Goal: Task Accomplishment & Management: Complete application form

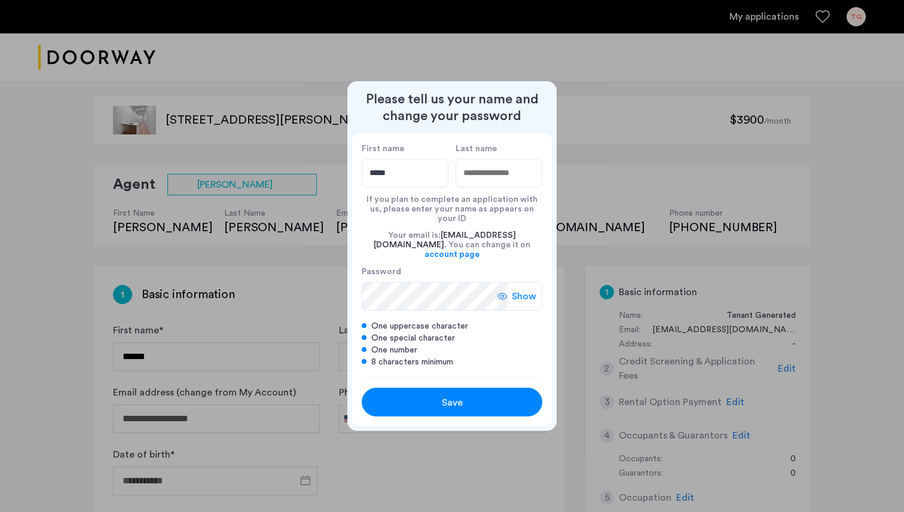
type input "*****"
click at [527, 186] on input "Last name" at bounding box center [498, 173] width 87 height 29
type input "****"
click at [418, 396] on div "Save" at bounding box center [451, 403] width 115 height 14
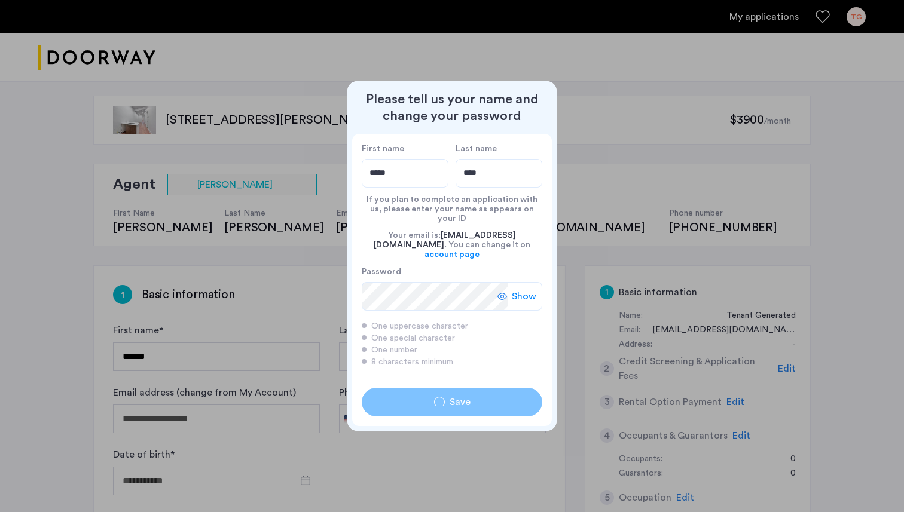
type input "*****"
type input "****"
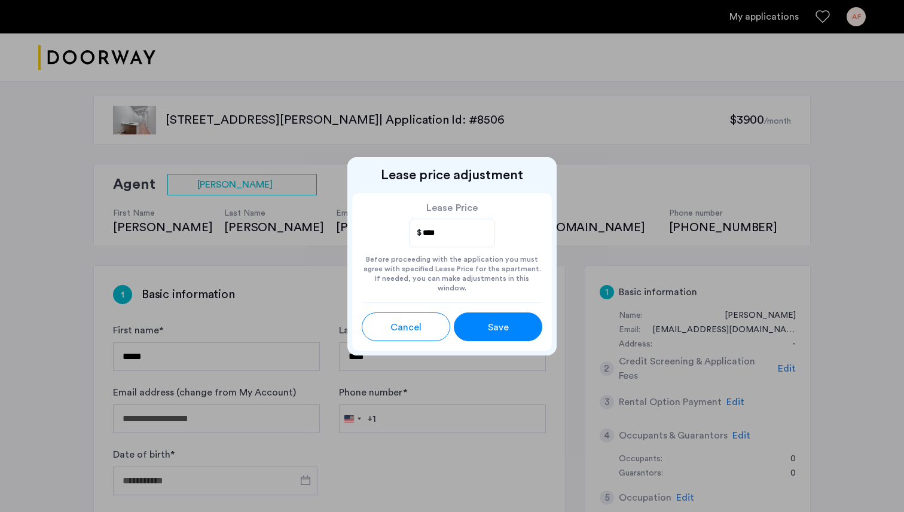
click at [499, 320] on span "Save" at bounding box center [498, 327] width 21 height 14
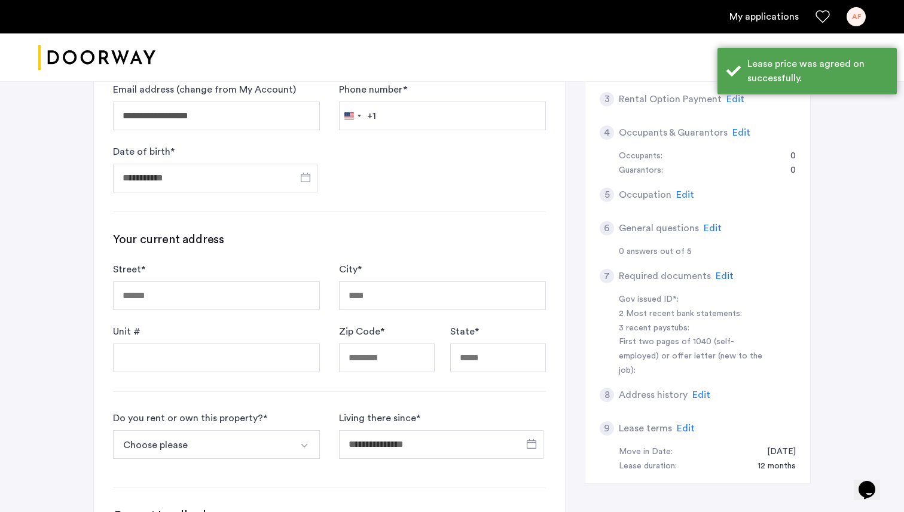
scroll to position [314, 0]
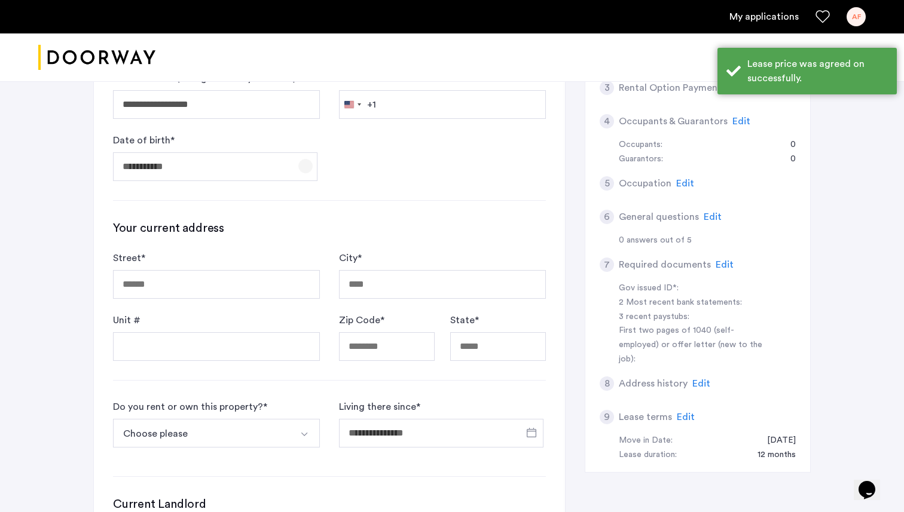
click at [299, 164] on span "Open calendar" at bounding box center [305, 166] width 29 height 29
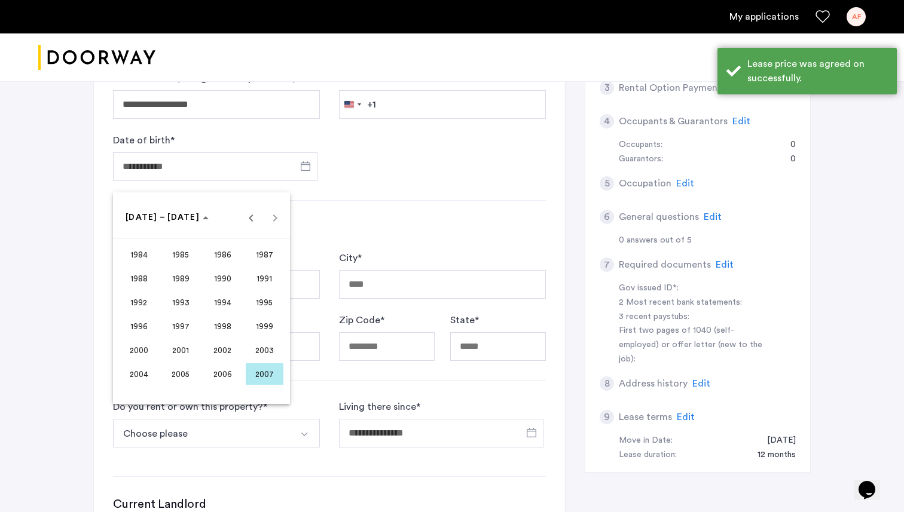
click at [224, 325] on span "1998" at bounding box center [223, 327] width 38 height 22
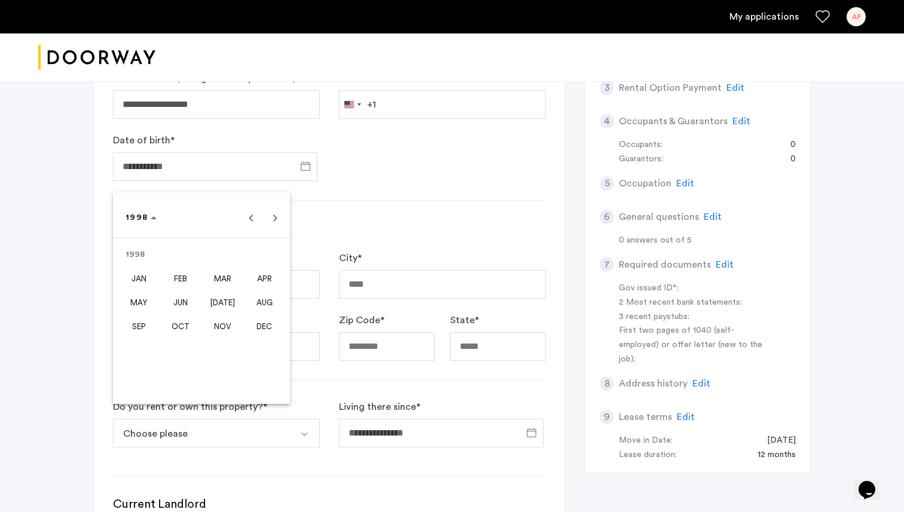
click at [261, 273] on span "APR" at bounding box center [265, 279] width 38 height 22
click at [248, 265] on span "3" at bounding box center [249, 267] width 22 height 22
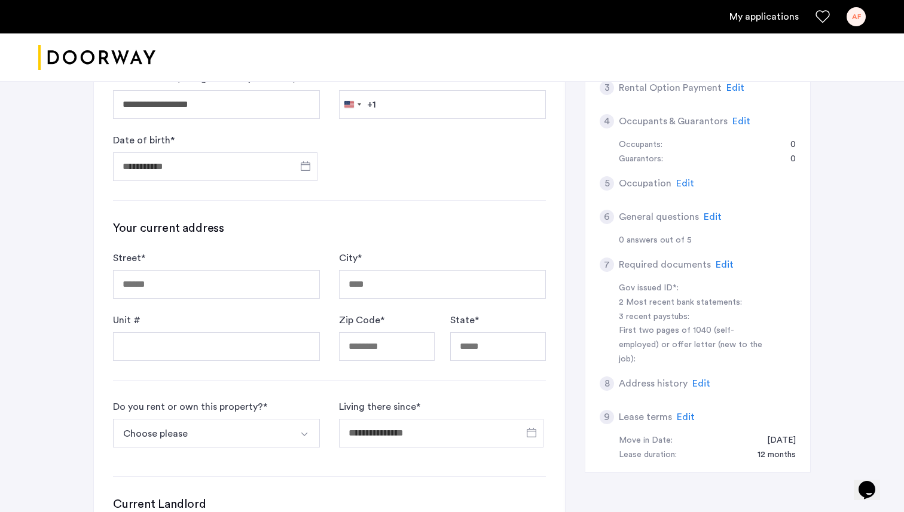
type input "**********"
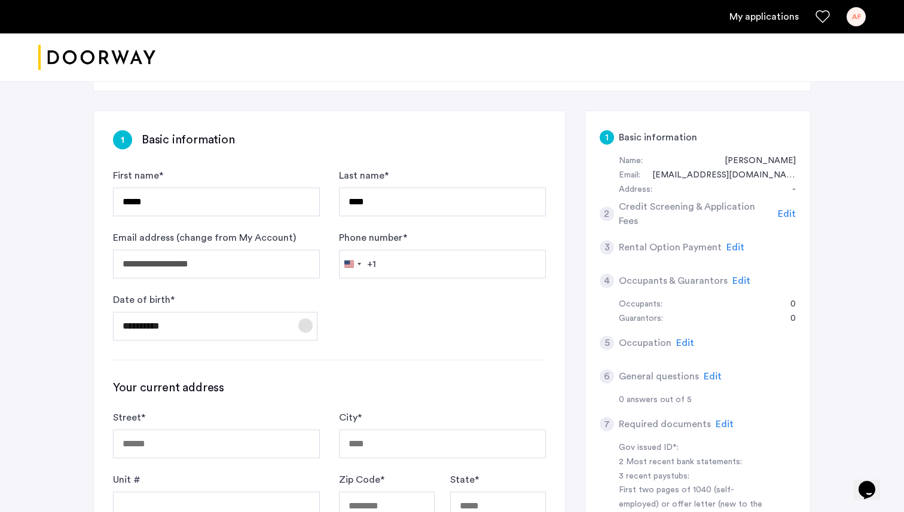
scroll to position [161, 0]
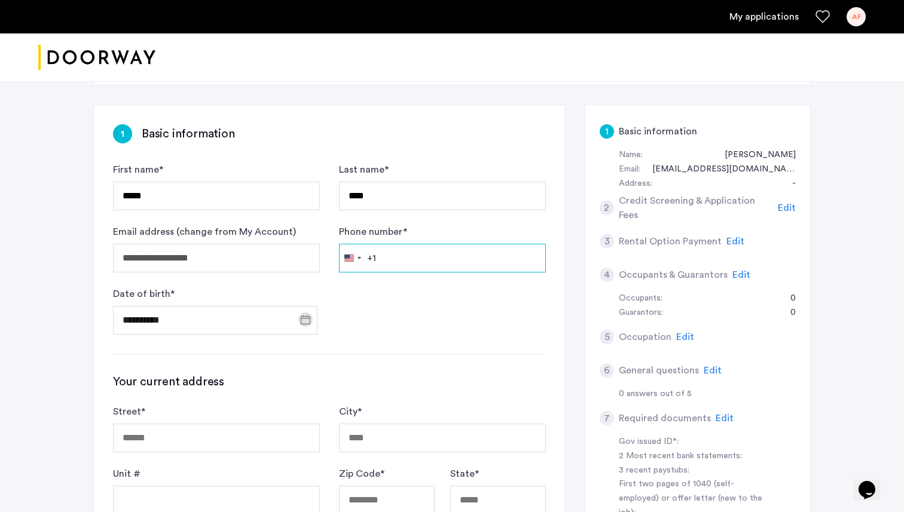
click at [408, 248] on input "Phone number *" at bounding box center [442, 258] width 207 height 29
type input "**********"
click at [460, 306] on form "**********" at bounding box center [329, 249] width 433 height 172
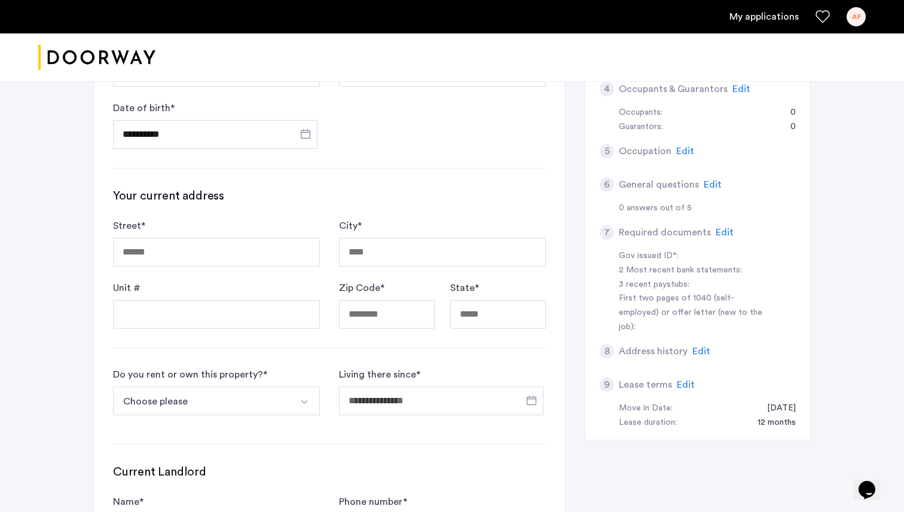
scroll to position [353, 0]
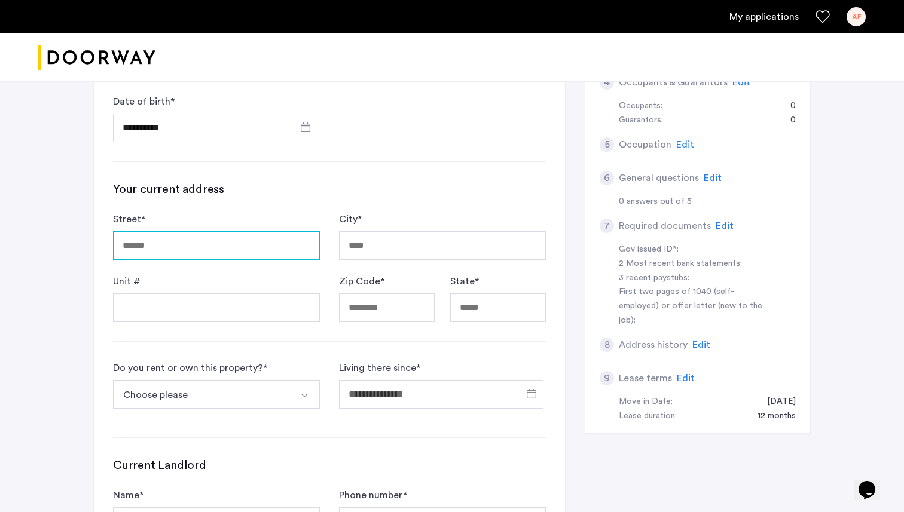
click at [190, 239] on input "Street *" at bounding box center [216, 245] width 207 height 29
type input "**********"
type input "********"
type input "*****"
type input "**"
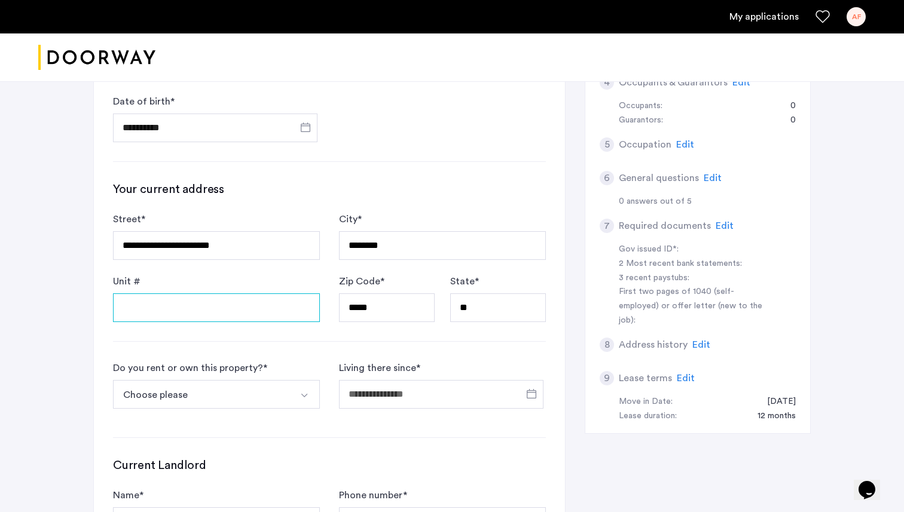
click at [232, 310] on input "Unit #" at bounding box center [216, 307] width 207 height 29
type input "**"
click at [293, 336] on div "**********" at bounding box center [329, 275] width 471 height 724
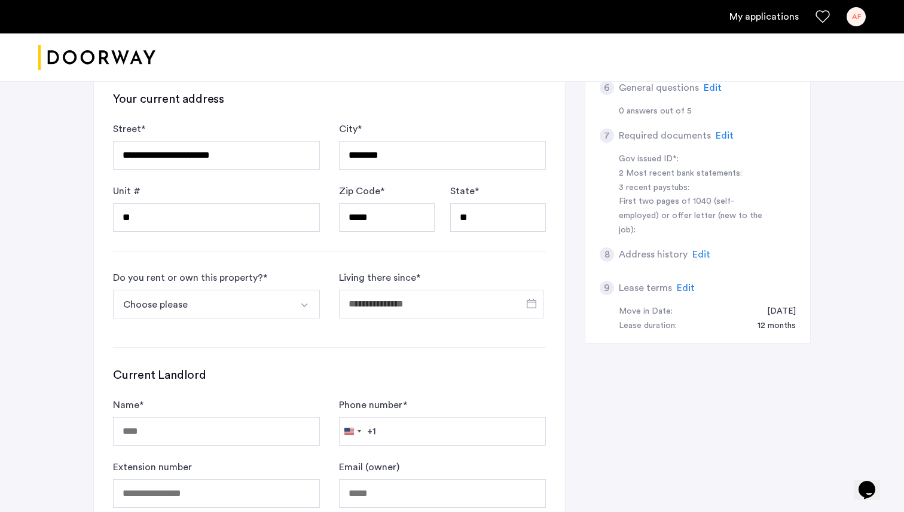
scroll to position [454, 0]
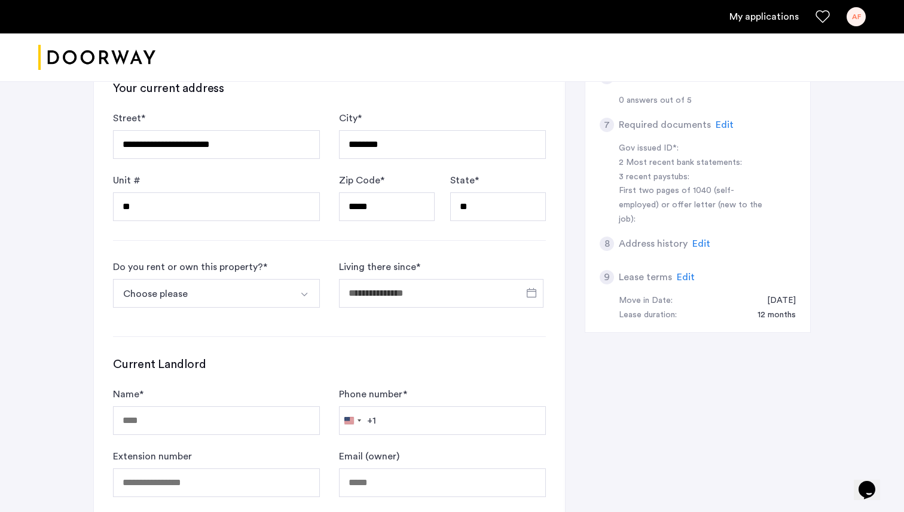
click at [252, 290] on button "Choose please" at bounding box center [202, 293] width 179 height 29
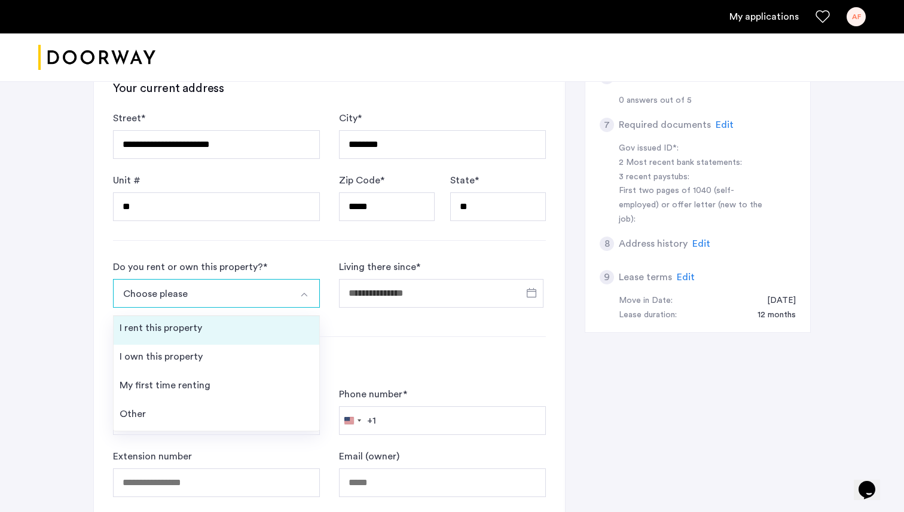
click at [200, 333] on li "I rent this property" at bounding box center [217, 330] width 206 height 29
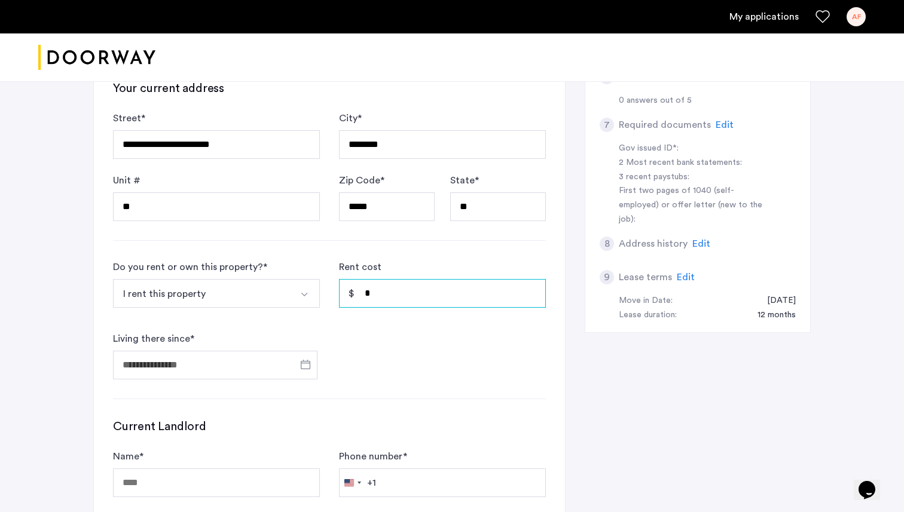
click at [415, 293] on input "*" at bounding box center [442, 293] width 207 height 29
type input "*****"
click at [396, 329] on form "Do you rent or own this property? * I rent this property I rent this property I…" at bounding box center [329, 320] width 433 height 120
click at [293, 356] on span "Open calendar" at bounding box center [305, 364] width 29 height 29
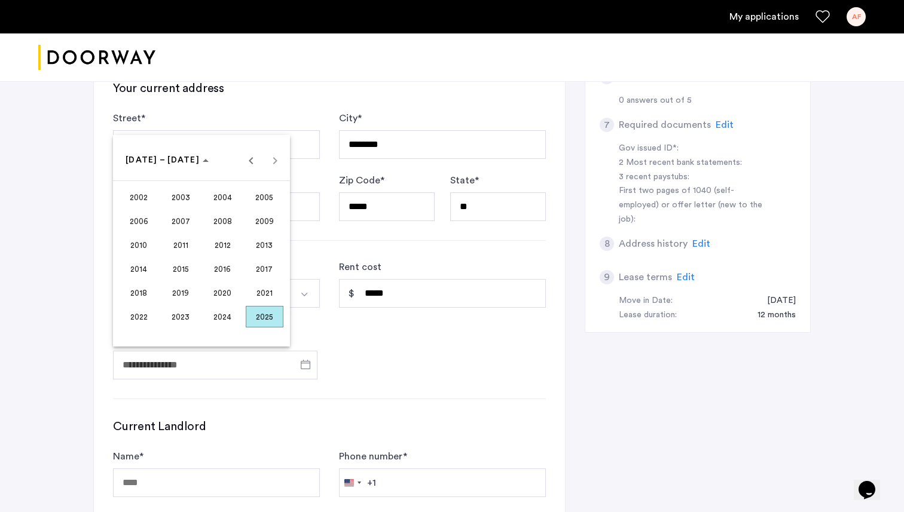
click at [134, 320] on span "2022" at bounding box center [139, 317] width 38 height 22
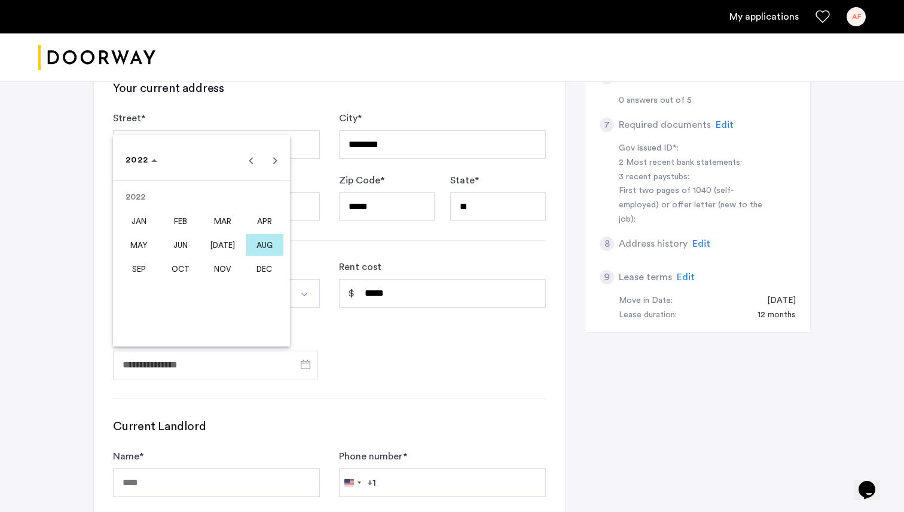
click at [170, 265] on span "OCT" at bounding box center [181, 269] width 38 height 22
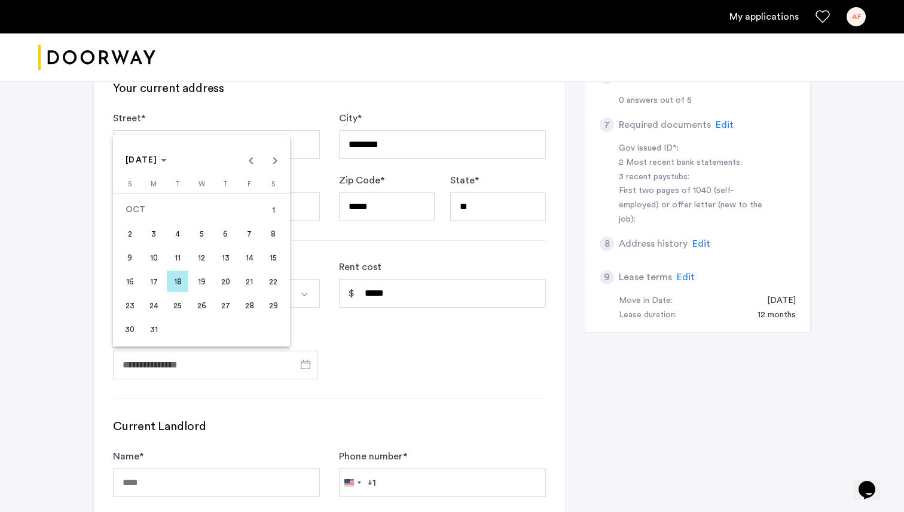
click at [153, 326] on span "31" at bounding box center [154, 330] width 22 height 22
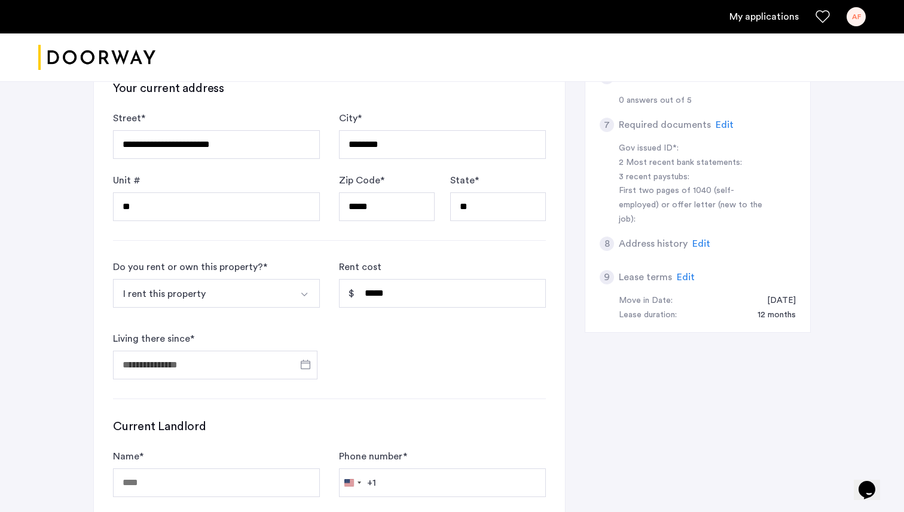
type input "**********"
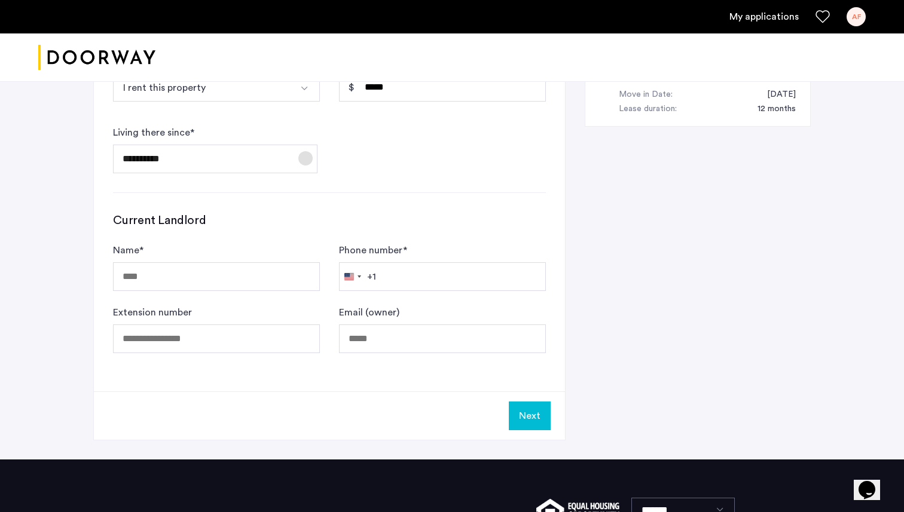
scroll to position [696, 0]
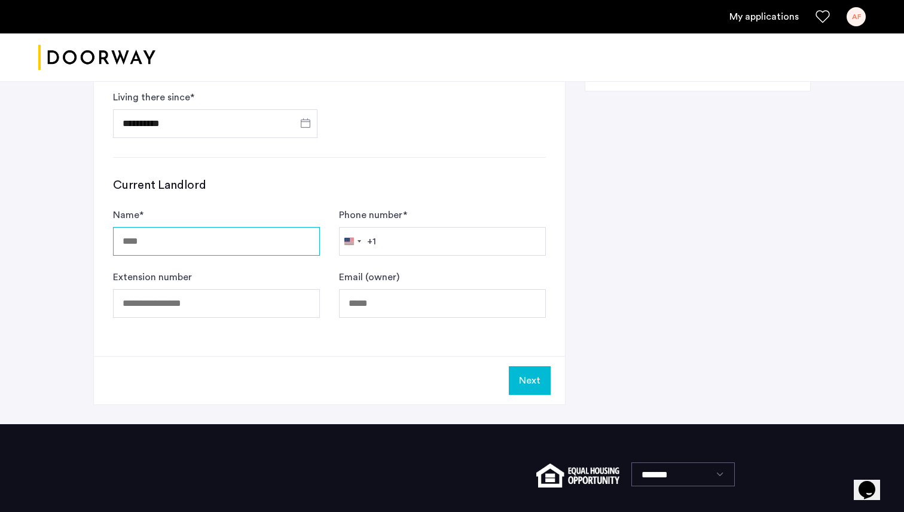
click at [247, 241] on input "Name *" at bounding box center [216, 241] width 207 height 29
type input "*******"
click at [360, 188] on h3 "Current Landlord" at bounding box center [329, 185] width 433 height 17
click at [404, 299] on input "Email (owner)" at bounding box center [442, 303] width 207 height 29
paste input "**********"
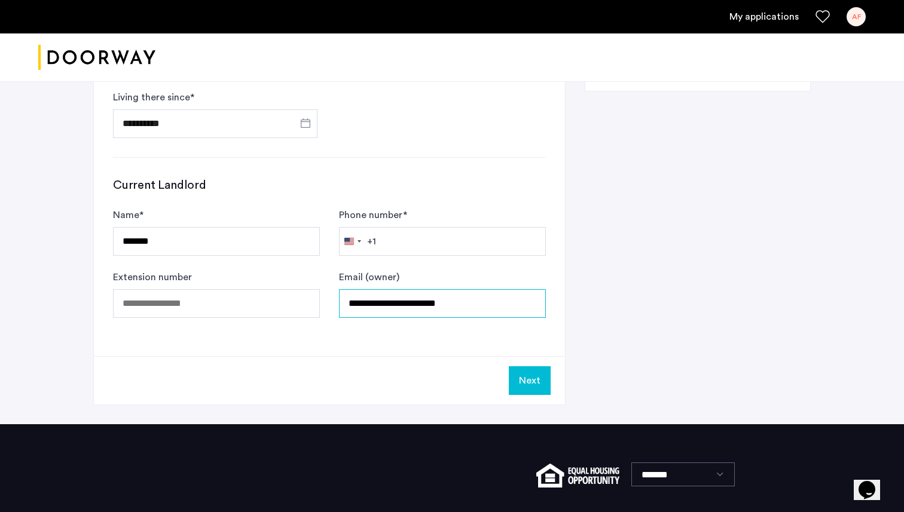
type input "**********"
click at [403, 253] on input "Phone number *" at bounding box center [442, 241] width 207 height 29
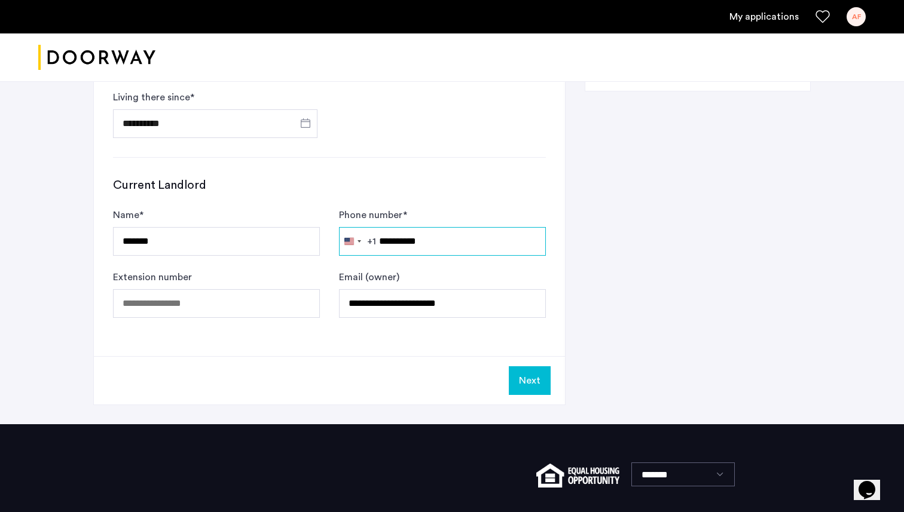
type input "**********"
click at [528, 372] on button "Next" at bounding box center [530, 380] width 42 height 29
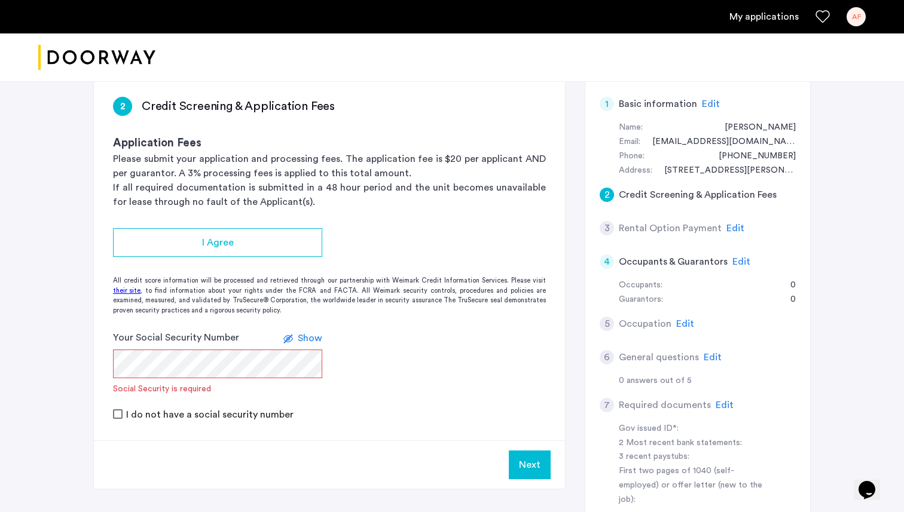
scroll to position [194, 0]
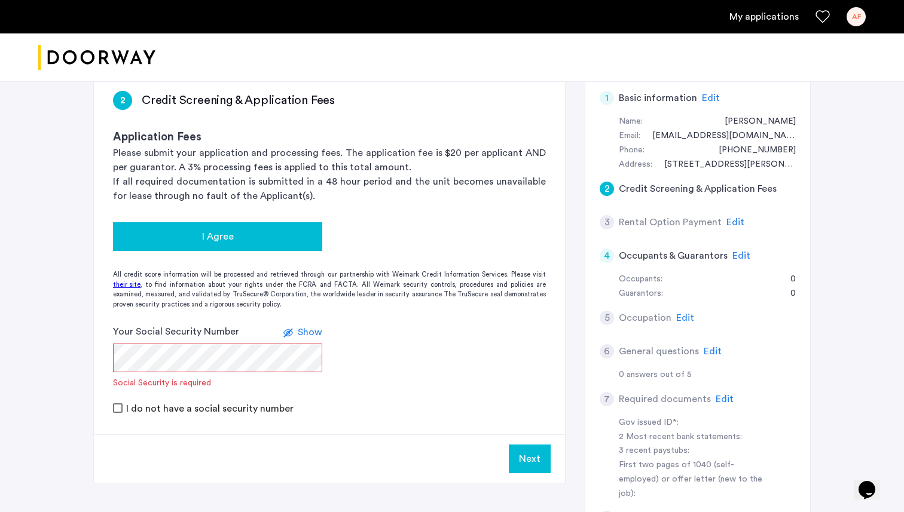
click at [276, 233] on div "I Agree" at bounding box center [218, 237] width 190 height 14
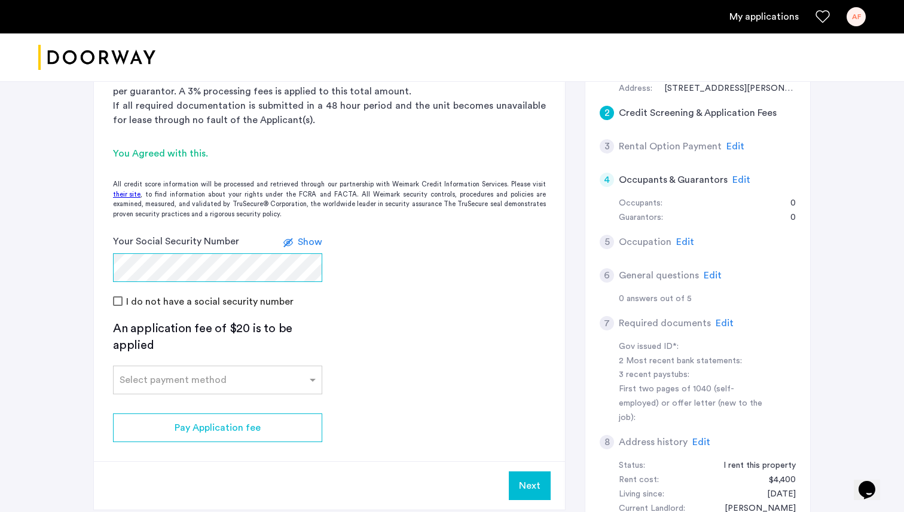
scroll to position [293, 0]
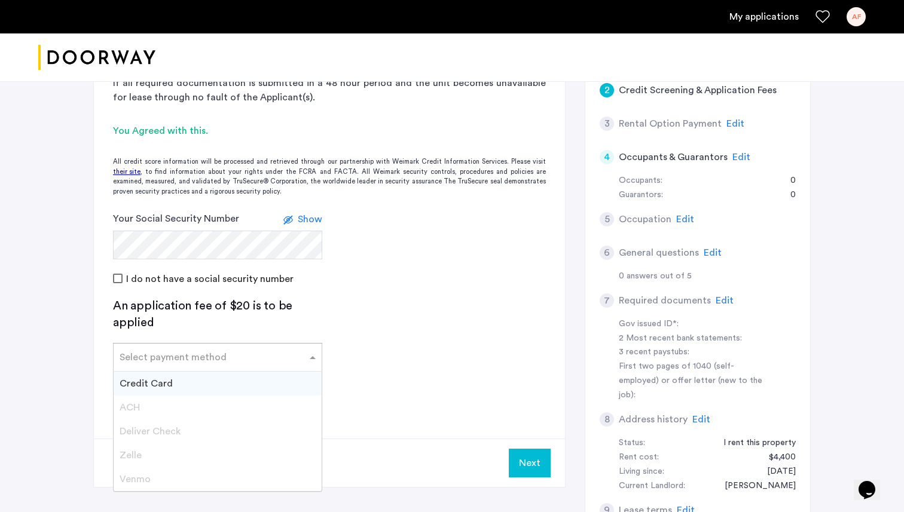
click at [277, 353] on input "text" at bounding box center [206, 355] width 172 height 8
click at [232, 385] on div "Credit Card" at bounding box center [218, 384] width 208 height 24
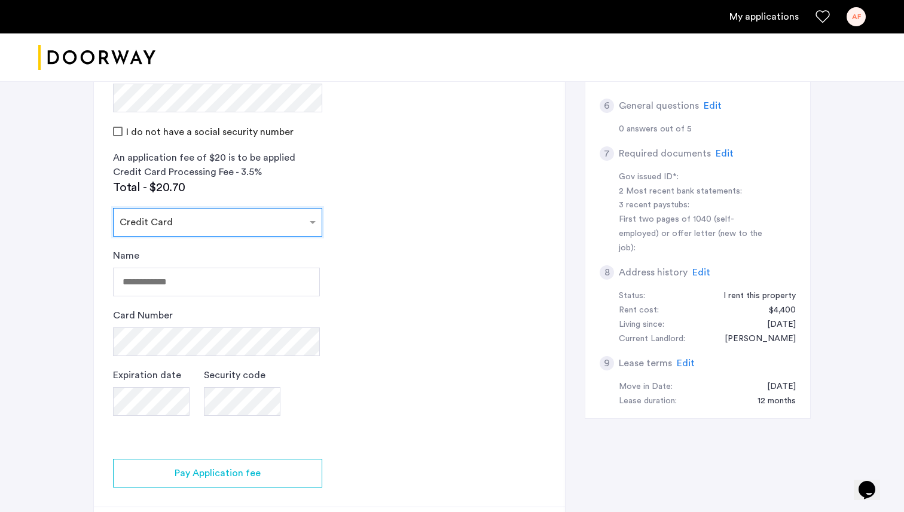
scroll to position [451, 0]
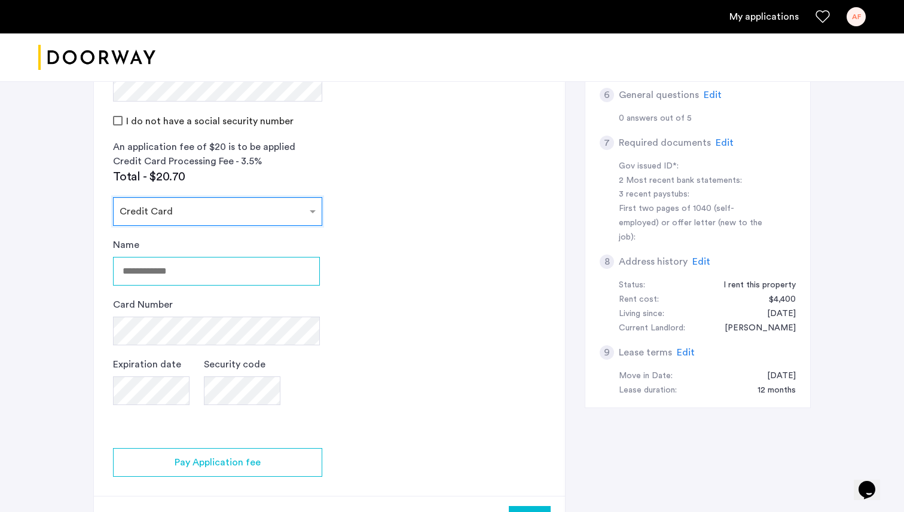
click at [239, 270] on input "Name" at bounding box center [216, 271] width 207 height 29
type input "**********"
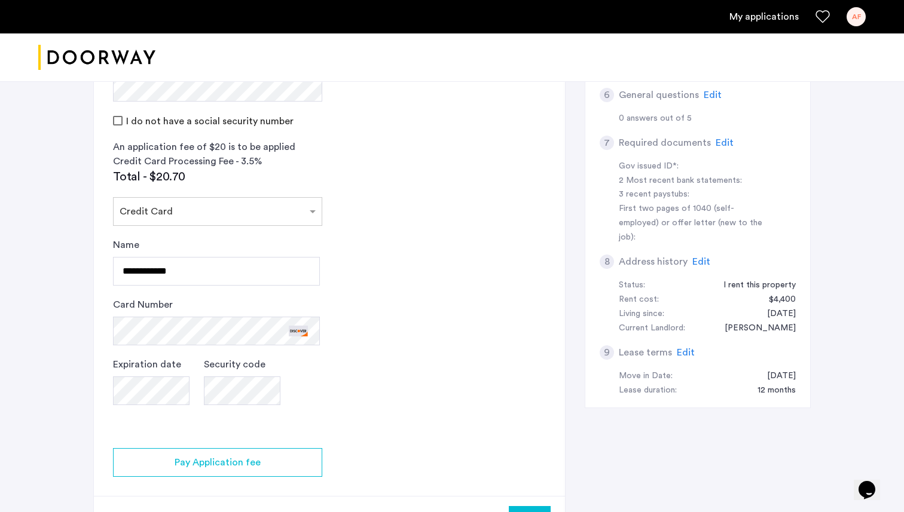
click at [529, 269] on app-credit-screening "2 Credit Screening & Application Fees Application Fees Please submit your appli…" at bounding box center [329, 179] width 471 height 729
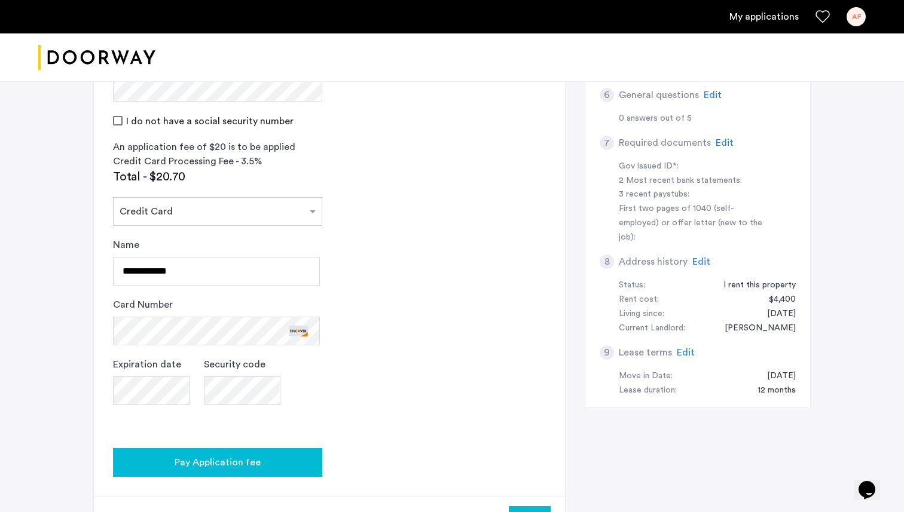
click at [257, 454] on button "Pay Application fee" at bounding box center [217, 462] width 209 height 29
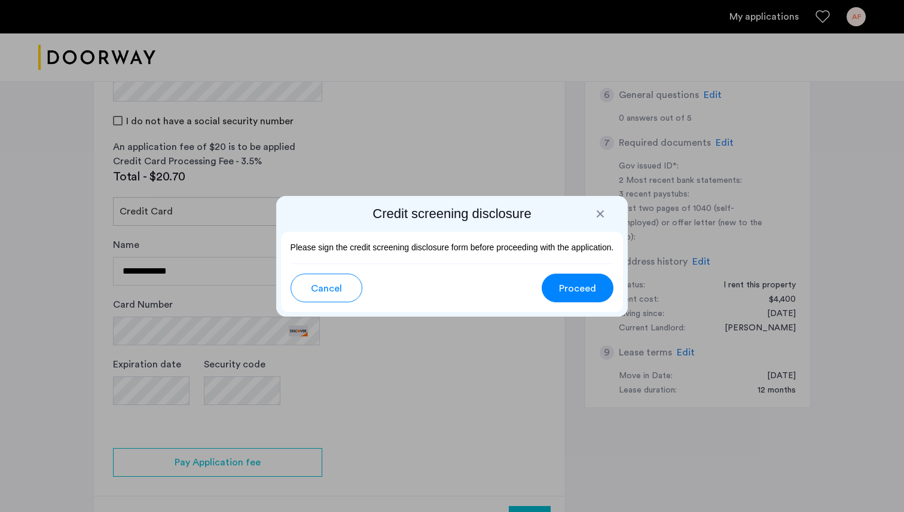
click at [582, 293] on span "Proceed" at bounding box center [577, 289] width 37 height 14
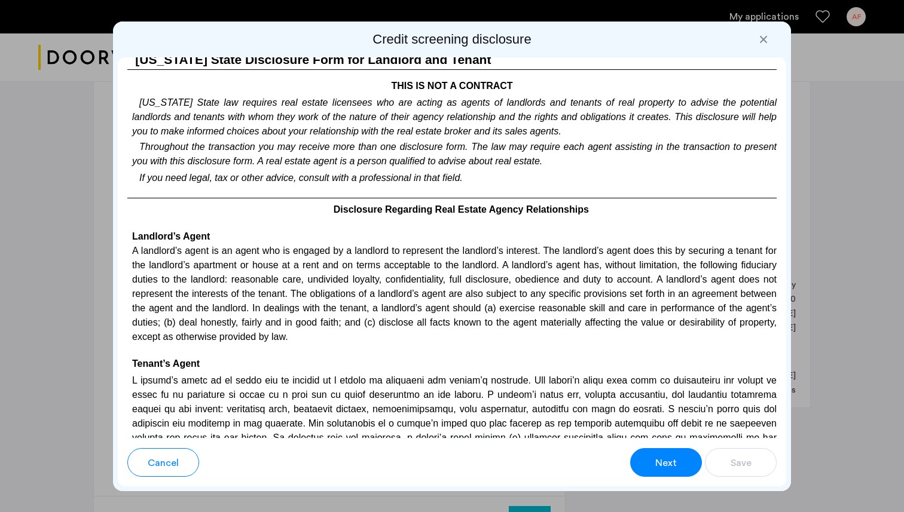
click at [678, 469] on button "Next" at bounding box center [666, 462] width 72 height 29
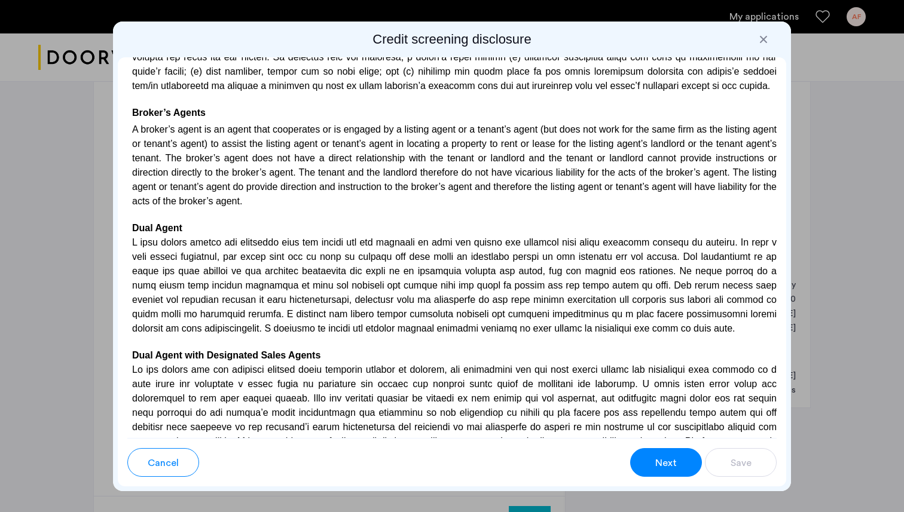
click at [670, 457] on span "Next" at bounding box center [666, 463] width 22 height 14
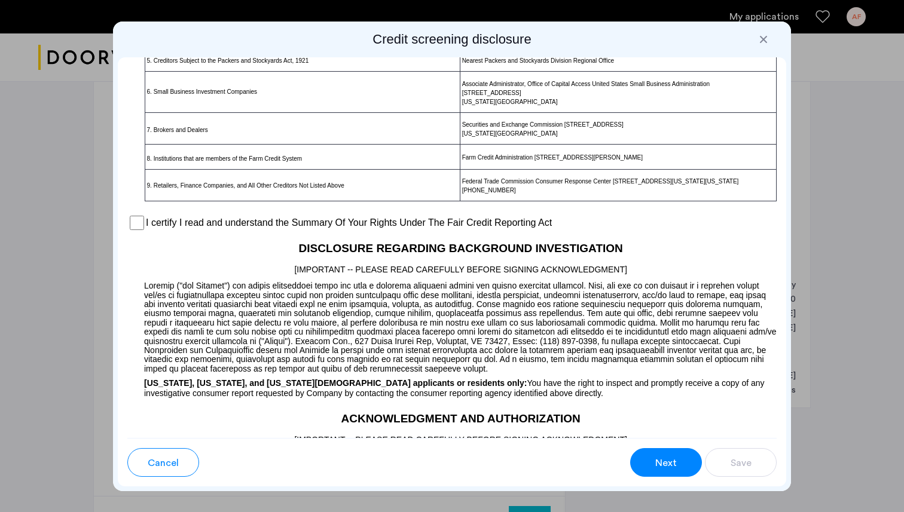
scroll to position [862, 0]
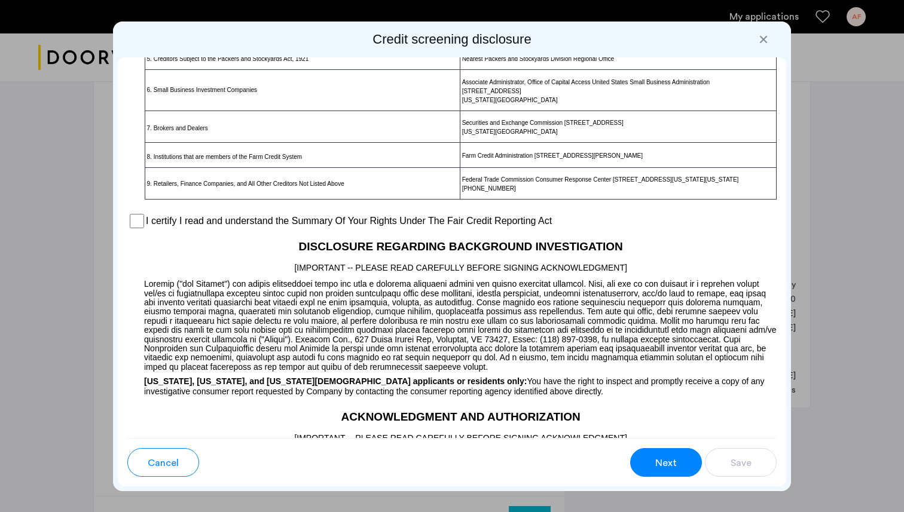
click at [288, 228] on label "I certify I read and understand the Summary Of Your Rights Under The Fair Credi…" at bounding box center [349, 221] width 406 height 14
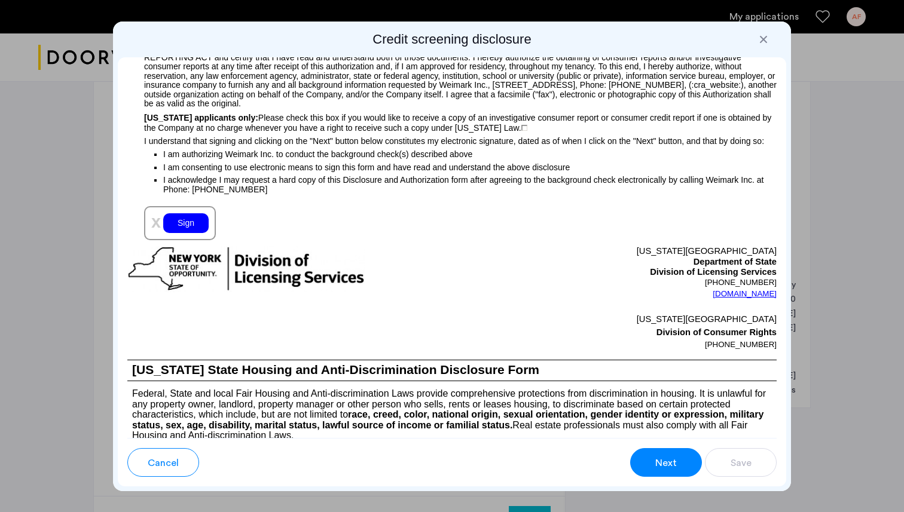
scroll to position [1284, 0]
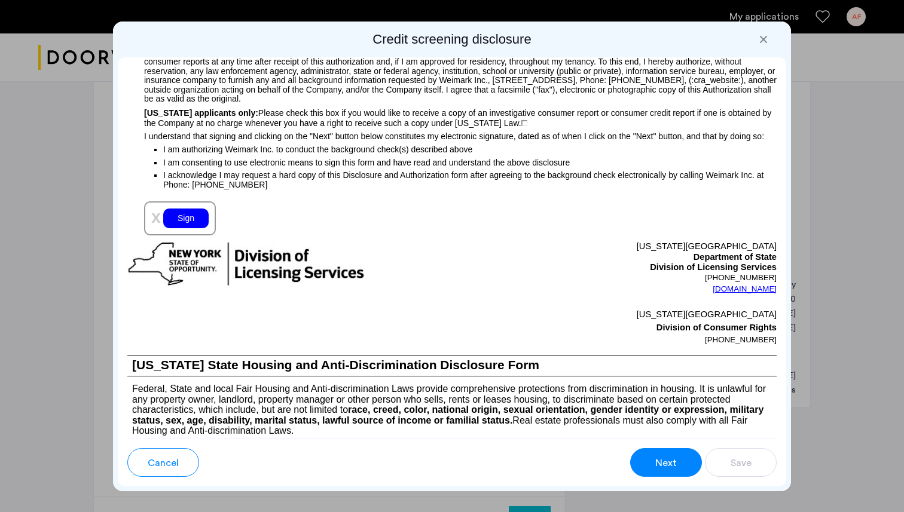
click at [193, 228] on div "Sign" at bounding box center [185, 219] width 45 height 20
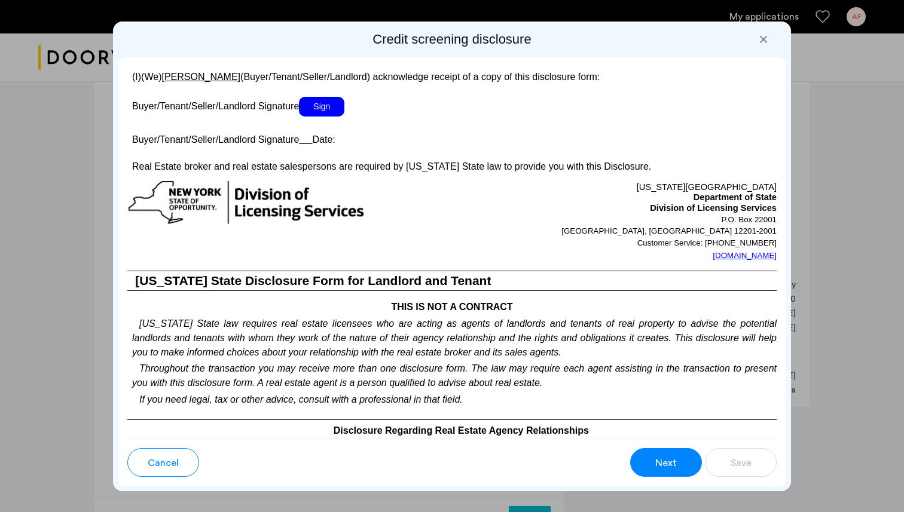
scroll to position [2265, 0]
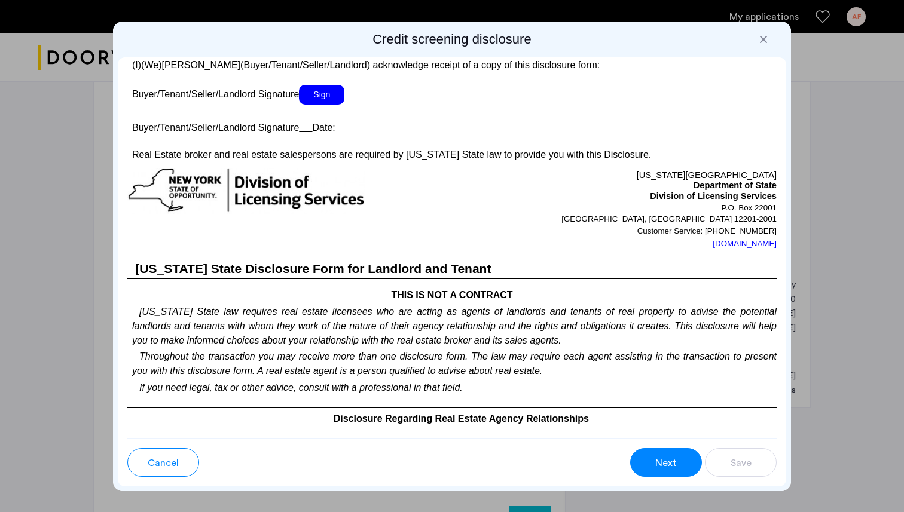
click at [326, 105] on span "Sign" at bounding box center [321, 95] width 45 height 20
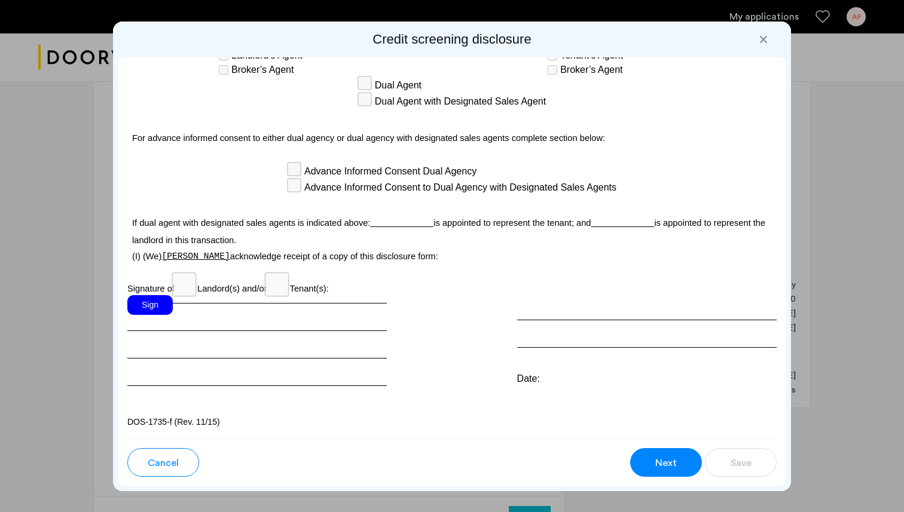
scroll to position [3418, 0]
click at [146, 306] on div "Sign" at bounding box center [149, 305] width 45 height 20
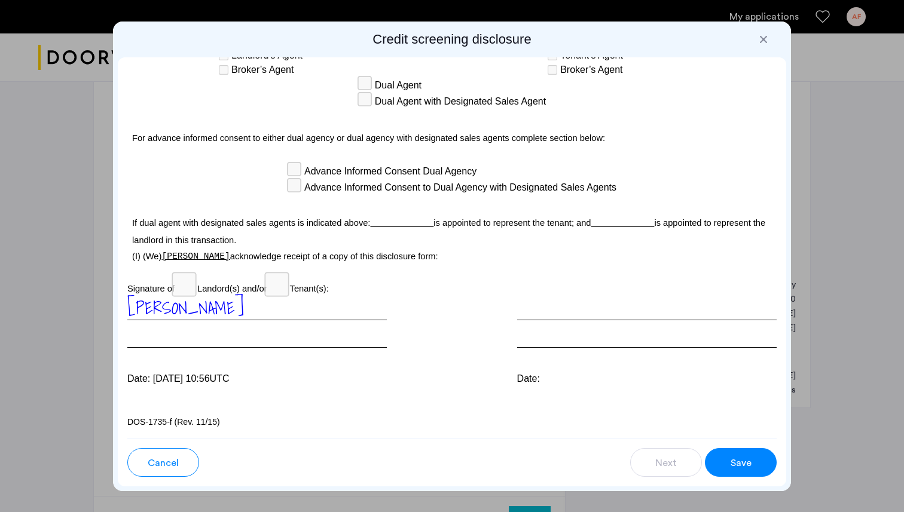
click at [732, 465] on span "Save" at bounding box center [740, 463] width 21 height 14
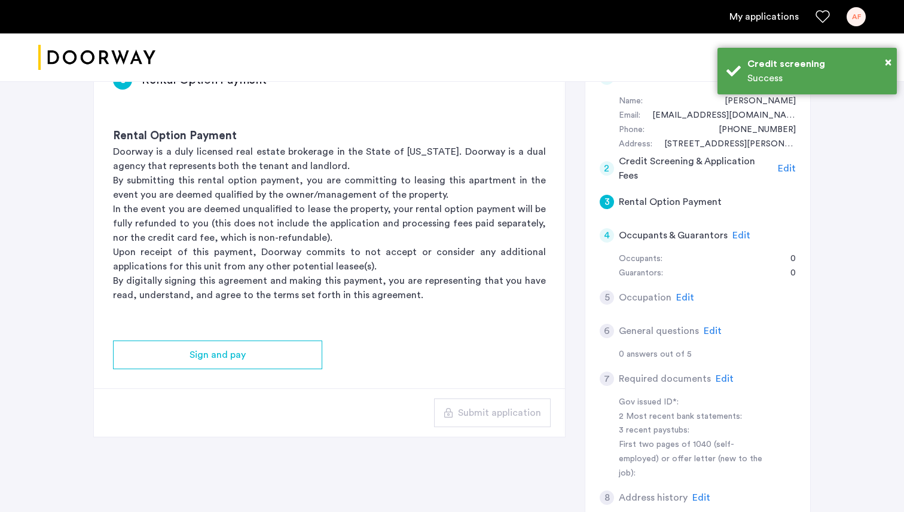
scroll to position [219, 0]
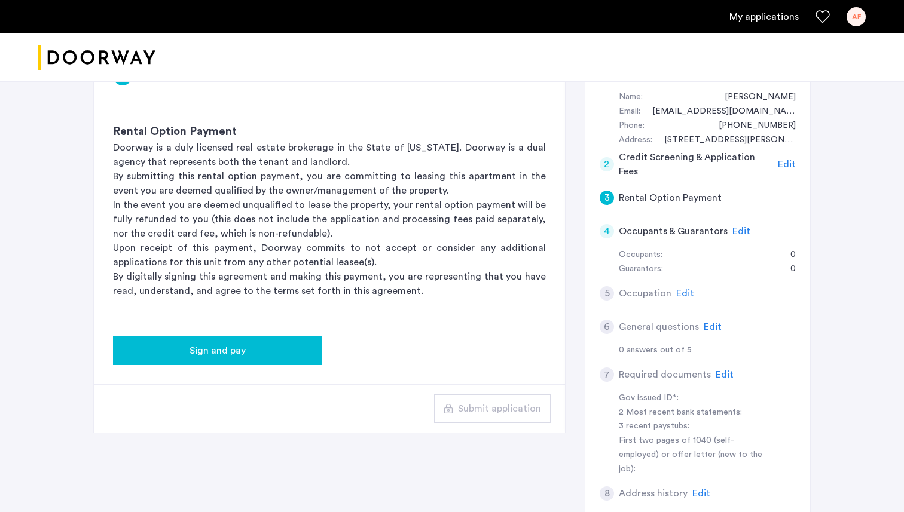
click at [273, 352] on div "Sign and pay" at bounding box center [218, 351] width 190 height 14
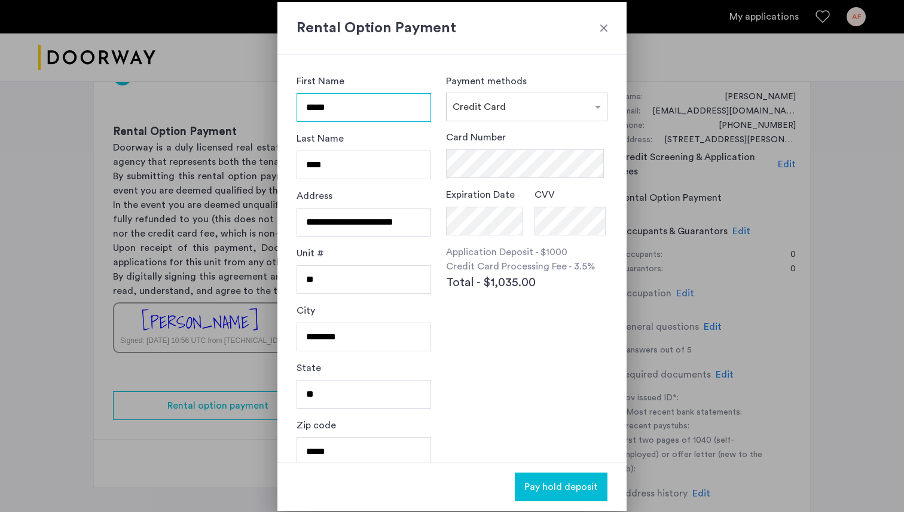
scroll to position [13, 0]
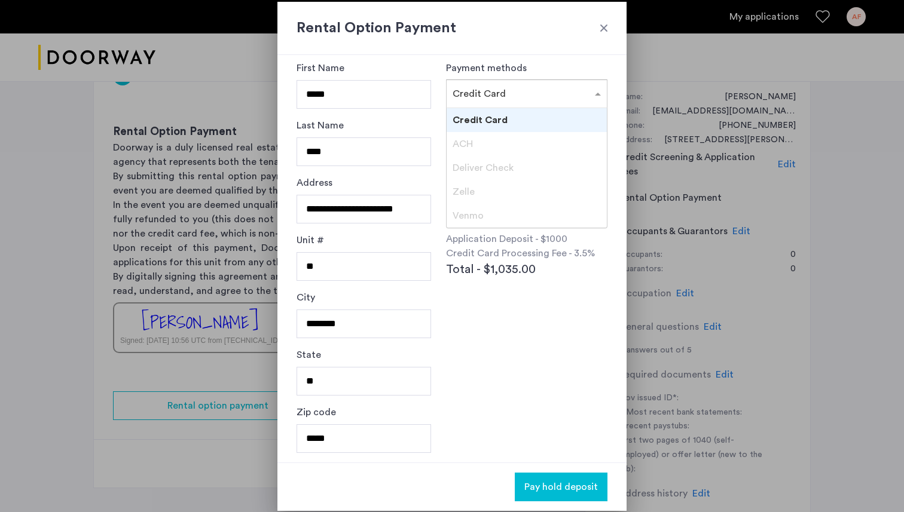
click at [509, 98] on div "× Credit Card" at bounding box center [518, 94] width 145 height 14
click at [508, 127] on div "Credit Card" at bounding box center [526, 120] width 160 height 24
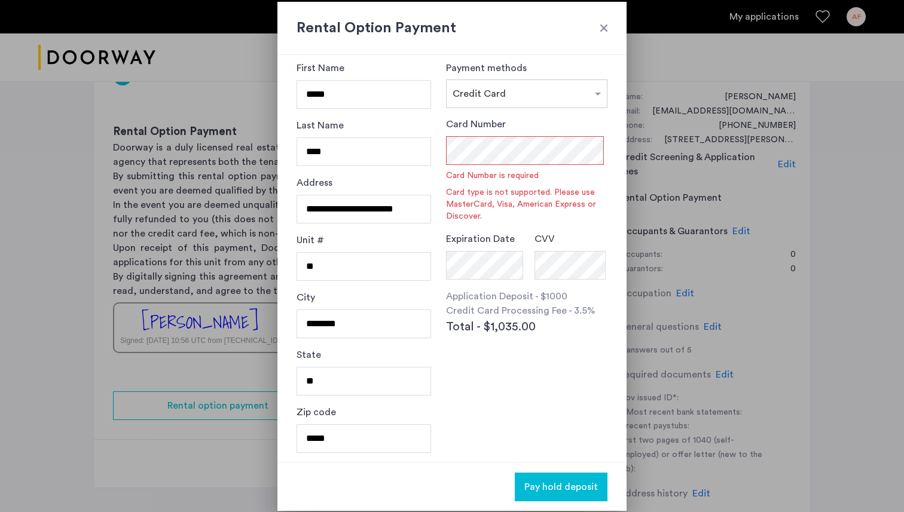
click at [540, 118] on div "Card Number Card Number is required Card type is not supported. Please use Mast…" at bounding box center [526, 169] width 161 height 105
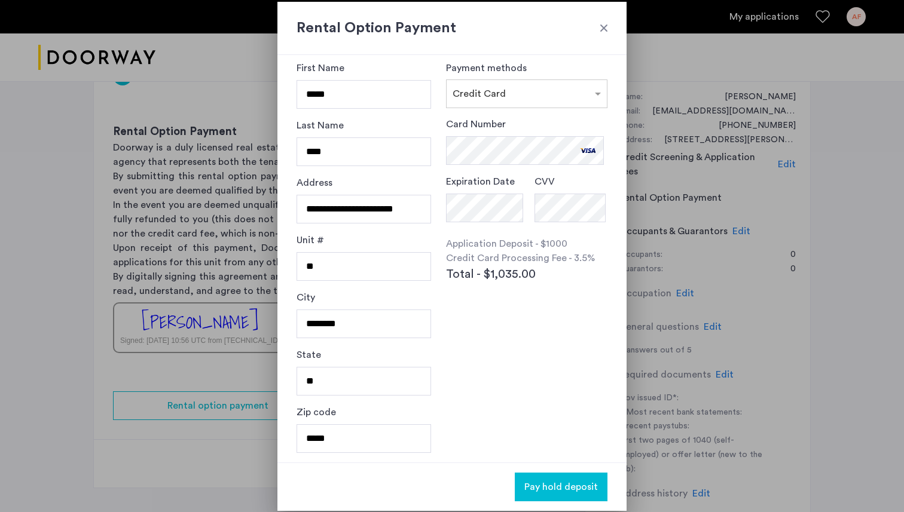
click at [577, 358] on div "Payment methods × Credit Card Card Number Expiration Date CVV Application Depos…" at bounding box center [526, 245] width 161 height 369
click at [577, 492] on span "Pay hold deposit" at bounding box center [561, 487] width 74 height 14
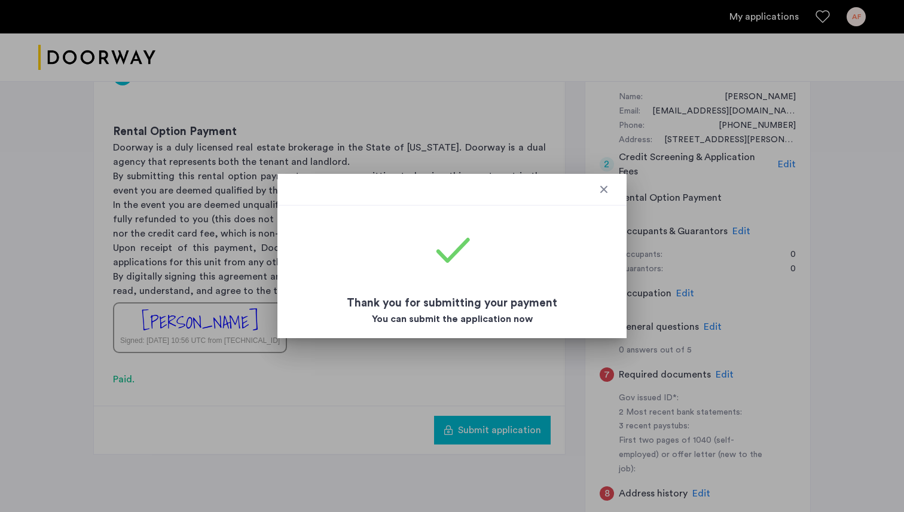
click at [604, 189] on div at bounding box center [604, 189] width 12 height 12
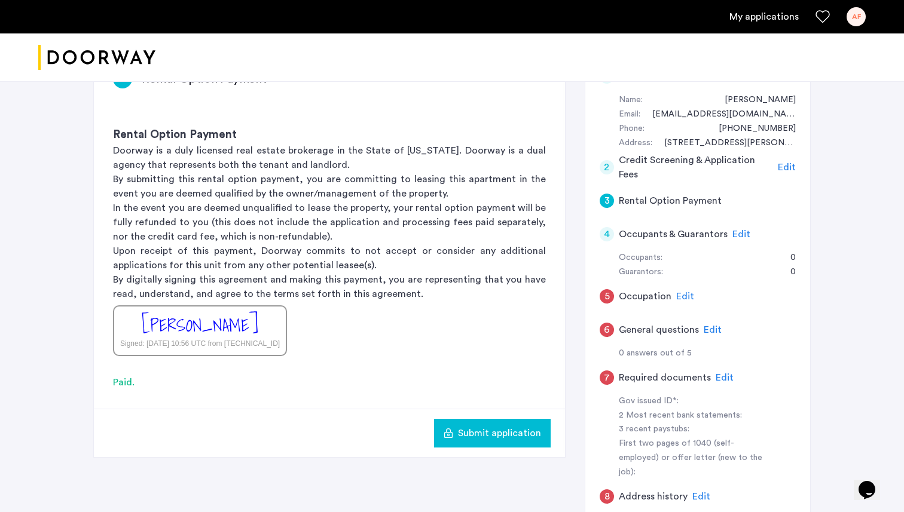
scroll to position [215, 0]
click at [738, 237] on span "Edit" at bounding box center [741, 236] width 18 height 10
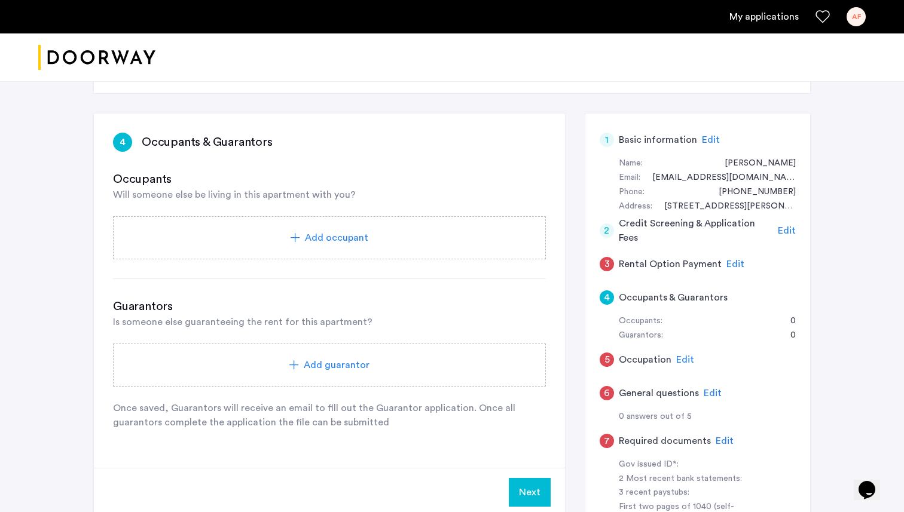
scroll to position [154, 0]
click at [312, 237] on span "Add occupant" at bounding box center [336, 236] width 63 height 14
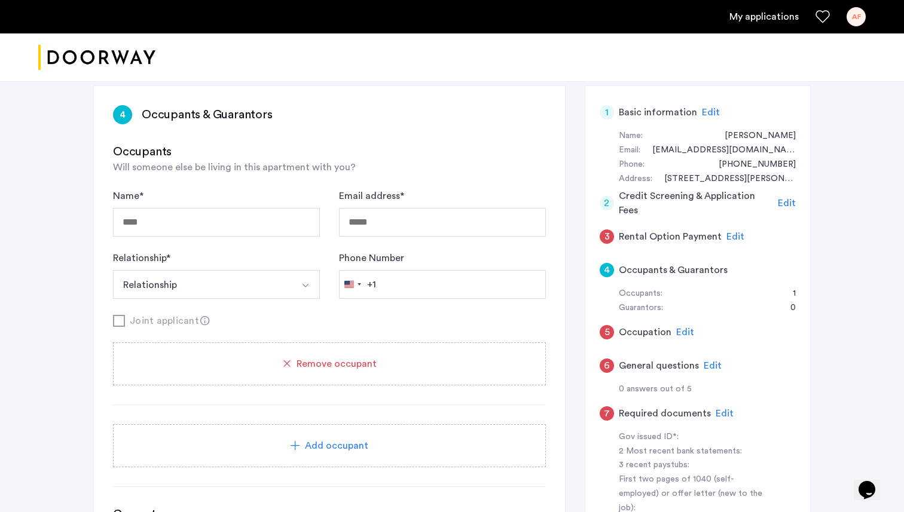
scroll to position [182, 0]
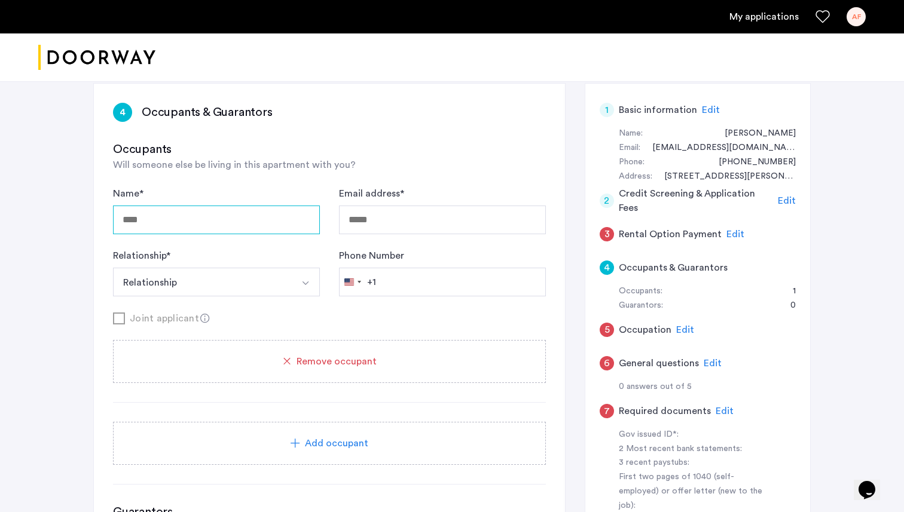
click at [209, 228] on input "Name *" at bounding box center [216, 220] width 207 height 29
type input "**********"
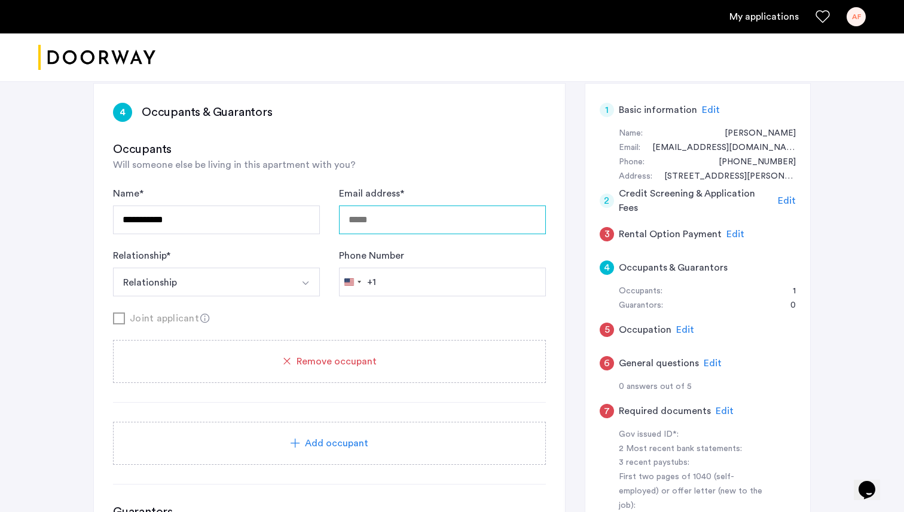
click at [375, 227] on input "Email address *" at bounding box center [442, 220] width 207 height 29
paste input "**********"
type input "**********"
click at [320, 286] on div "**********" at bounding box center [329, 241] width 433 height 110
click at [305, 284] on img "Select option" at bounding box center [306, 284] width 10 height 10
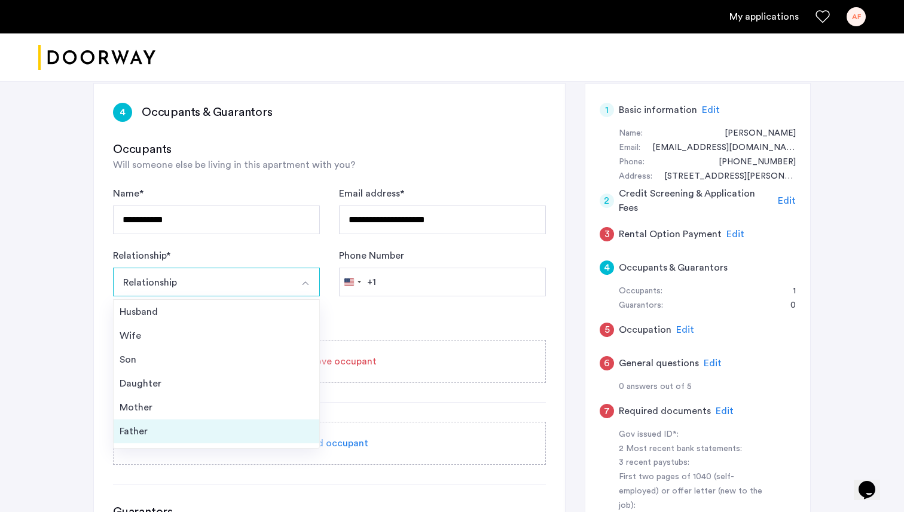
scroll to position [43, 0]
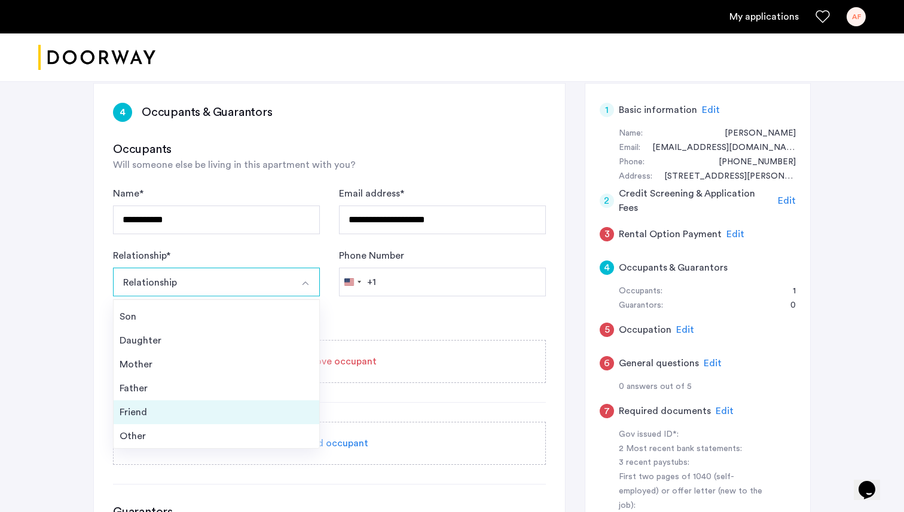
click at [151, 414] on div "Friend" at bounding box center [217, 412] width 194 height 14
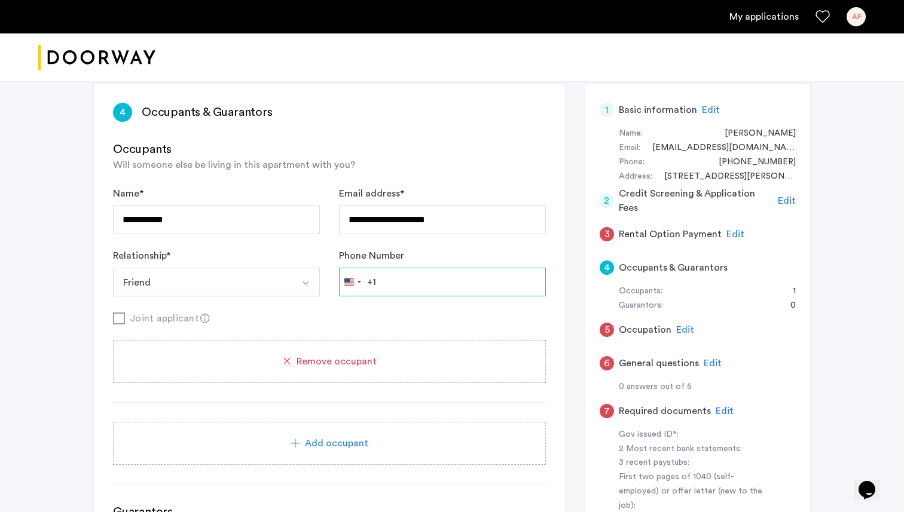
click at [423, 282] on input "Phone Number" at bounding box center [442, 282] width 207 height 29
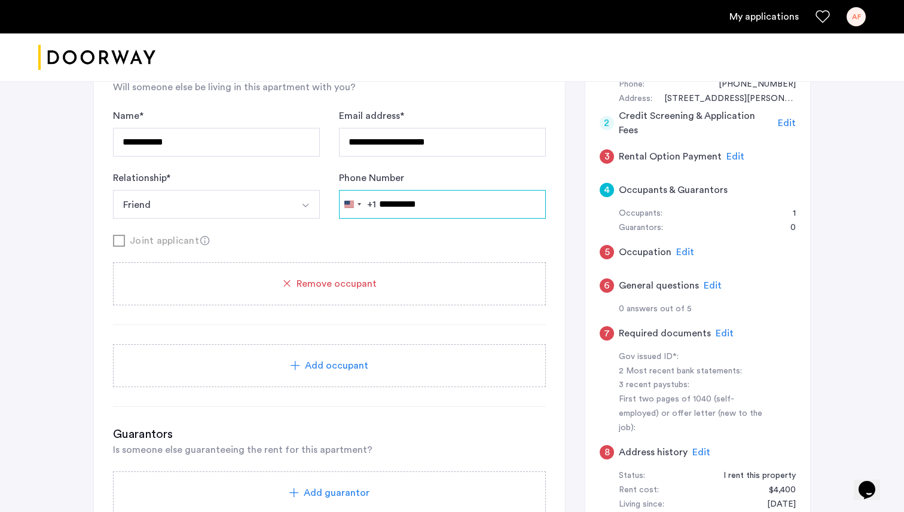
scroll to position [261, 0]
type input "**********"
click at [374, 370] on div "Add occupant" at bounding box center [329, 365] width 404 height 14
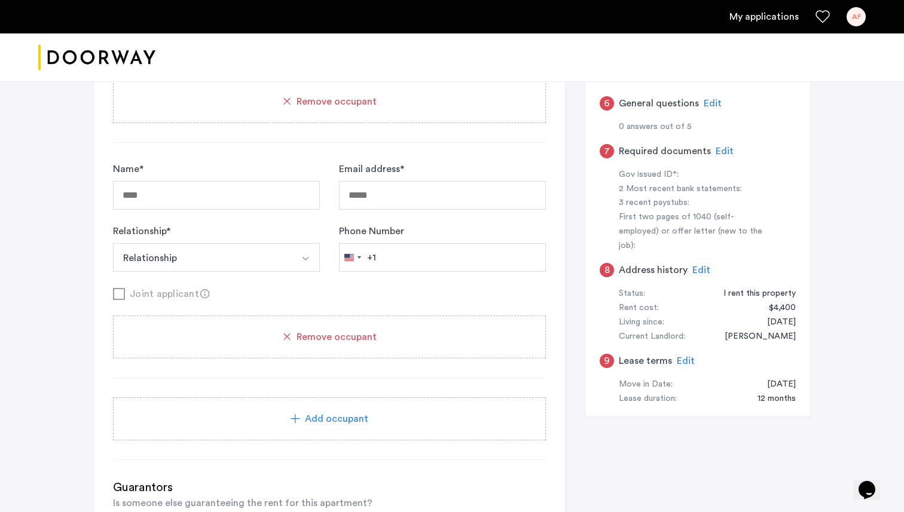
scroll to position [458, 0]
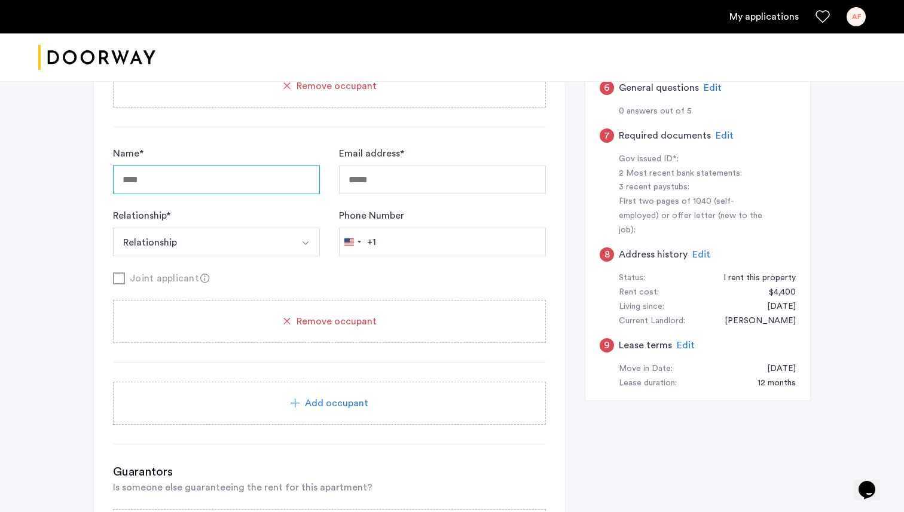
click at [201, 177] on input "Name *" at bounding box center [216, 180] width 207 height 29
type input "**********"
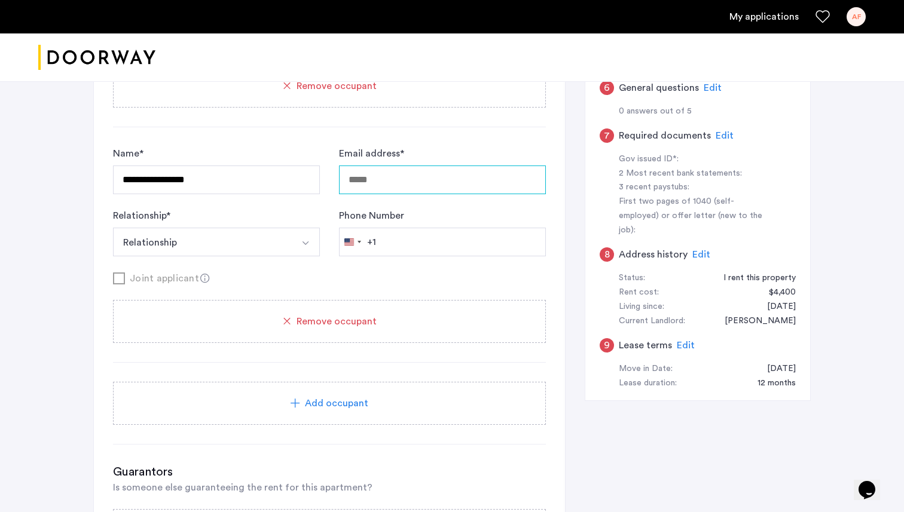
click at [362, 172] on input "Email address *" at bounding box center [442, 180] width 207 height 29
paste input "**********"
type input "**********"
click at [257, 236] on button "Relationship" at bounding box center [202, 242] width 179 height 29
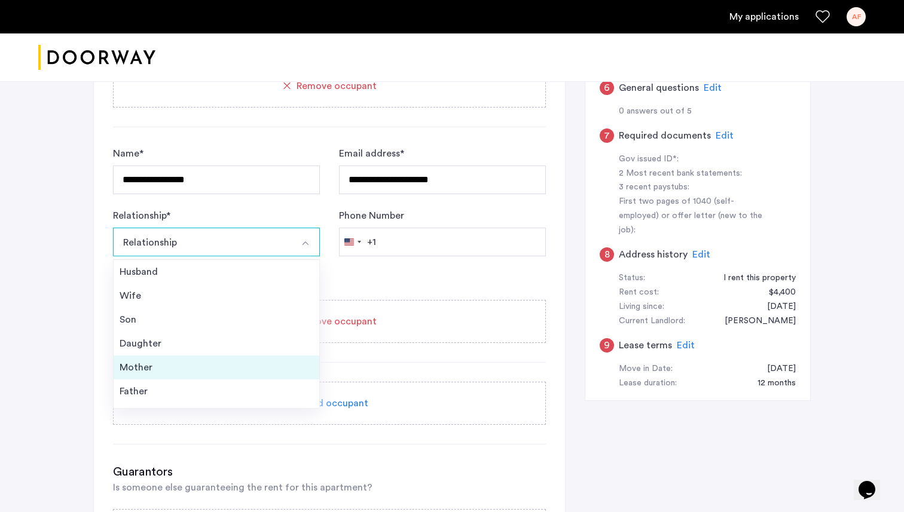
scroll to position [43, 0]
click at [165, 375] on div "Friend" at bounding box center [217, 372] width 194 height 14
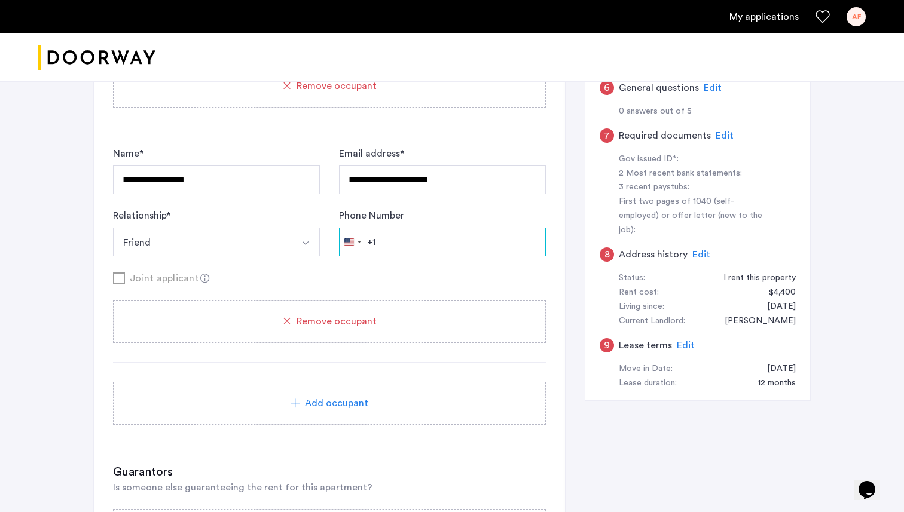
click at [404, 21] on input "Phone Number" at bounding box center [442, 6] width 207 height 29
type input "**********"
click at [338, 274] on div "Joint applicant" at bounding box center [329, 278] width 433 height 15
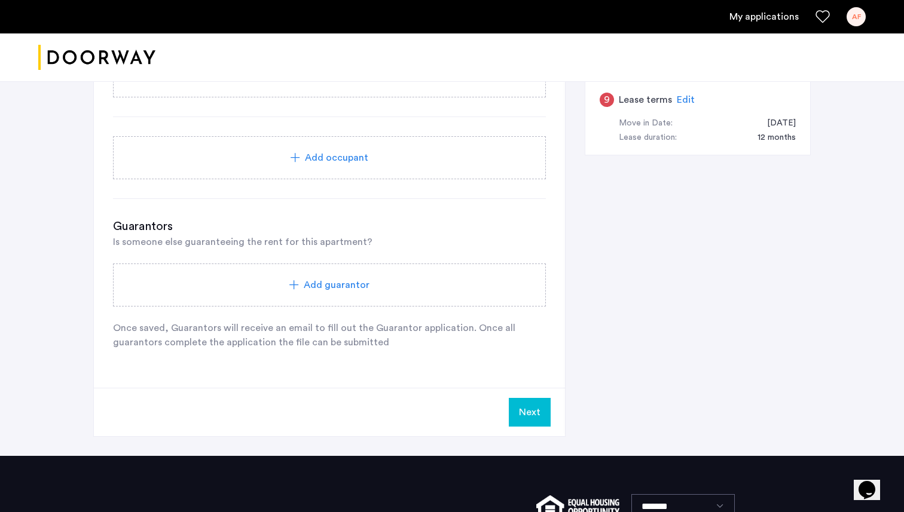
scroll to position [712, 0]
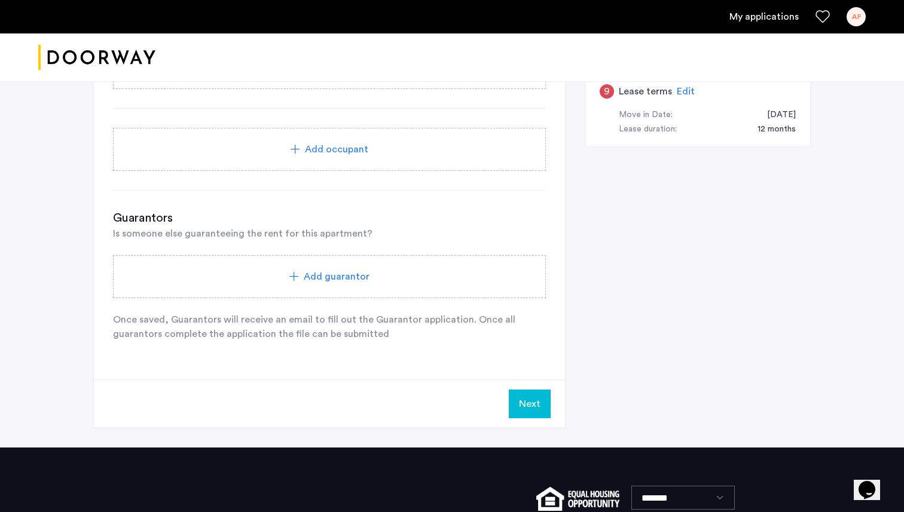
click at [374, 269] on div "Add guarantor" at bounding box center [329, 276] width 433 height 43
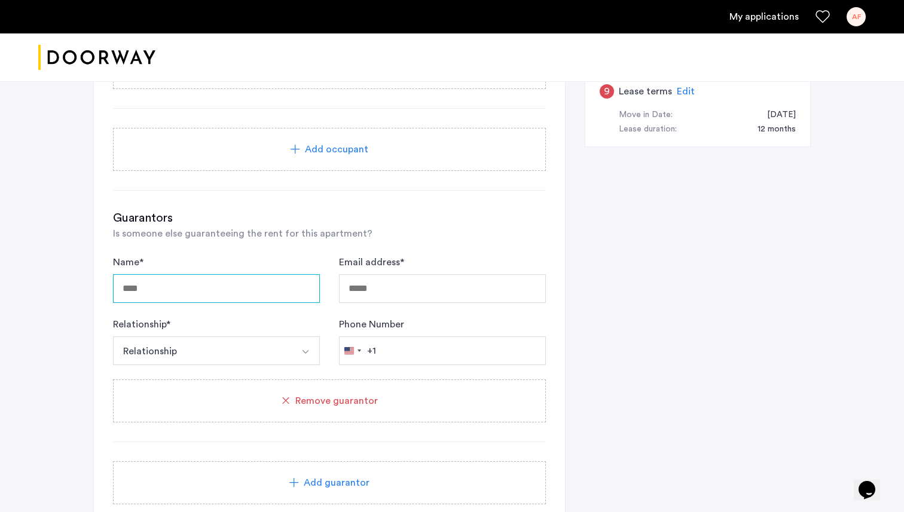
click at [200, 286] on input "Name *" at bounding box center [216, 288] width 207 height 29
type input "**********"
click at [398, 288] on input "Email address *" at bounding box center [442, 288] width 207 height 29
paste input "**********"
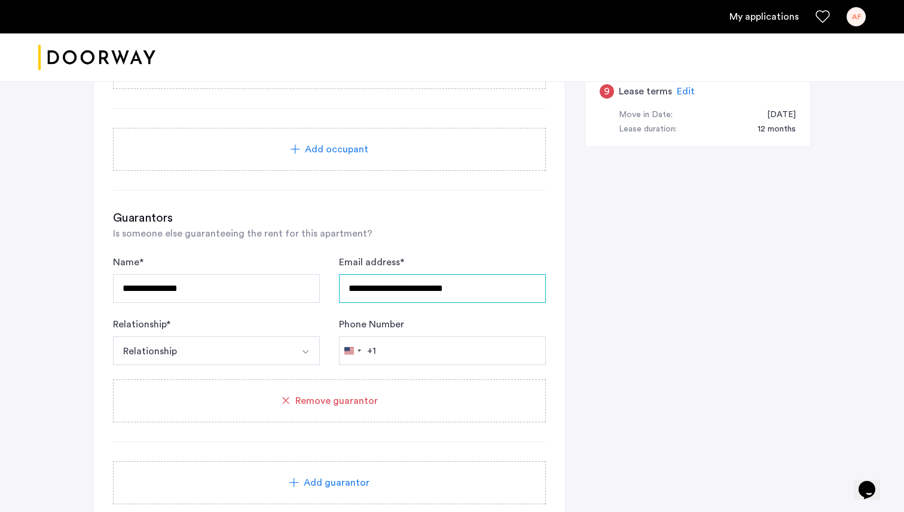
type input "**********"
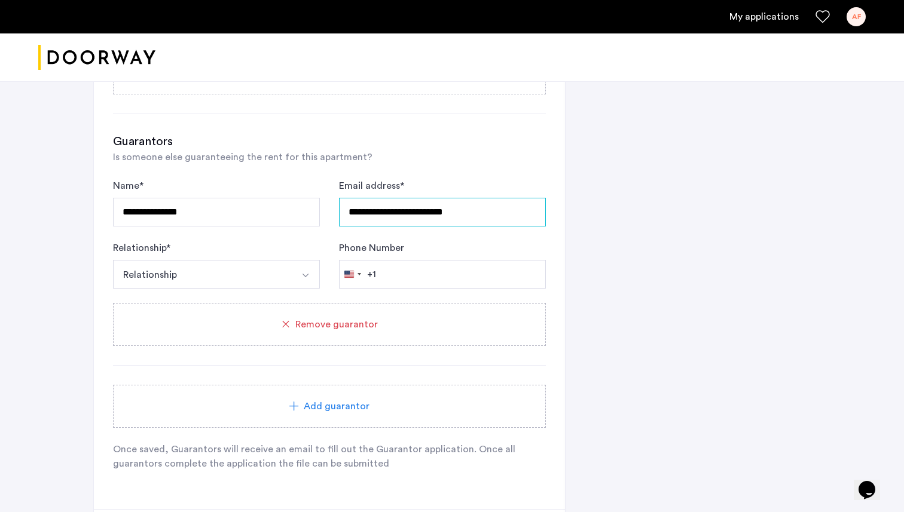
scroll to position [788, 0]
click at [424, 267] on input "Phone Number" at bounding box center [442, 274] width 207 height 29
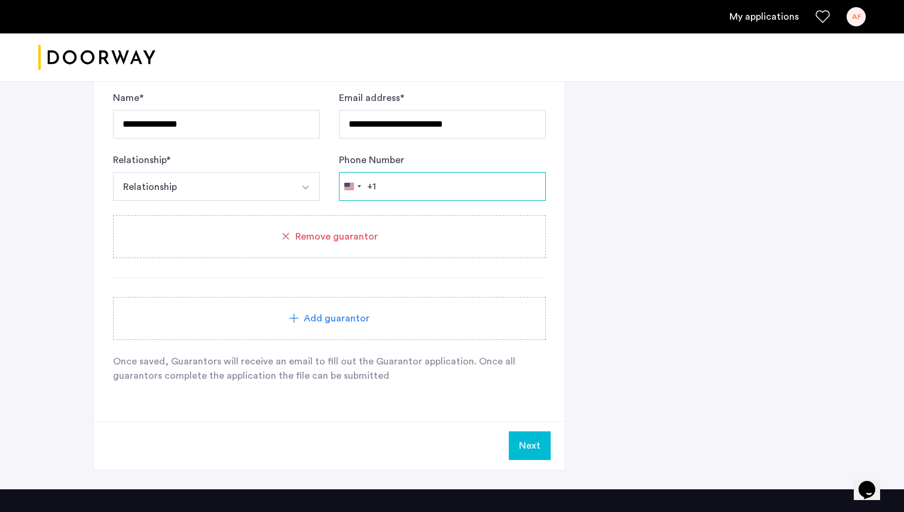
scroll to position [853, 0]
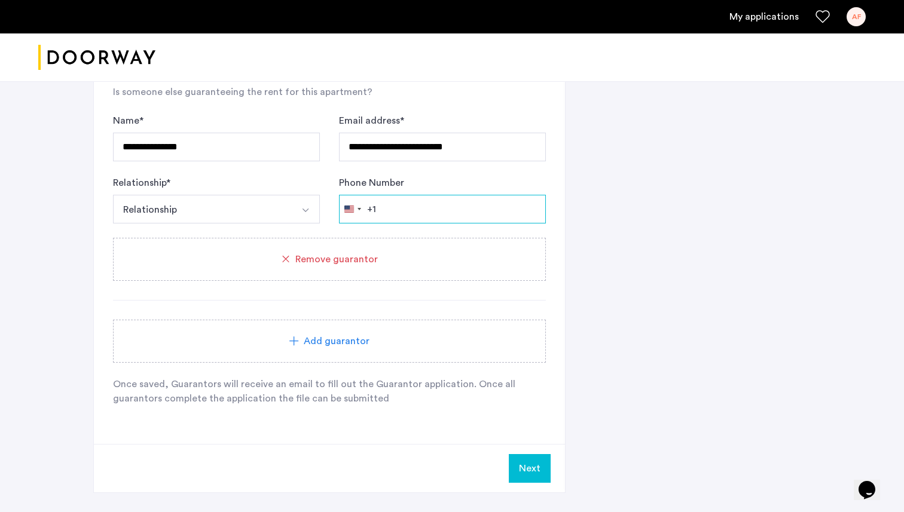
click at [396, 210] on input "Phone Number" at bounding box center [442, 209] width 207 height 29
click at [396, 210] on input "******" at bounding box center [442, 209] width 207 height 29
click at [435, 209] on input "******" at bounding box center [442, 209] width 207 height 29
type input "**********"
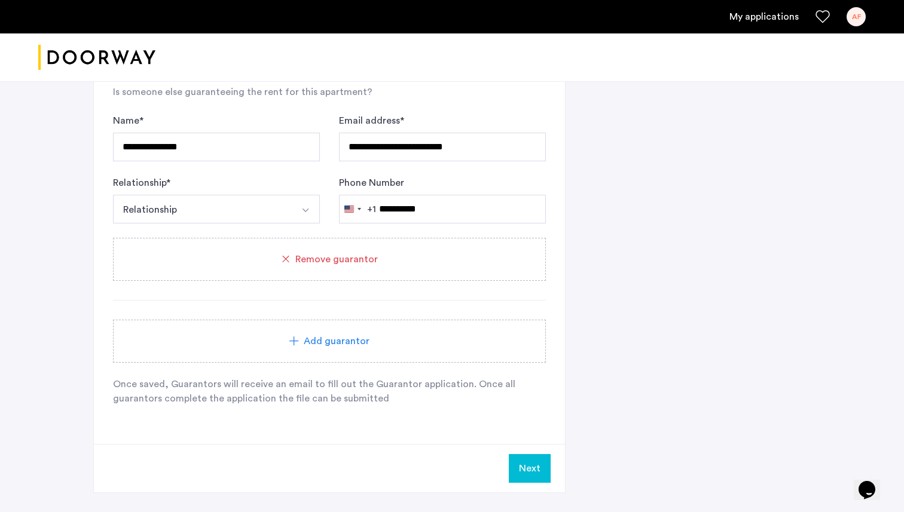
click at [450, 345] on div "Add guarantor" at bounding box center [329, 341] width 404 height 14
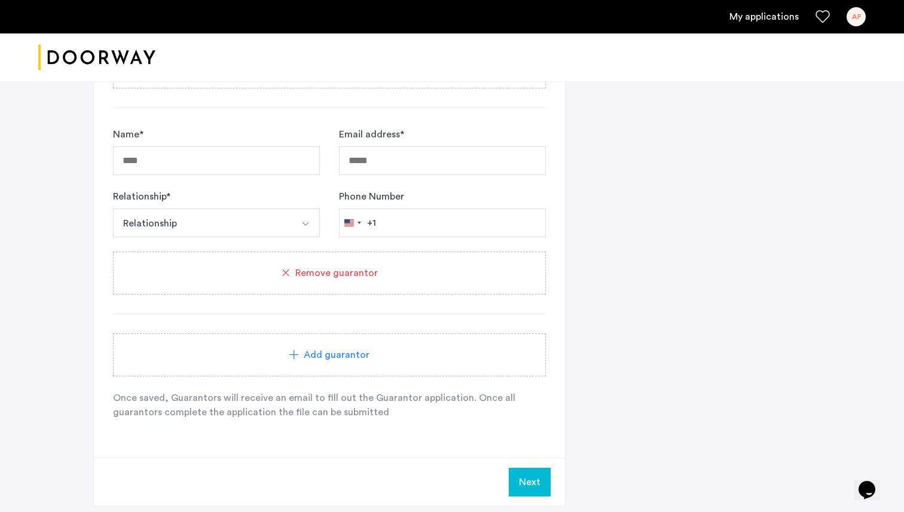
scroll to position [1050, 0]
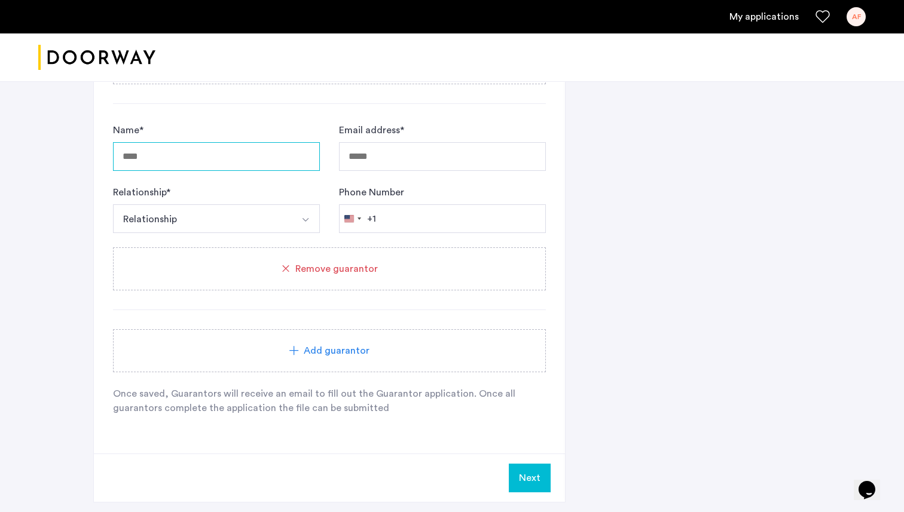
click at [221, 163] on input "Name *" at bounding box center [216, 156] width 207 height 29
type input "**********"
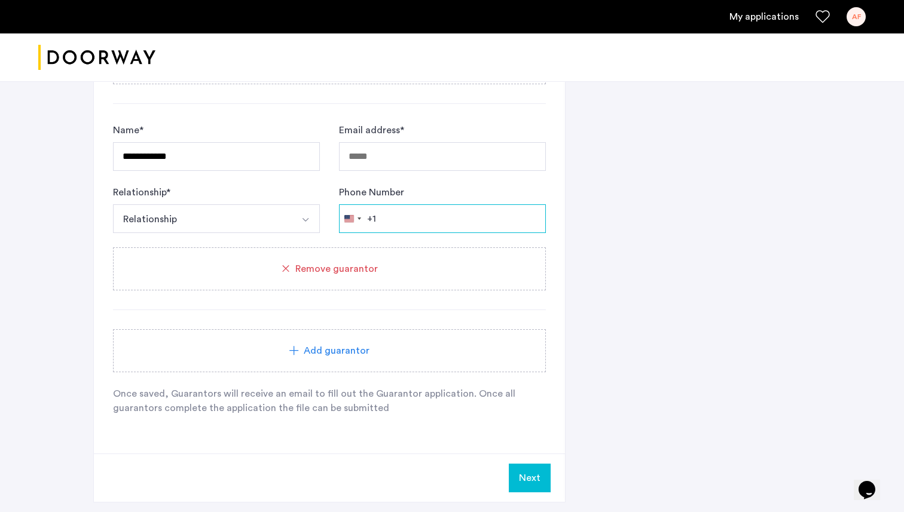
click at [438, 27] on input "Phone Number" at bounding box center [442, 12] width 207 height 29
click at [283, 27] on button "Relationship" at bounding box center [202, 12] width 179 height 29
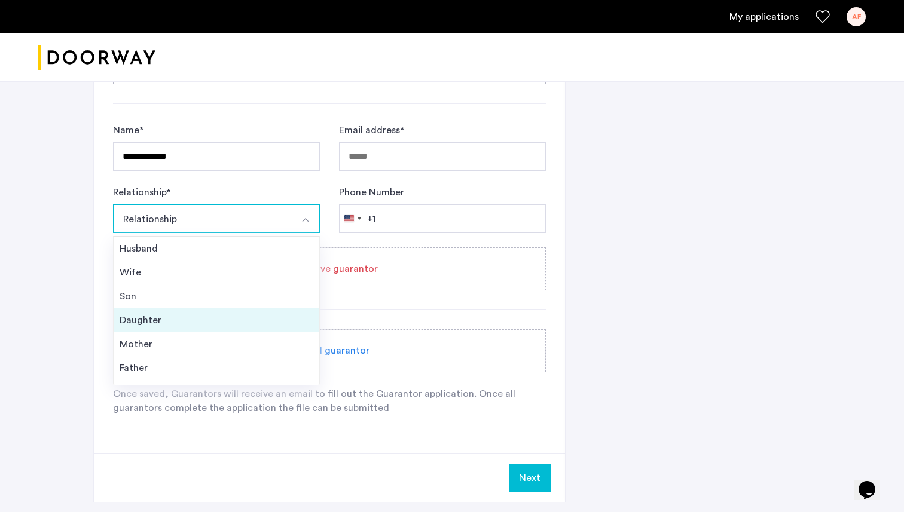
scroll to position [43, 0]
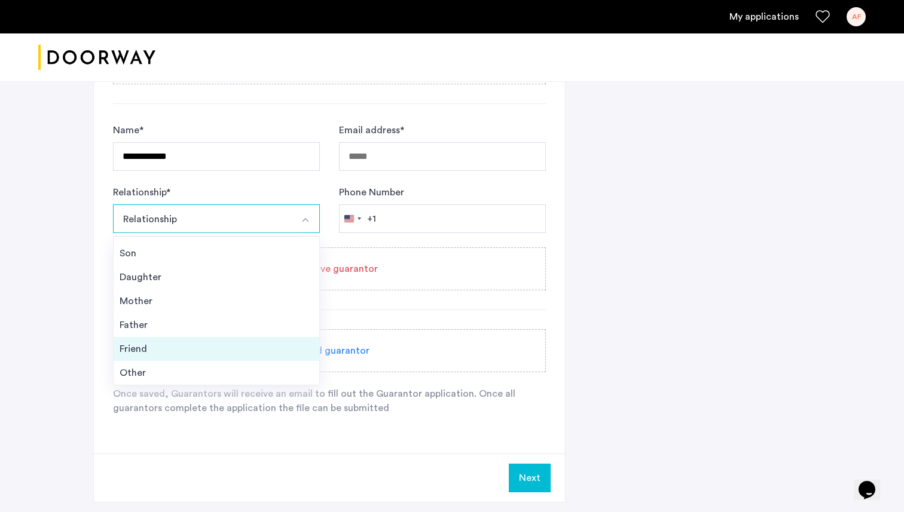
click at [204, 348] on div "Friend" at bounding box center [217, 349] width 194 height 14
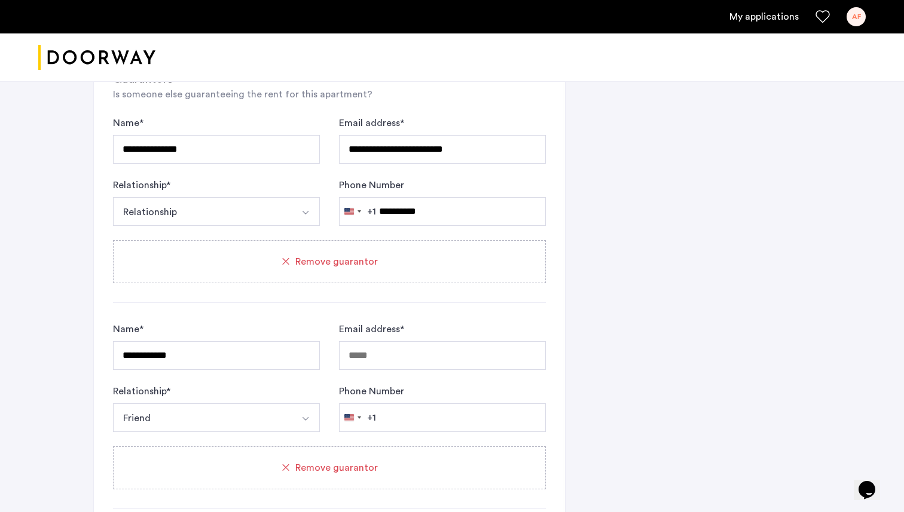
scroll to position [843, 0]
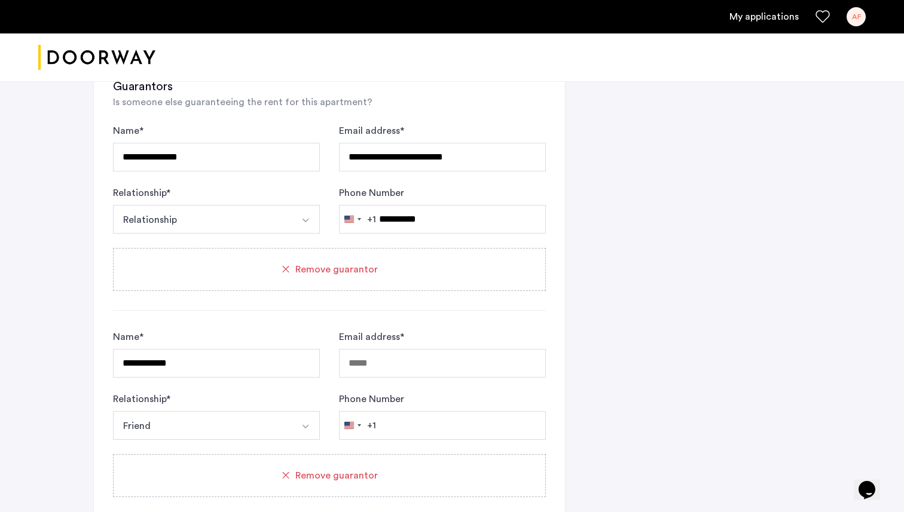
click at [210, 212] on button "Relationship" at bounding box center [202, 219] width 179 height 29
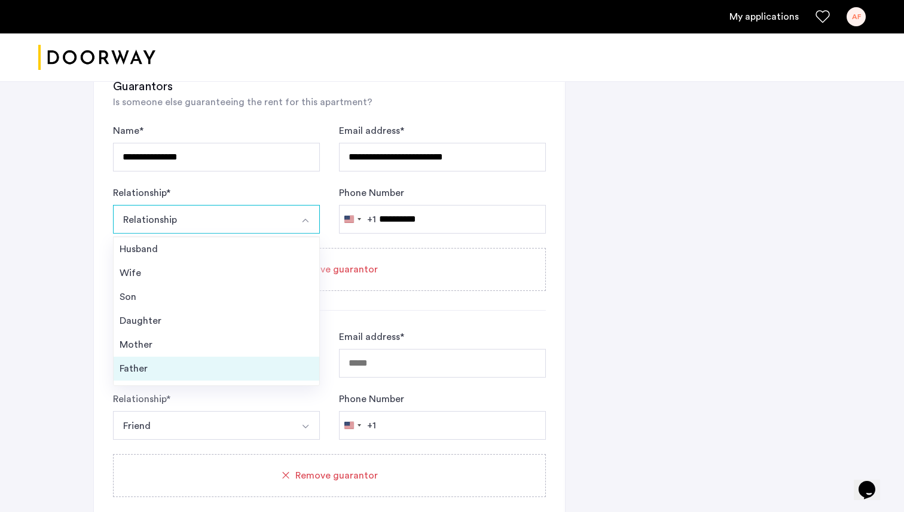
scroll to position [43, 0]
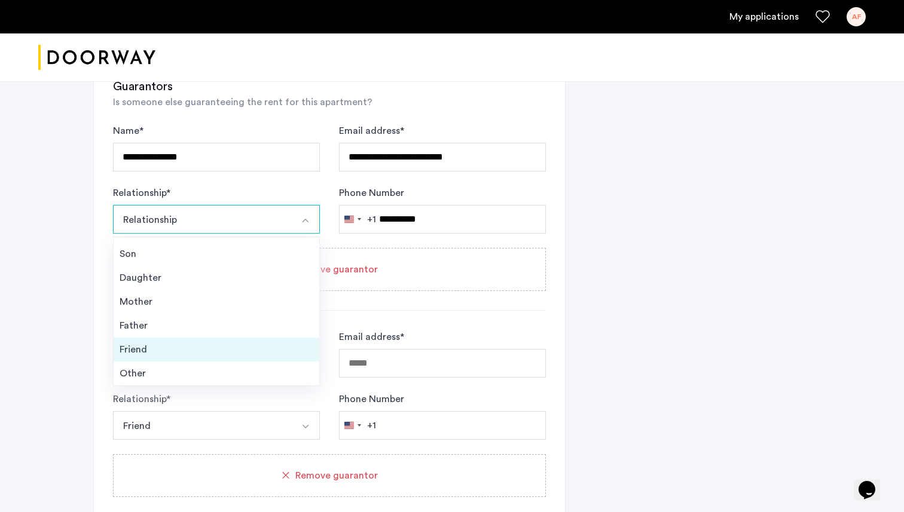
click at [175, 345] on div "Friend" at bounding box center [217, 349] width 194 height 14
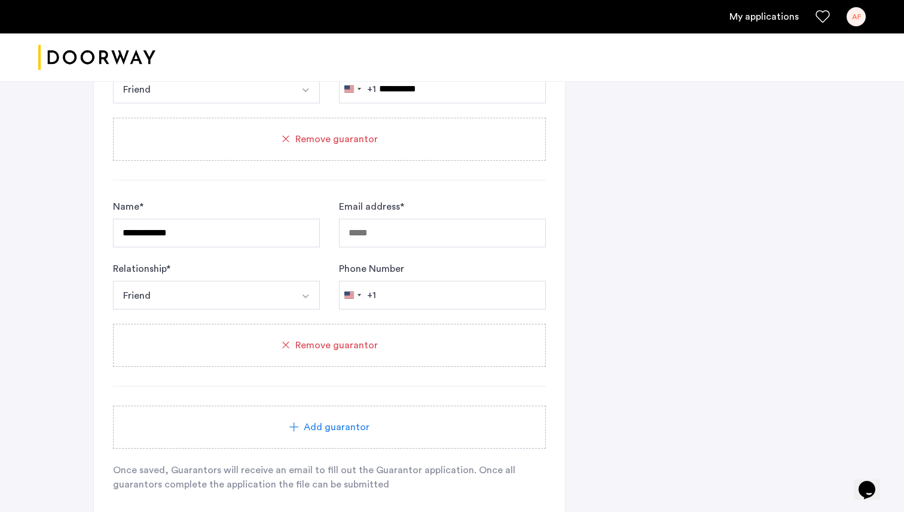
scroll to position [1001, 0]
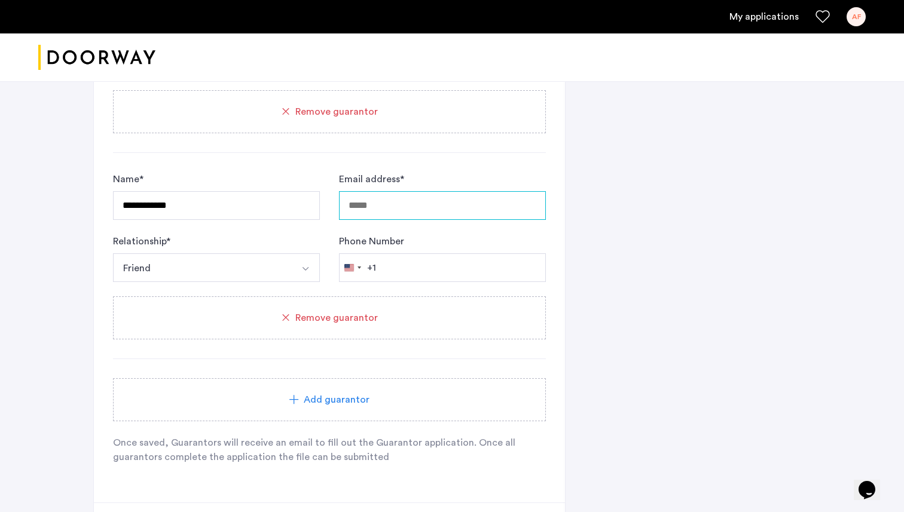
click at [430, 196] on input "Email address *" at bounding box center [442, 205] width 207 height 29
click at [403, 270] on input "Phone Number" at bounding box center [442, 267] width 207 height 29
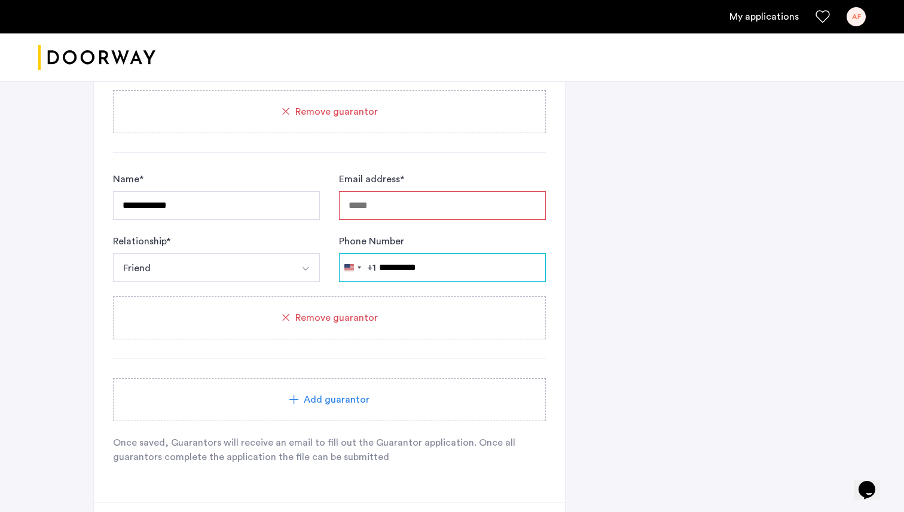
type input "**********"
click at [404, 210] on input "Email address *" at bounding box center [442, 205] width 207 height 29
click at [396, 316] on div "Remove guarantor" at bounding box center [329, 318] width 404 height 14
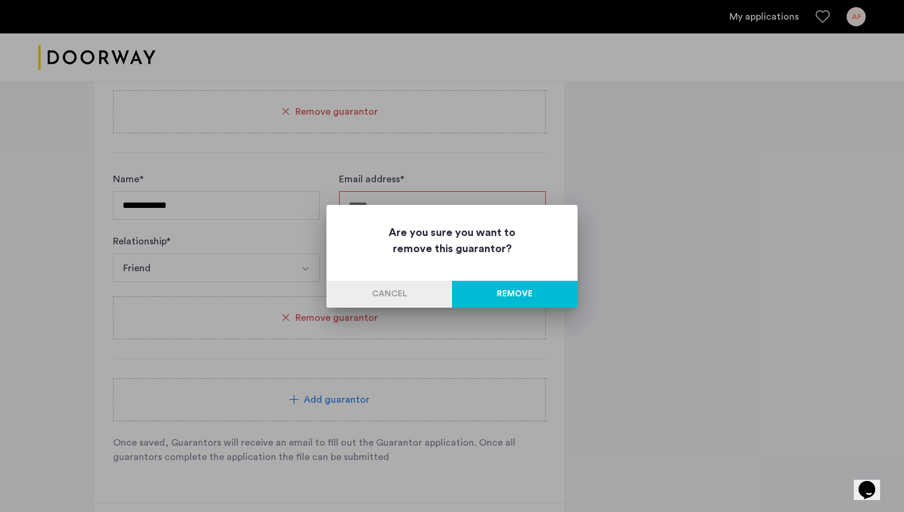
click at [504, 286] on button "Remove" at bounding box center [515, 294] width 126 height 27
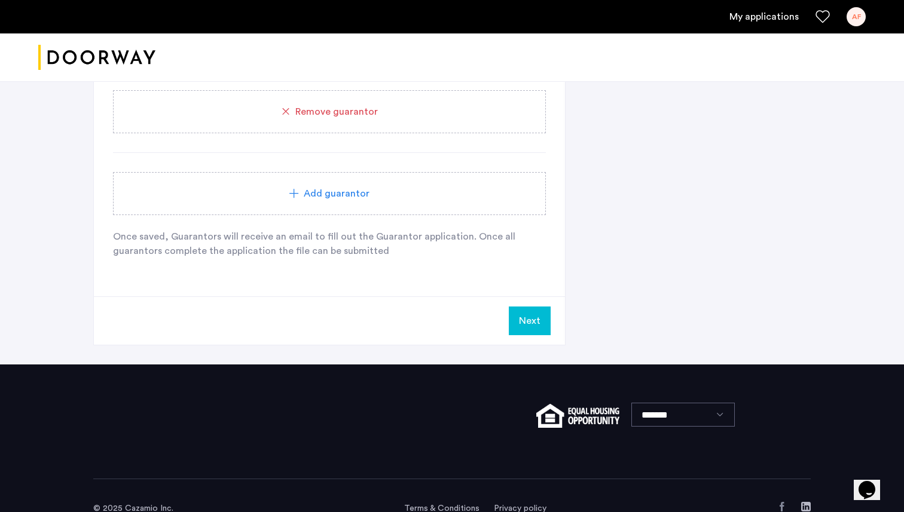
click at [527, 322] on button "Next" at bounding box center [530, 321] width 42 height 29
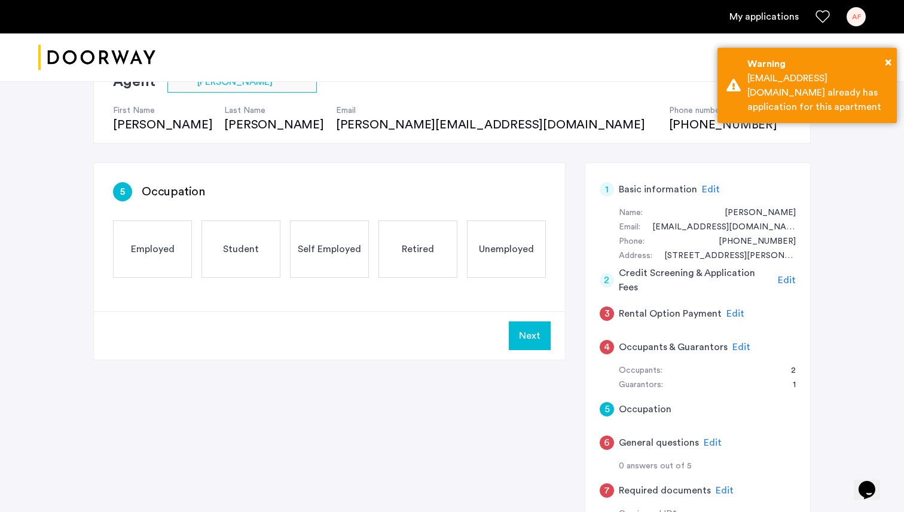
scroll to position [114, 0]
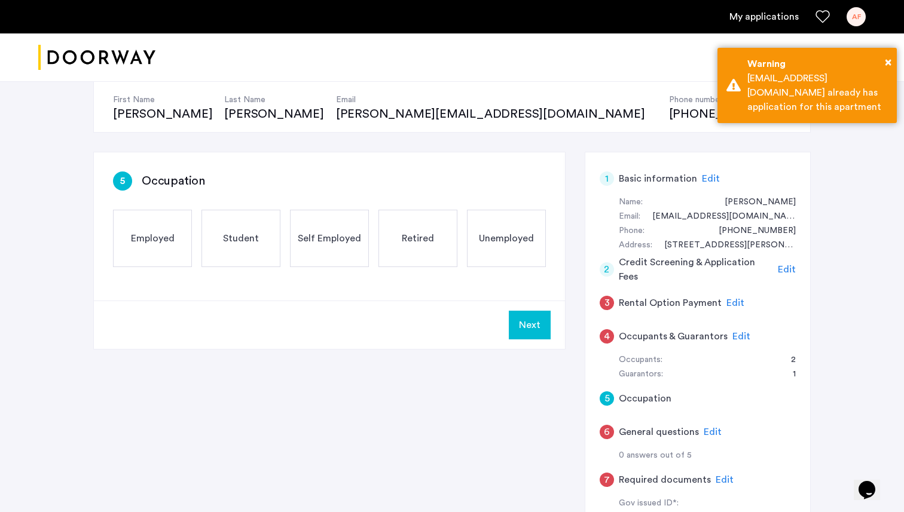
click at [170, 244] on span "Employed" at bounding box center [153, 238] width 44 height 14
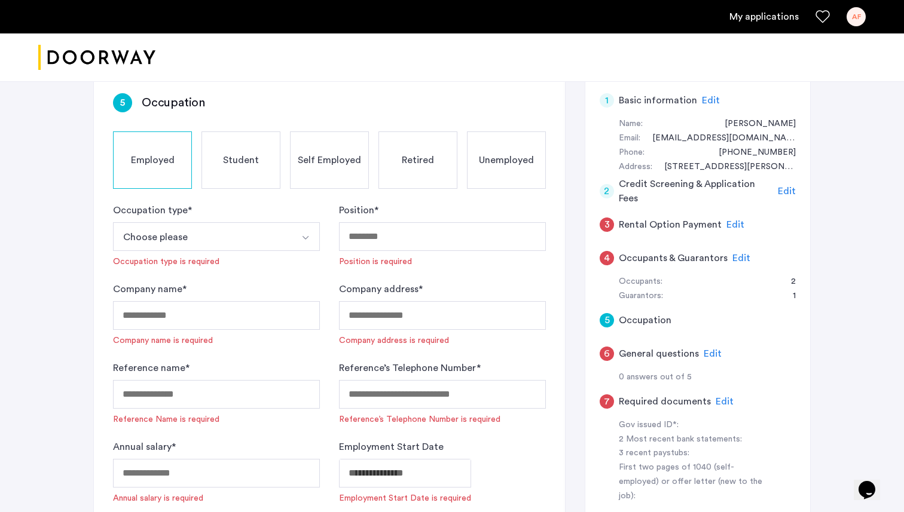
scroll to position [190, 0]
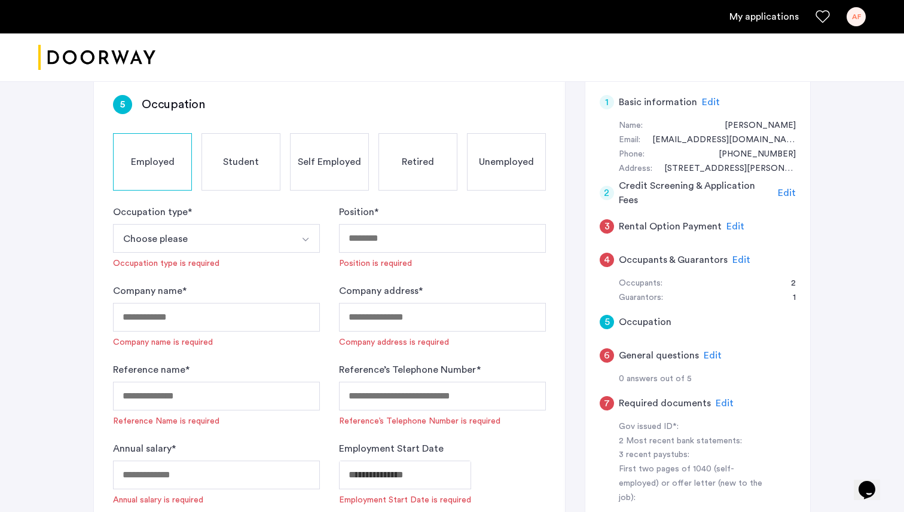
click at [255, 242] on button "Choose please" at bounding box center [202, 238] width 179 height 29
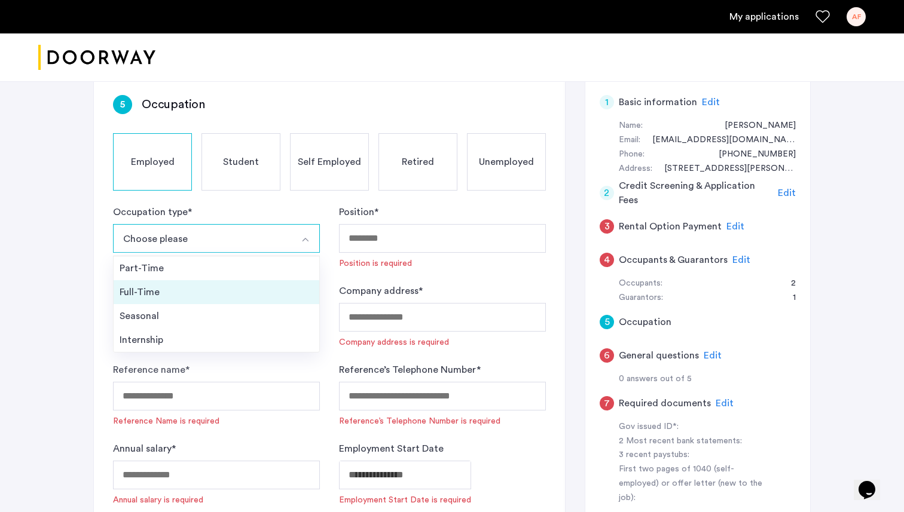
click at [181, 291] on div "Full-Time" at bounding box center [217, 292] width 194 height 14
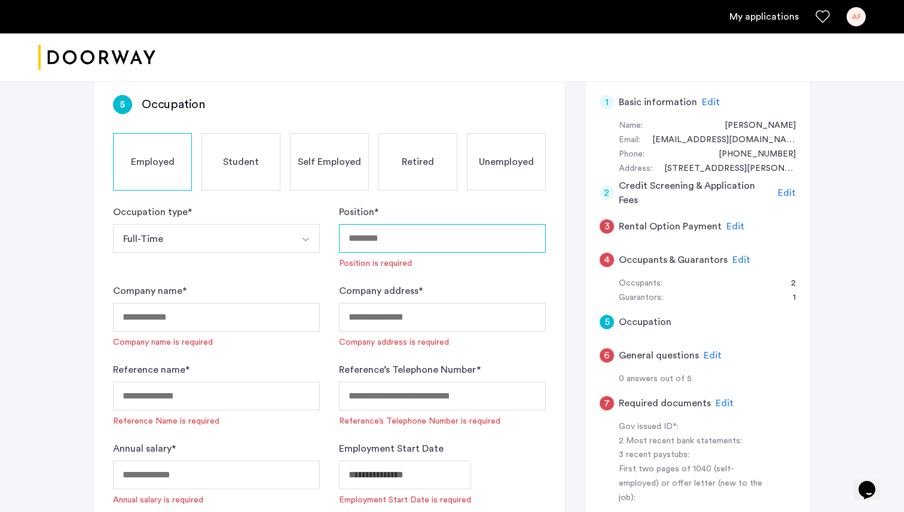
click at [394, 238] on input "Position *" at bounding box center [442, 238] width 207 height 29
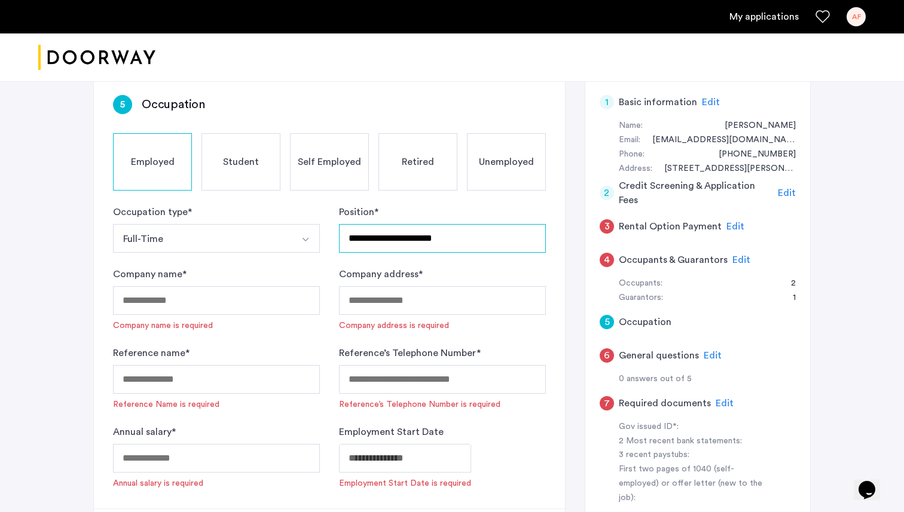
type input "**********"
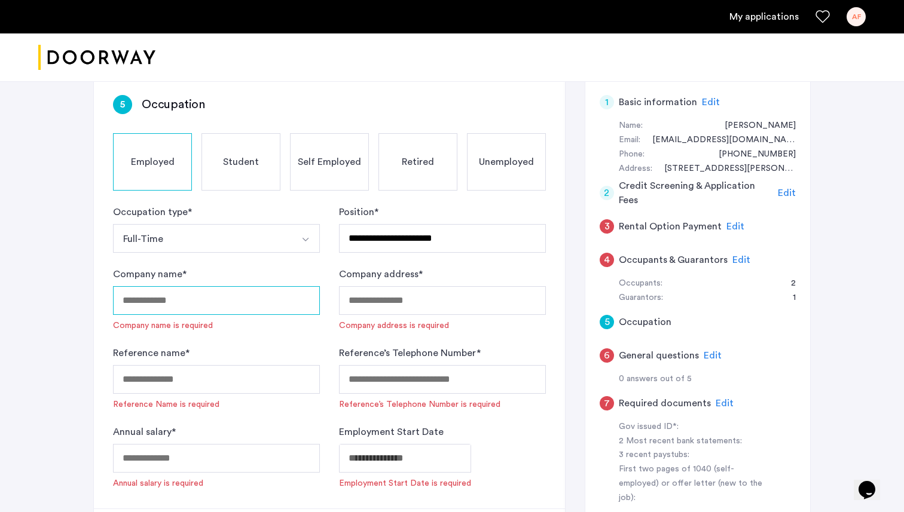
click at [231, 301] on input "Company name *" at bounding box center [216, 300] width 207 height 29
type input "**********"
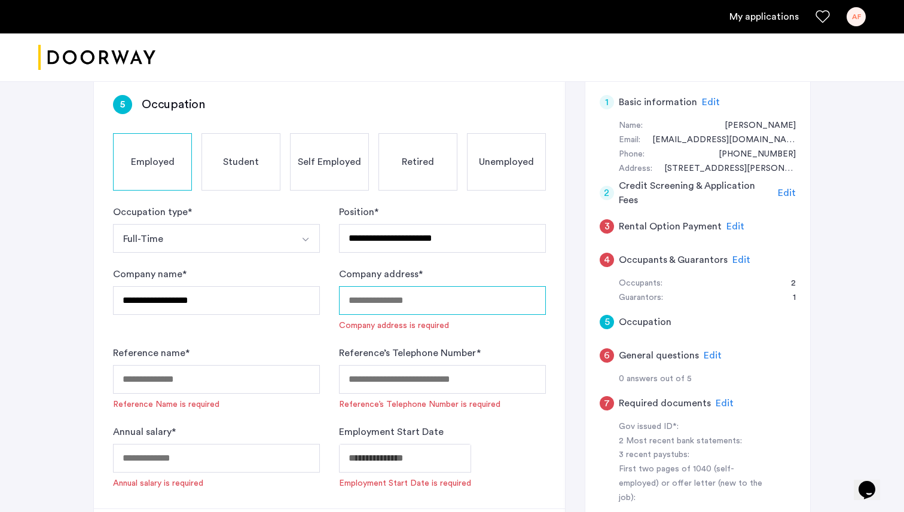
click at [368, 299] on input "Company address *" at bounding box center [442, 300] width 207 height 29
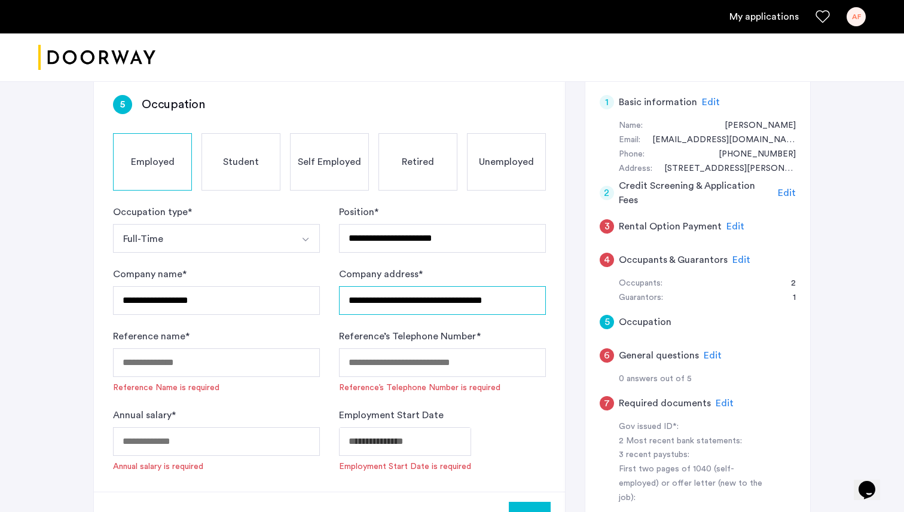
type input "**********"
click at [187, 365] on input "Reference name *" at bounding box center [216, 362] width 207 height 29
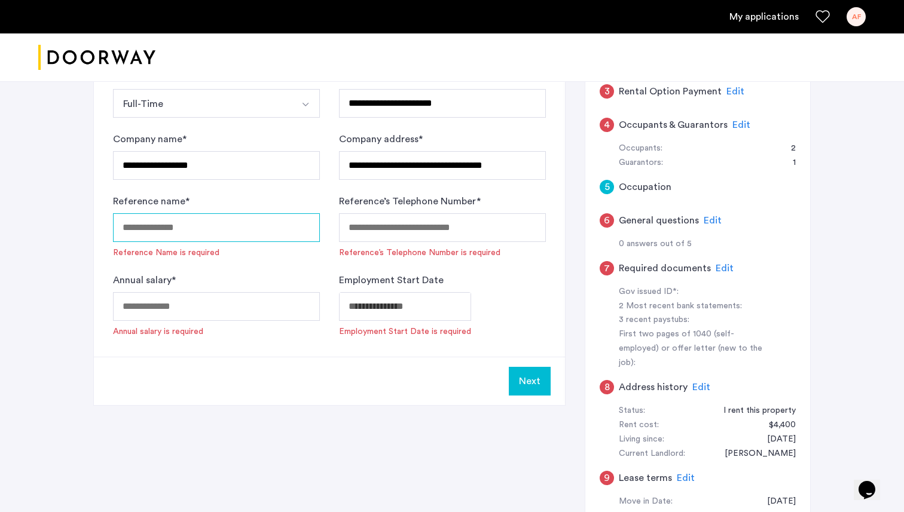
scroll to position [327, 0]
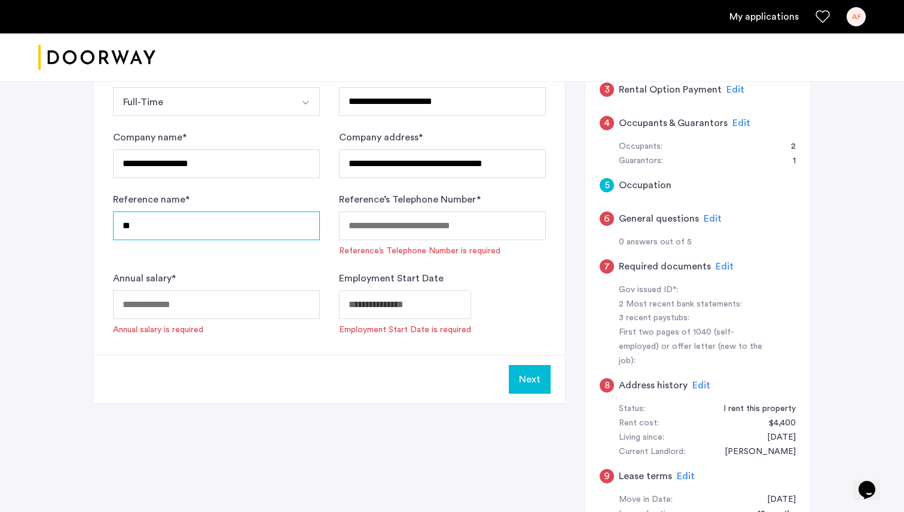
type input "*"
type input "**********"
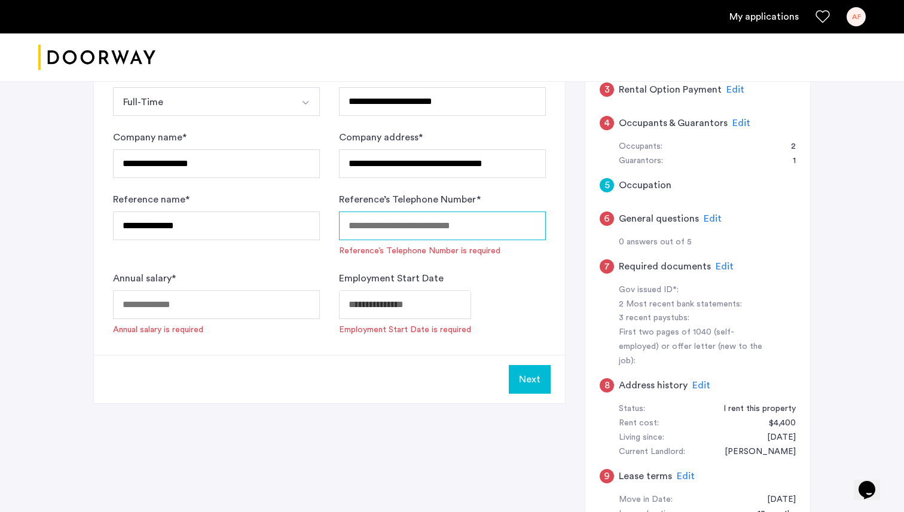
click at [386, 231] on input "Reference’s Telephone Number *" at bounding box center [442, 226] width 207 height 29
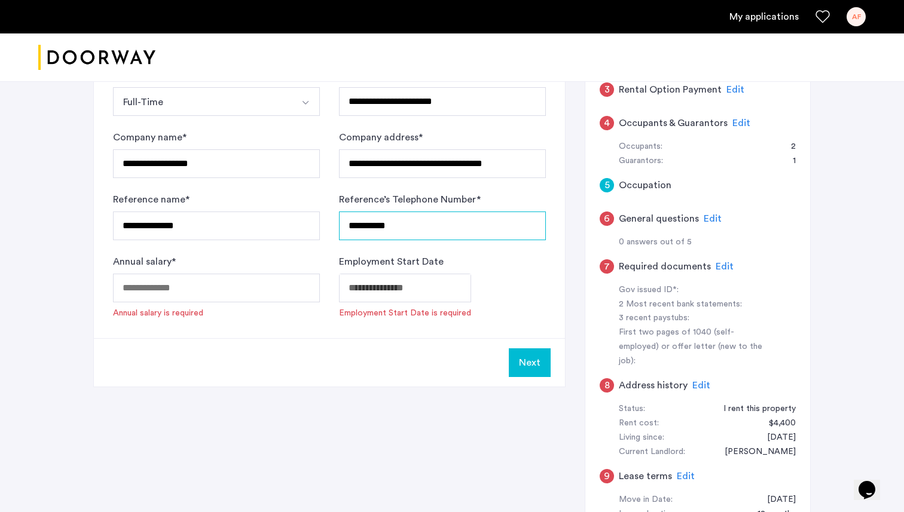
type input "**********"
click at [216, 292] on input "Annual salary *" at bounding box center [216, 288] width 207 height 29
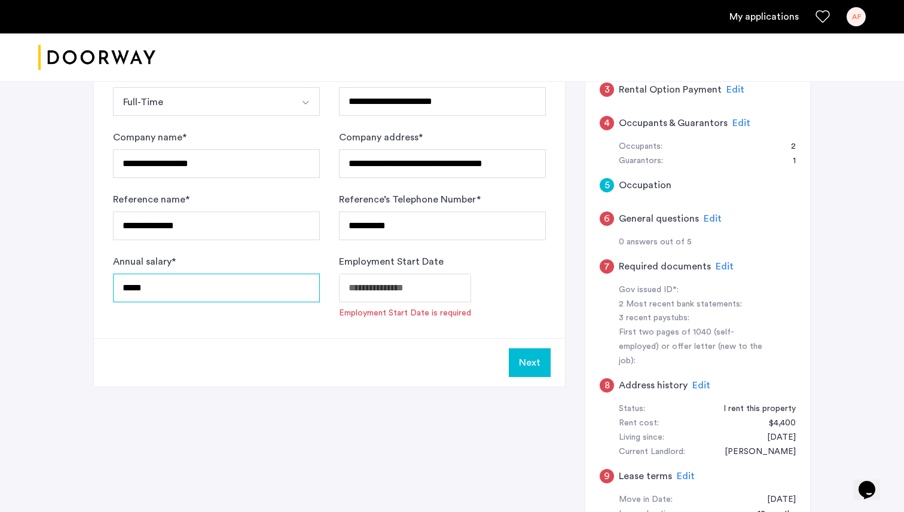
type input "*****"
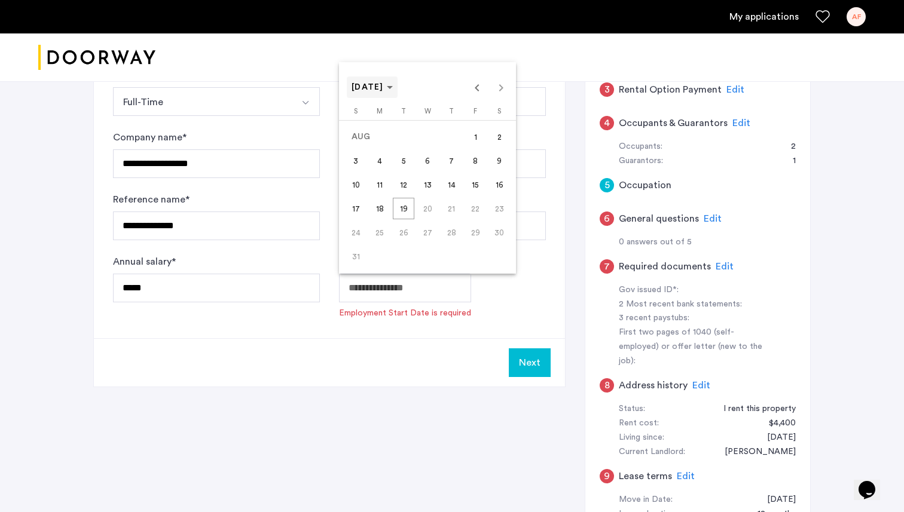
click at [393, 89] on icon "Choose month and year" at bounding box center [390, 87] width 6 height 3
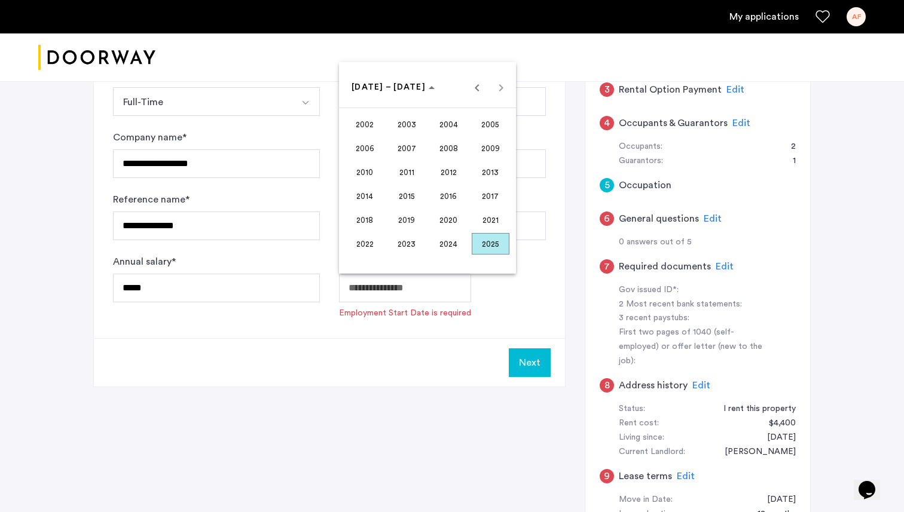
click at [440, 213] on span "2020" at bounding box center [449, 220] width 38 height 22
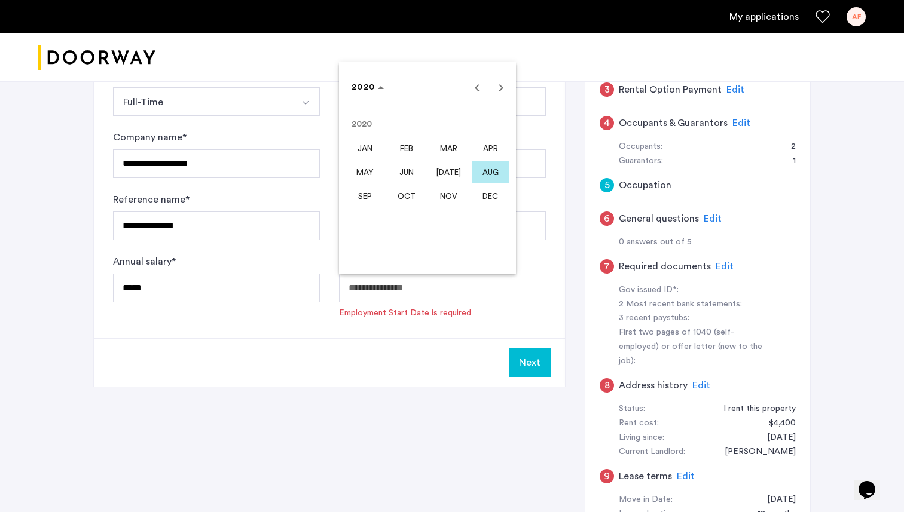
click at [404, 198] on span "OCT" at bounding box center [407, 196] width 38 height 22
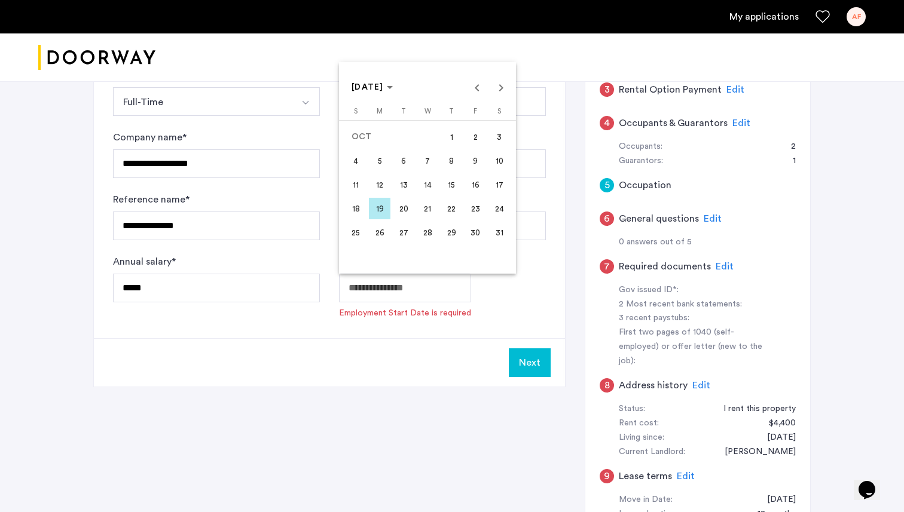
click at [383, 160] on span "5" at bounding box center [380, 161] width 22 height 22
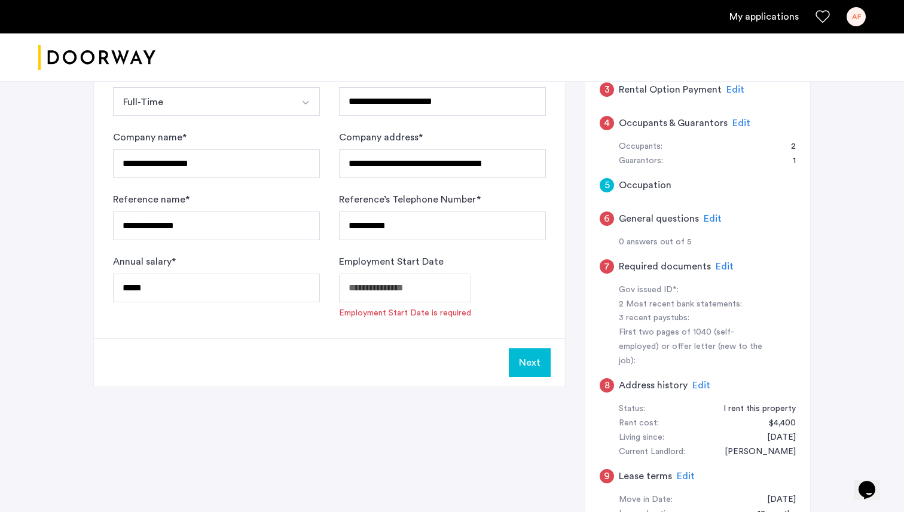
type input "**********"
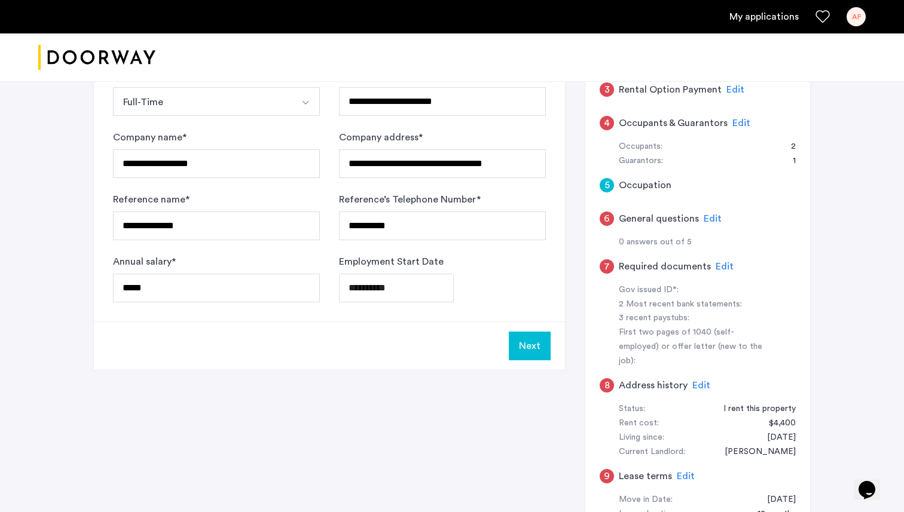
click at [542, 345] on button "Next" at bounding box center [530, 346] width 42 height 29
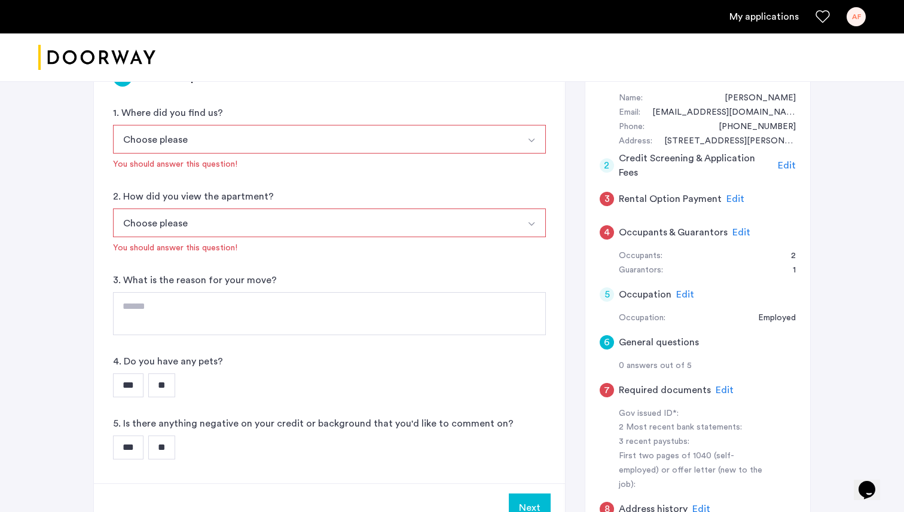
scroll to position [216, 0]
click at [244, 137] on button "Choose please" at bounding box center [315, 140] width 405 height 29
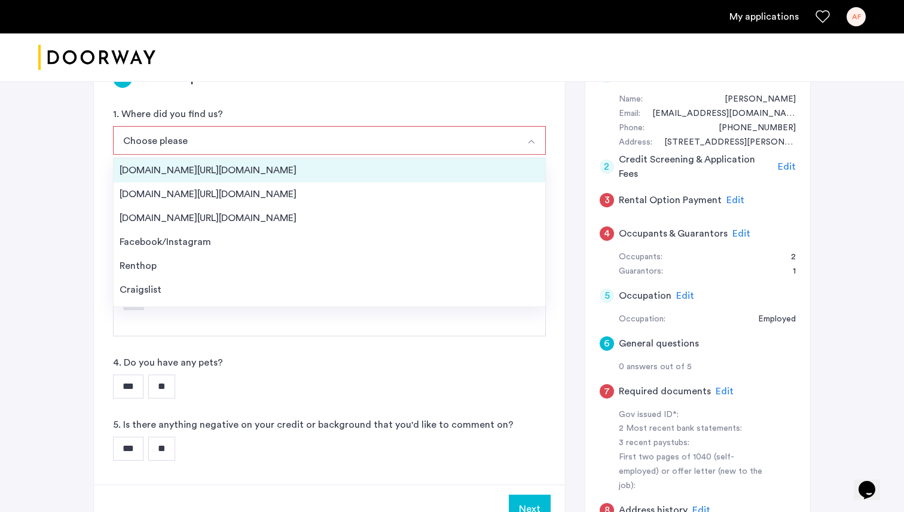
click at [228, 172] on div "Streeteasy.com/Zillow.com" at bounding box center [330, 170] width 420 height 14
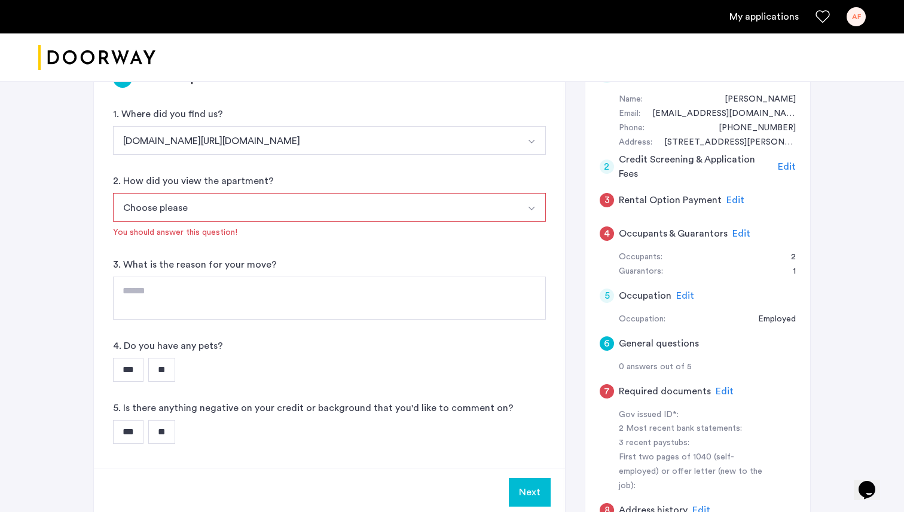
click at [288, 209] on button "Choose please" at bounding box center [315, 207] width 405 height 29
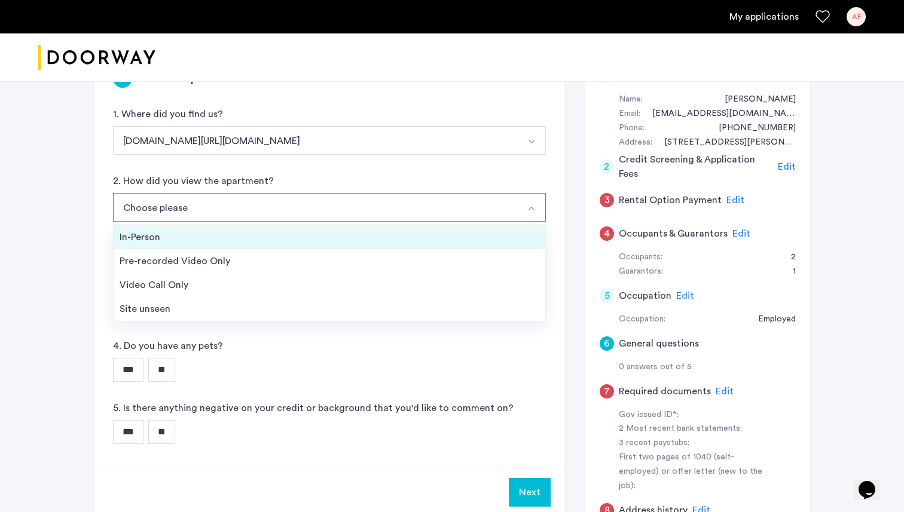
click at [208, 237] on div "In-Person" at bounding box center [330, 237] width 420 height 14
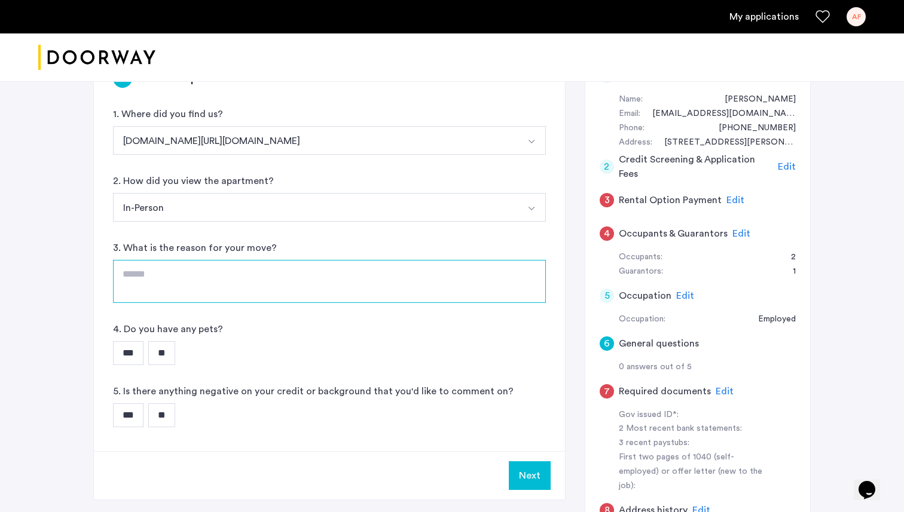
click at [257, 271] on textarea at bounding box center [329, 281] width 433 height 43
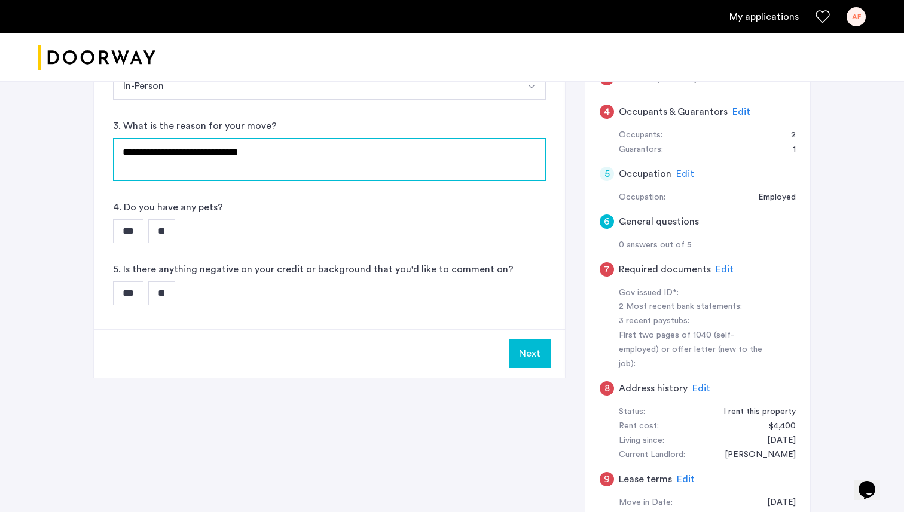
scroll to position [349, 0]
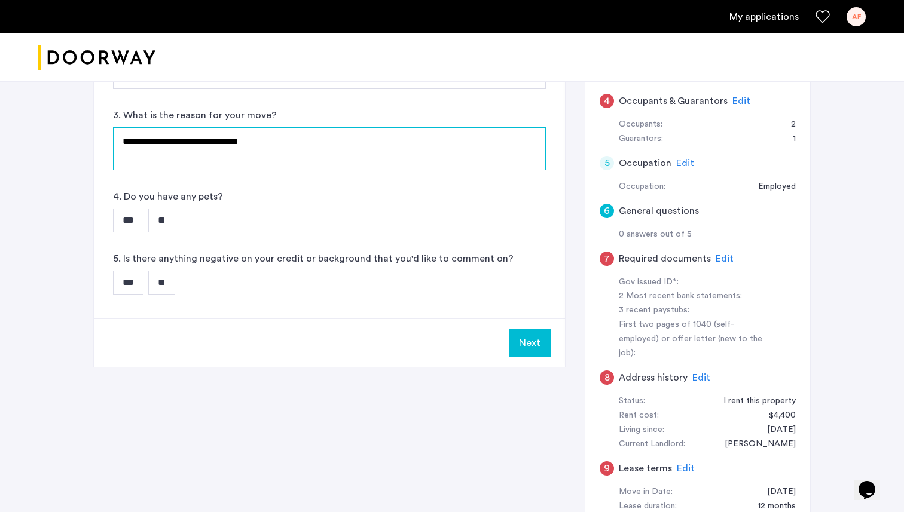
type textarea "**********"
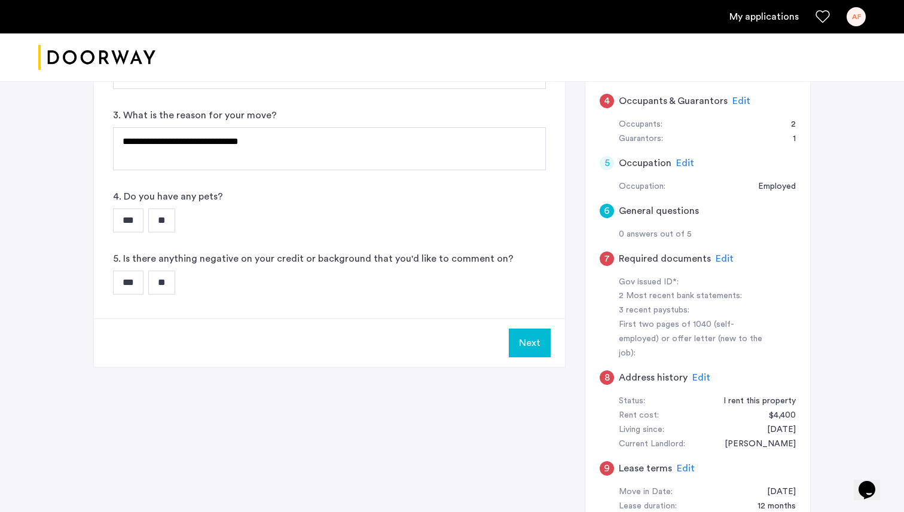
click at [169, 221] on input "**" at bounding box center [161, 221] width 27 height 24
click at [170, 282] on input "**" at bounding box center [161, 283] width 27 height 24
click at [528, 339] on button "Next" at bounding box center [530, 343] width 42 height 29
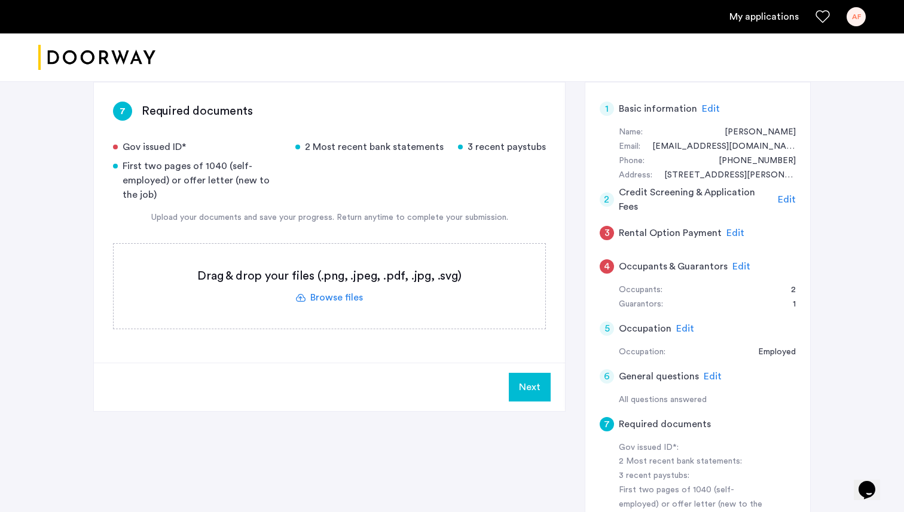
scroll to position [187, 0]
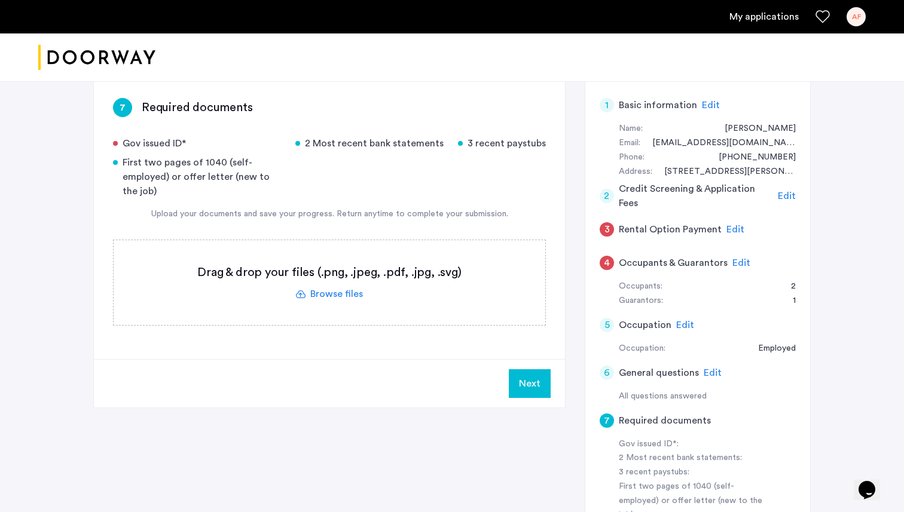
click at [351, 297] on label at bounding box center [330, 282] width 432 height 85
click at [0, 0] on input "file" at bounding box center [0, 0] width 0 height 0
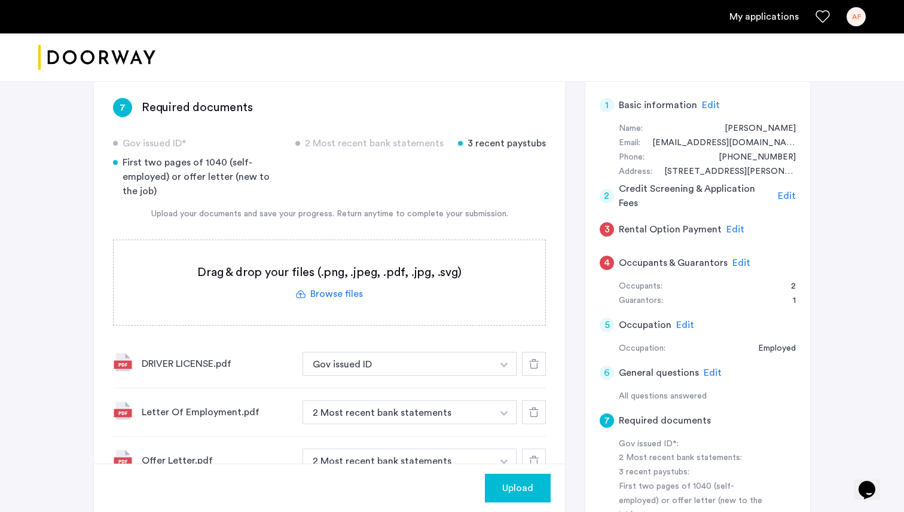
click at [342, 294] on label at bounding box center [330, 282] width 432 height 85
click at [0, 0] on input "file" at bounding box center [0, 0] width 0 height 0
click at [332, 294] on label at bounding box center [330, 282] width 432 height 85
click at [0, 0] on input "file" at bounding box center [0, 0] width 0 height 0
click at [342, 293] on label at bounding box center [330, 282] width 432 height 85
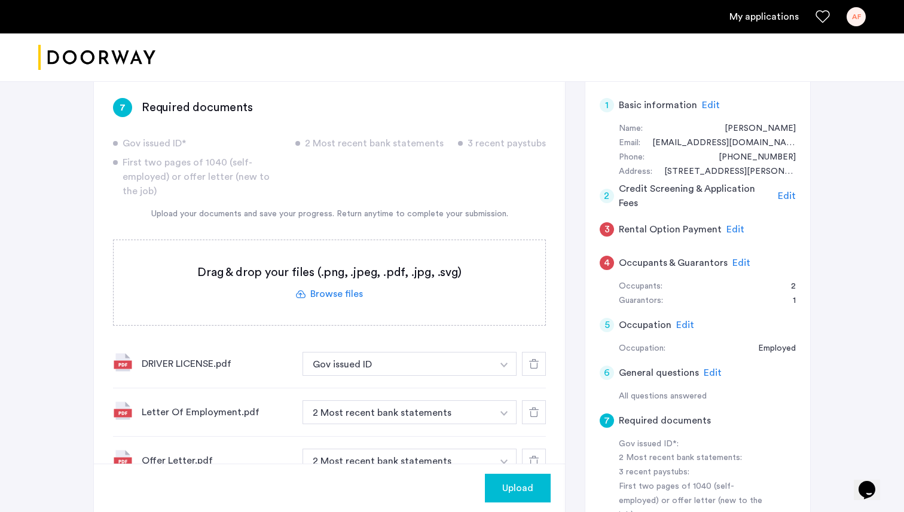
click at [0, 0] on input "file" at bounding box center [0, 0] width 0 height 0
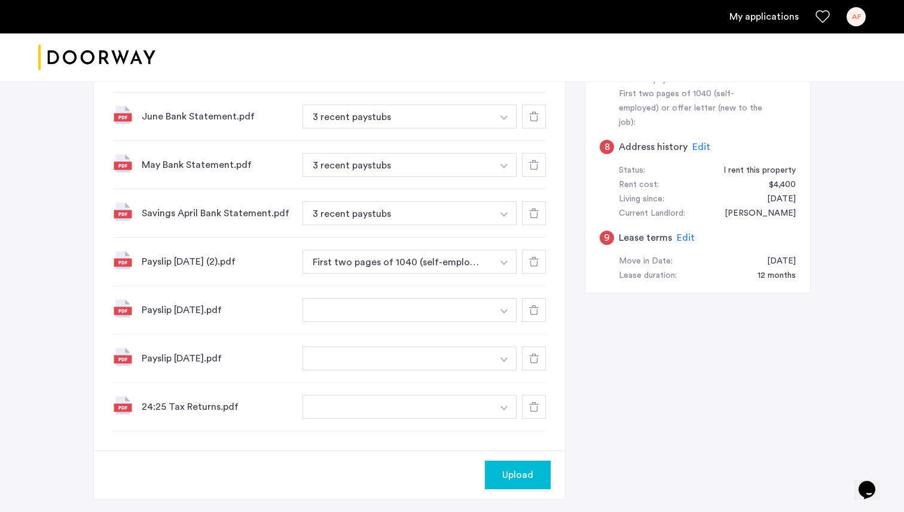
scroll to position [558, 0]
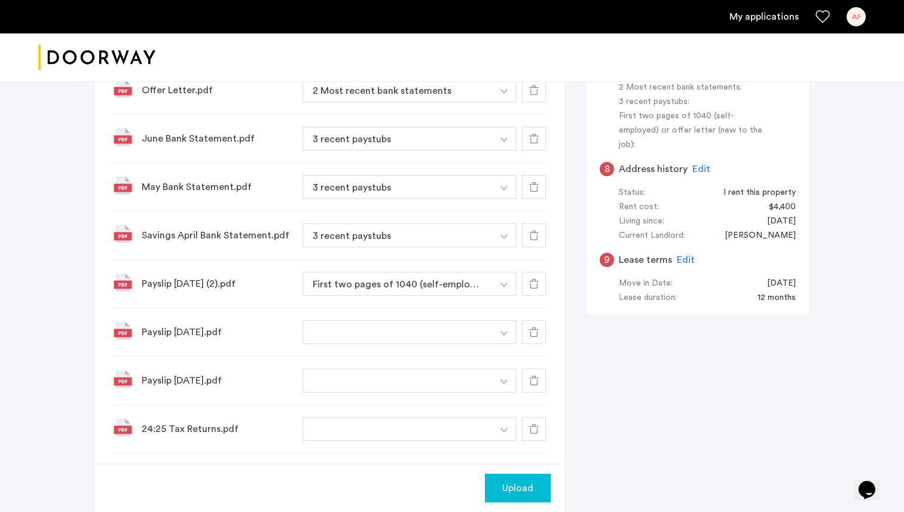
click at [276, 347] on div "Payslip 6.7.2025.pdf +" at bounding box center [329, 332] width 433 height 48
click at [528, 480] on button "Upload" at bounding box center [518, 488] width 66 height 29
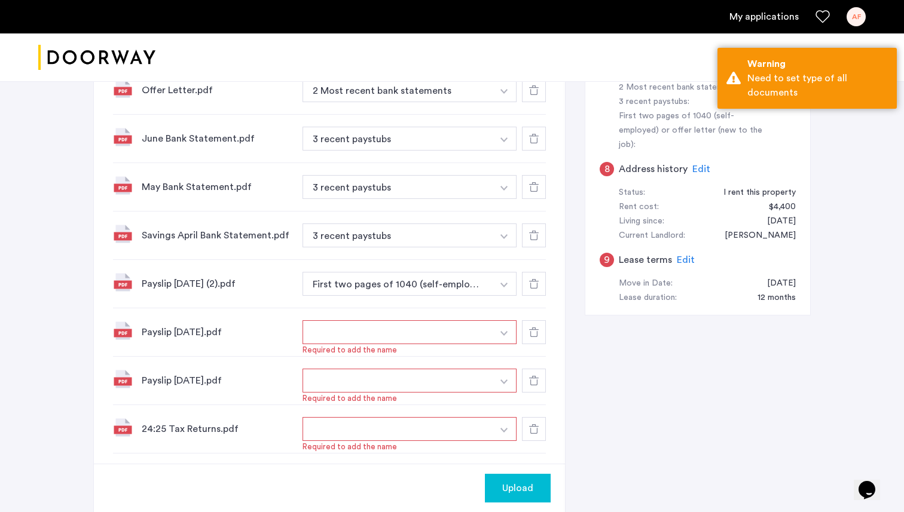
click at [441, 344] on button "button" at bounding box center [397, 332] width 190 height 24
click at [425, 335] on button "button" at bounding box center [397, 332] width 190 height 24
click at [504, 331] on button "button" at bounding box center [504, 332] width 25 height 24
click at [430, 359] on input at bounding box center [409, 356] width 213 height 21
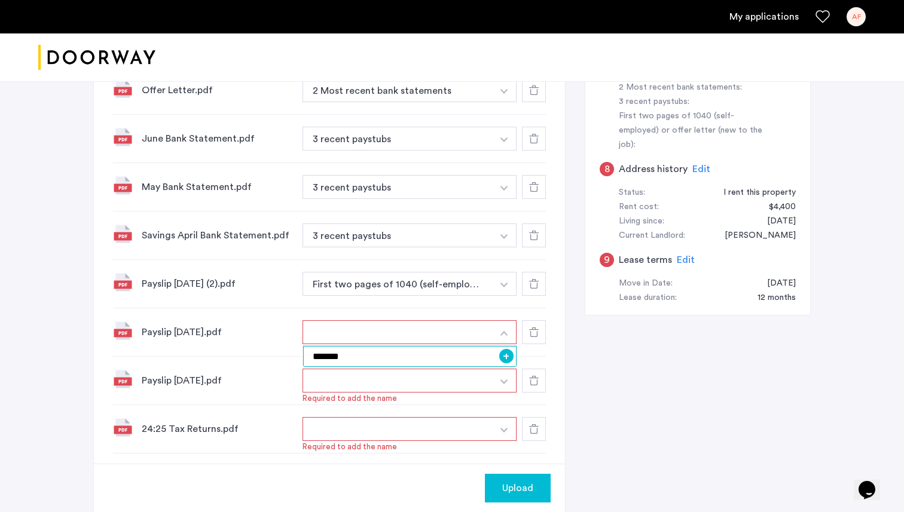
type input "*******"
click at [413, 251] on div "Savings April Bank Statement.pdf 3 recent paystubs + 3 recent paystubs" at bounding box center [329, 236] width 433 height 48
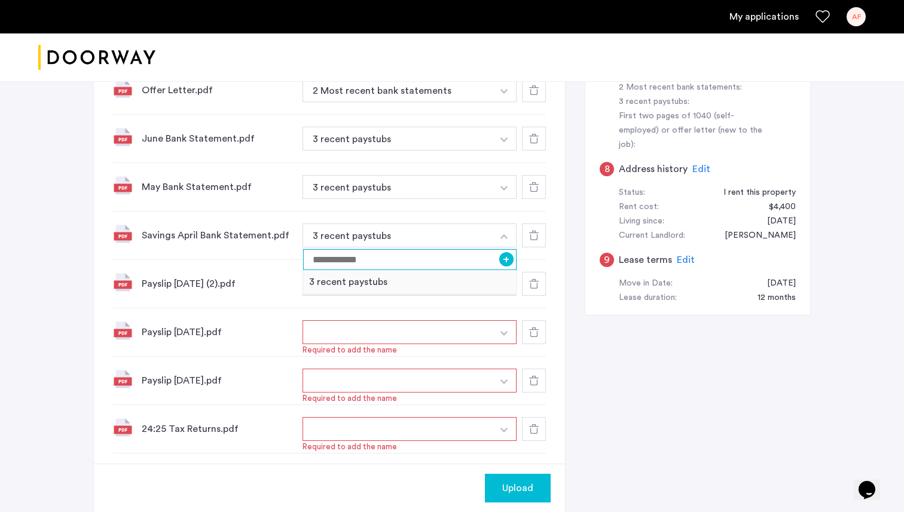
click at [467, 262] on input at bounding box center [409, 259] width 213 height 21
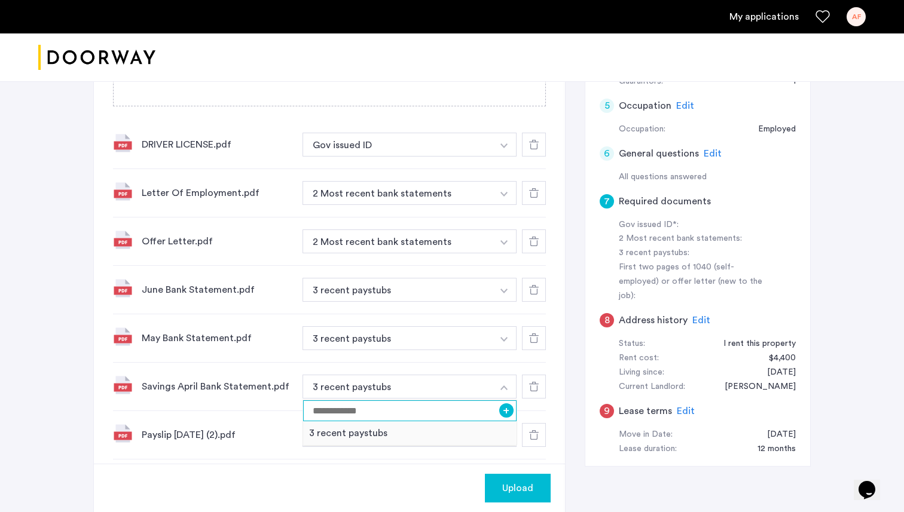
scroll to position [407, 0]
click at [436, 198] on button "2 Most recent bank statements" at bounding box center [397, 193] width 190 height 24
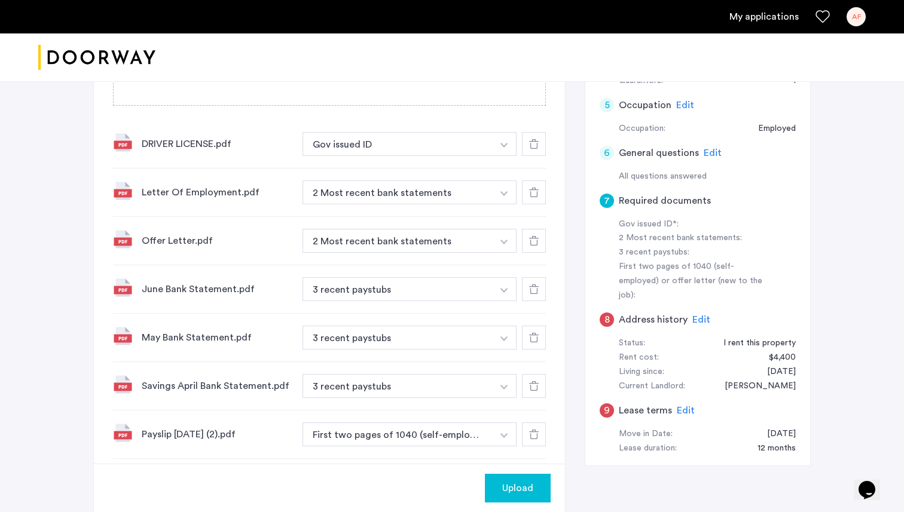
click at [500, 148] on img "button" at bounding box center [503, 145] width 7 height 5
click at [408, 218] on input at bounding box center [409, 216] width 213 height 21
type input "**********"
click at [507, 218] on button "+" at bounding box center [506, 216] width 14 height 14
click at [446, 244] on button "2 Most recent bank statements" at bounding box center [397, 241] width 190 height 24
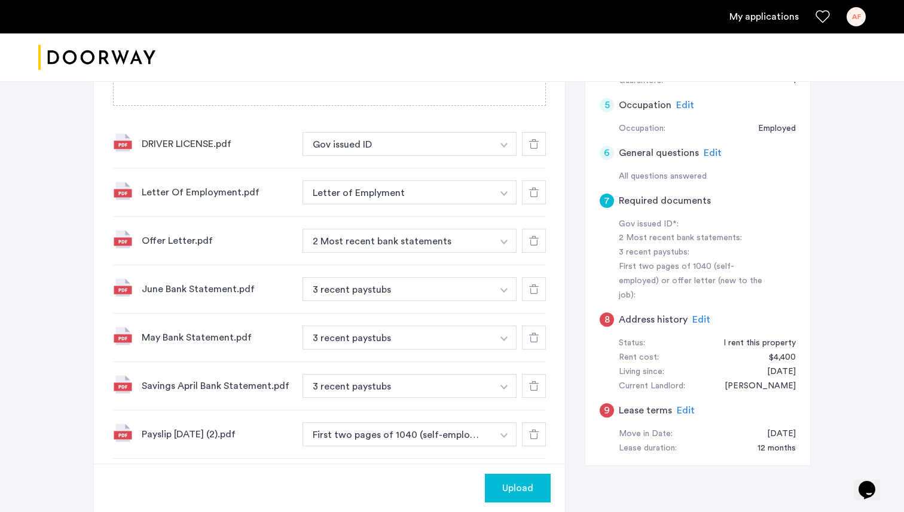
click at [505, 148] on img "button" at bounding box center [503, 145] width 7 height 5
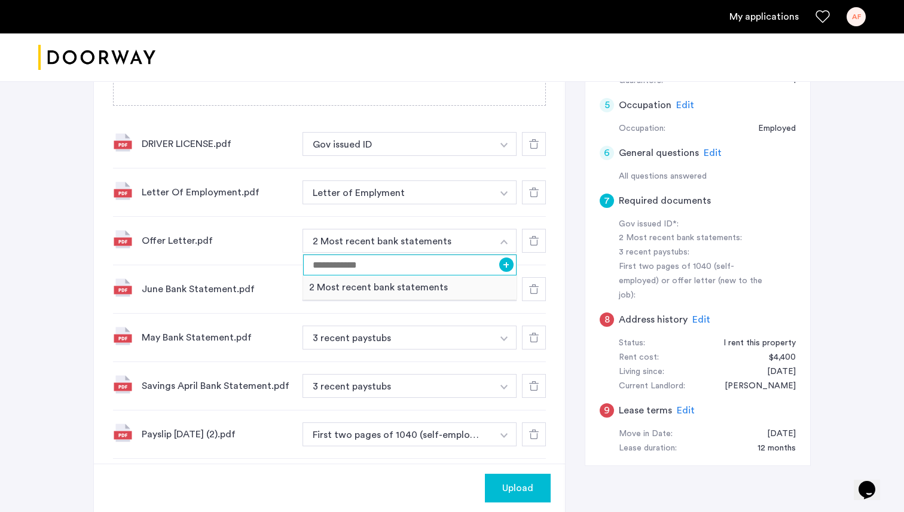
click at [405, 261] on input at bounding box center [409, 265] width 213 height 21
type input "**********"
click at [507, 265] on button "+" at bounding box center [506, 265] width 14 height 14
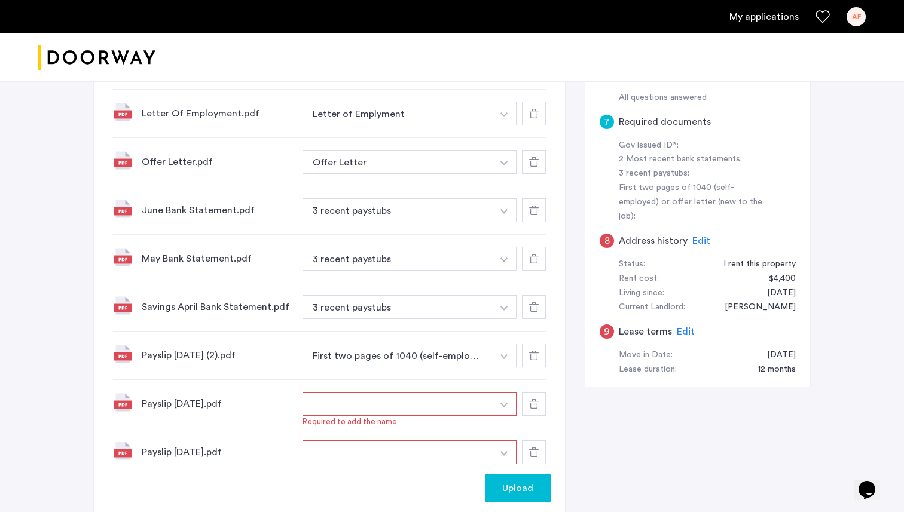
scroll to position [489, 0]
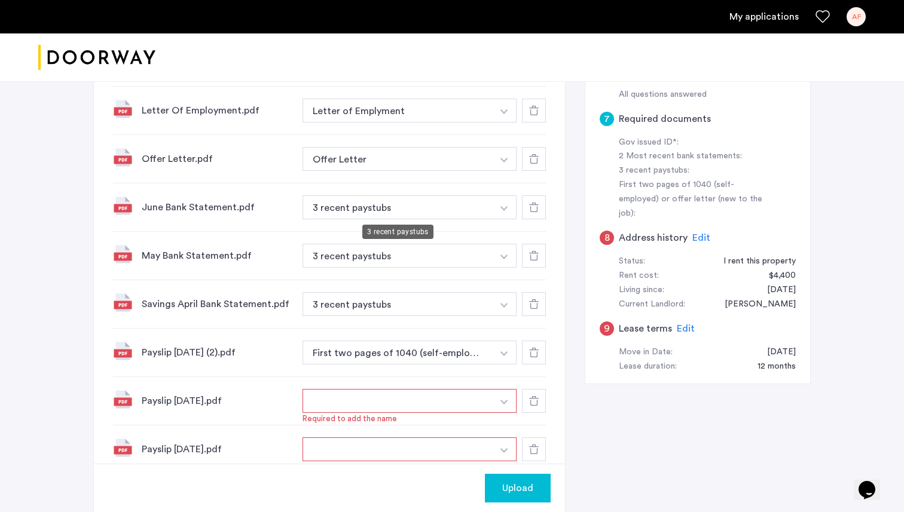
click at [429, 206] on button "3 recent paystubs" at bounding box center [397, 207] width 190 height 24
click at [509, 74] on button "button" at bounding box center [504, 62] width 25 height 24
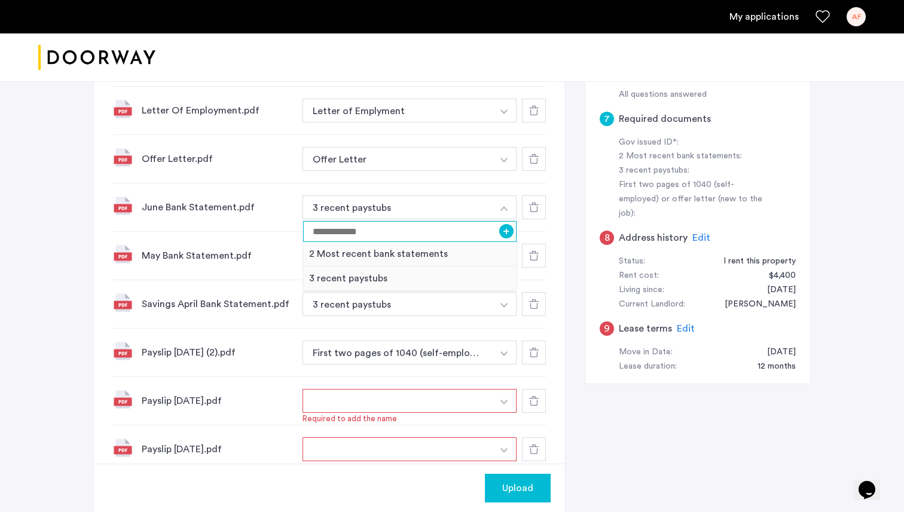
click at [429, 236] on input at bounding box center [409, 231] width 213 height 21
type input "***"
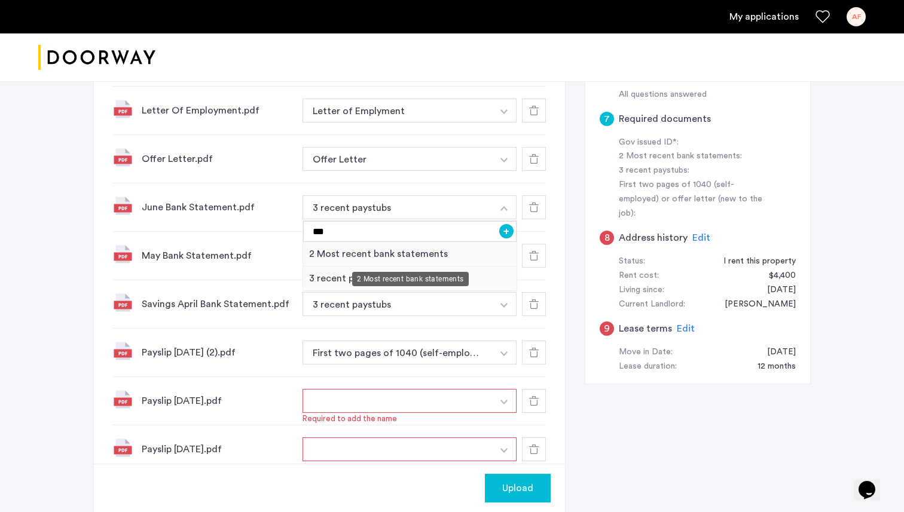
click at [457, 252] on div "2 Most recent bank statements" at bounding box center [409, 254] width 213 height 25
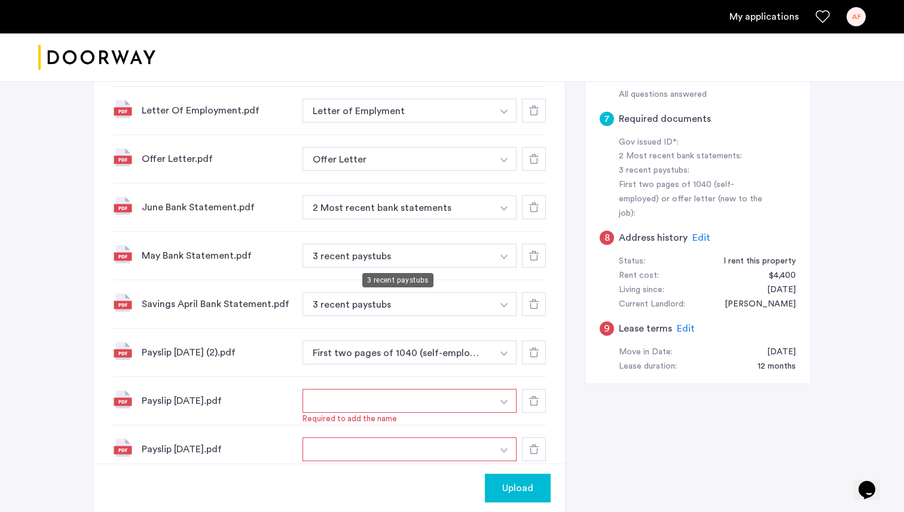
click at [476, 259] on button "3 recent paystubs" at bounding box center [397, 256] width 190 height 24
click at [504, 66] on img "button" at bounding box center [503, 63] width 7 height 5
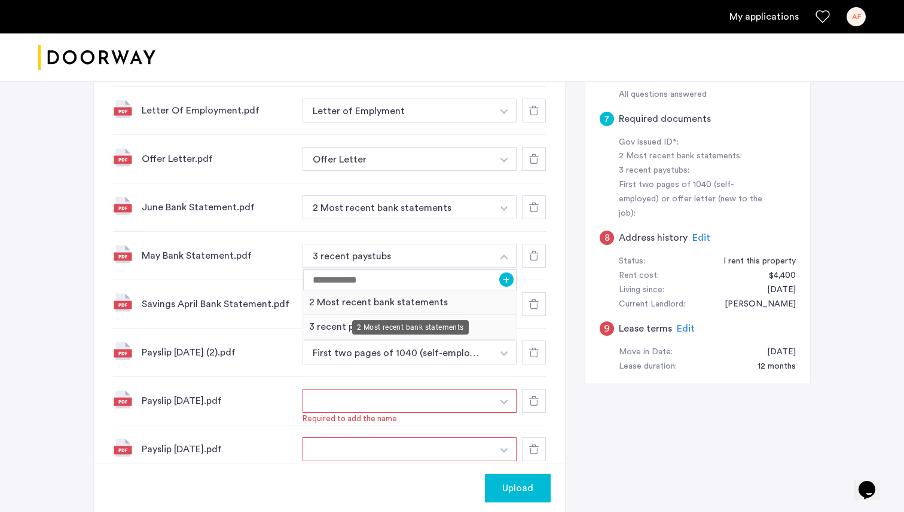
click at [403, 299] on div "2 Most recent bank statements" at bounding box center [409, 302] width 213 height 25
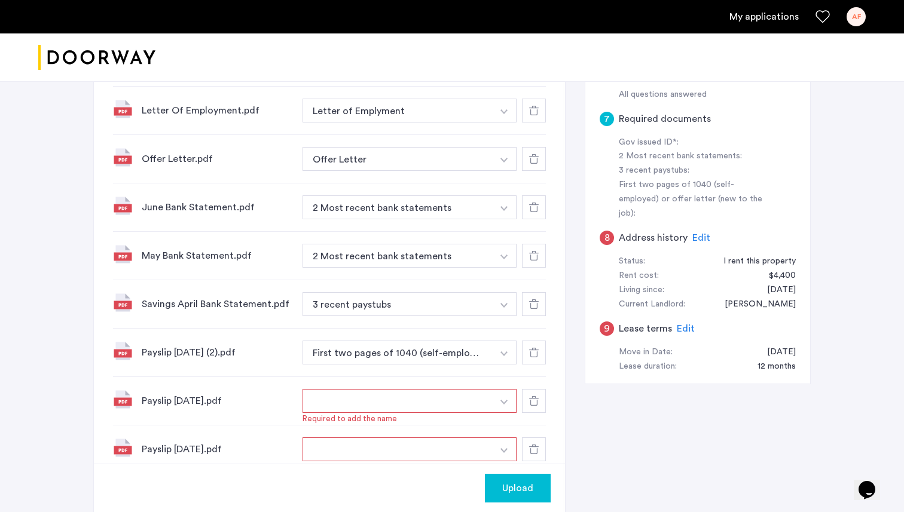
click at [504, 66] on img "button" at bounding box center [503, 63] width 7 height 5
click at [442, 329] on input at bounding box center [409, 328] width 213 height 21
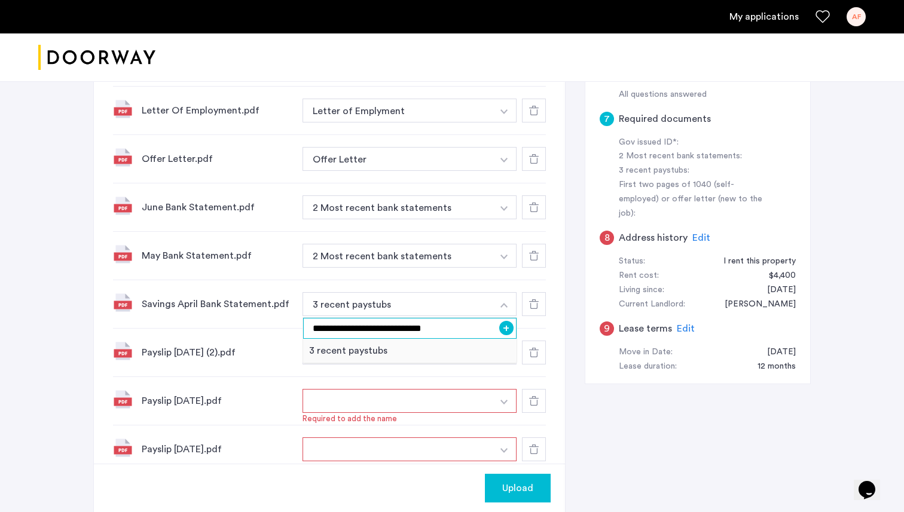
type input "**********"
click at [507, 324] on button "+" at bounding box center [506, 328] width 14 height 14
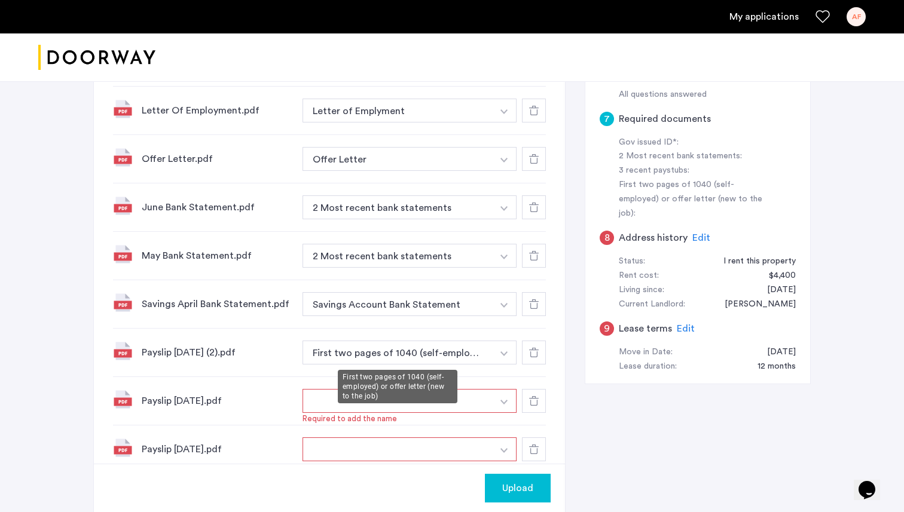
click at [397, 351] on button "First two pages of 1040 (self-employed) or offer letter (new to the job)" at bounding box center [397, 353] width 190 height 24
click at [500, 74] on button "button" at bounding box center [504, 62] width 25 height 24
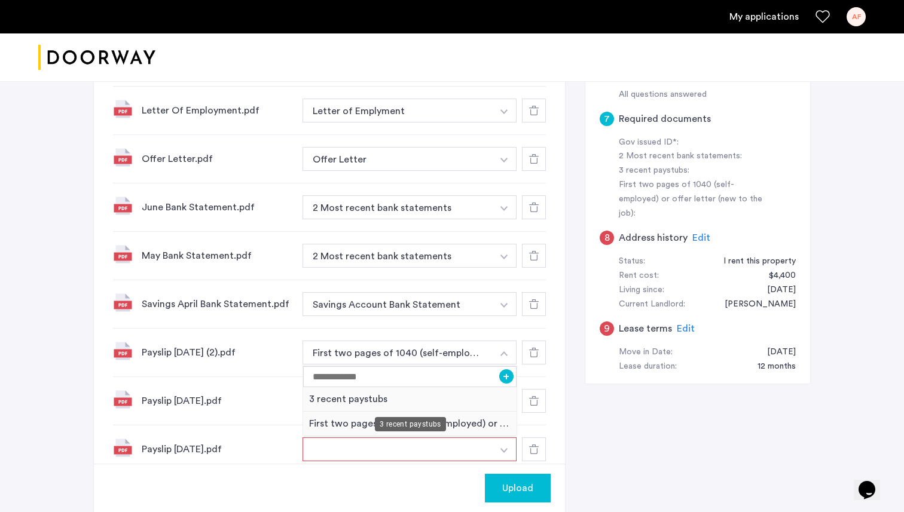
click at [439, 392] on div "3 recent paystubs" at bounding box center [409, 399] width 213 height 25
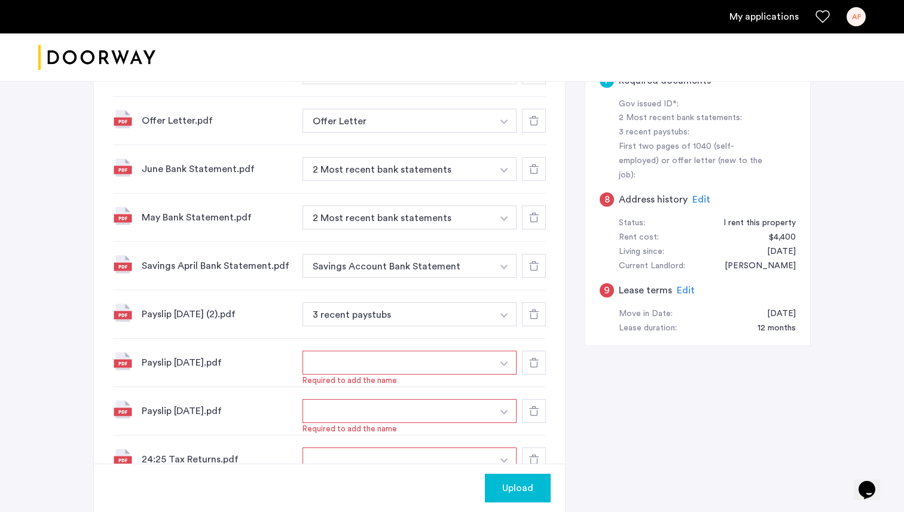
scroll to position [545, 0]
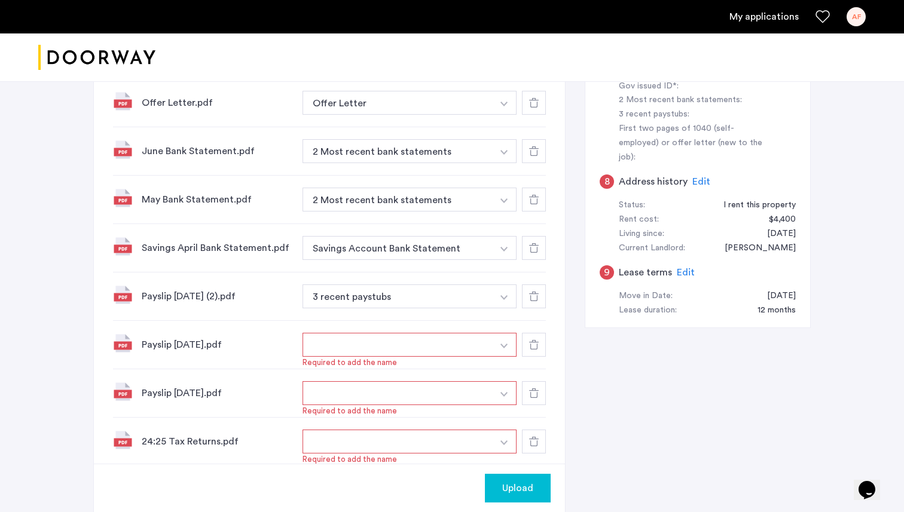
click at [497, 339] on button "button" at bounding box center [504, 345] width 25 height 24
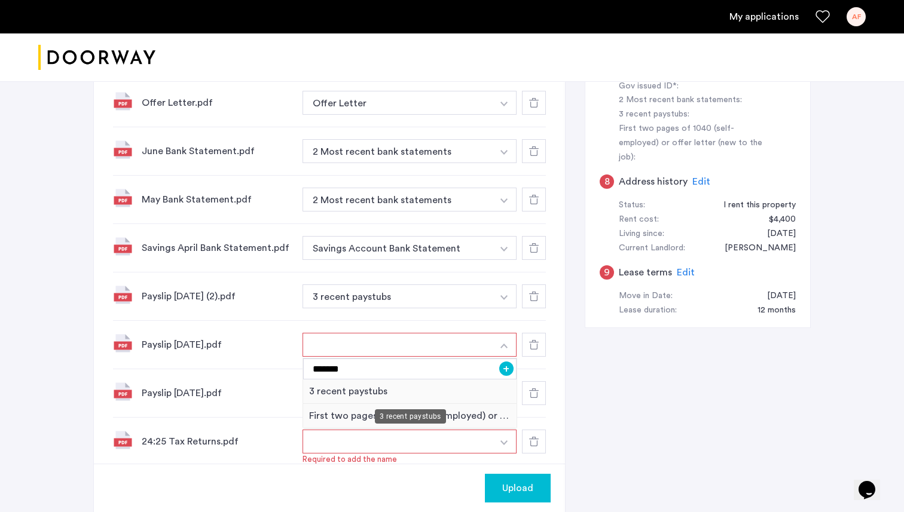
click at [396, 388] on div "3 recent paystubs" at bounding box center [409, 392] width 213 height 25
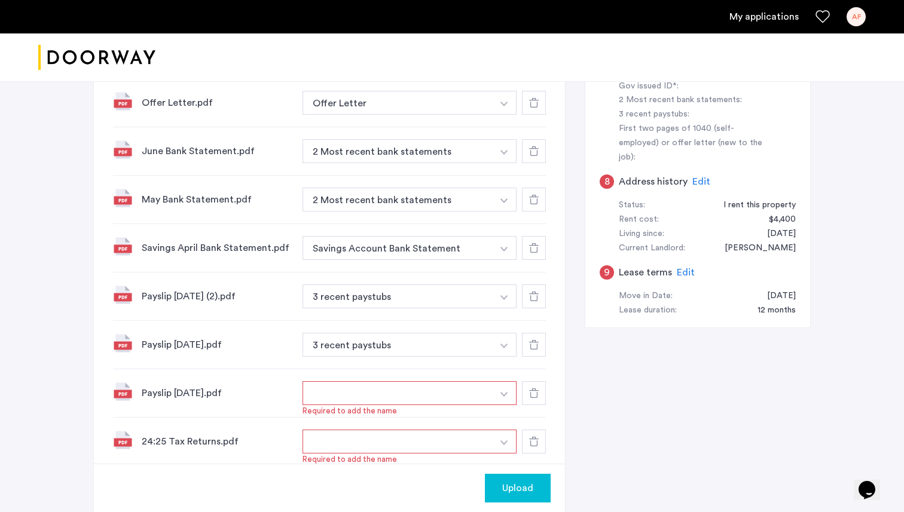
click at [467, 399] on button "button" at bounding box center [397, 393] width 190 height 24
click at [501, 399] on button "button" at bounding box center [504, 393] width 25 height 24
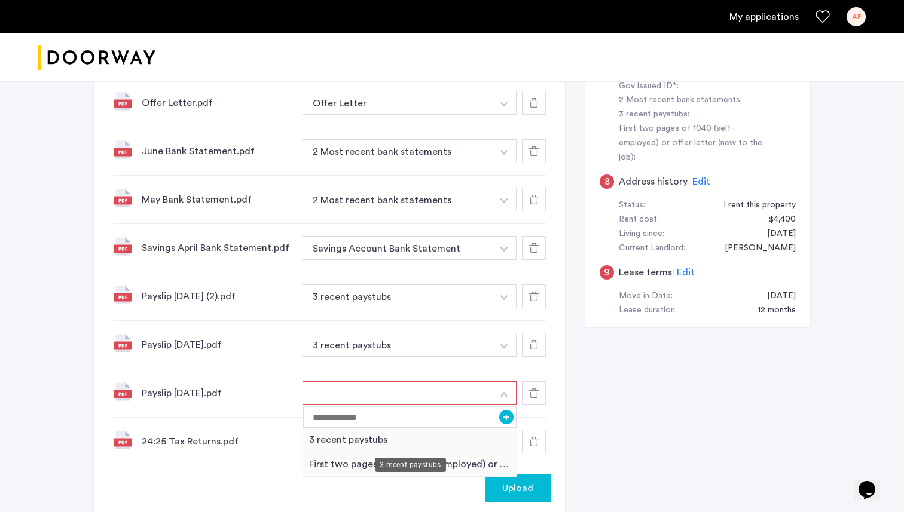
click at [398, 441] on div "3 recent paystubs" at bounding box center [409, 440] width 213 height 25
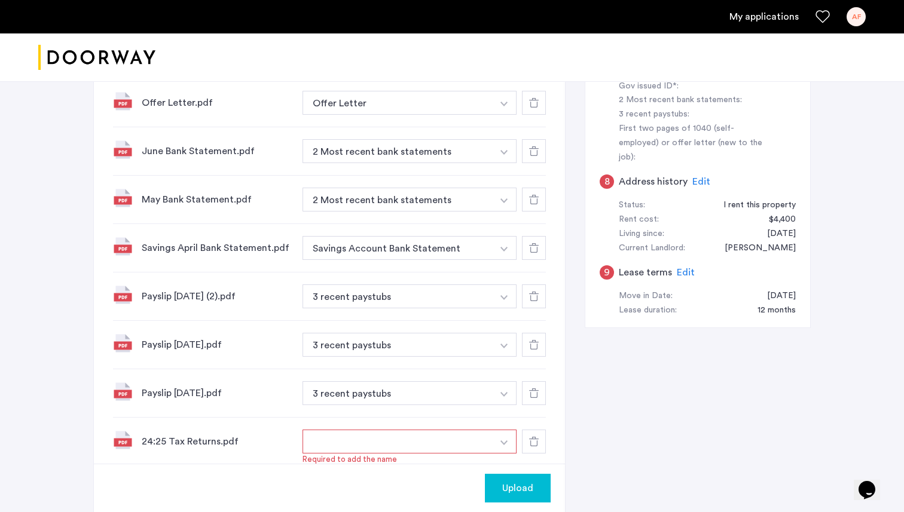
click at [429, 441] on button "button" at bounding box center [397, 442] width 190 height 24
click at [499, 440] on button "button" at bounding box center [504, 442] width 25 height 24
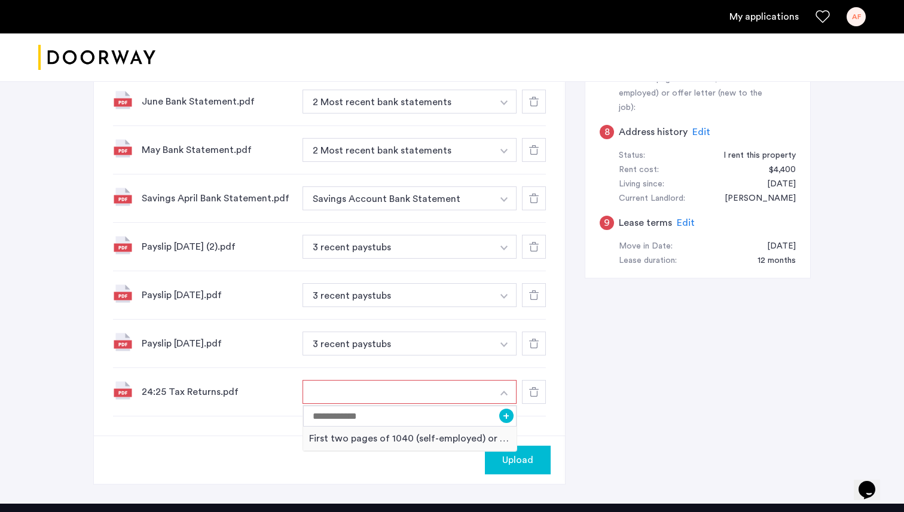
scroll to position [618, 0]
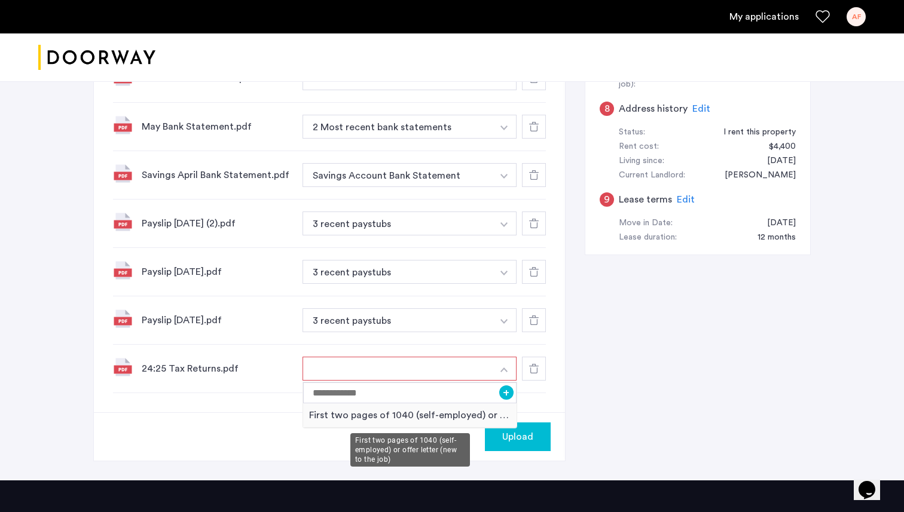
click at [439, 413] on div "First two pages of 1040 (self-employed) or offer letter (new to the job)" at bounding box center [409, 415] width 213 height 25
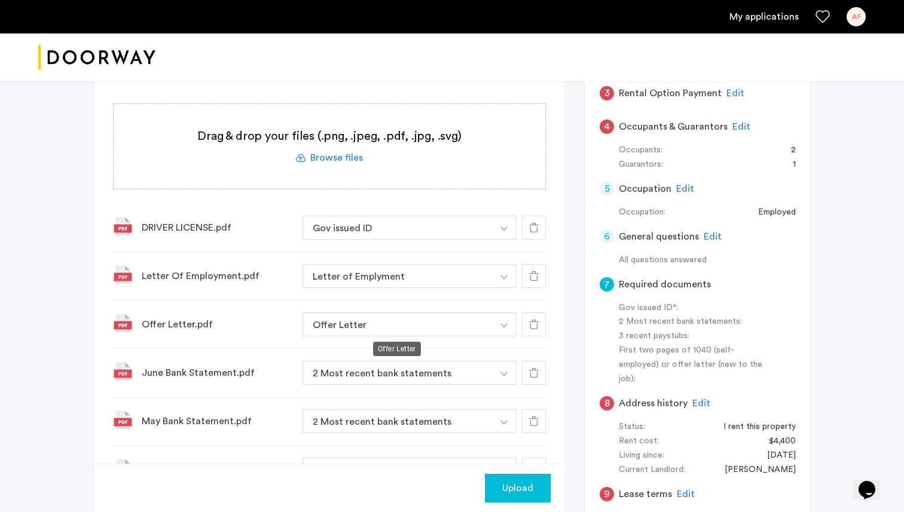
scroll to position [320, 0]
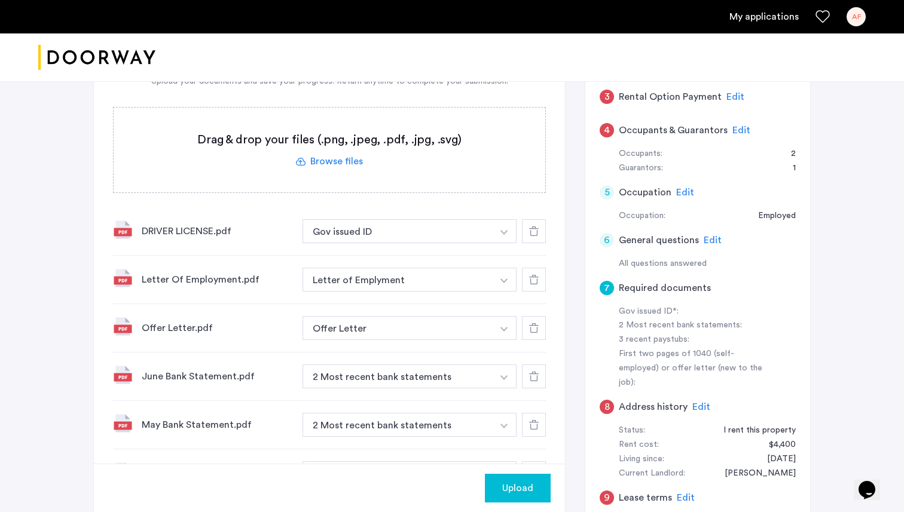
click at [539, 487] on div "Upload" at bounding box center [517, 488] width 47 height 14
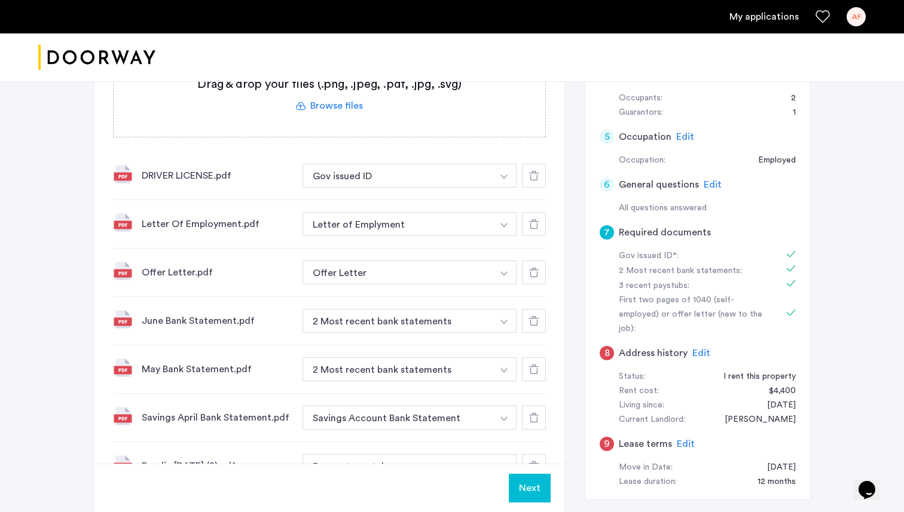
click at [539, 491] on button "Next" at bounding box center [530, 488] width 42 height 29
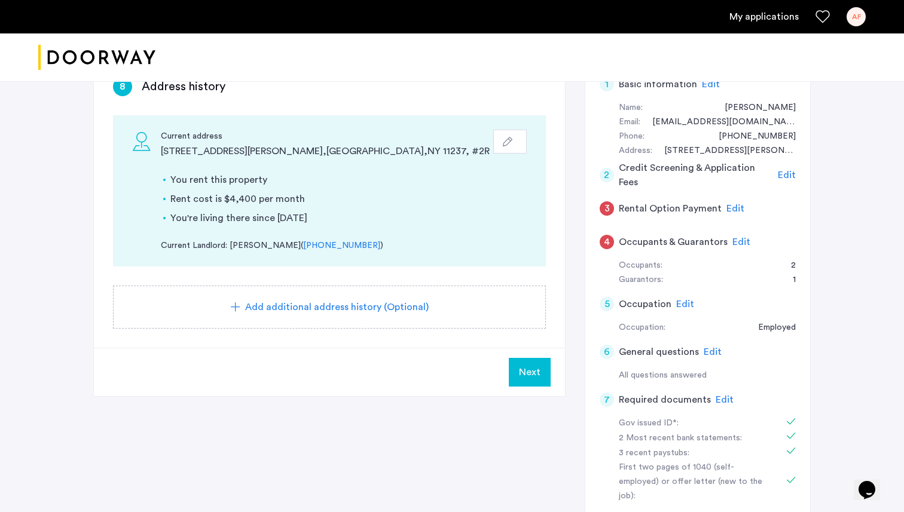
scroll to position [210, 0]
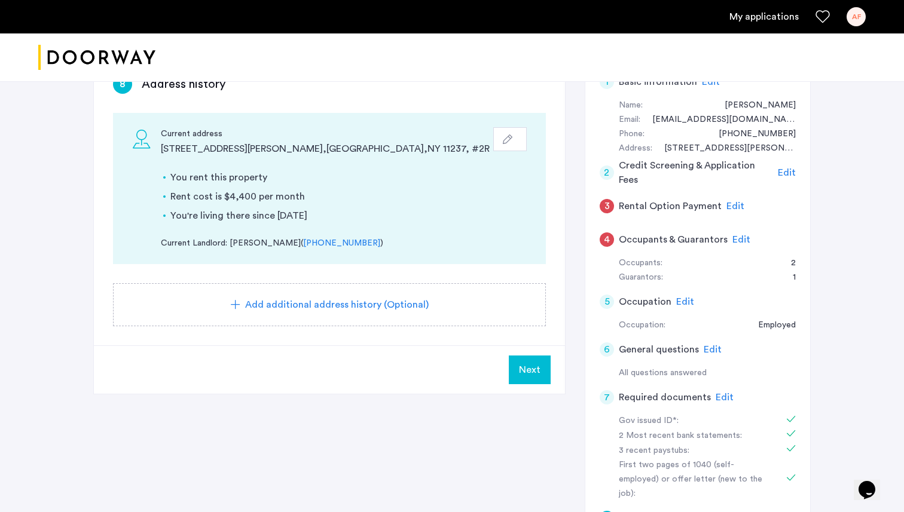
click at [729, 209] on span "Edit" at bounding box center [735, 206] width 18 height 10
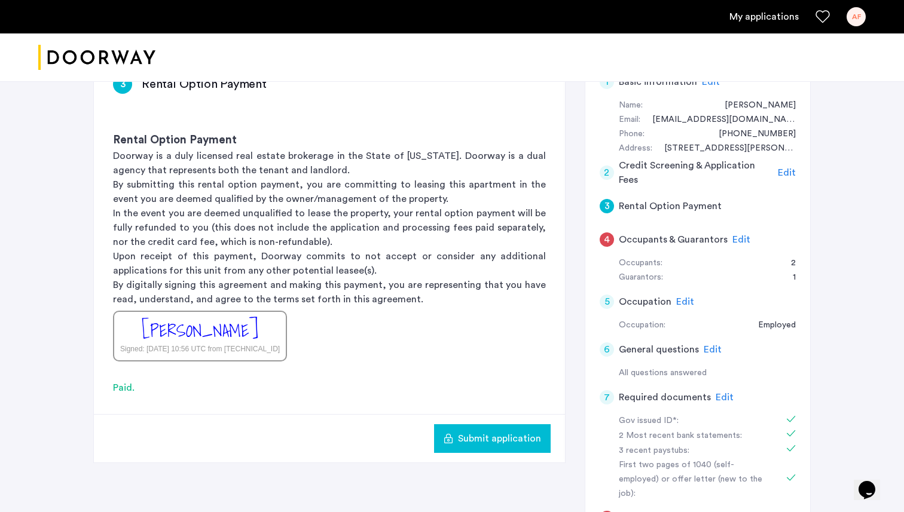
click at [736, 238] on span "Edit" at bounding box center [741, 240] width 18 height 10
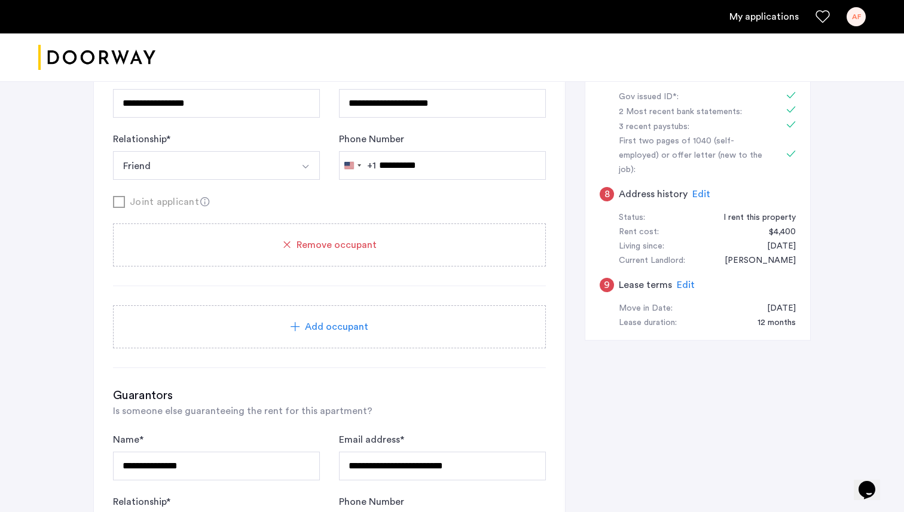
scroll to position [533, 0]
click at [360, 320] on div "Add occupant" at bounding box center [329, 328] width 433 height 43
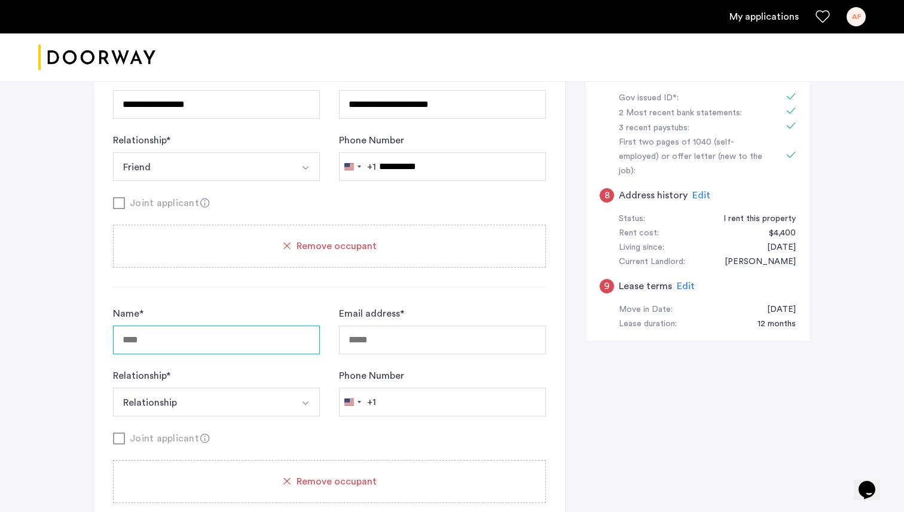
click at [228, 336] on input "Name *" at bounding box center [216, 340] width 207 height 29
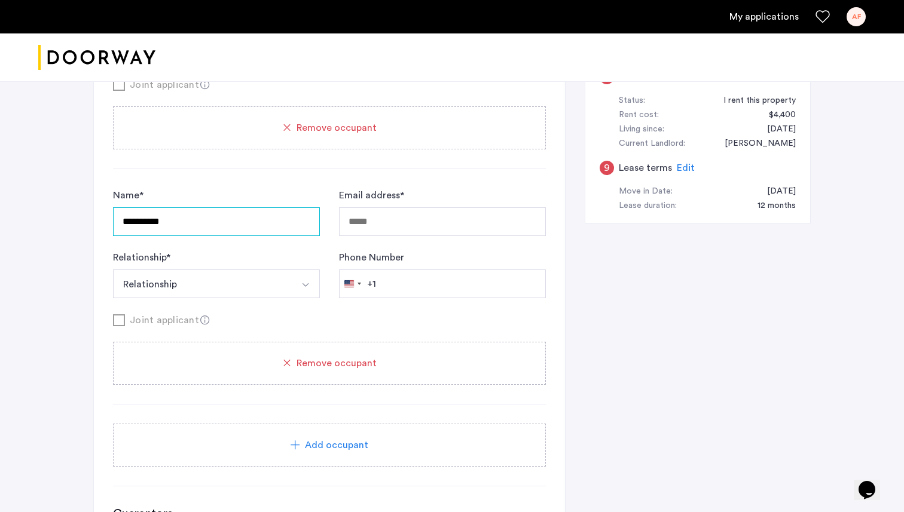
scroll to position [660, 0]
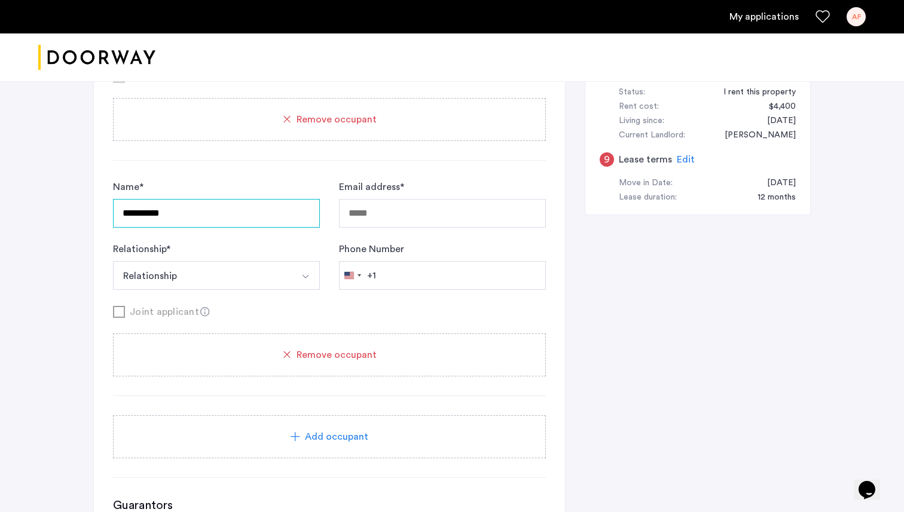
type input "**********"
click at [342, 344] on div "Remove occupant" at bounding box center [329, 355] width 433 height 43
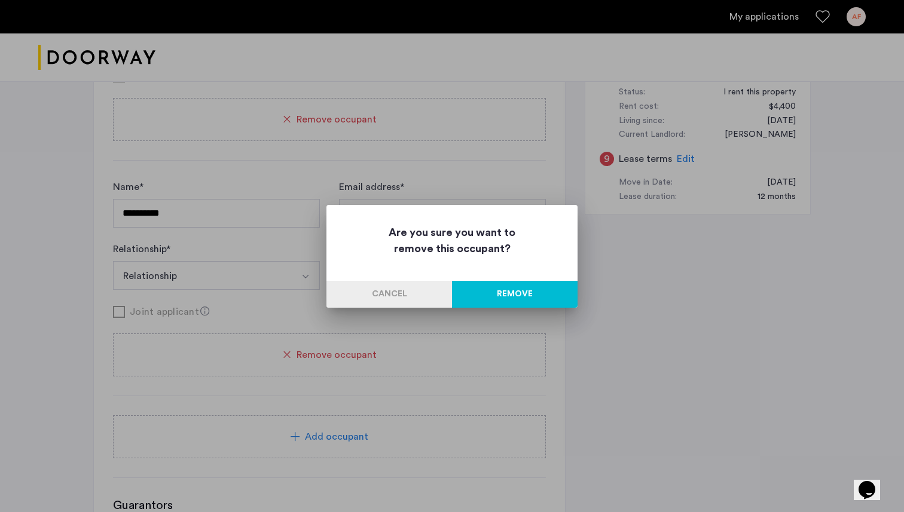
click at [503, 291] on button "Remove" at bounding box center [515, 294] width 126 height 27
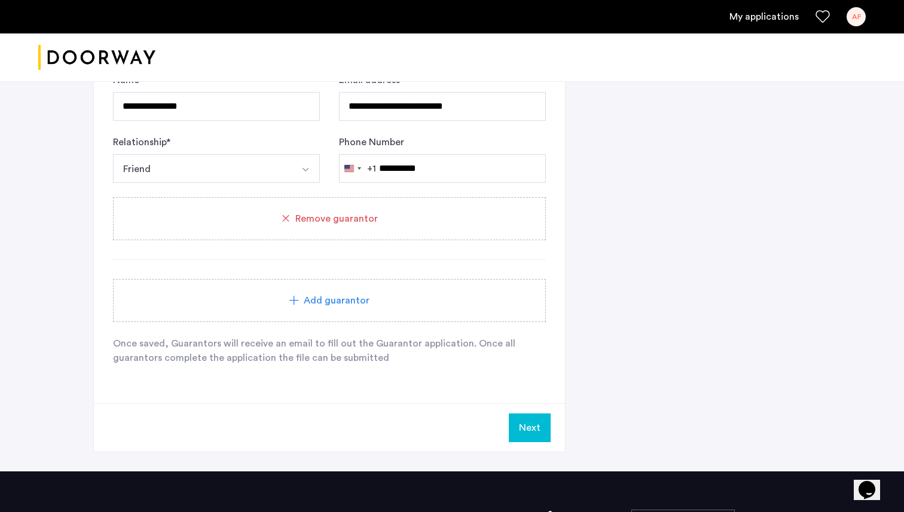
scroll to position [908, 0]
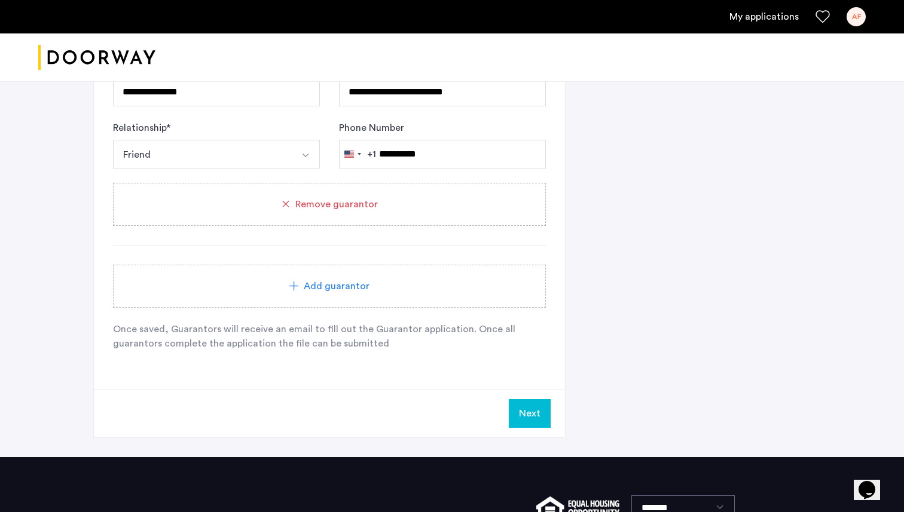
click at [389, 286] on div "Add guarantor" at bounding box center [329, 286] width 404 height 14
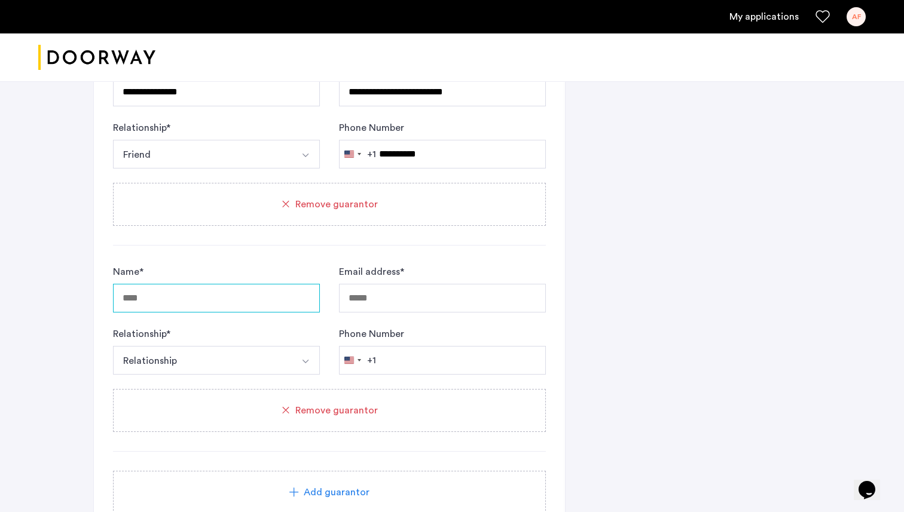
click at [192, 298] on input "Name *" at bounding box center [216, 298] width 207 height 29
type input "**********"
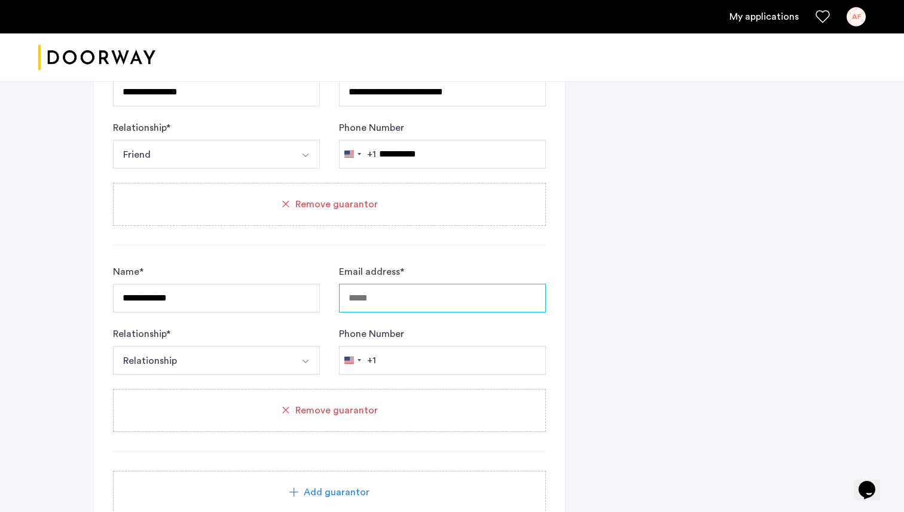
click at [402, 295] on input "Email address *" at bounding box center [442, 298] width 207 height 29
paste input "**********"
type input "**********"
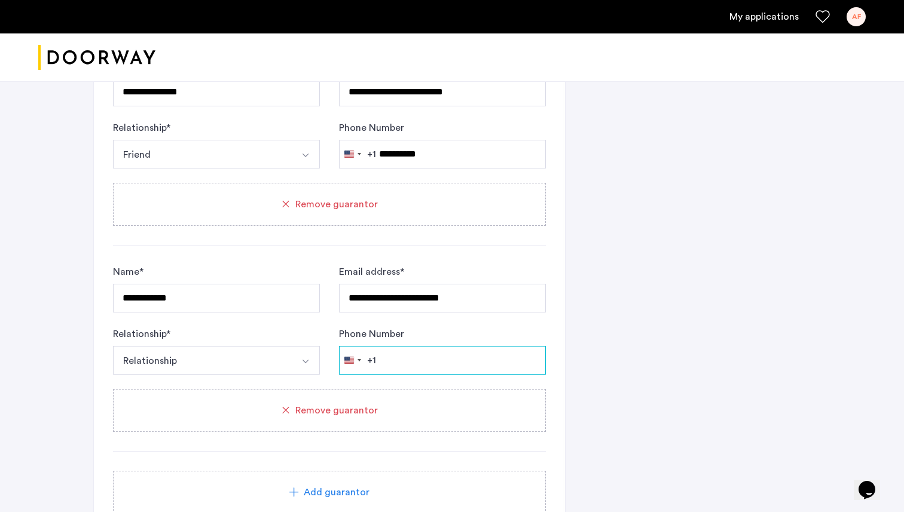
click at [417, 363] on input "Phone Number" at bounding box center [442, 360] width 207 height 29
paste input "**********"
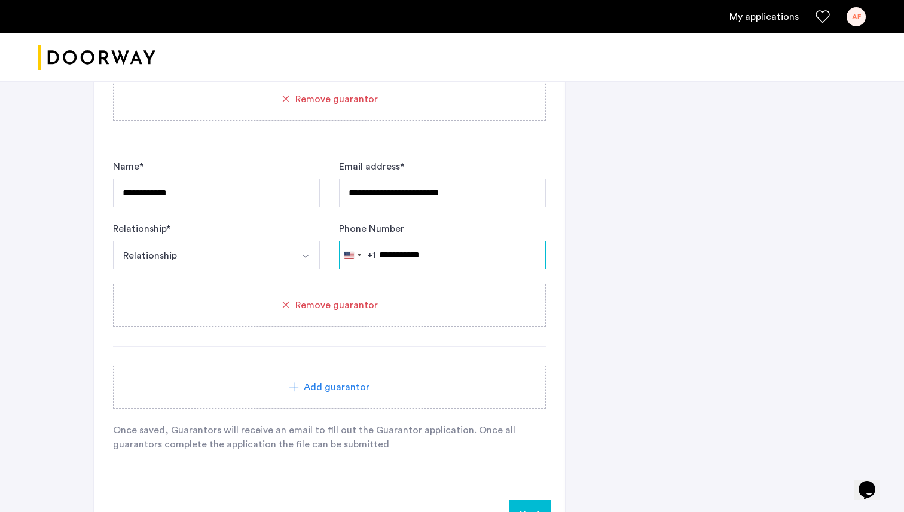
scroll to position [1018, 0]
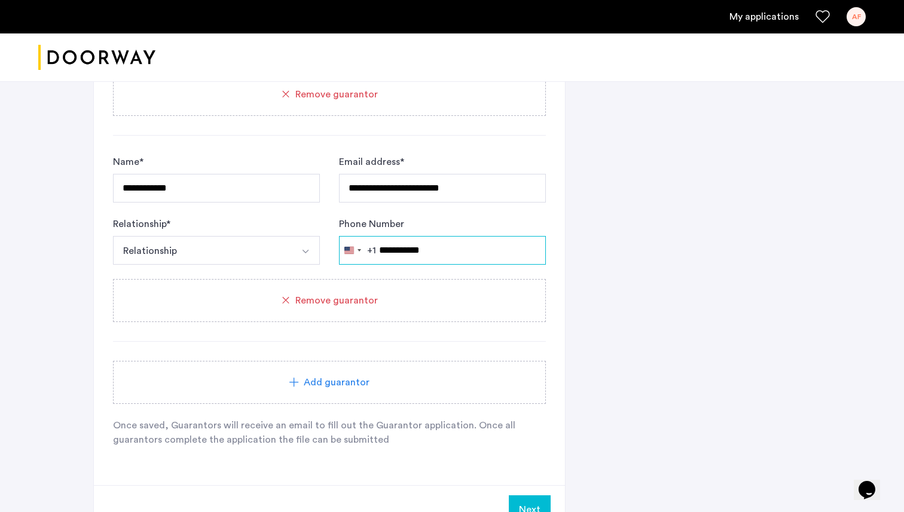
type input "**********"
click at [542, 501] on button "Next" at bounding box center [530, 509] width 42 height 29
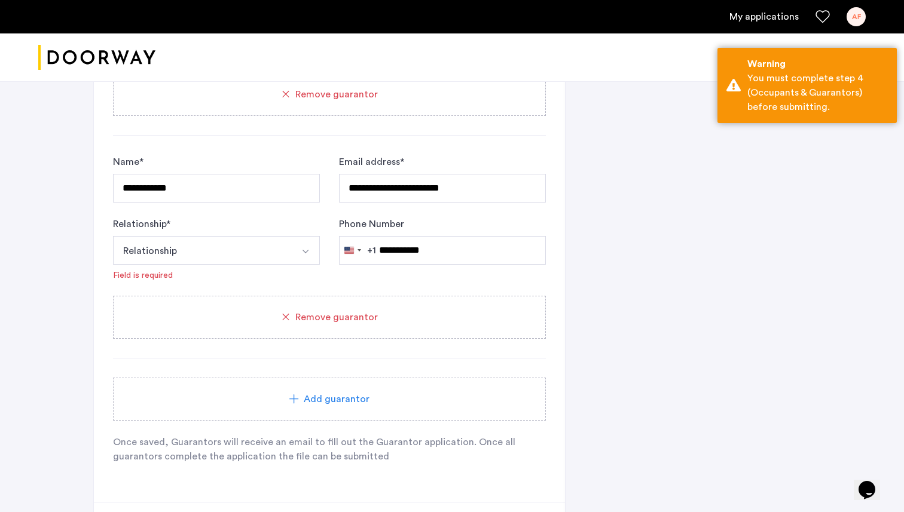
click at [198, 260] on button "Relationship" at bounding box center [202, 250] width 179 height 29
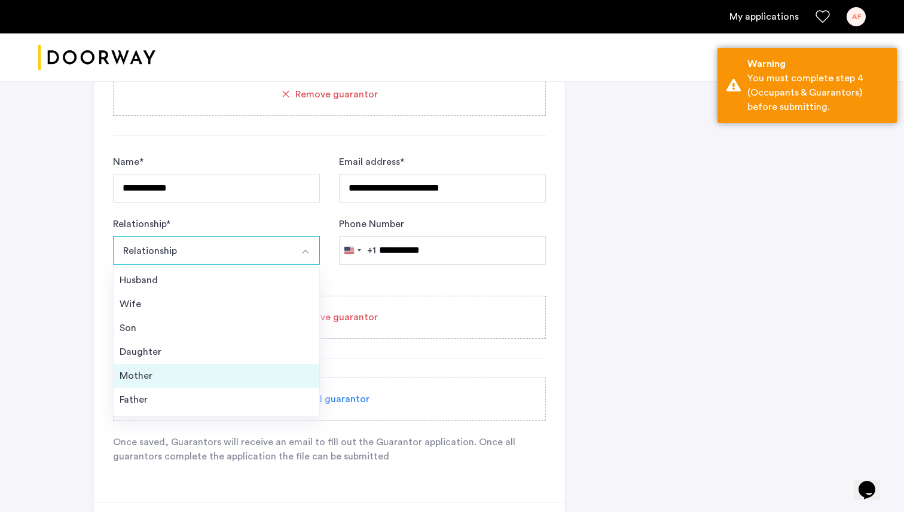
scroll to position [43, 0]
click at [176, 386] on div "Friend" at bounding box center [217, 381] width 194 height 14
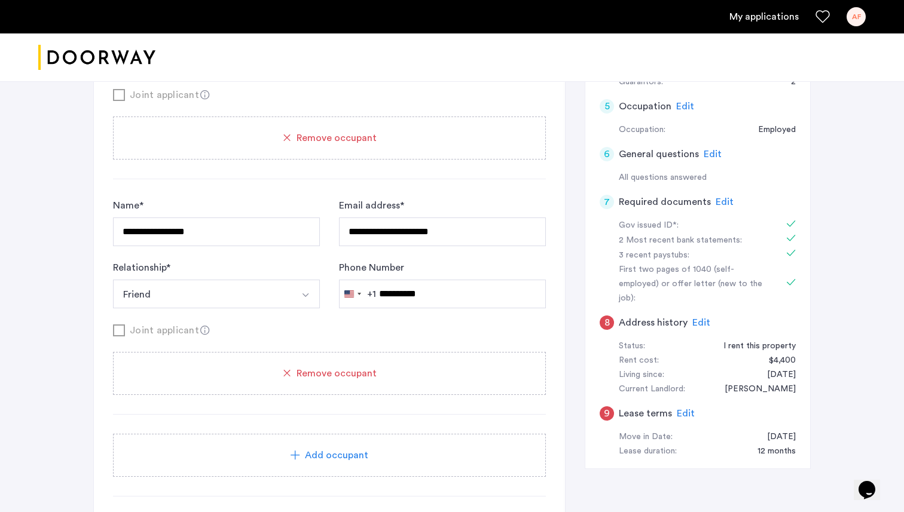
scroll to position [408, 0]
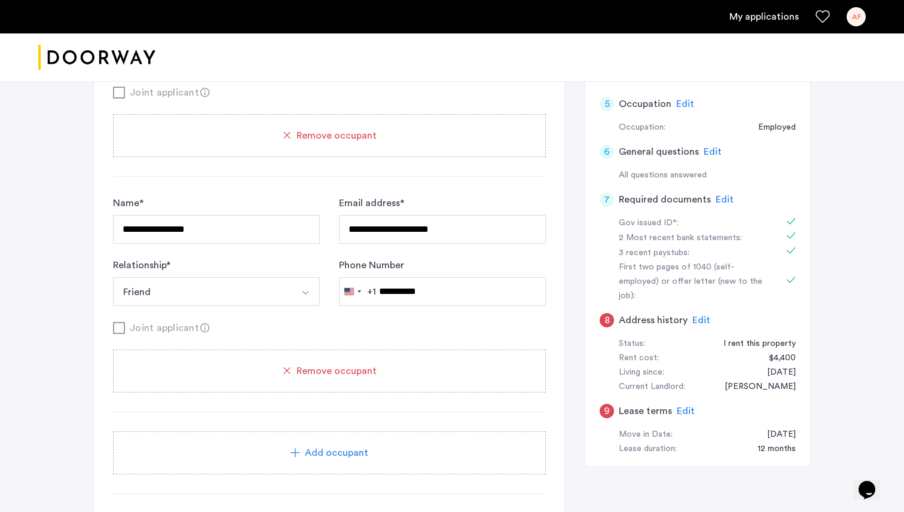
click at [654, 313] on h5 "Address history" at bounding box center [653, 320] width 69 height 14
click at [700, 316] on span "Edit" at bounding box center [701, 321] width 18 height 10
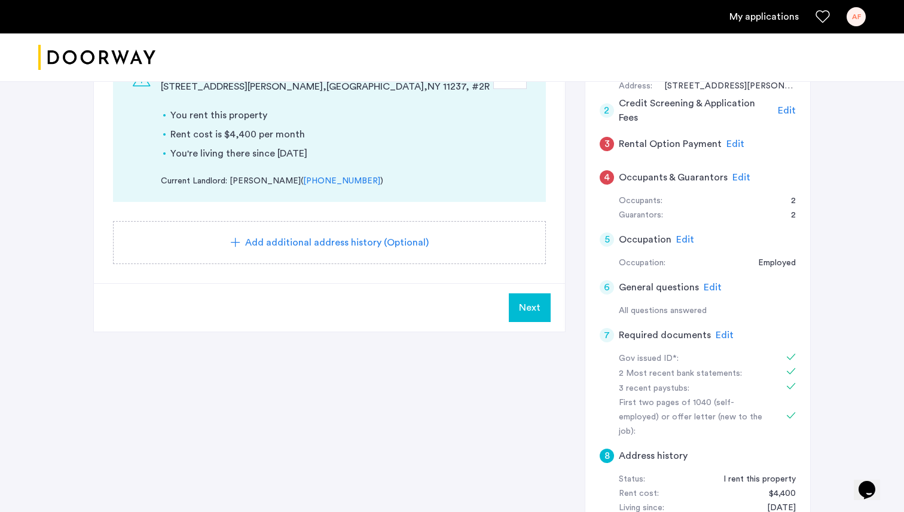
scroll to position [275, 0]
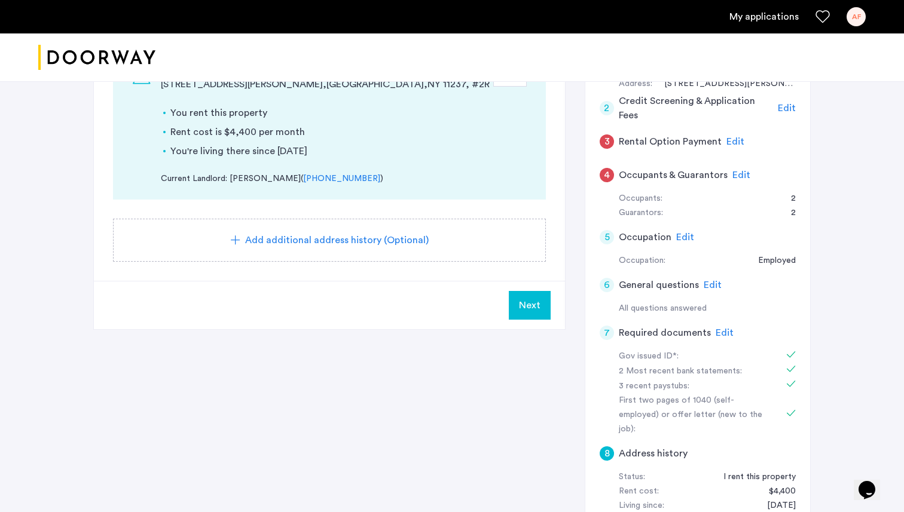
click at [543, 309] on button "Next" at bounding box center [530, 305] width 42 height 29
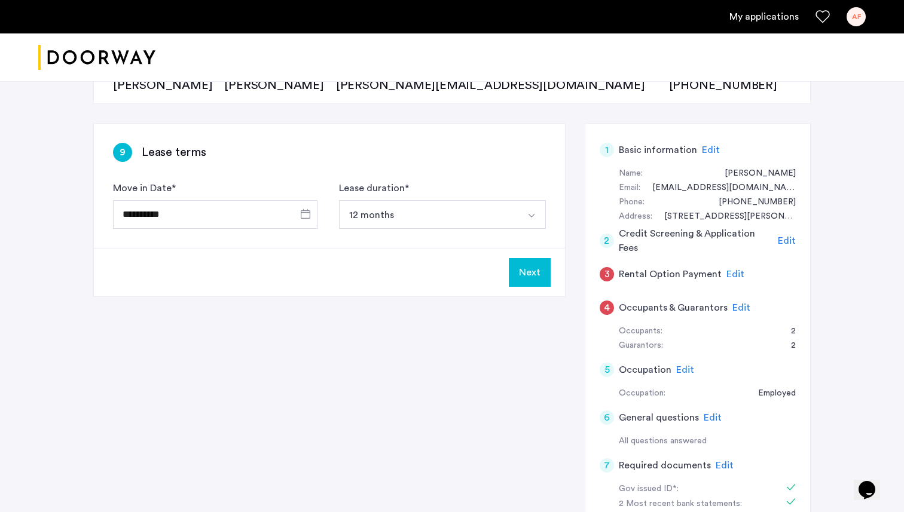
scroll to position [155, 0]
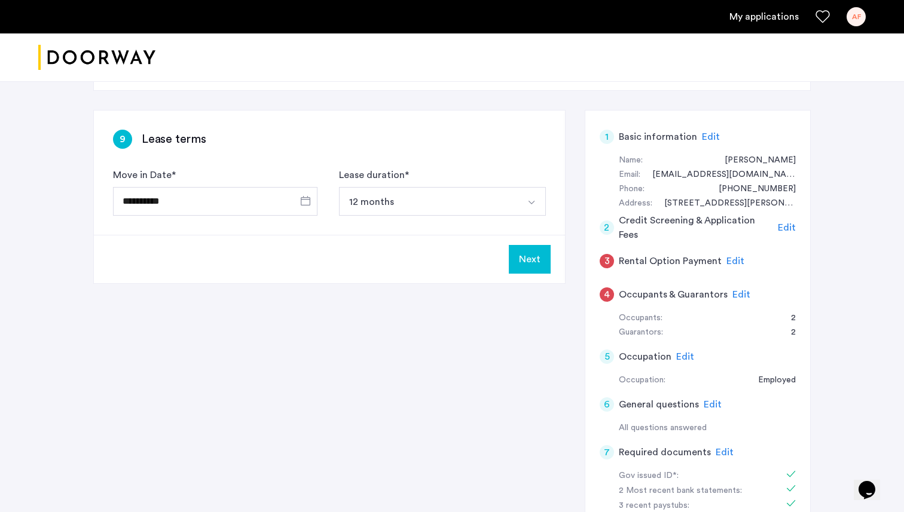
click at [533, 261] on button "Next" at bounding box center [530, 259] width 42 height 29
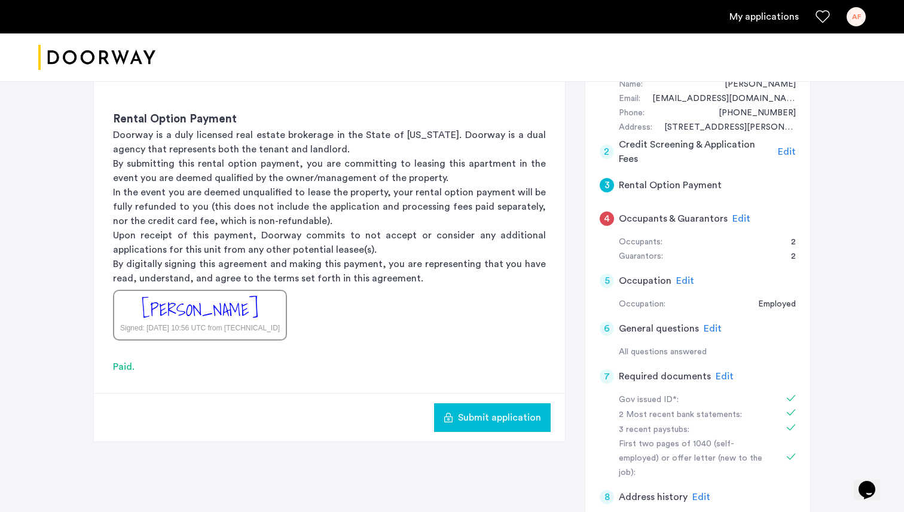
scroll to position [230, 0]
click at [470, 410] on button "Submit application" at bounding box center [492, 419] width 117 height 29
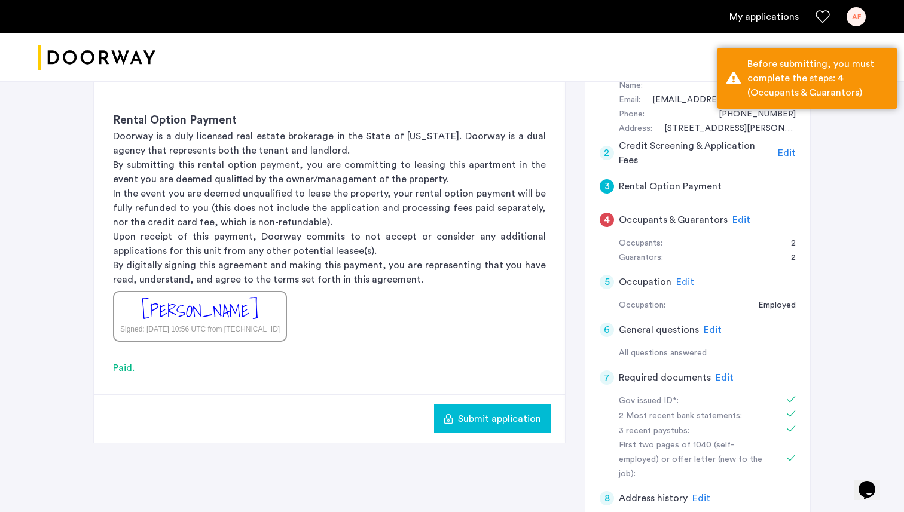
scroll to position [264, 0]
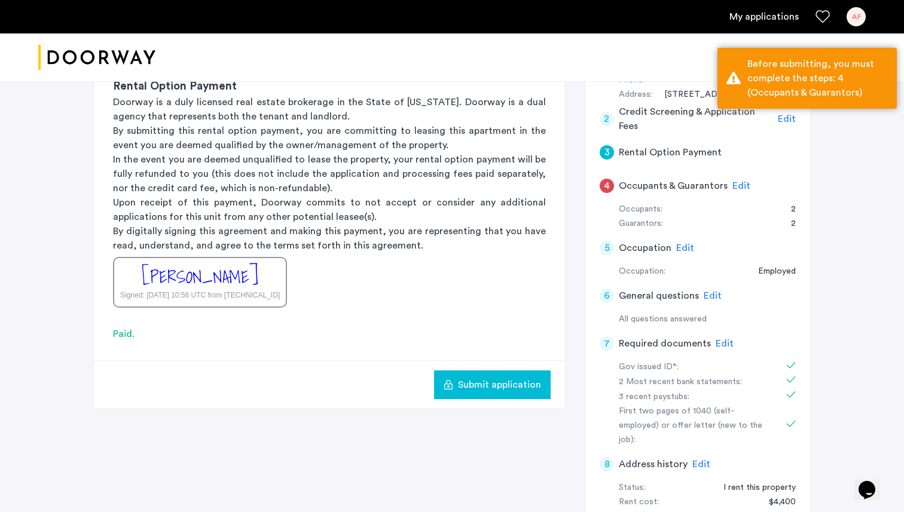
click at [735, 189] on span "Edit" at bounding box center [741, 186] width 18 height 10
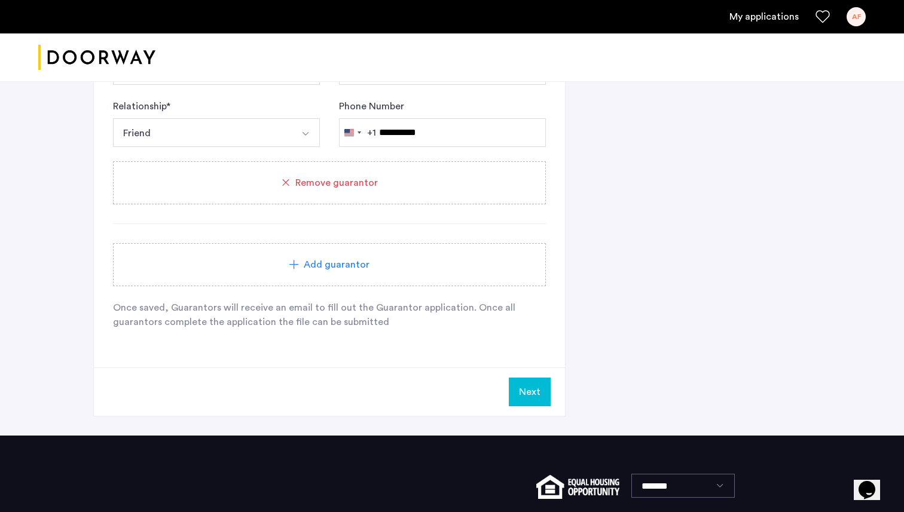
scroll to position [1139, 0]
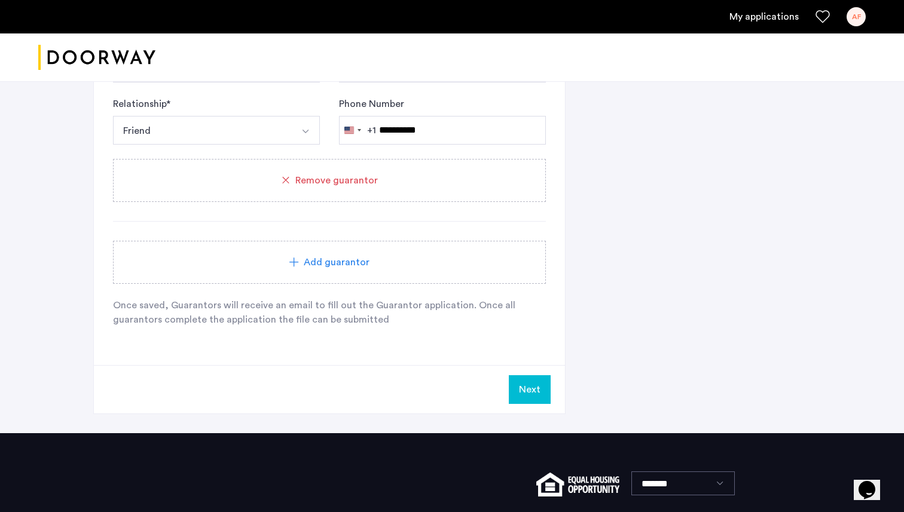
click at [531, 388] on button "Next" at bounding box center [530, 389] width 42 height 29
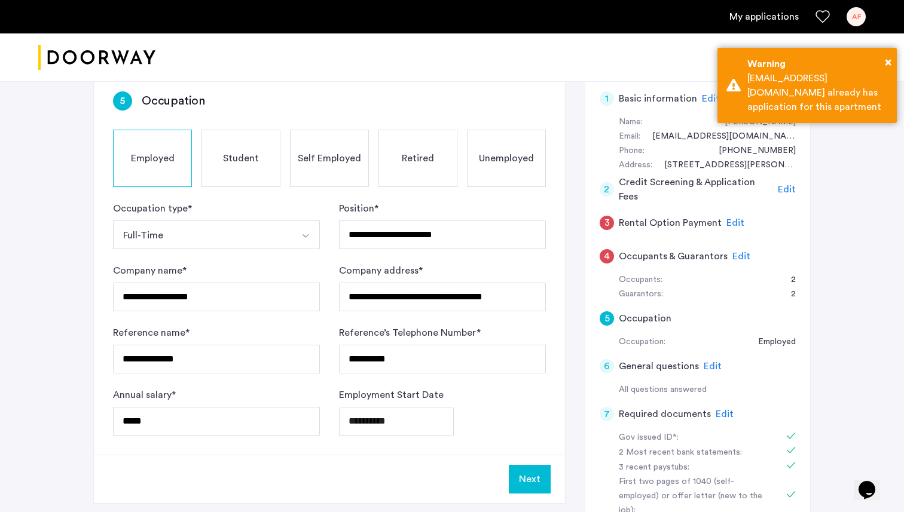
scroll to position [192, 0]
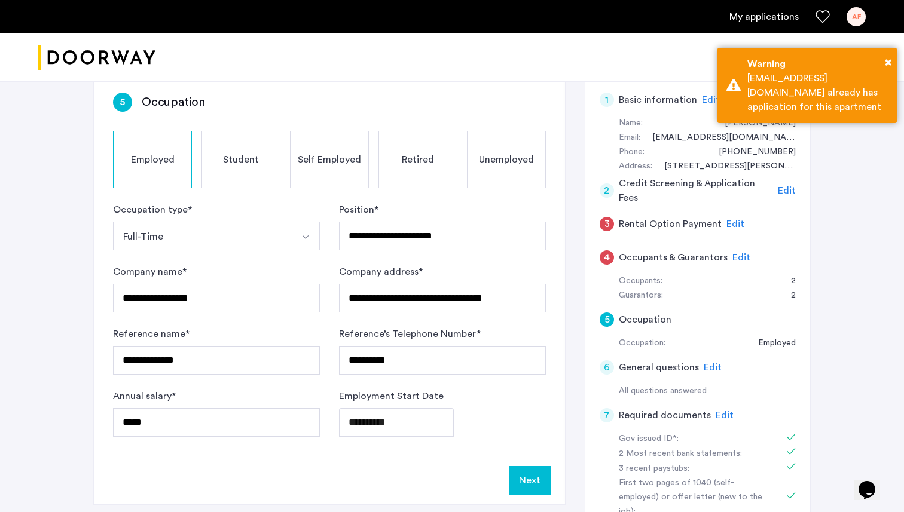
click at [730, 225] on span "Edit" at bounding box center [735, 224] width 18 height 10
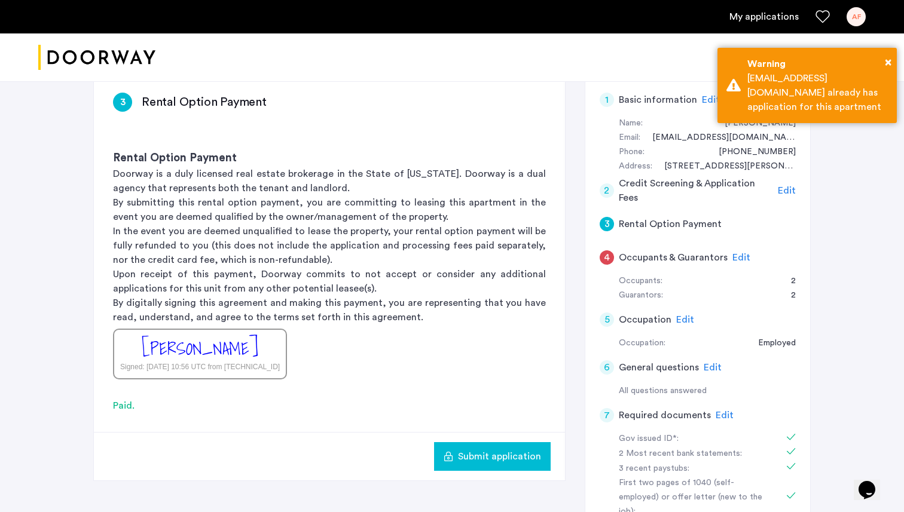
click at [490, 460] on span "Submit application" at bounding box center [499, 456] width 83 height 14
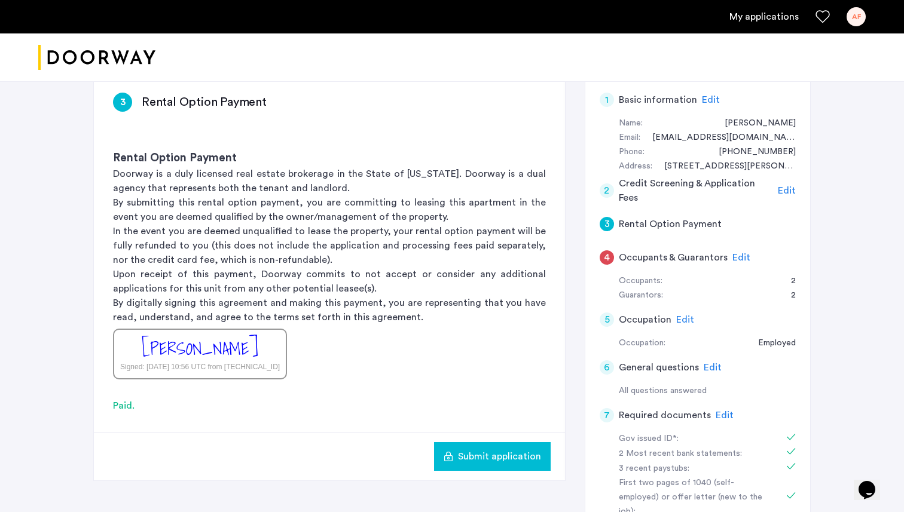
click at [665, 258] on h5 "Occupants & Guarantors" at bounding box center [673, 257] width 109 height 14
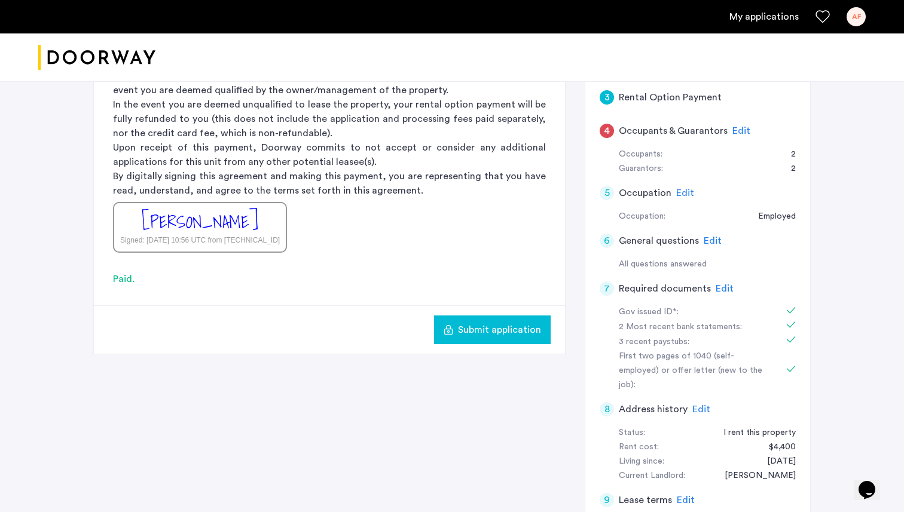
scroll to position [322, 0]
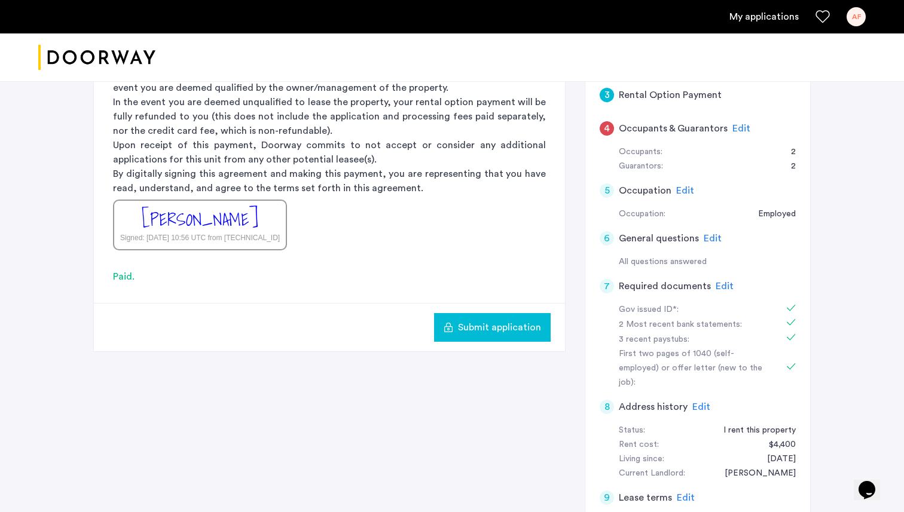
click at [732, 126] on span "Edit" at bounding box center [741, 129] width 18 height 10
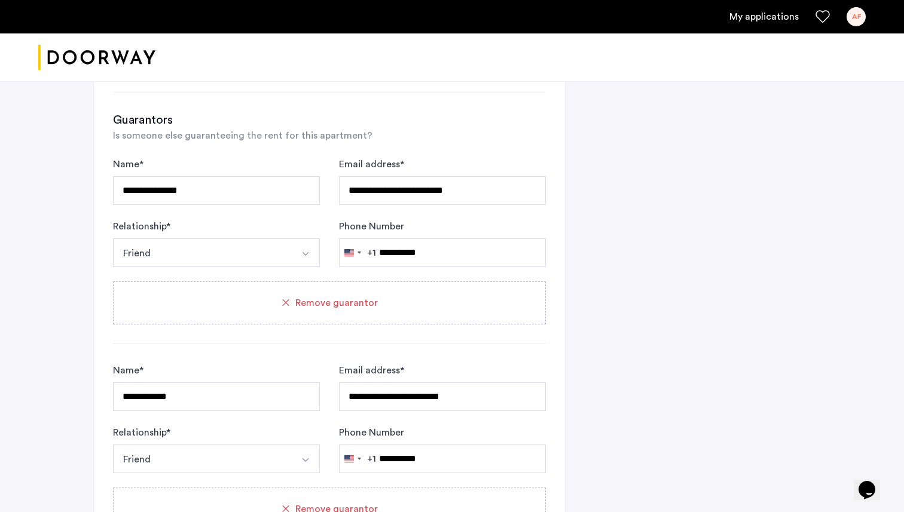
scroll to position [802, 0]
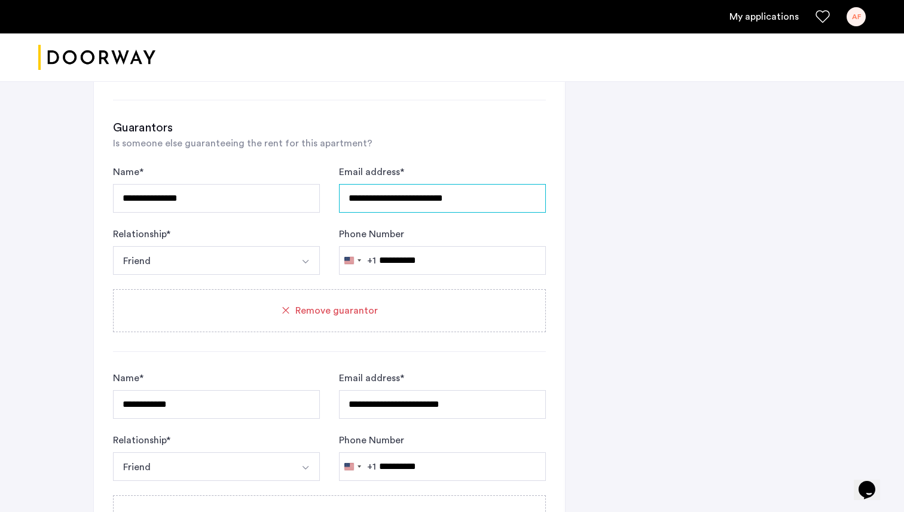
drag, startPoint x: 473, startPoint y: 206, endPoint x: 311, endPoint y: 206, distance: 162.6
click at [311, 206] on form "**********" at bounding box center [329, 220] width 433 height 110
click at [366, 207] on input "**********" at bounding box center [442, 198] width 207 height 29
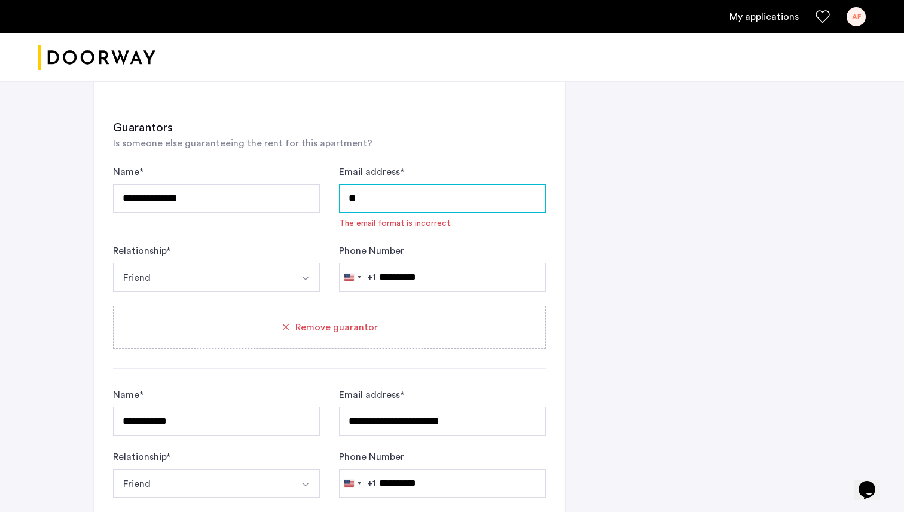
type input "*"
paste input "**********"
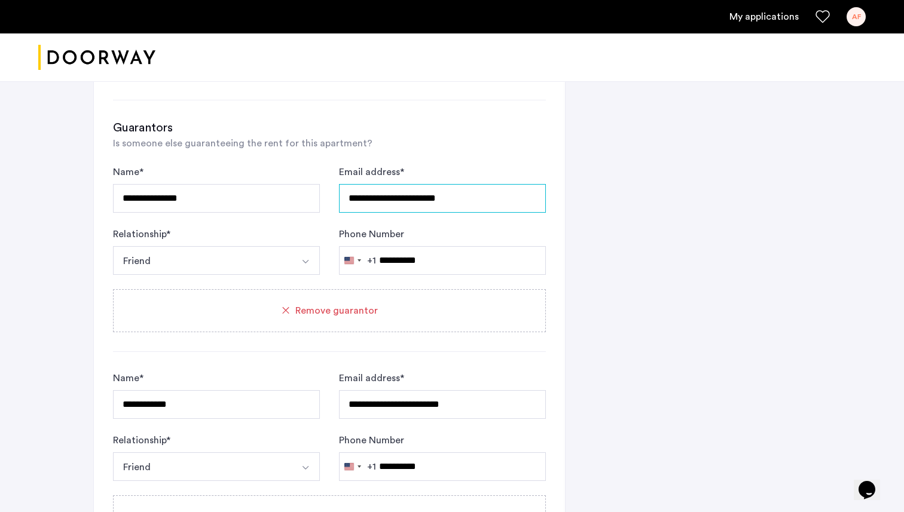
type input "**********"
click at [629, 206] on div "**********" at bounding box center [451, 116] width 717 height 1307
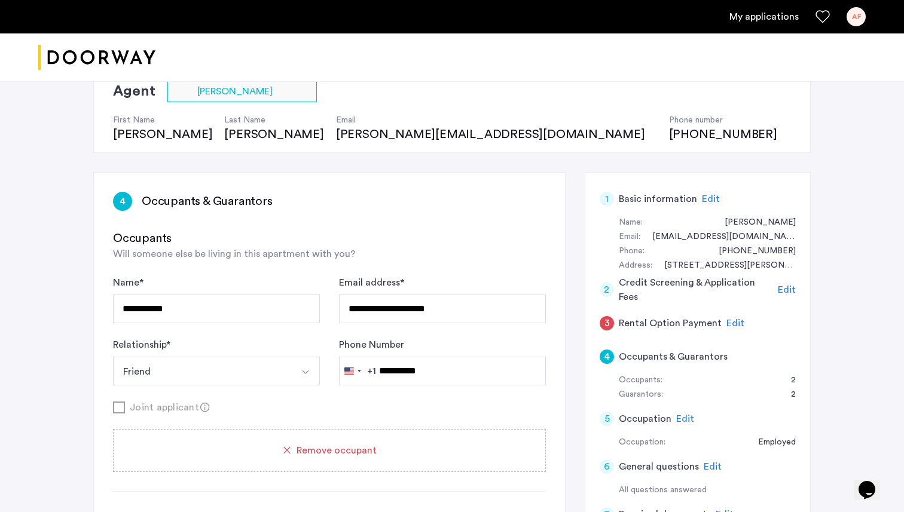
scroll to position [0, 0]
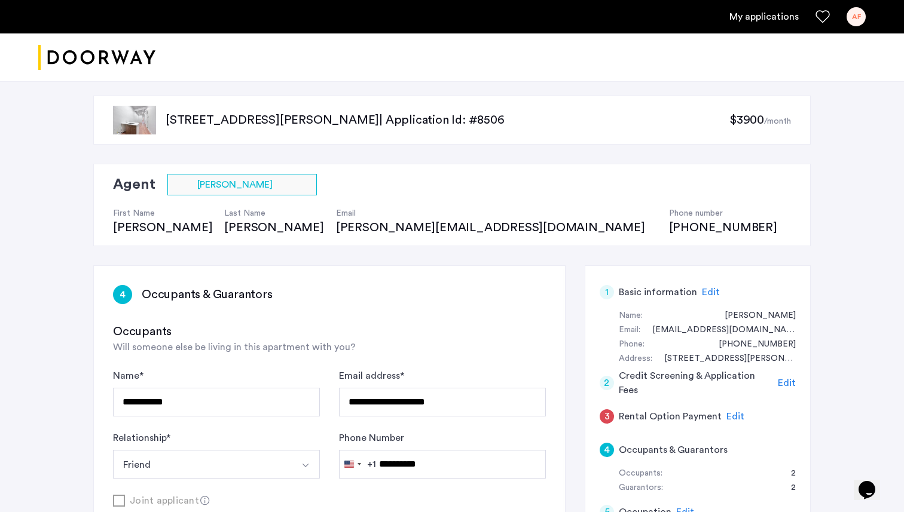
click at [733, 414] on span "Edit" at bounding box center [735, 417] width 18 height 10
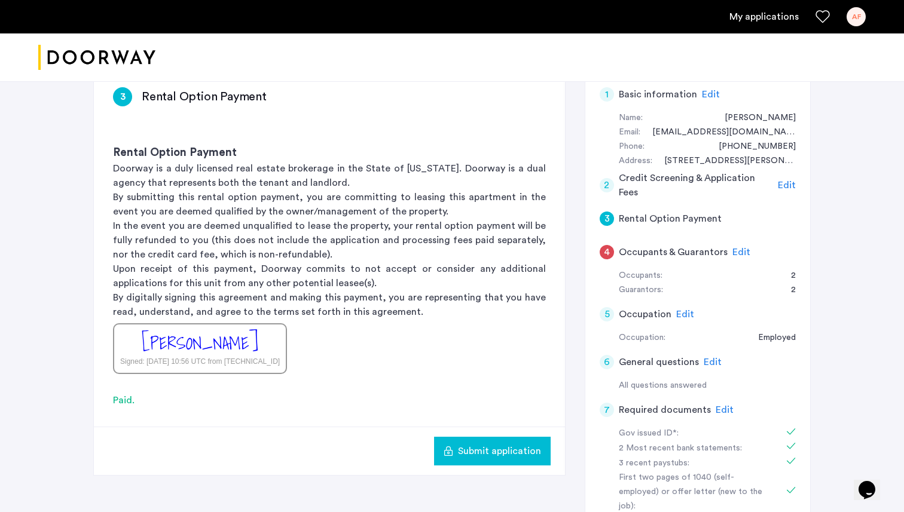
scroll to position [201, 0]
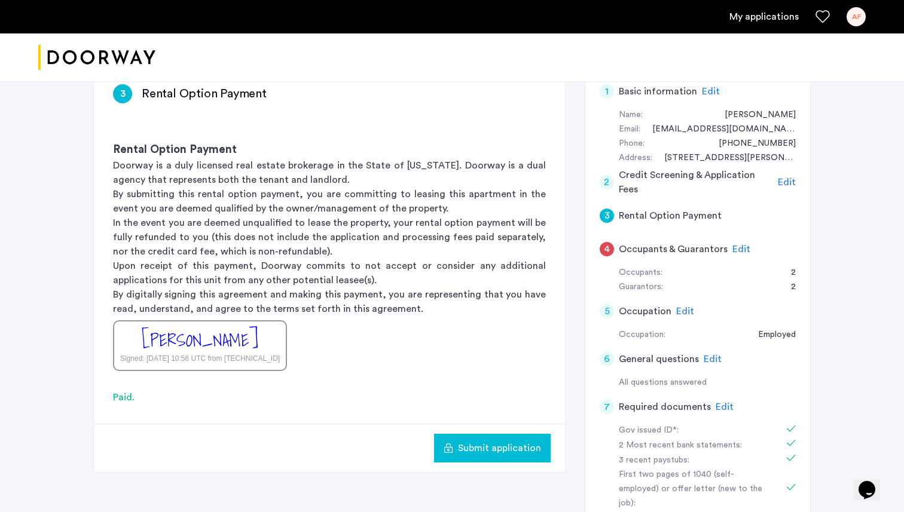
click at [485, 435] on button "Submit application" at bounding box center [492, 448] width 117 height 29
click at [511, 440] on button "Submit application" at bounding box center [492, 448] width 117 height 29
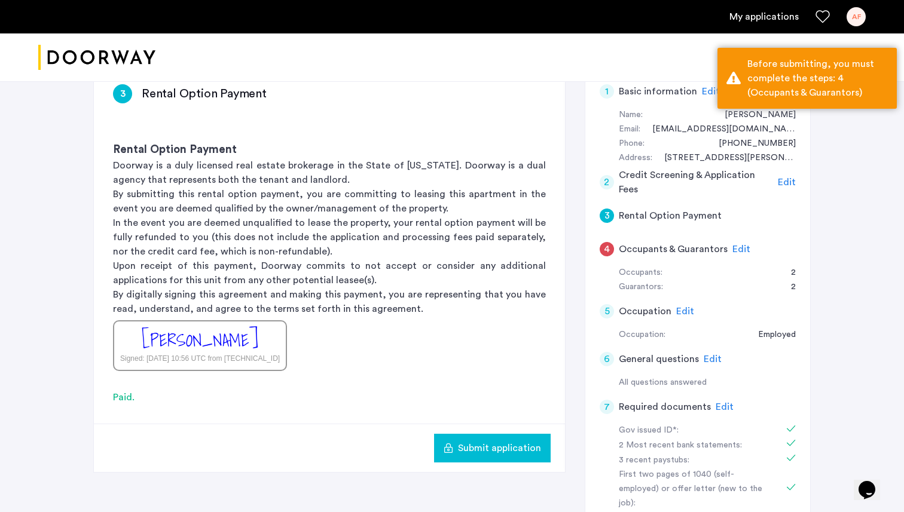
click at [511, 440] on button "Submit application" at bounding box center [492, 448] width 117 height 29
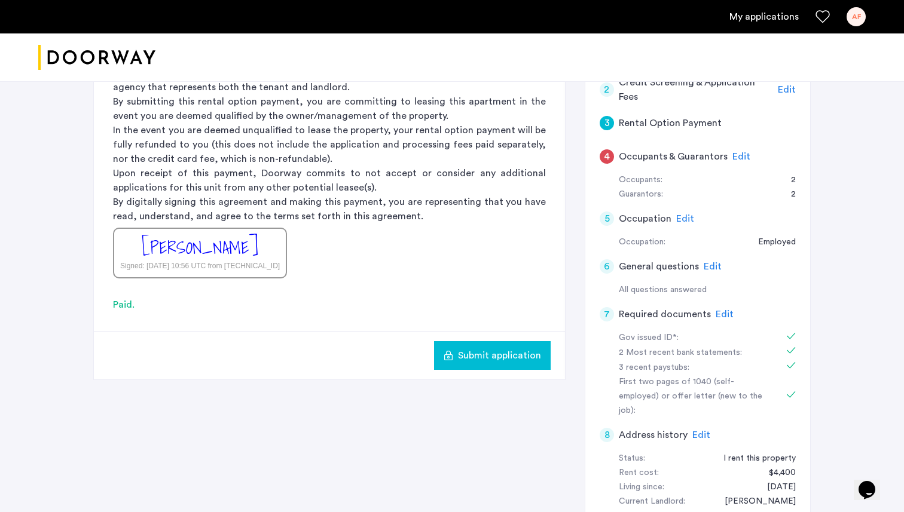
scroll to position [286, 0]
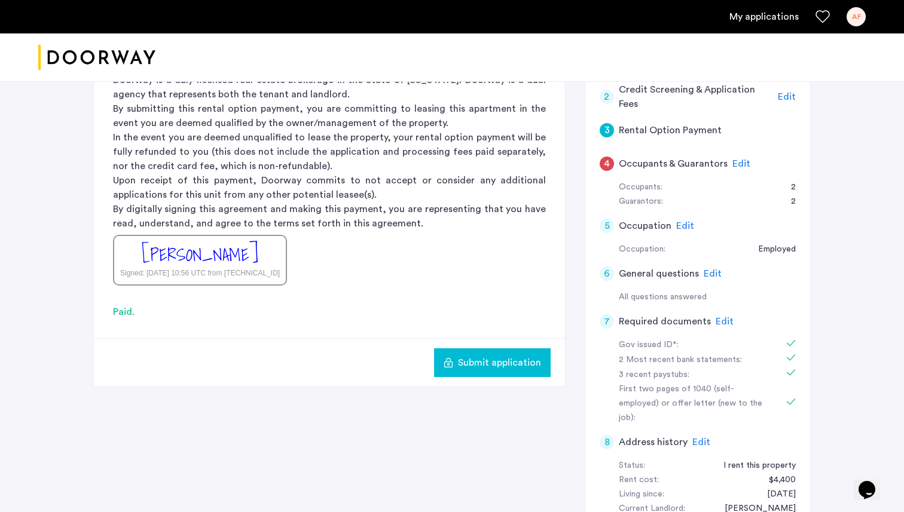
click at [700, 164] on h5 "Occupants & Guarantors" at bounding box center [673, 164] width 109 height 14
click at [736, 163] on span "Edit" at bounding box center [741, 164] width 18 height 10
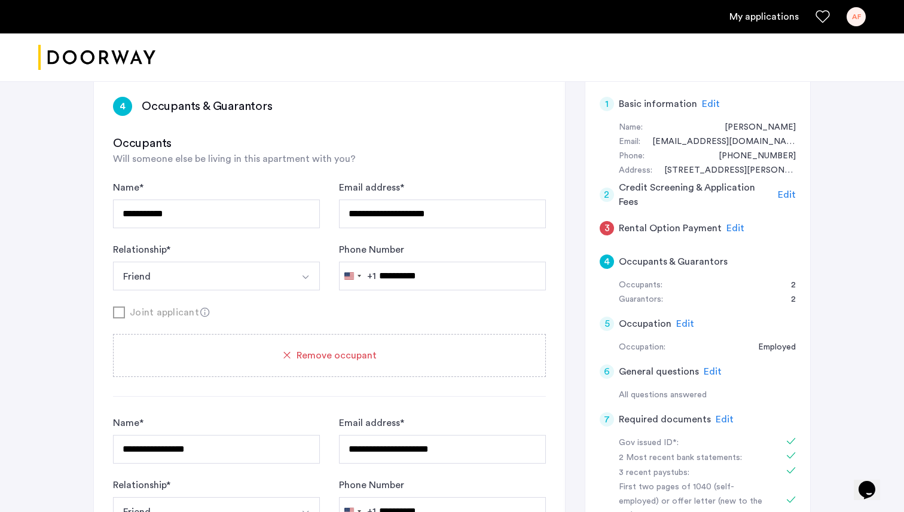
scroll to position [192, 0]
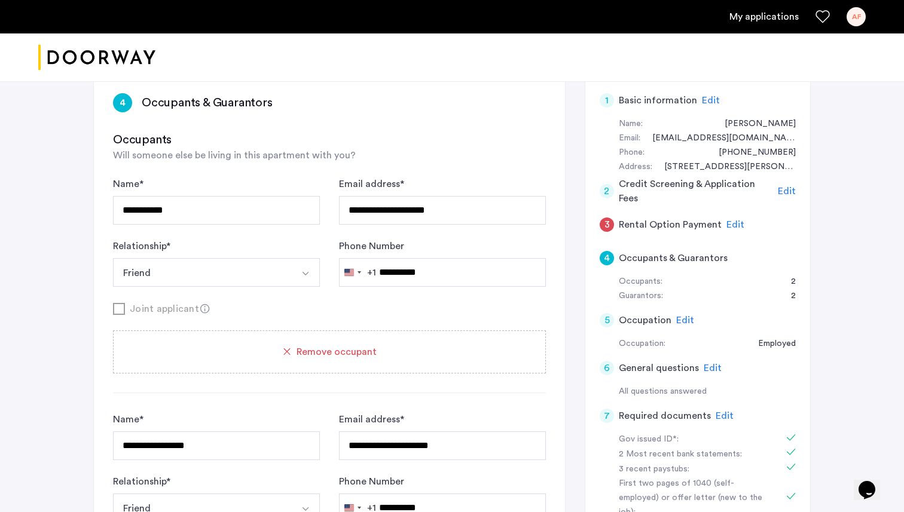
click at [733, 222] on span "Edit" at bounding box center [735, 225] width 18 height 10
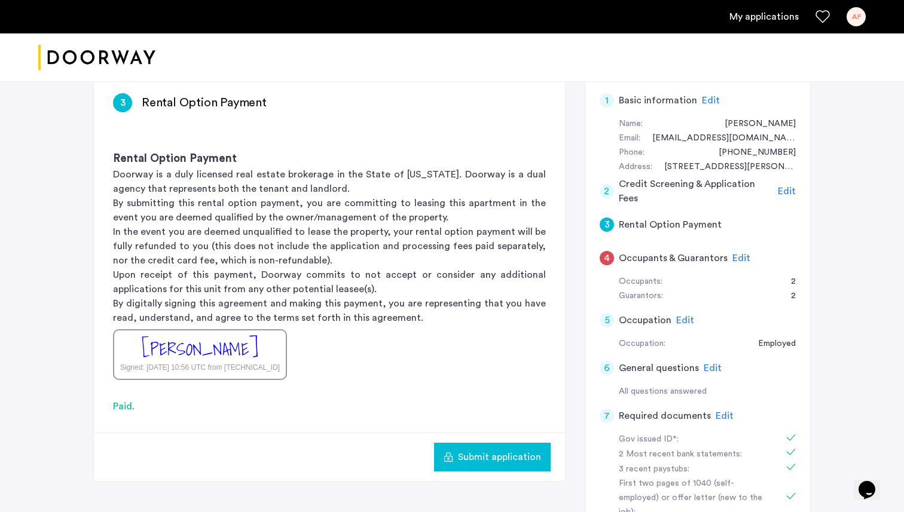
click at [488, 448] on button "Submit application" at bounding box center [492, 457] width 117 height 29
click at [740, 254] on span "Edit" at bounding box center [741, 258] width 18 height 10
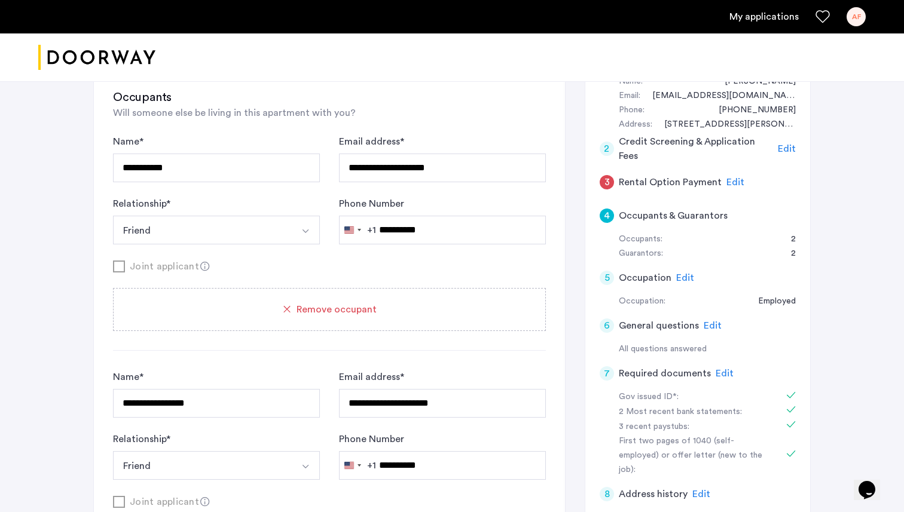
scroll to position [254, 0]
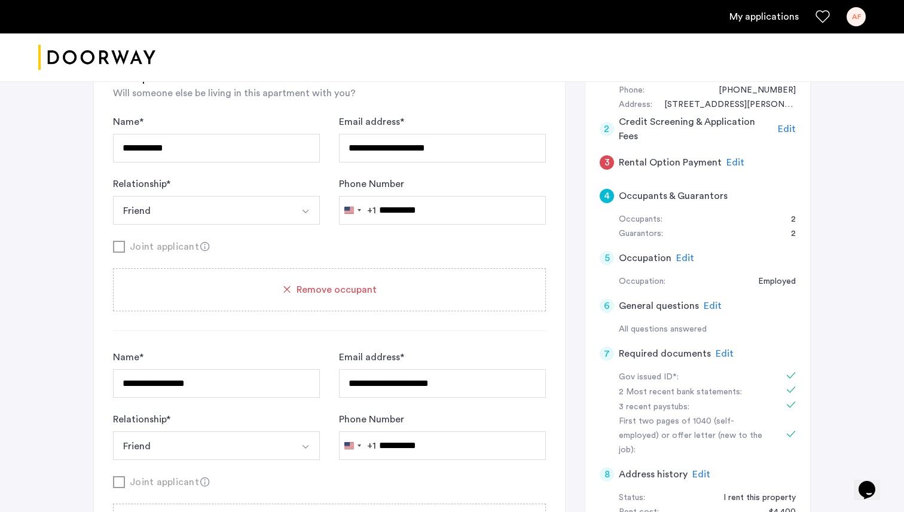
click at [200, 244] on icon at bounding box center [205, 247] width 10 height 10
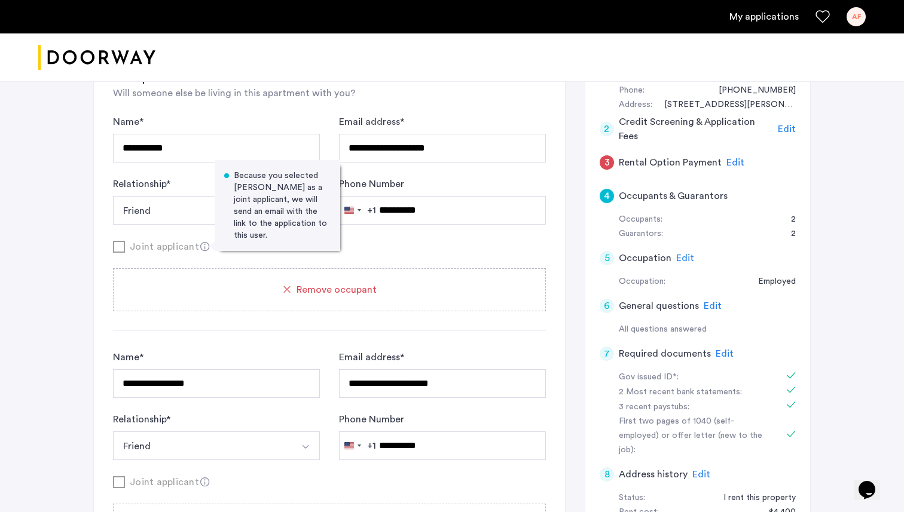
click at [473, 237] on form "**********" at bounding box center [329, 184] width 433 height 139
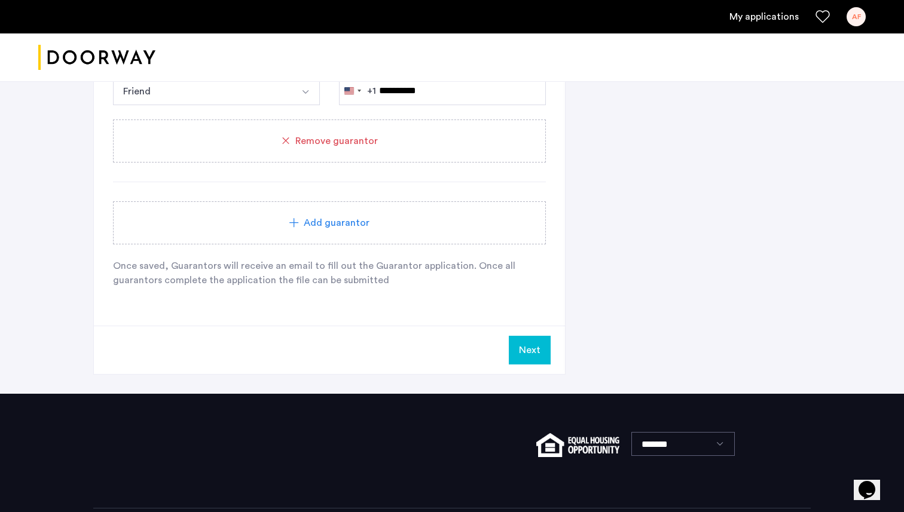
scroll to position [1234, 0]
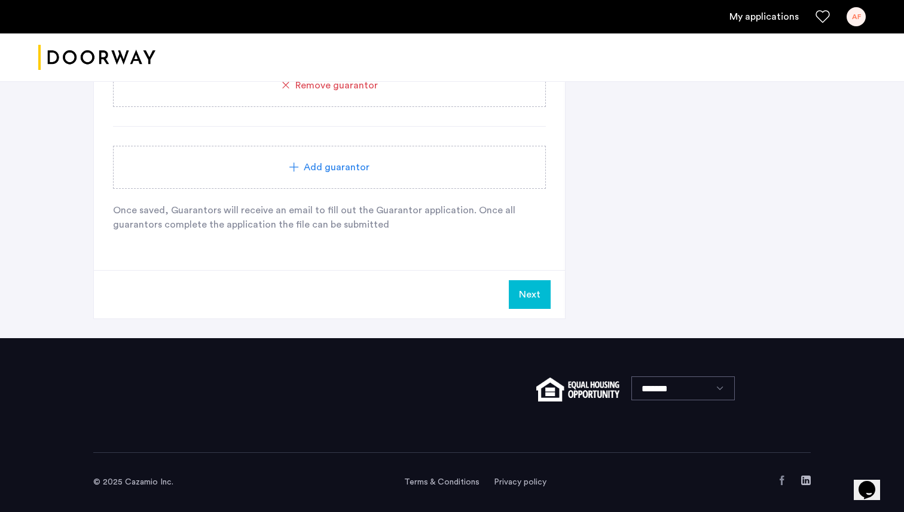
click at [522, 299] on button "Next" at bounding box center [530, 294] width 42 height 29
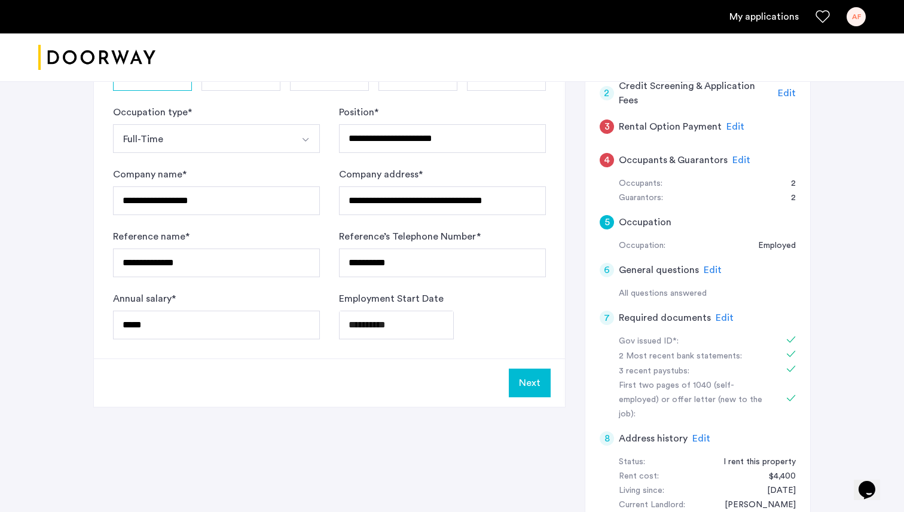
scroll to position [297, 0]
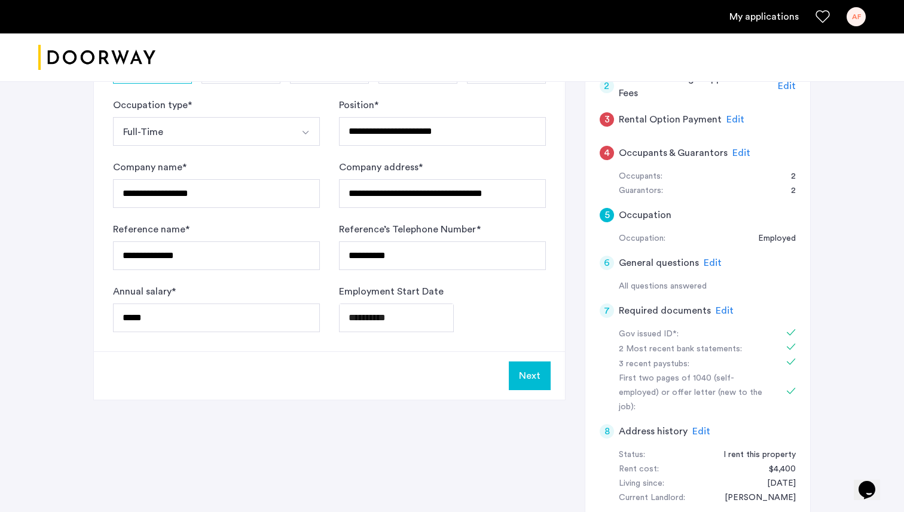
click at [735, 156] on span "Edit" at bounding box center [741, 153] width 18 height 10
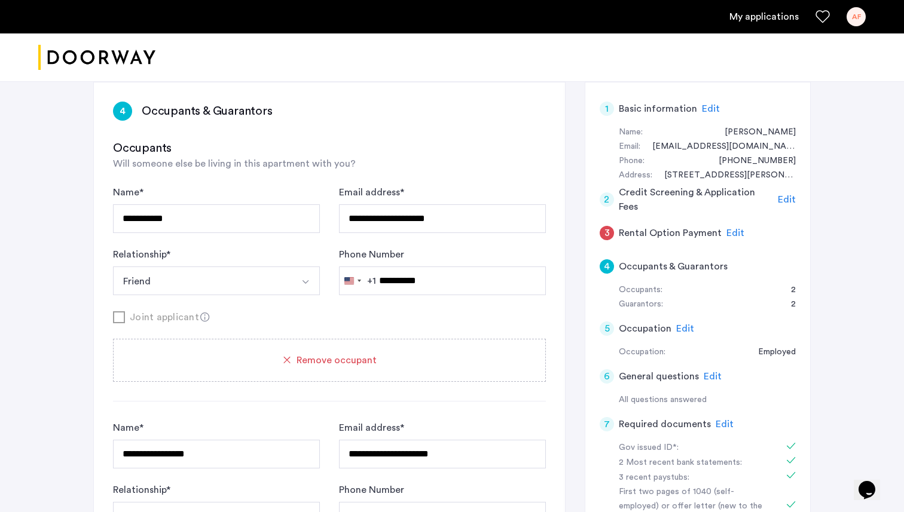
scroll to position [151, 0]
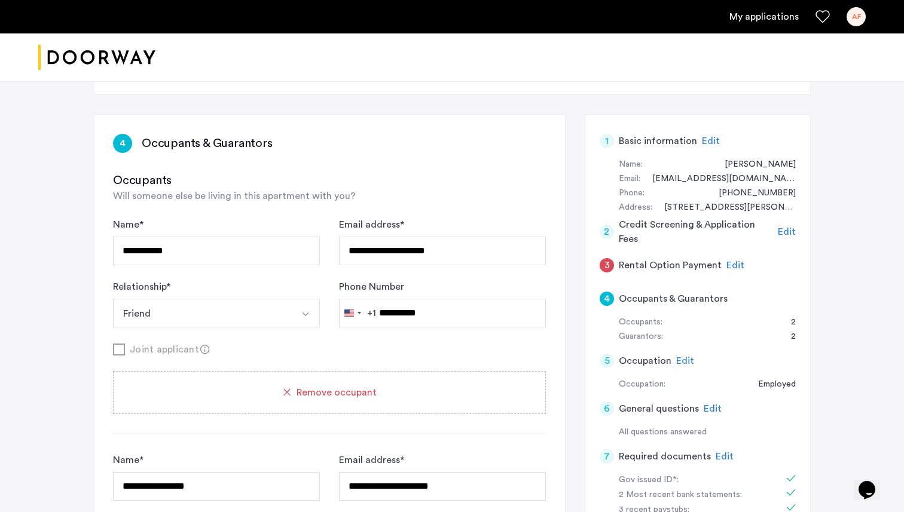
click at [729, 266] on span "Edit" at bounding box center [735, 266] width 18 height 10
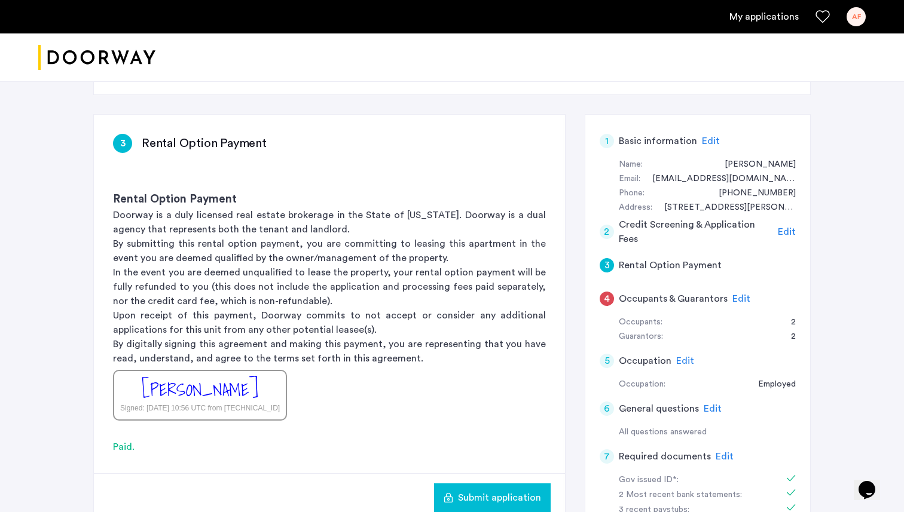
click at [455, 506] on button "Submit application" at bounding box center [492, 498] width 117 height 29
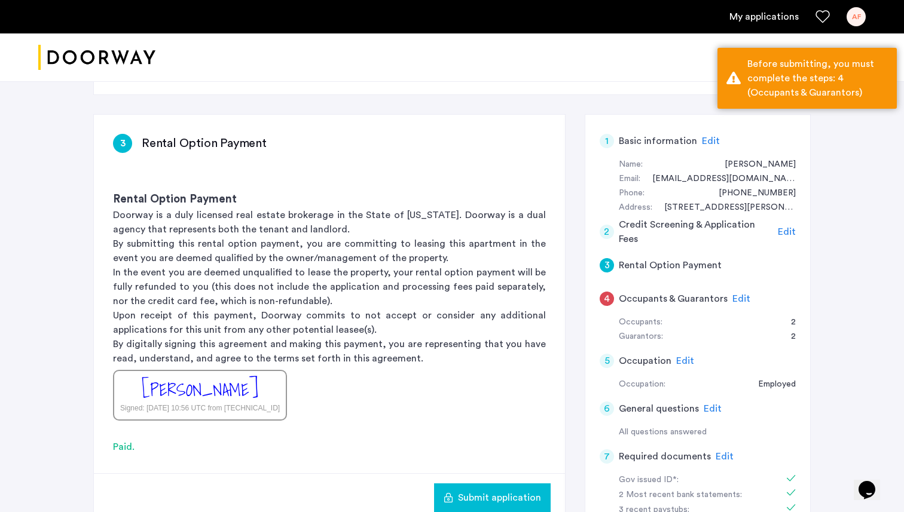
click at [734, 302] on span "Edit" at bounding box center [741, 299] width 18 height 10
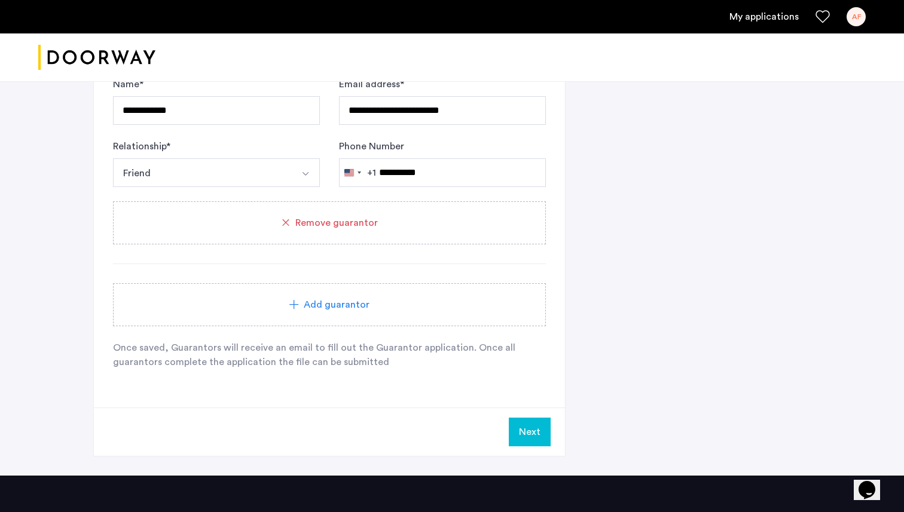
scroll to position [1097, 0]
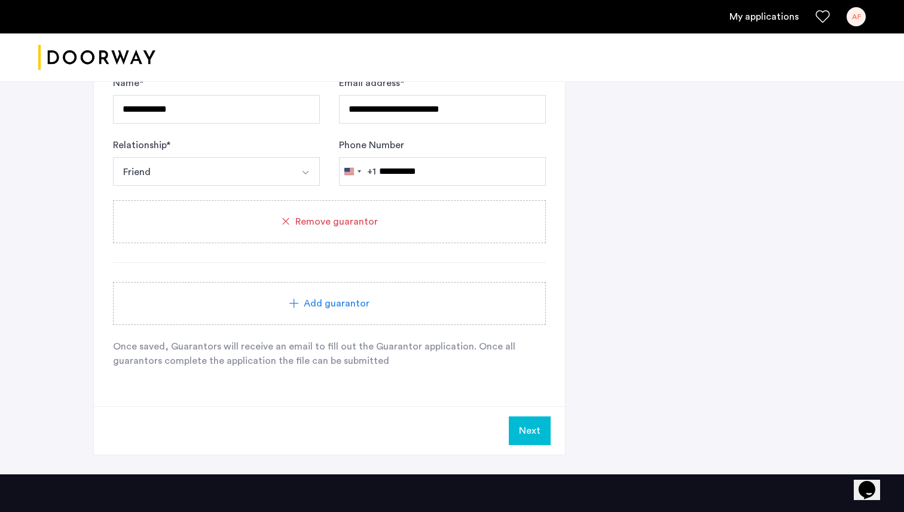
click at [534, 430] on button "Next" at bounding box center [530, 431] width 42 height 29
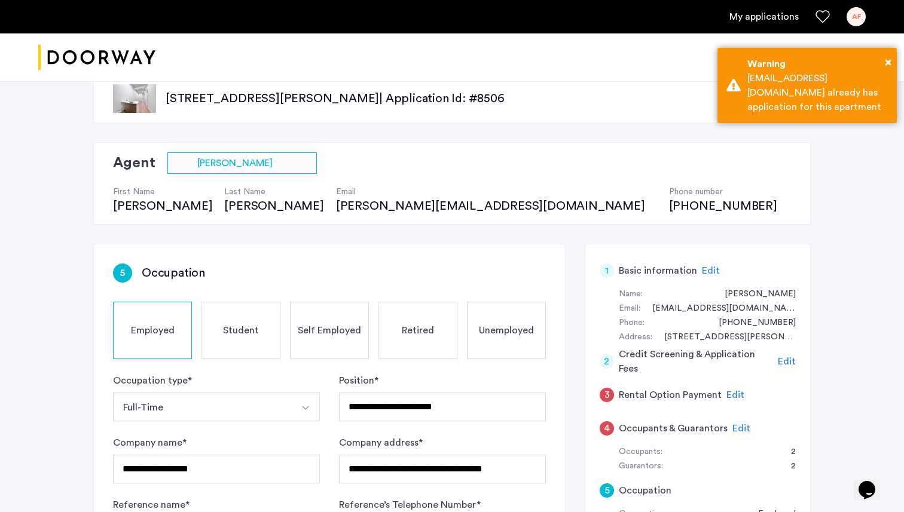
scroll to position [0, 0]
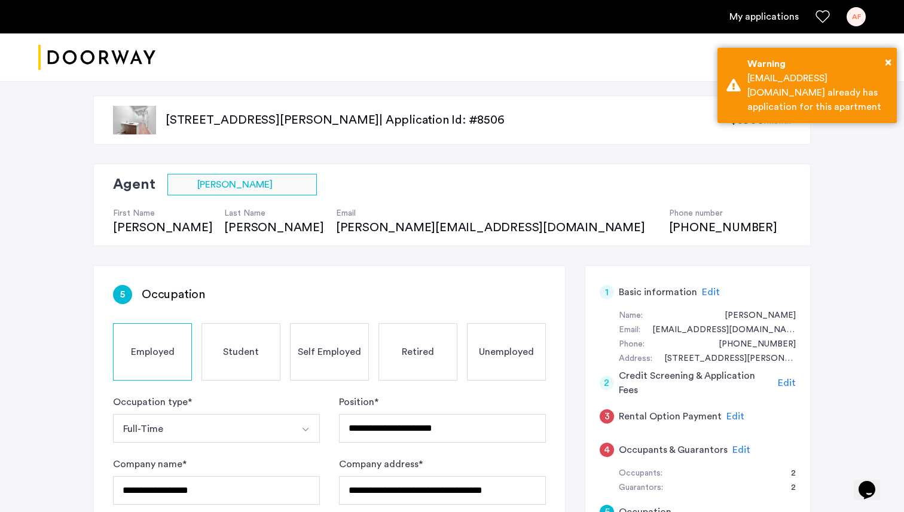
click at [732, 445] on span "Edit" at bounding box center [741, 450] width 18 height 10
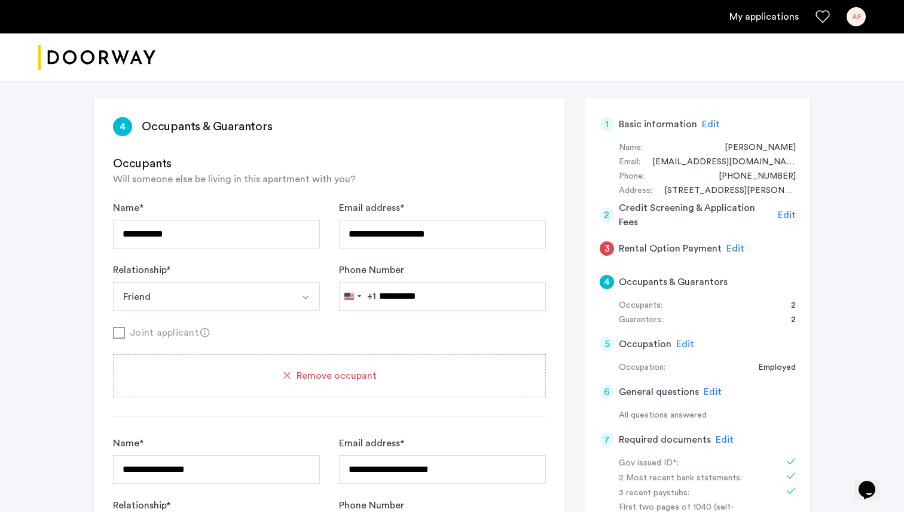
scroll to position [152, 0]
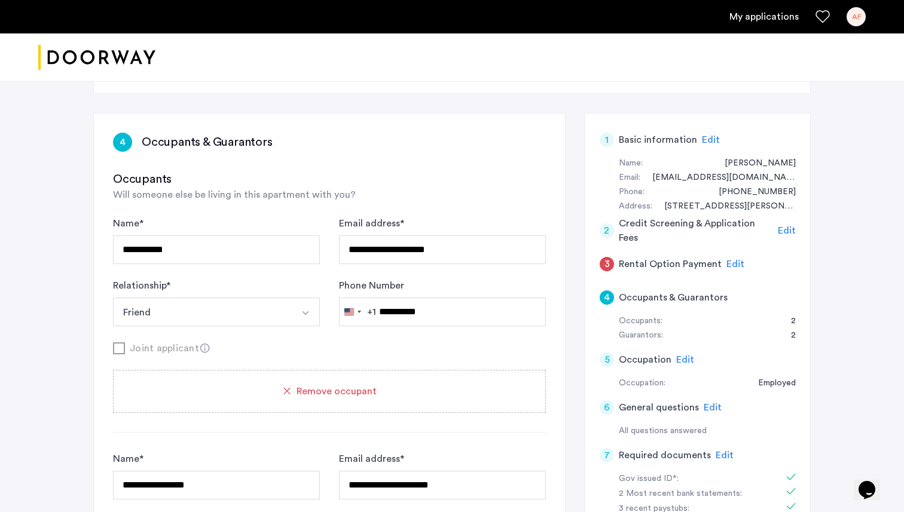
click at [733, 267] on span "Edit" at bounding box center [735, 264] width 18 height 10
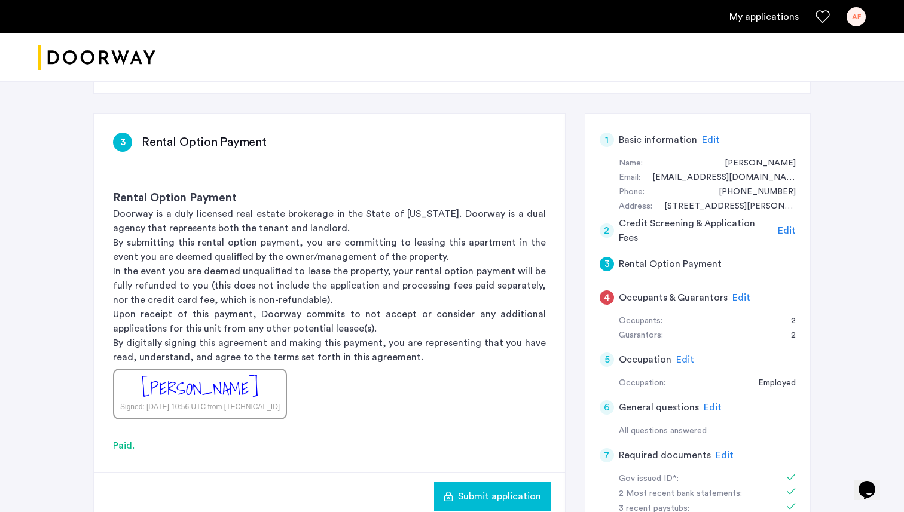
click at [498, 490] on span "Submit application" at bounding box center [499, 497] width 83 height 14
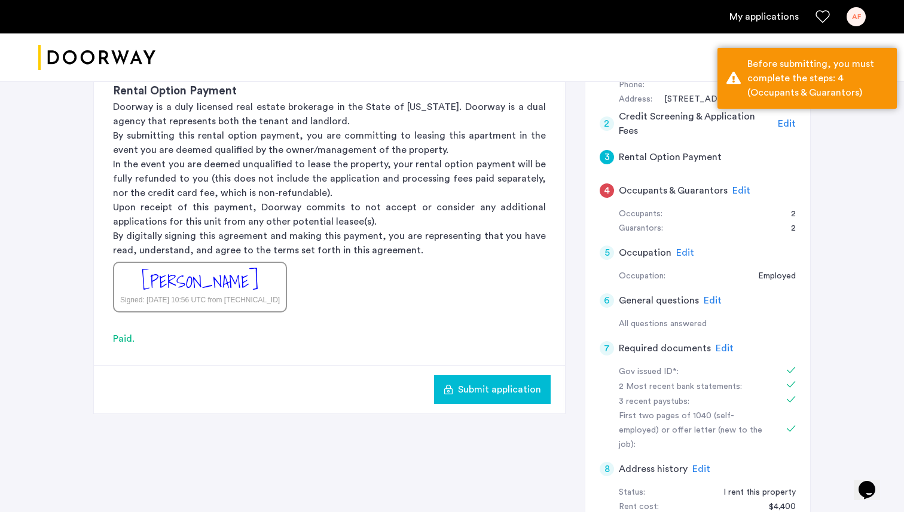
scroll to position [256, 0]
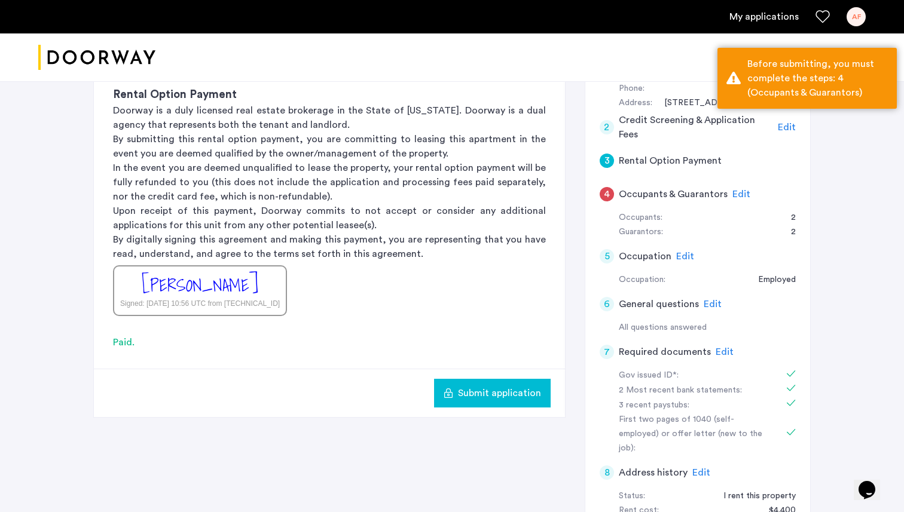
click at [512, 390] on span "Submit application" at bounding box center [499, 393] width 83 height 14
click at [733, 192] on span "Edit" at bounding box center [741, 194] width 18 height 10
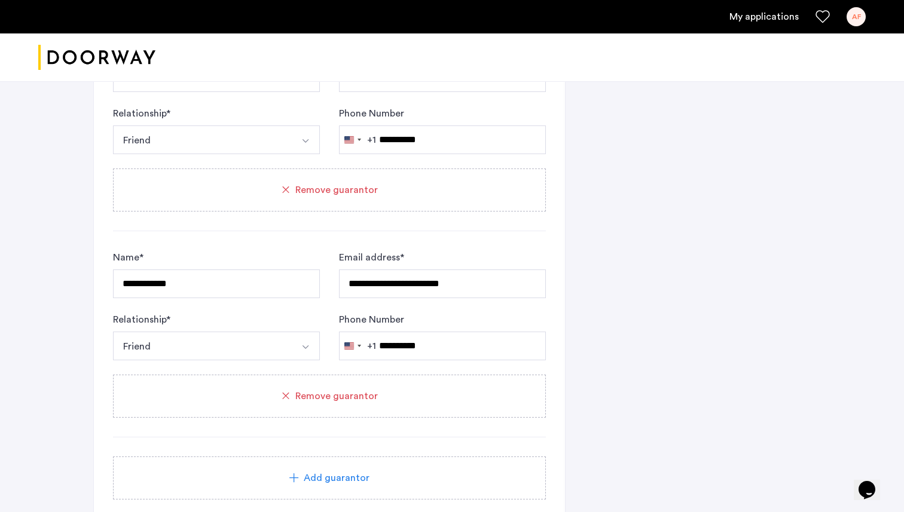
scroll to position [1090, 0]
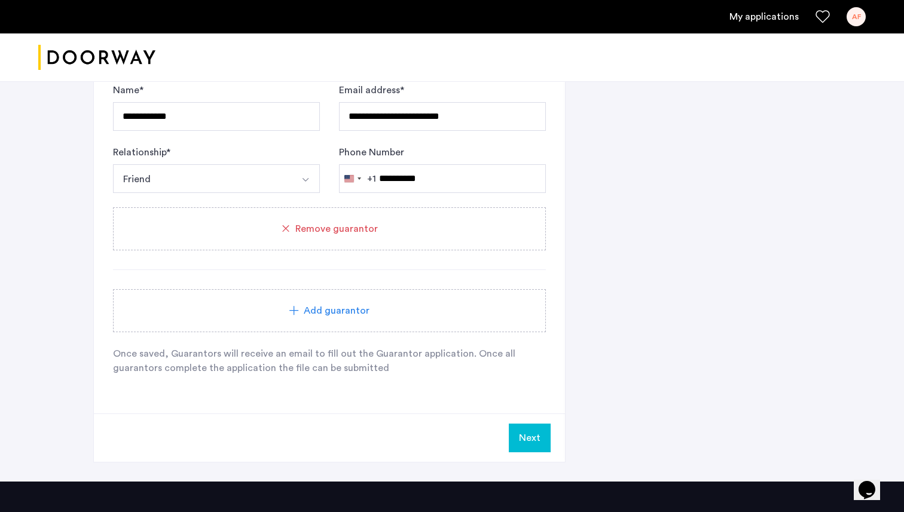
click at [524, 429] on button "Next" at bounding box center [530, 438] width 42 height 29
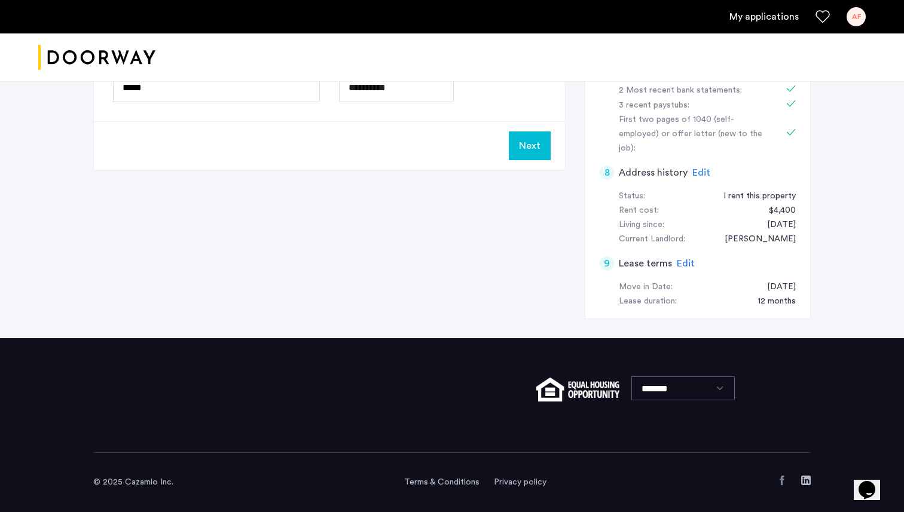
scroll to position [0, 0]
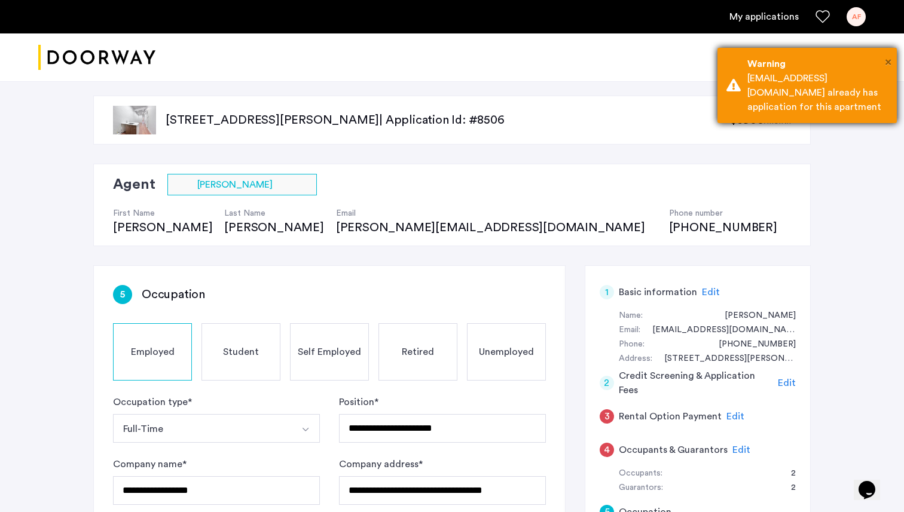
click at [888, 61] on span "×" at bounding box center [888, 62] width 7 height 12
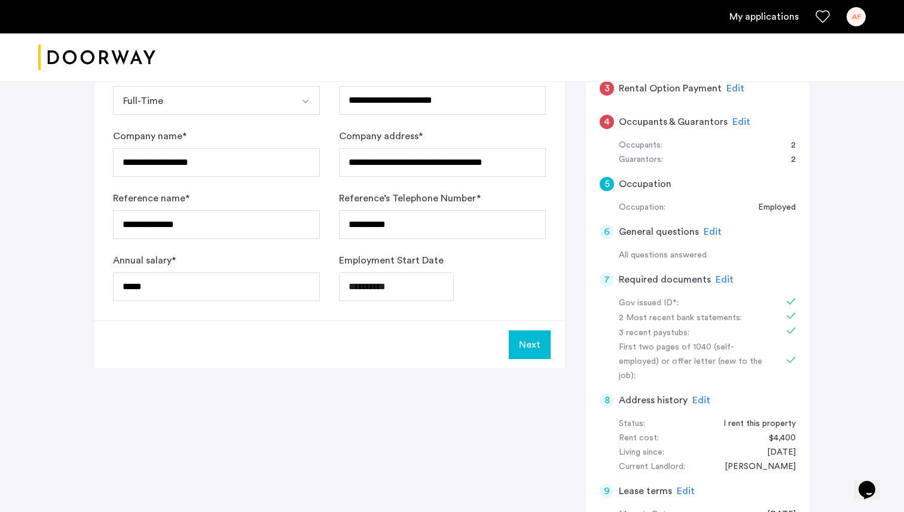
scroll to position [330, 0]
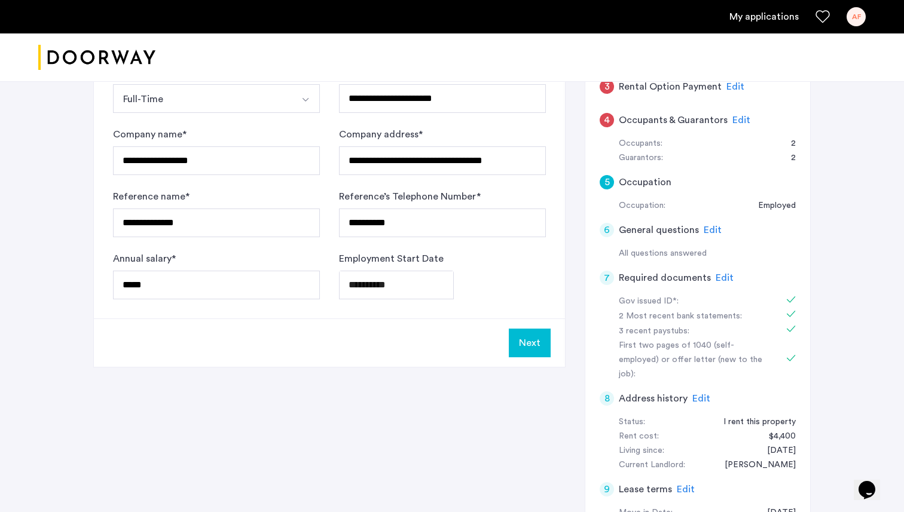
click at [524, 345] on button "Next" at bounding box center [530, 343] width 42 height 29
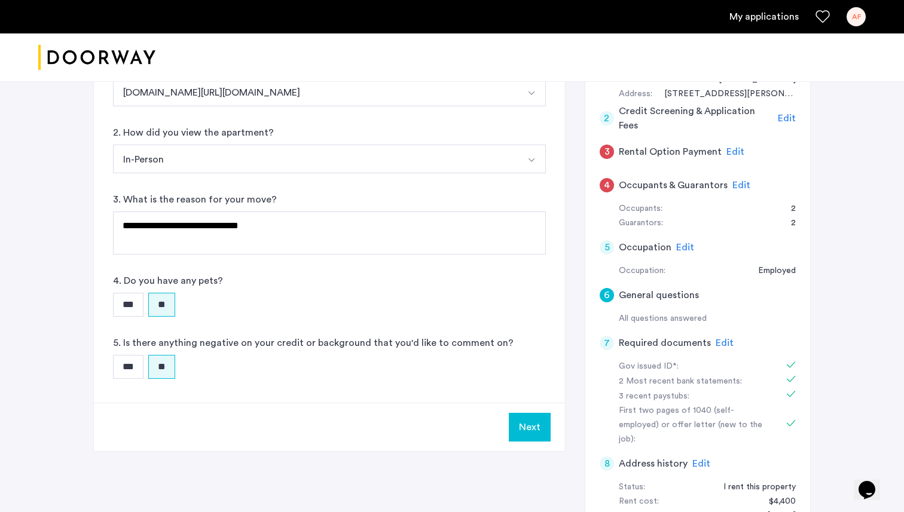
scroll to position [539, 0]
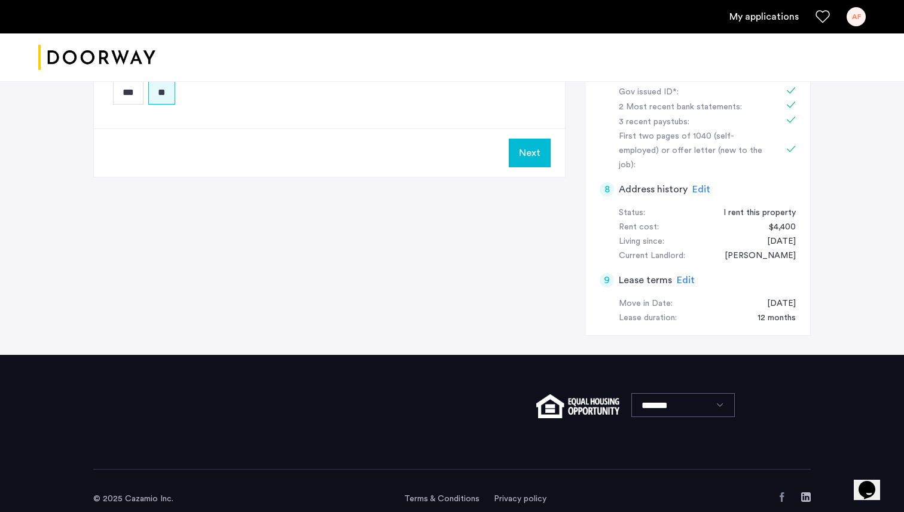
click at [531, 158] on button "Next" at bounding box center [530, 153] width 42 height 29
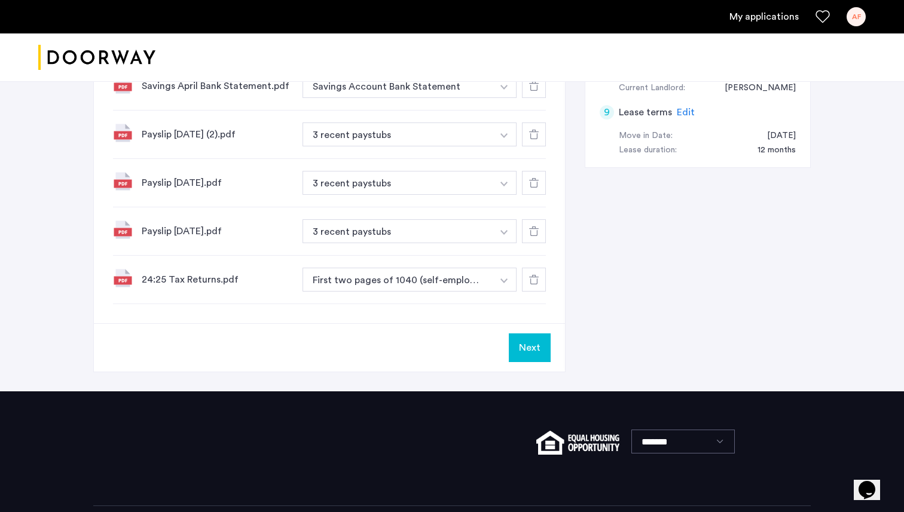
scroll to position [760, 0]
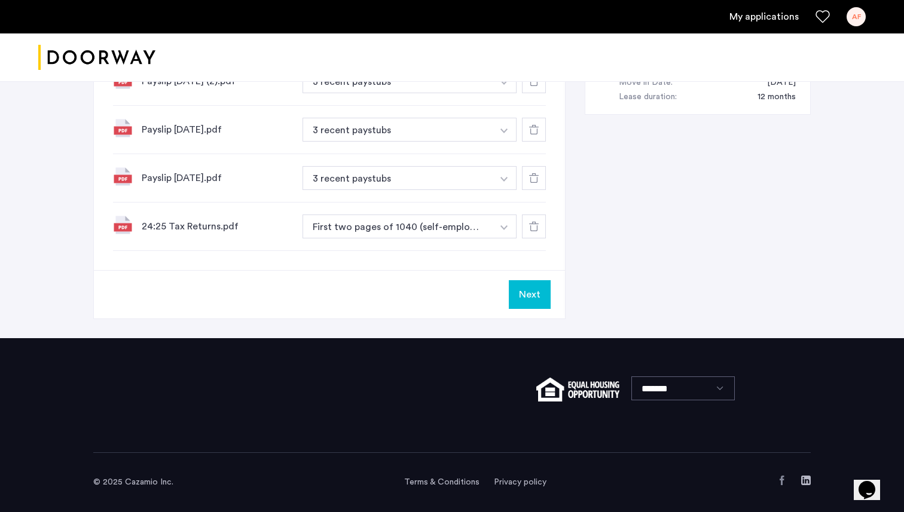
click at [533, 305] on button "Next" at bounding box center [530, 294] width 42 height 29
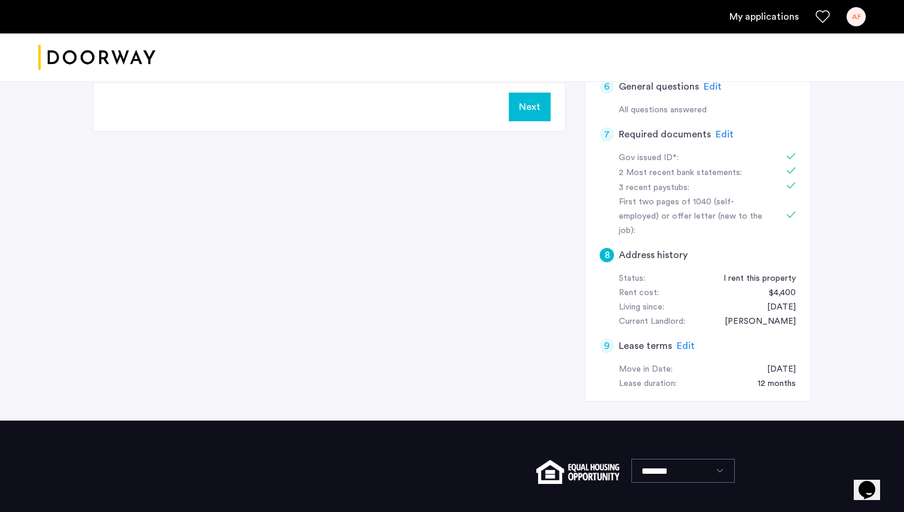
scroll to position [495, 0]
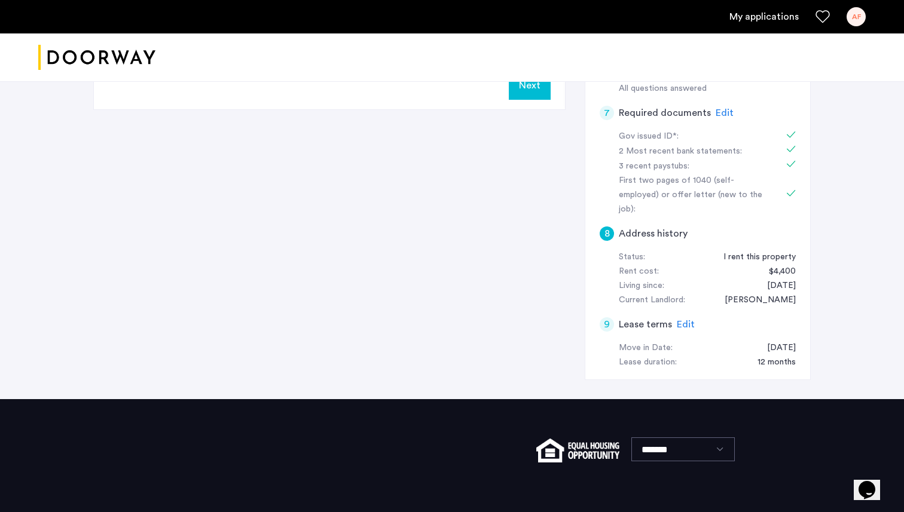
click at [527, 94] on button "Next" at bounding box center [530, 85] width 42 height 29
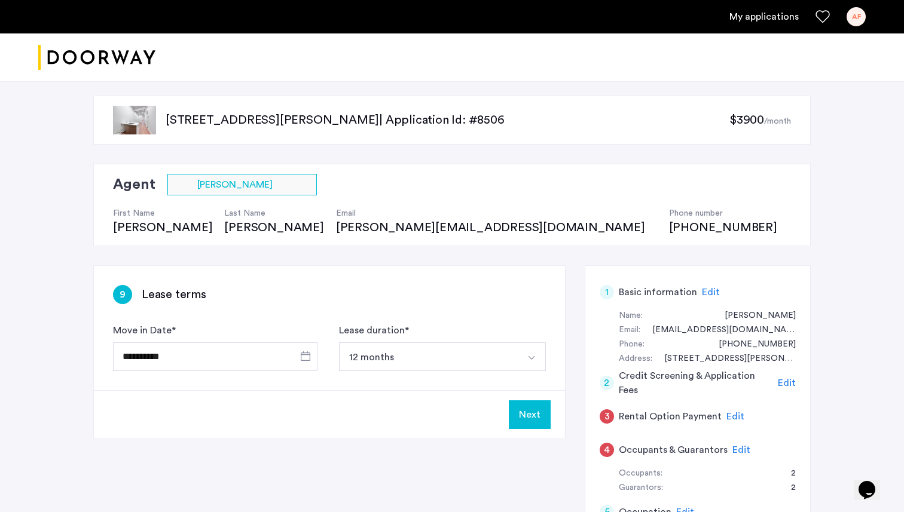
click at [532, 421] on button "Next" at bounding box center [530, 414] width 42 height 29
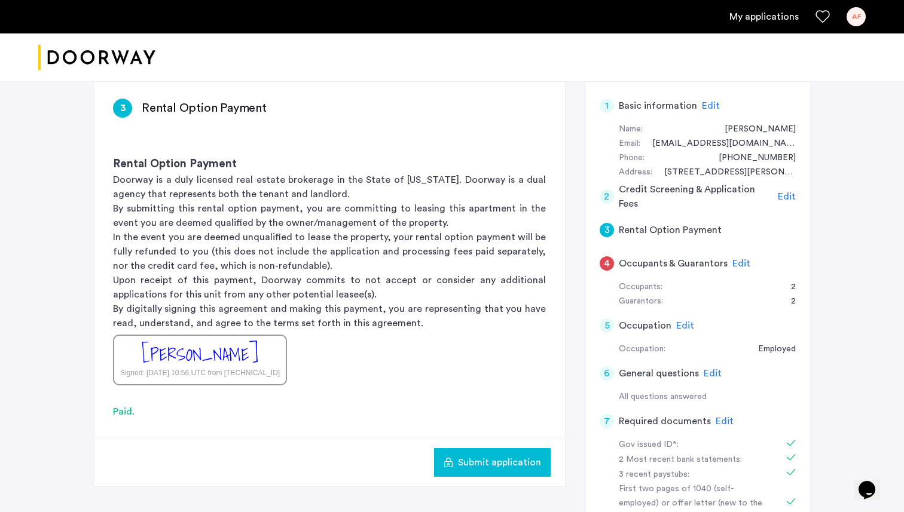
scroll to position [187, 0]
click at [499, 461] on span "Submit application" at bounding box center [499, 462] width 83 height 14
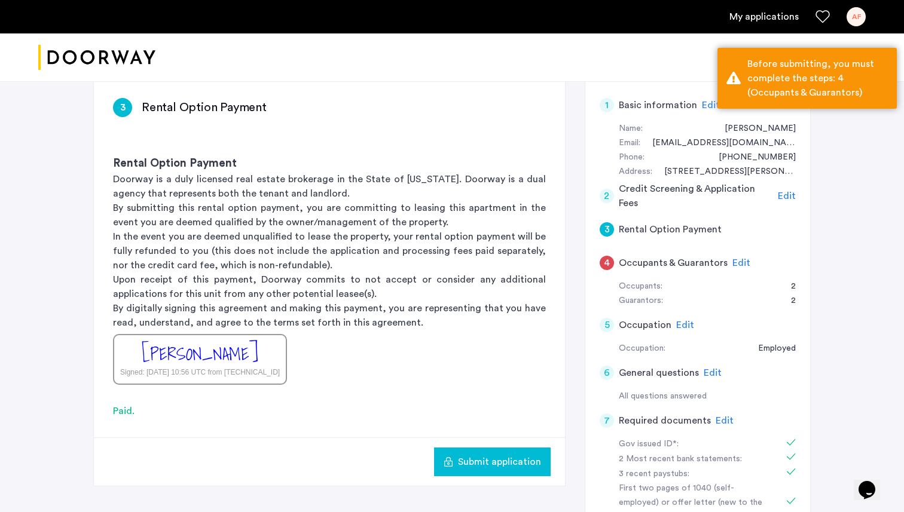
click at [746, 265] on div "4 Occupants & Guarantors Edit" at bounding box center [697, 262] width 196 height 33
click at [741, 264] on span "Edit" at bounding box center [741, 263] width 18 height 10
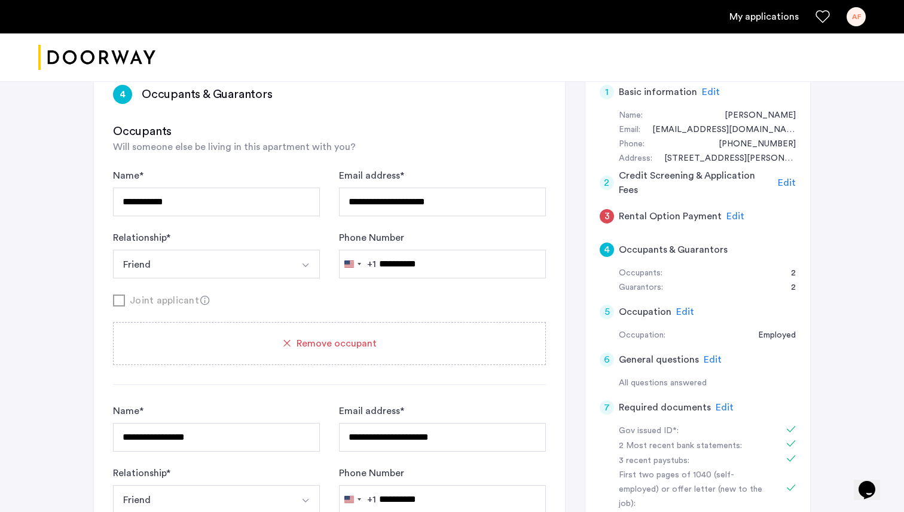
scroll to position [0, 0]
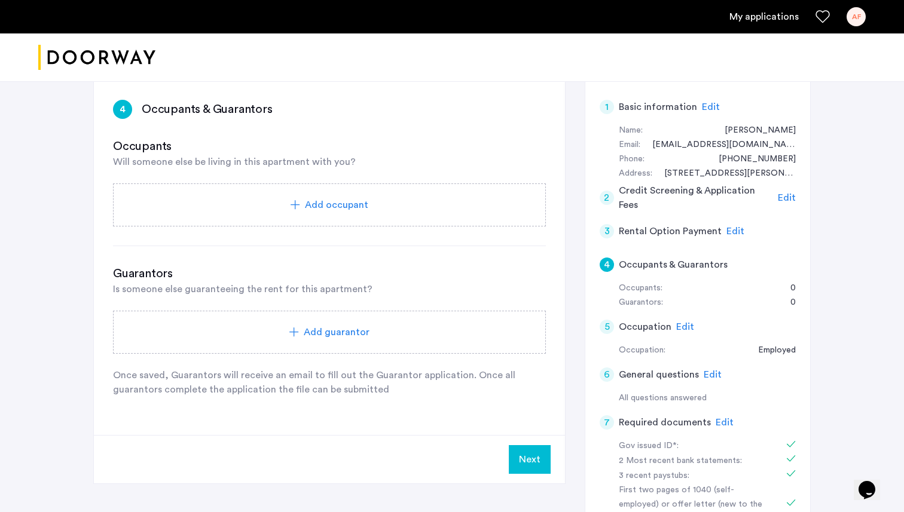
scroll to position [191, 0]
click at [315, 210] on span "Add occupant" at bounding box center [336, 204] width 63 height 14
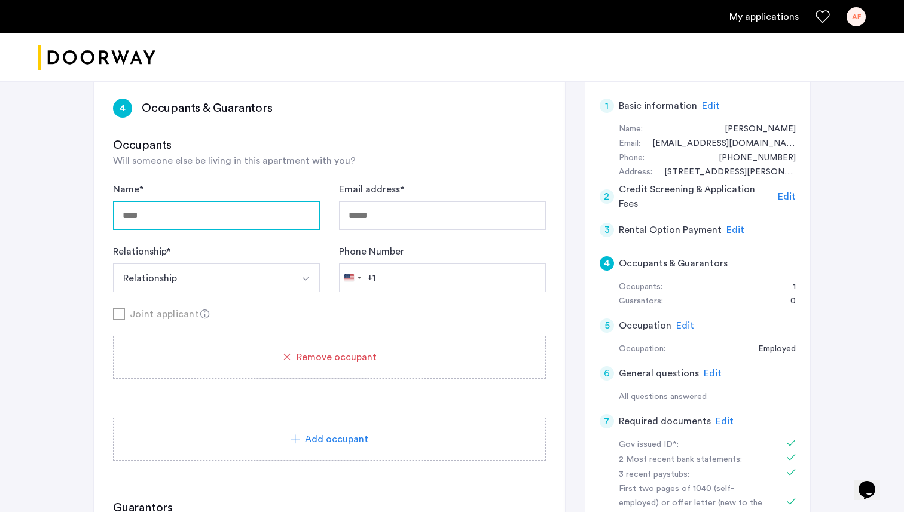
click at [237, 220] on input "Name *" at bounding box center [216, 215] width 207 height 29
type input "**********"
click at [417, 219] on input "Email address *" at bounding box center [442, 215] width 207 height 29
type input "**********"
click at [235, 276] on button "Relationship" at bounding box center [202, 278] width 179 height 29
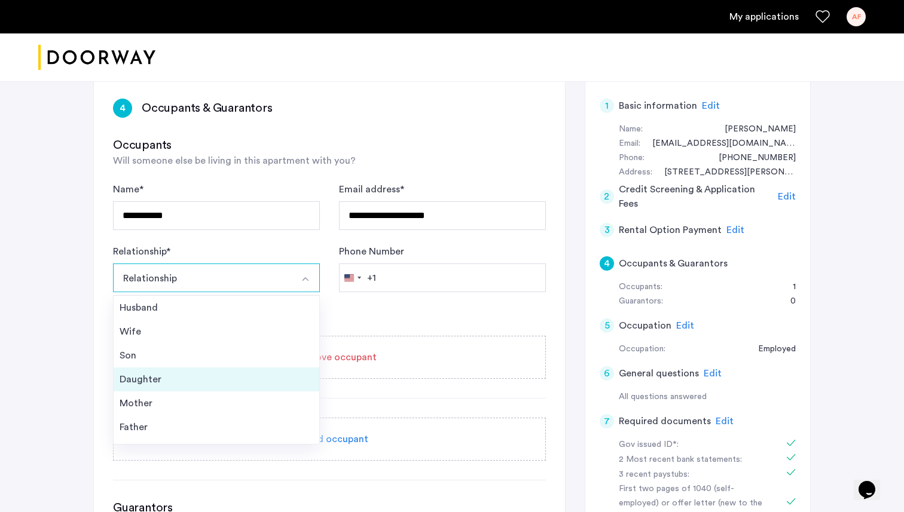
scroll to position [43, 0]
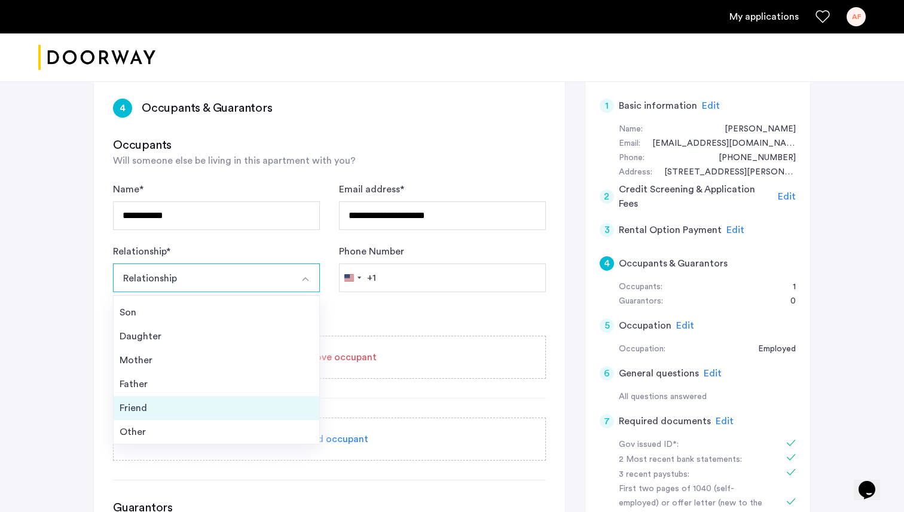
click at [174, 408] on div "Friend" at bounding box center [217, 408] width 194 height 14
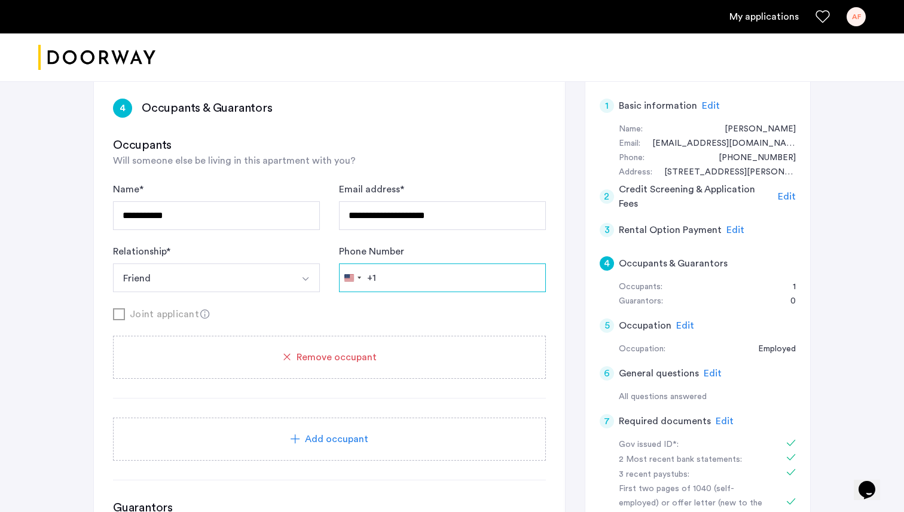
click at [449, 269] on input "Phone Number" at bounding box center [442, 278] width 207 height 29
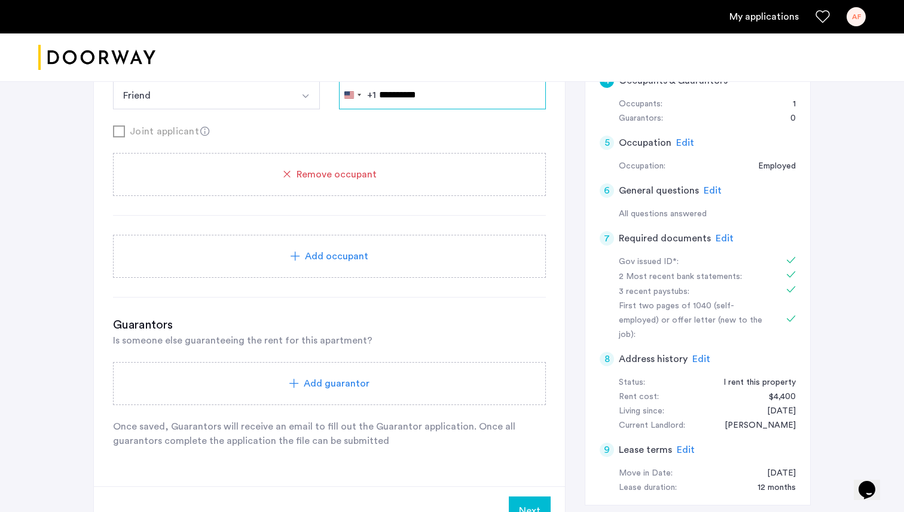
scroll to position [374, 0]
type input "**********"
click at [350, 261] on span "Add occupant" at bounding box center [336, 257] width 63 height 14
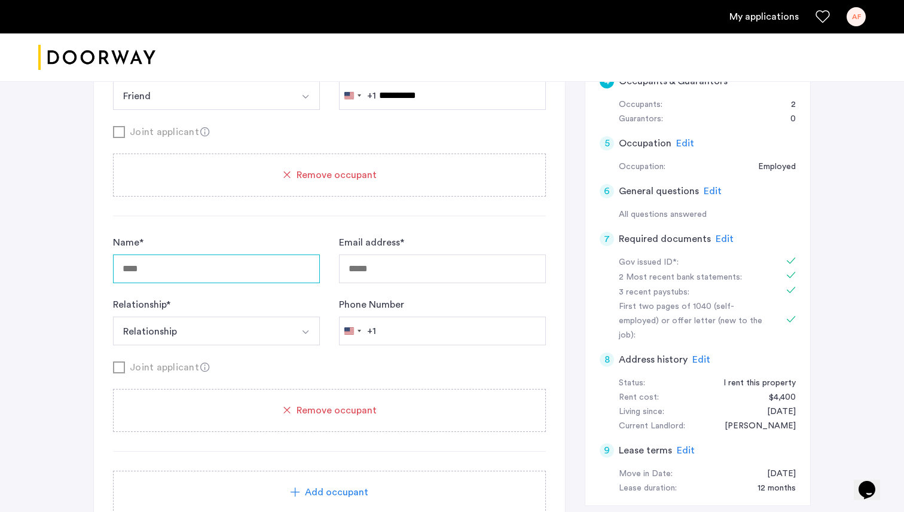
click at [228, 273] on input "Name *" at bounding box center [216, 269] width 207 height 29
type input "**********"
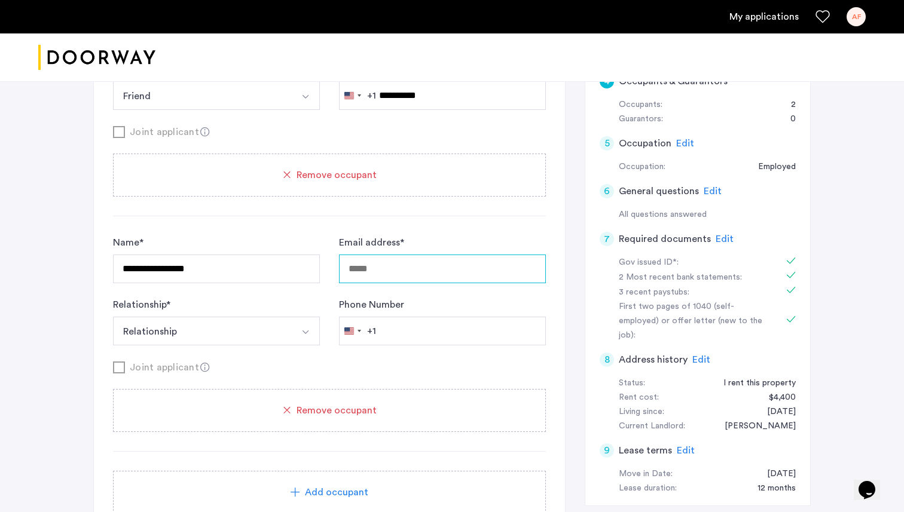
click at [434, 270] on input "Email address *" at bounding box center [442, 269] width 207 height 29
type input "**********"
click at [206, 328] on button "Relationship" at bounding box center [202, 331] width 179 height 29
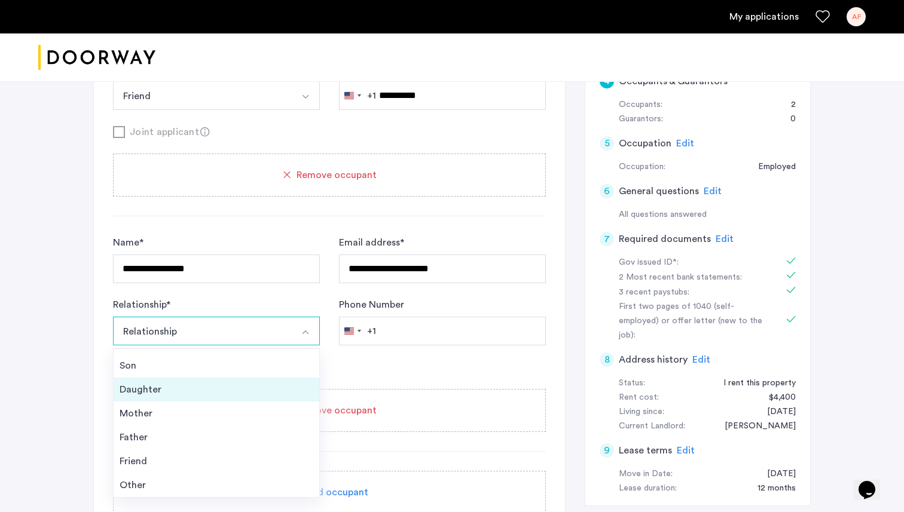
scroll to position [42, 0]
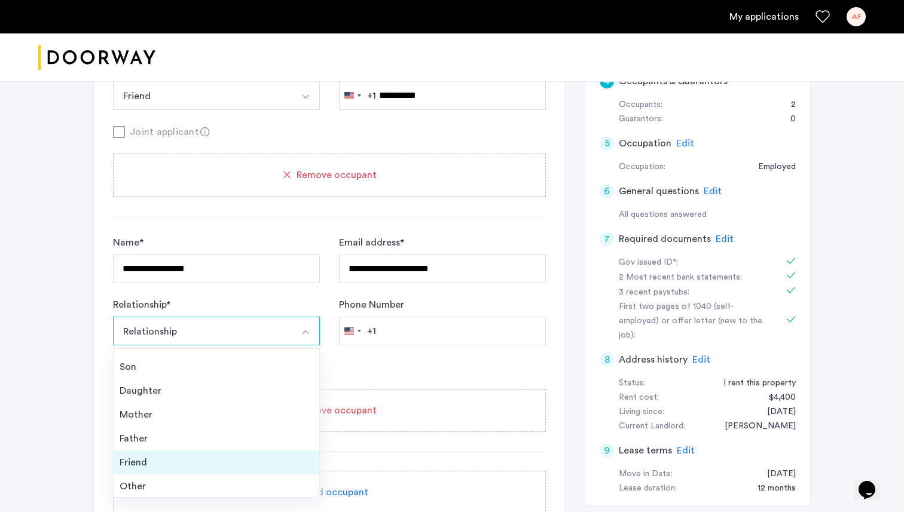
click at [179, 471] on li "Friend" at bounding box center [217, 463] width 206 height 24
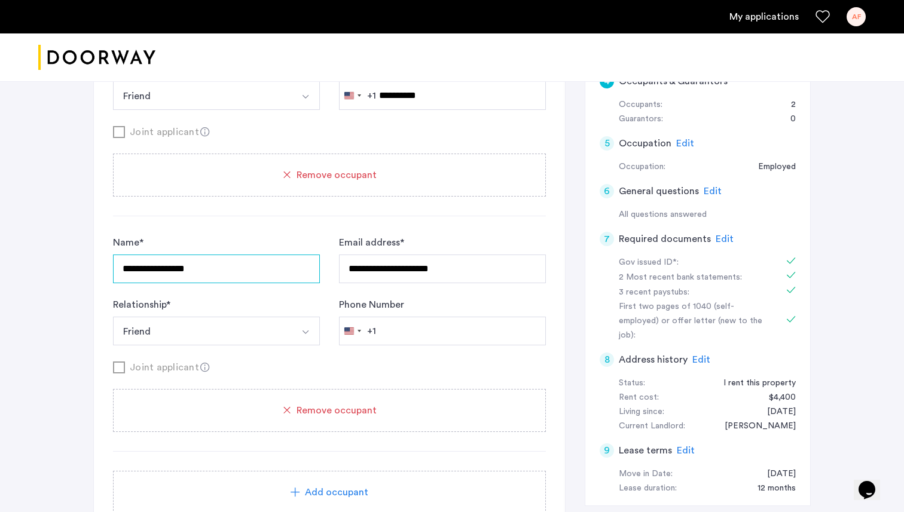
click at [247, 48] on input "**********" at bounding box center [216, 33] width 207 height 29
type input "**********"
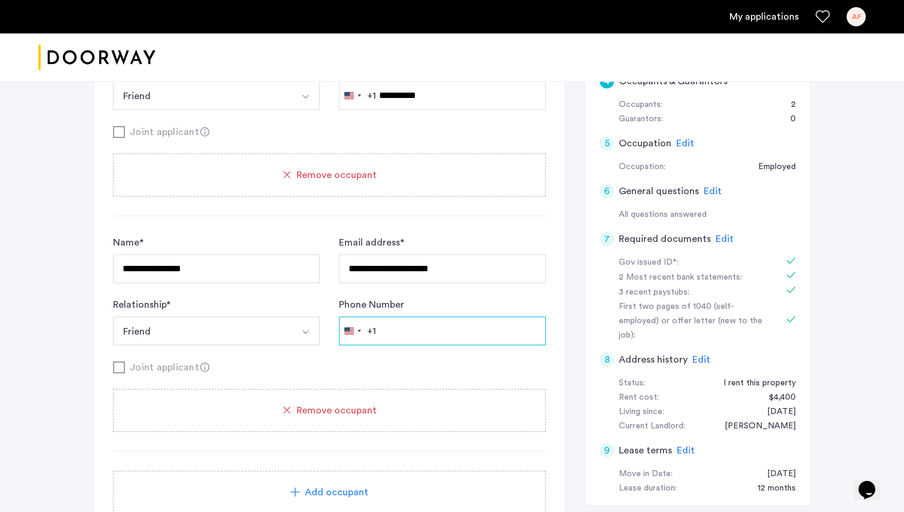
click at [419, 110] on input "Phone Number" at bounding box center [442, 95] width 207 height 29
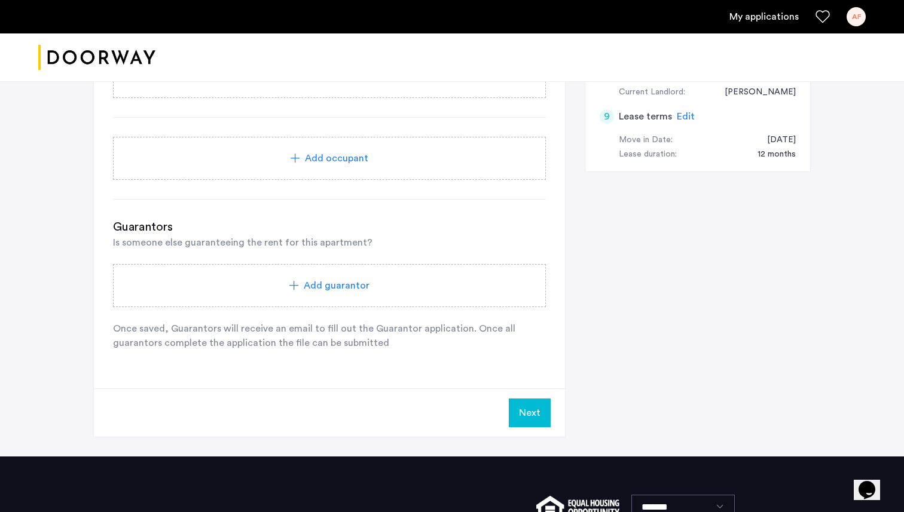
scroll to position [707, 0]
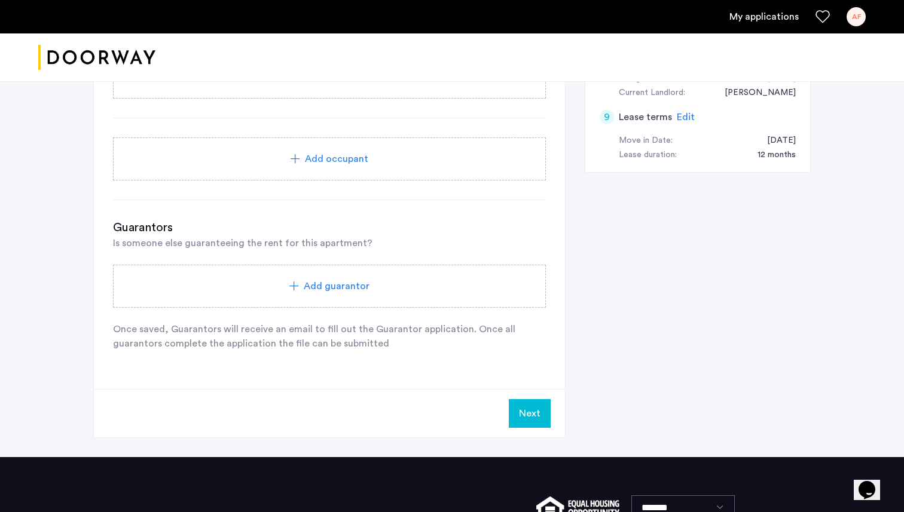
type input "**********"
click at [411, 287] on div "Add guarantor" at bounding box center [329, 286] width 404 height 14
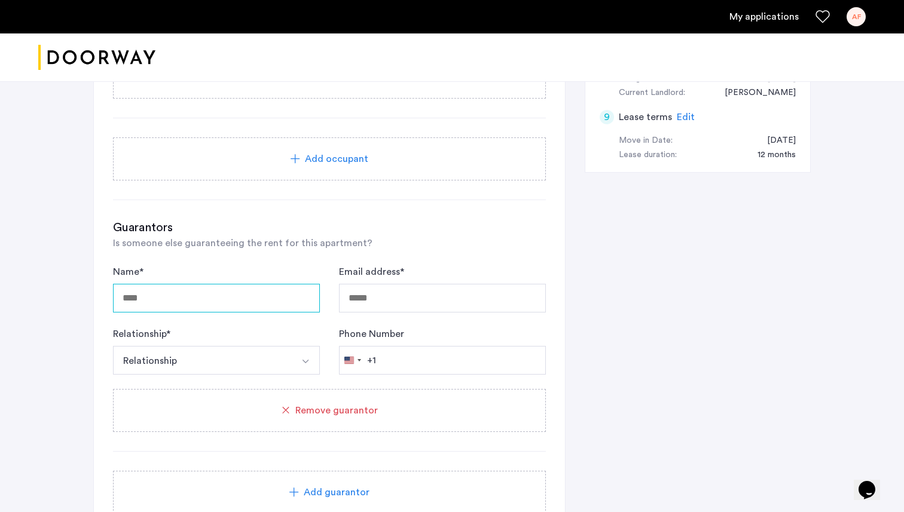
click at [213, 308] on input "Name *" at bounding box center [216, 298] width 207 height 29
type input "**********"
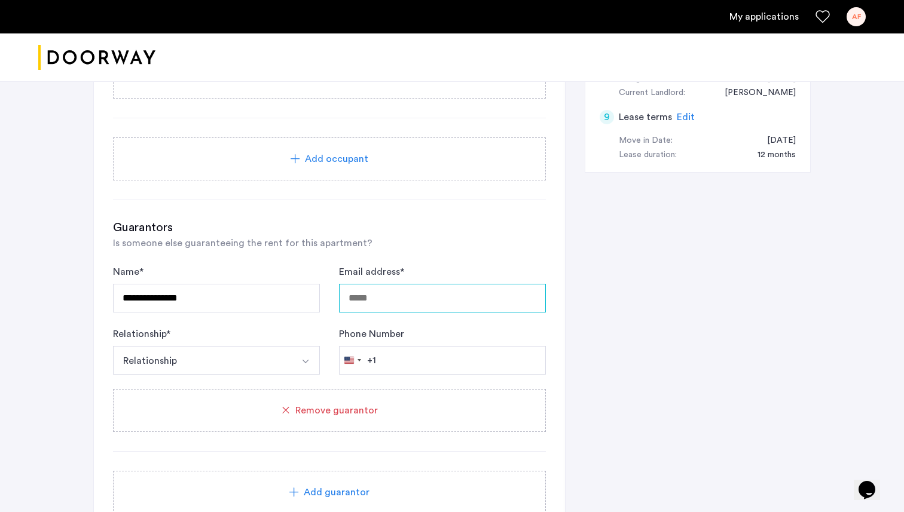
click at [400, 294] on input "Email address *" at bounding box center [442, 298] width 207 height 29
type input "**********"
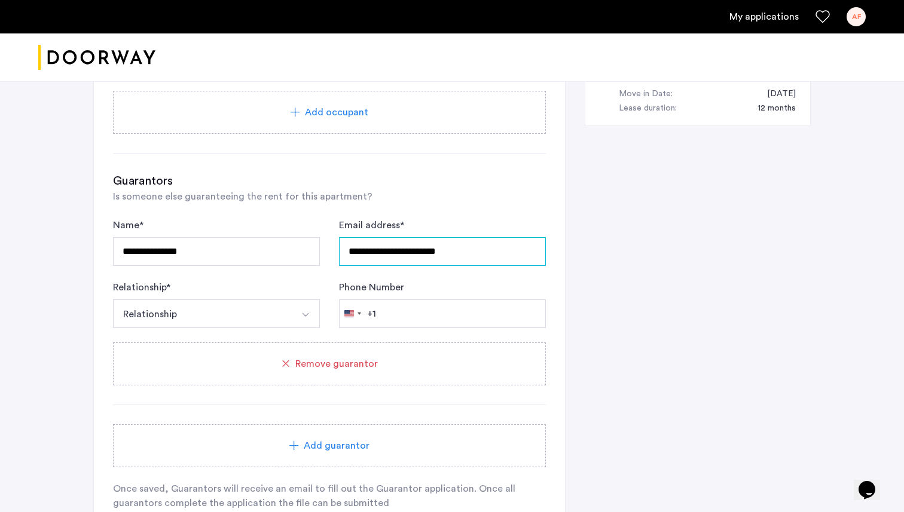
scroll to position [764, 0]
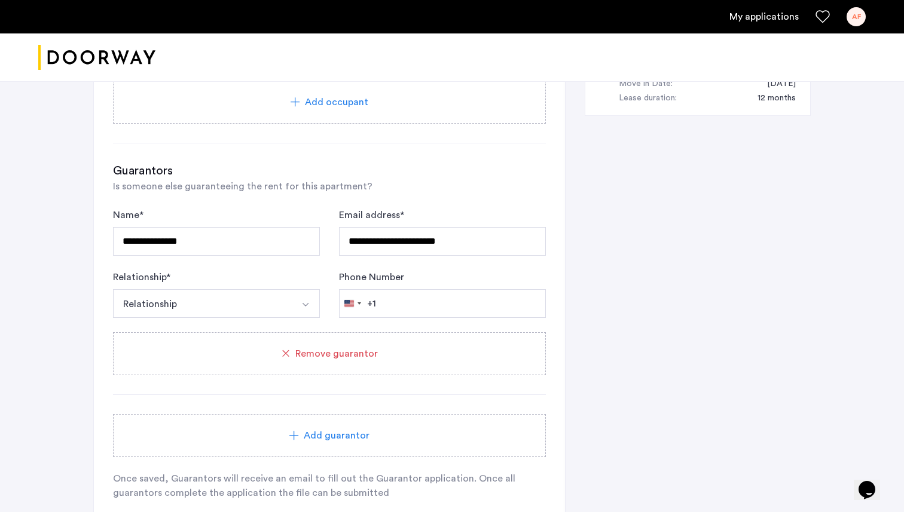
click at [279, 307] on button "Relationship" at bounding box center [202, 303] width 179 height 29
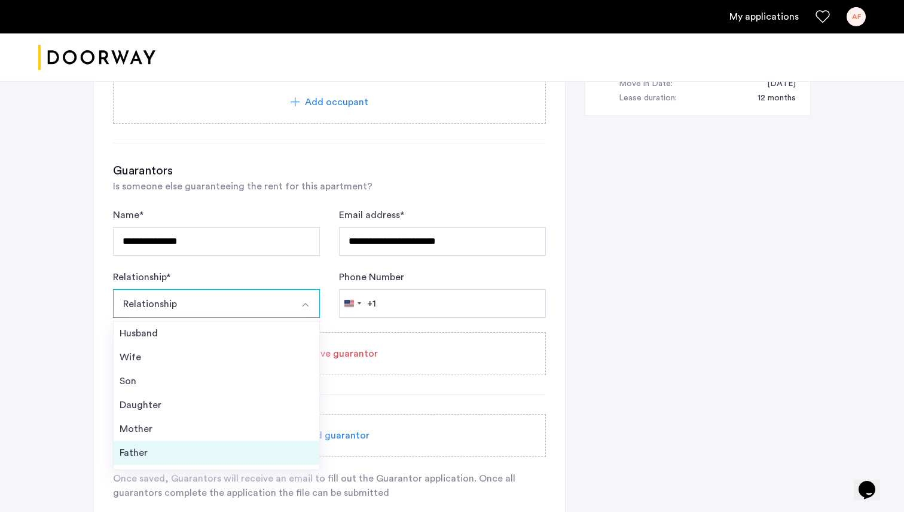
scroll to position [43, 0]
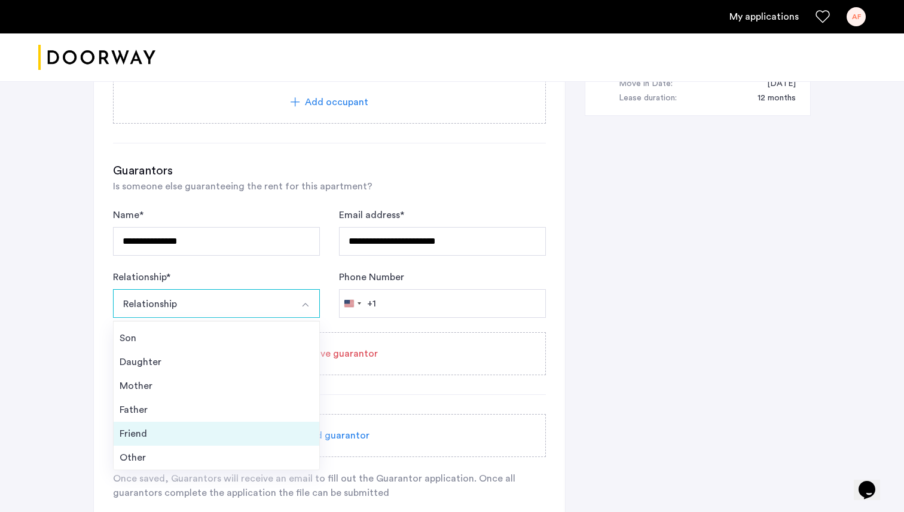
click at [159, 435] on div "Friend" at bounding box center [217, 434] width 194 height 14
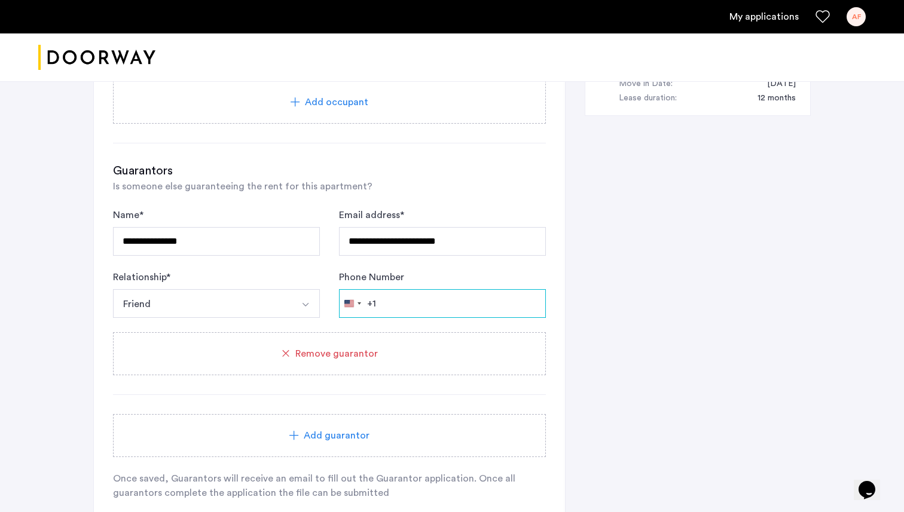
click at [390, 301] on input "Phone Number" at bounding box center [442, 303] width 207 height 29
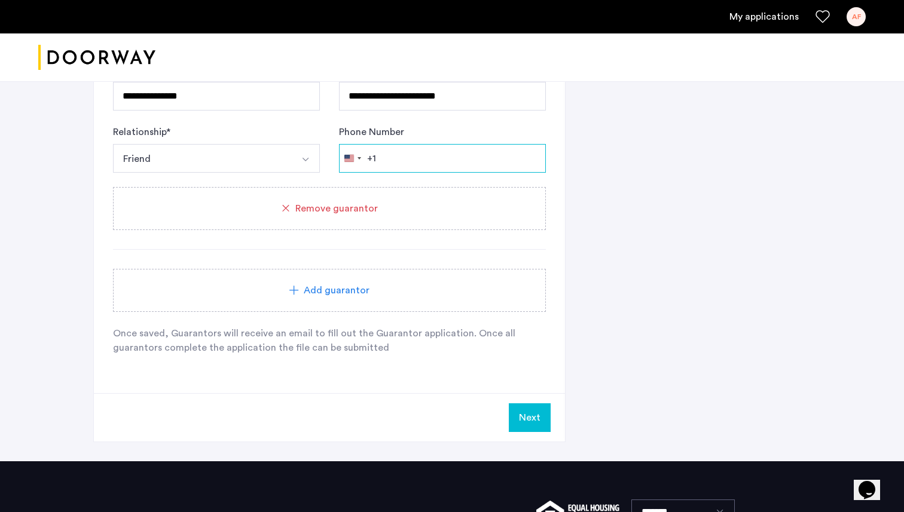
scroll to position [912, 0]
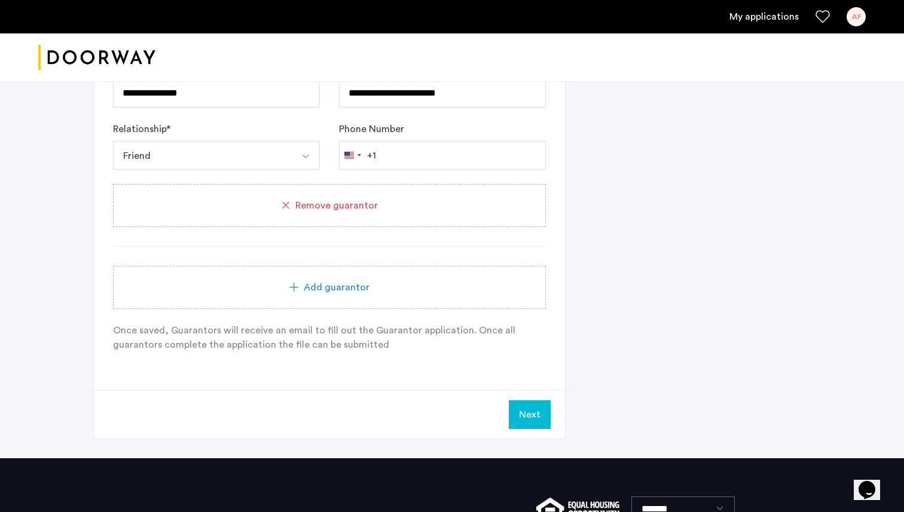
click at [356, 292] on span "Add guarantor" at bounding box center [337, 287] width 66 height 14
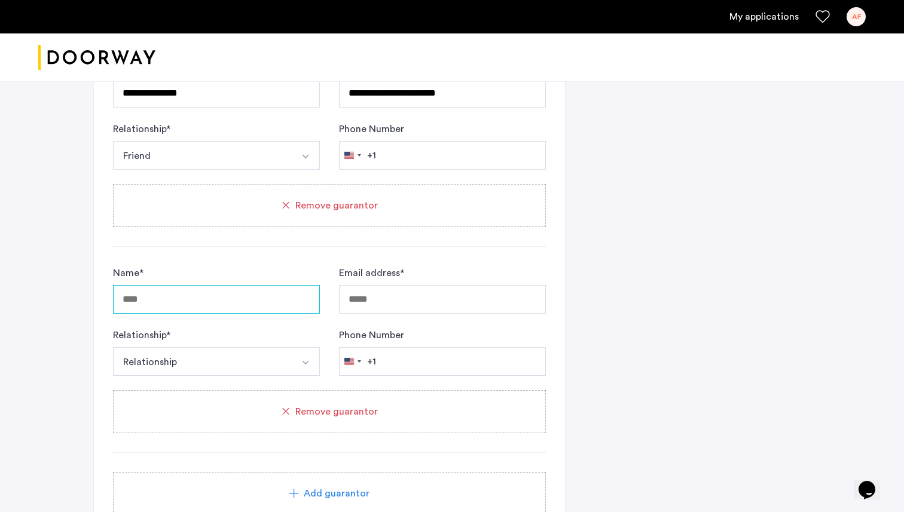
click at [230, 299] on input "Name *" at bounding box center [216, 299] width 207 height 29
type input "**********"
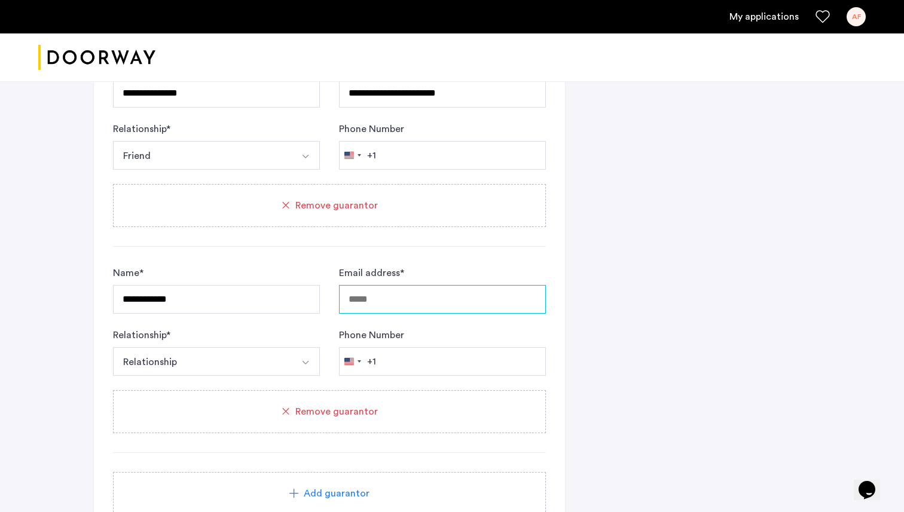
click at [429, 292] on input "Email address *" at bounding box center [442, 299] width 207 height 29
type input "**********"
click at [229, 359] on button "Relationship" at bounding box center [202, 361] width 179 height 29
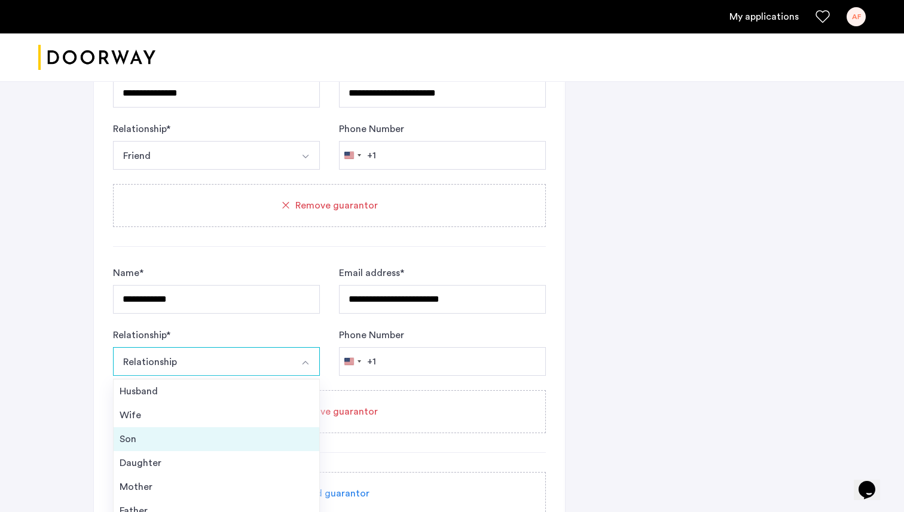
scroll to position [43, 0]
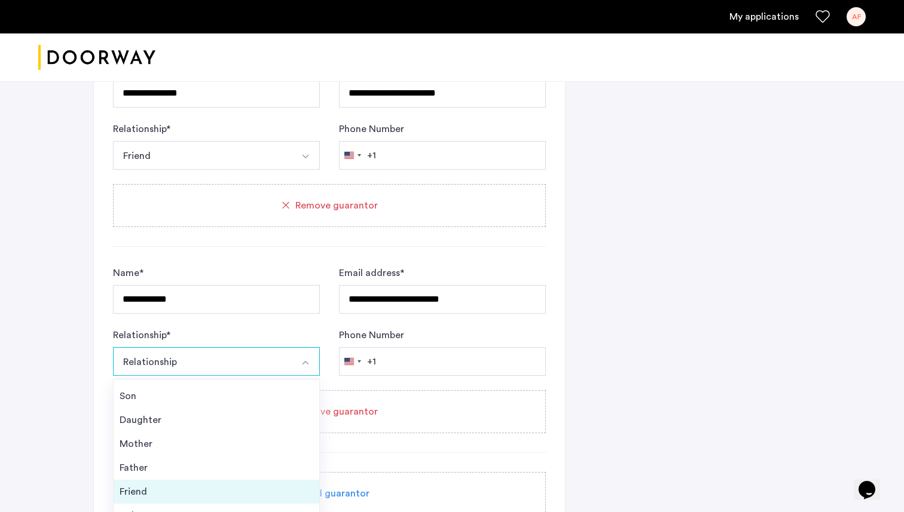
click at [180, 491] on div "Friend" at bounding box center [217, 492] width 194 height 14
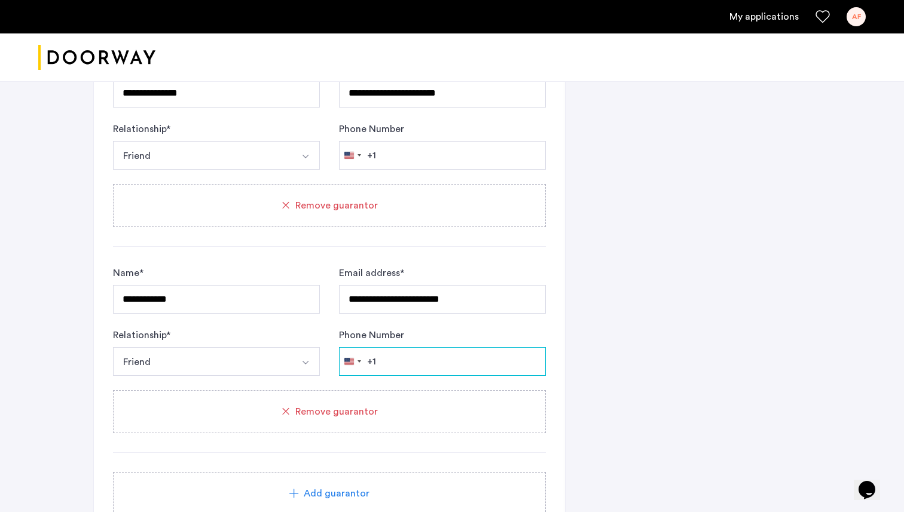
click at [445, 170] on input "Phone Number" at bounding box center [442, 155] width 207 height 29
click at [397, 170] on input "Phone Number" at bounding box center [442, 155] width 207 height 29
paste input "**********"
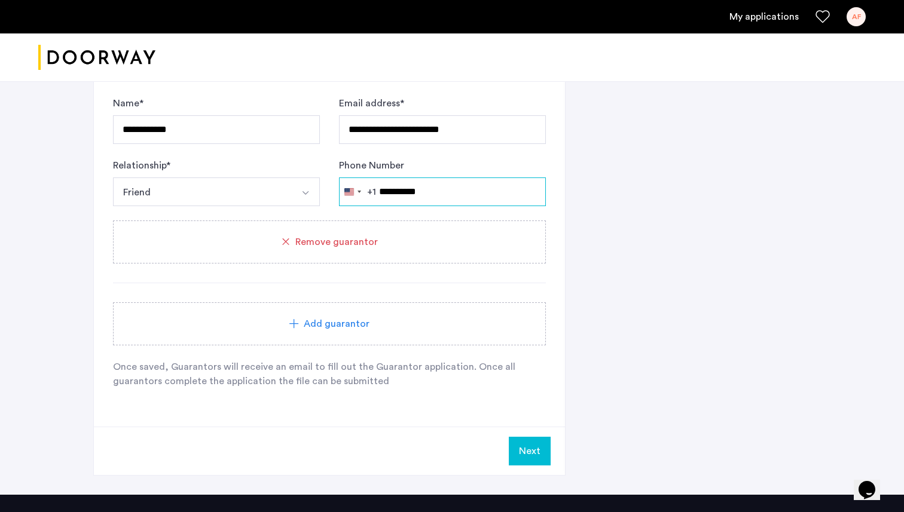
scroll to position [1100, 0]
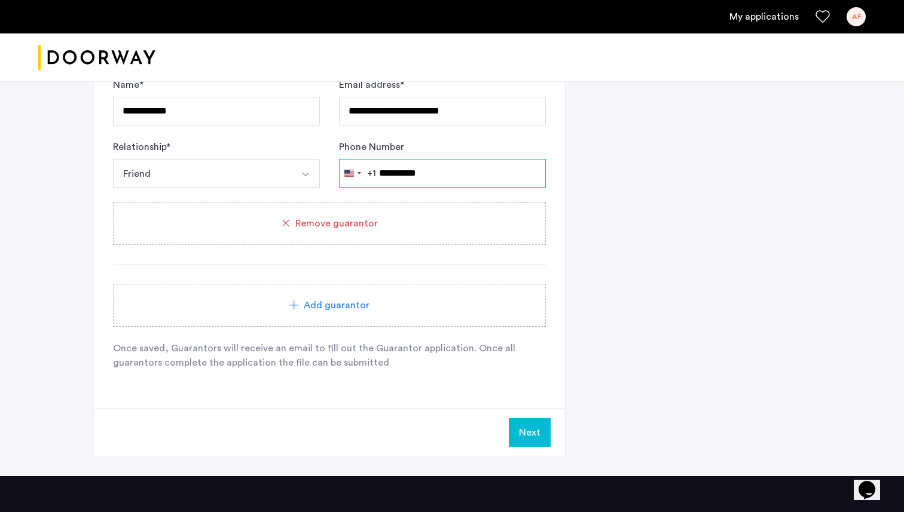
type input "**********"
click at [544, 427] on button "Next" at bounding box center [530, 432] width 42 height 29
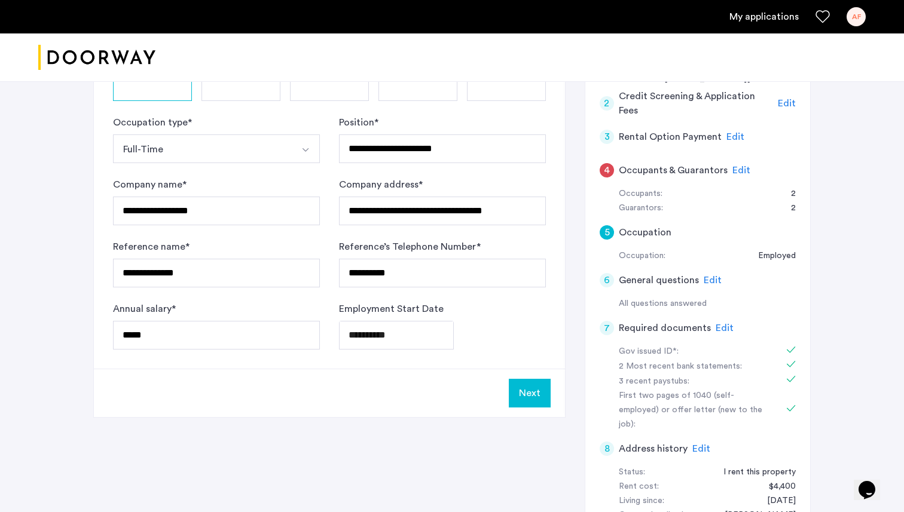
scroll to position [292, 0]
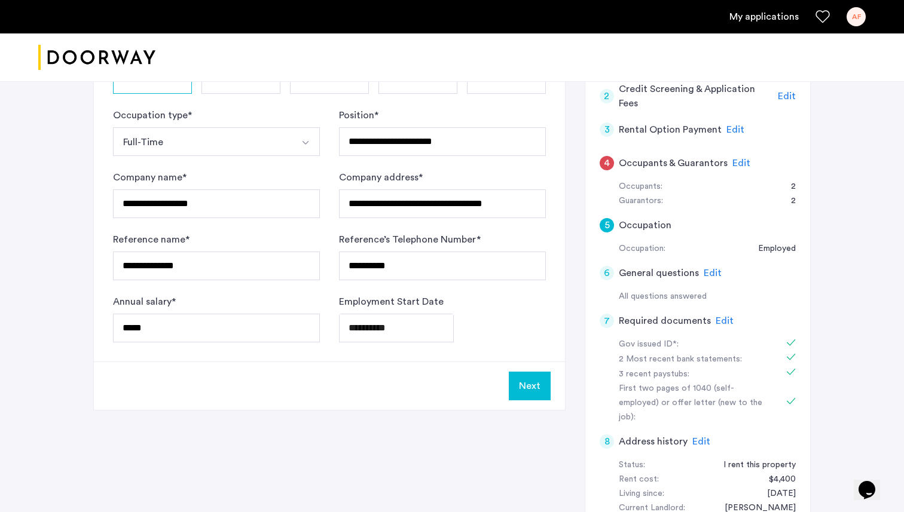
click at [687, 163] on h5 "Occupants & Guarantors" at bounding box center [673, 163] width 109 height 14
click at [728, 163] on div "4 Occupants & Guarantors Edit" at bounding box center [697, 162] width 196 height 33
click at [732, 163] on span "Edit" at bounding box center [741, 163] width 18 height 10
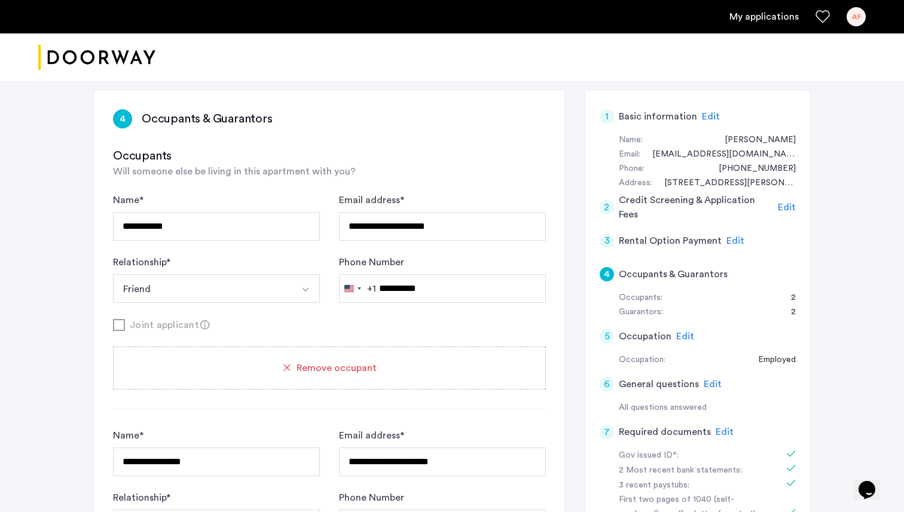
scroll to position [181, 0]
click at [700, 239] on h5 "Rental Option Payment" at bounding box center [670, 240] width 103 height 14
click at [733, 244] on span "Edit" at bounding box center [735, 240] width 18 height 10
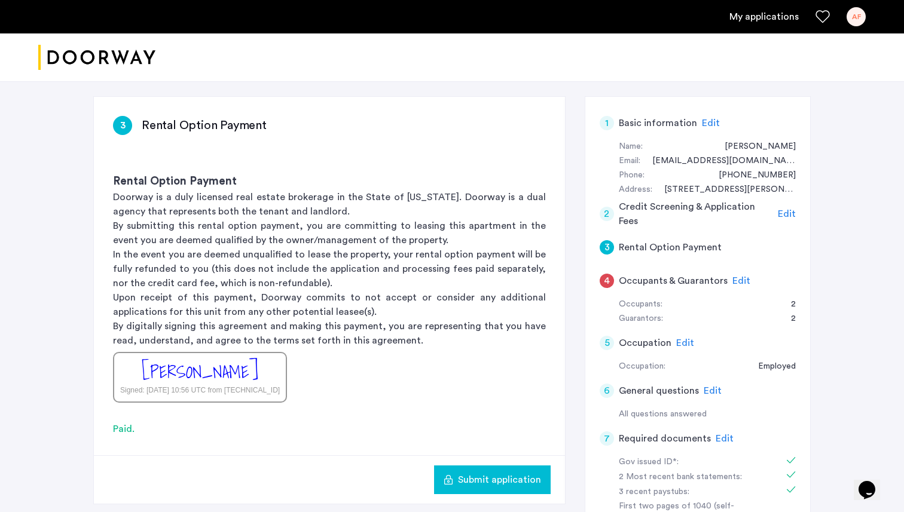
scroll to position [164, 0]
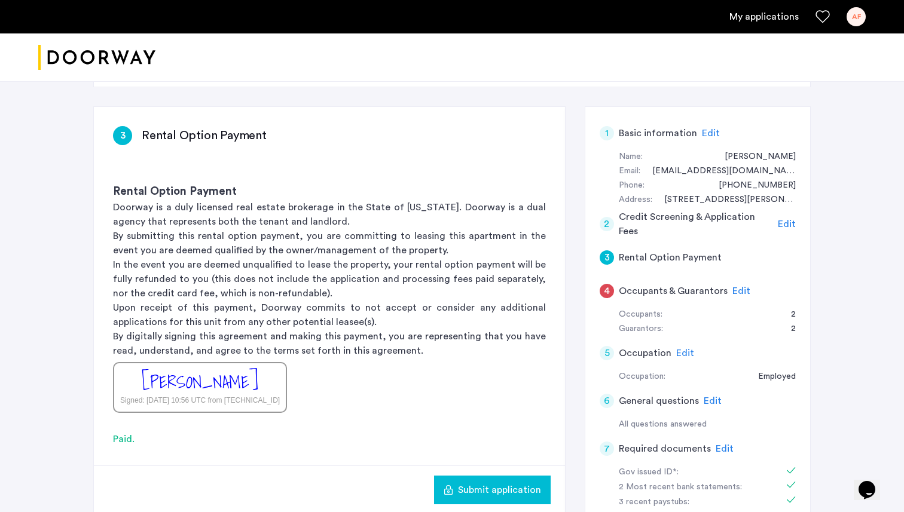
click at [732, 293] on span "Edit" at bounding box center [741, 291] width 18 height 10
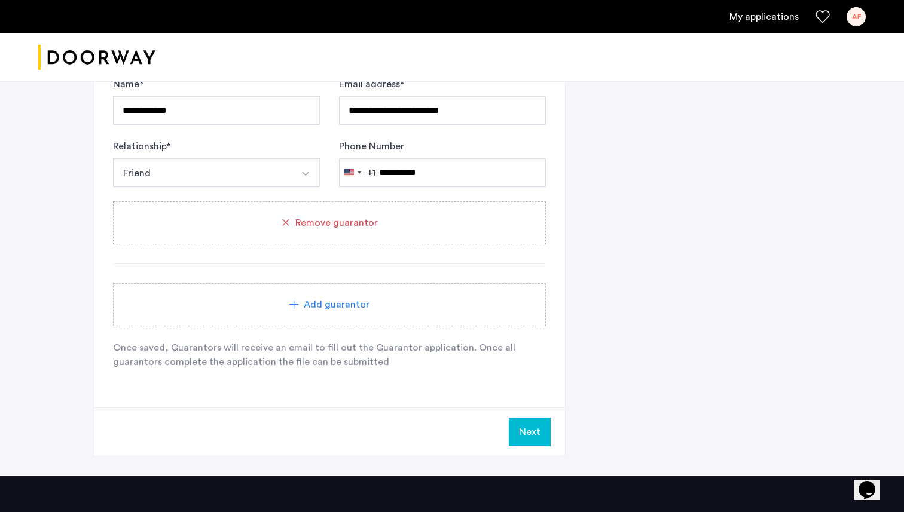
scroll to position [1239, 0]
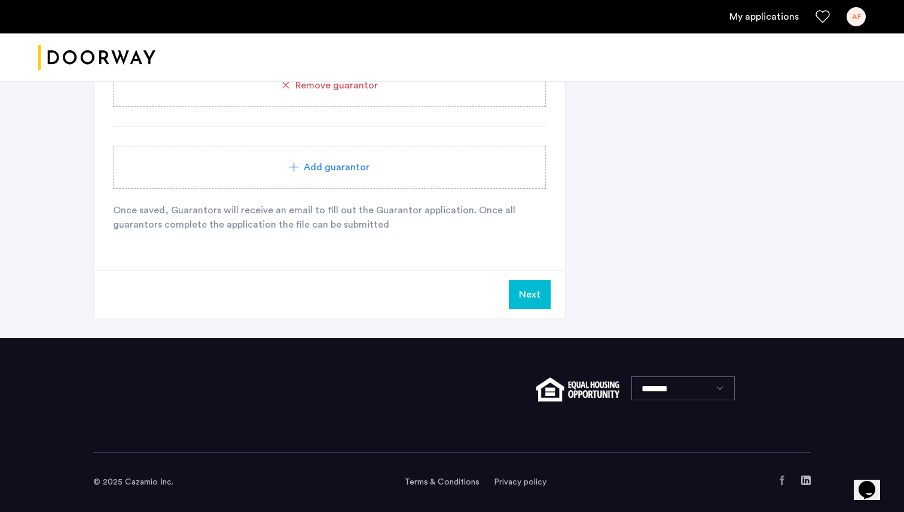
click at [531, 283] on button "Next" at bounding box center [530, 294] width 42 height 29
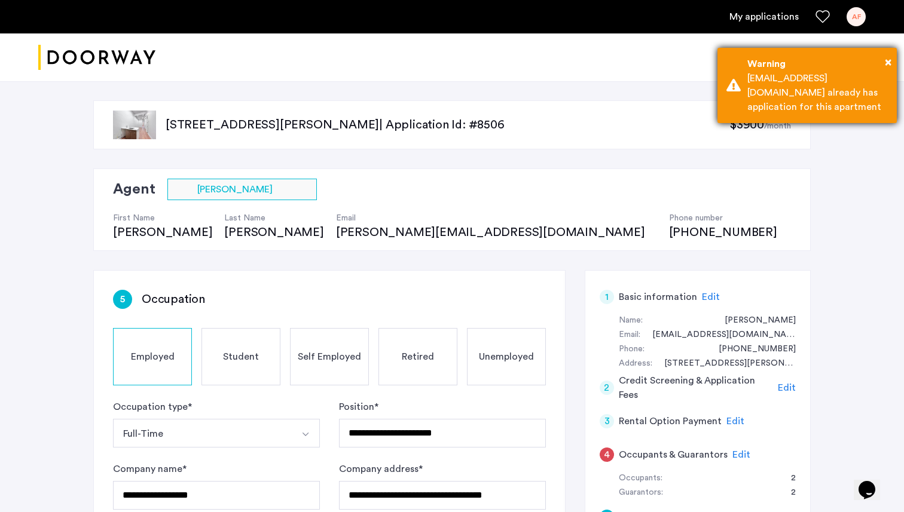
click at [801, 93] on div "[EMAIL_ADDRESS][DOMAIN_NAME] already has application for this apartment" at bounding box center [817, 92] width 140 height 43
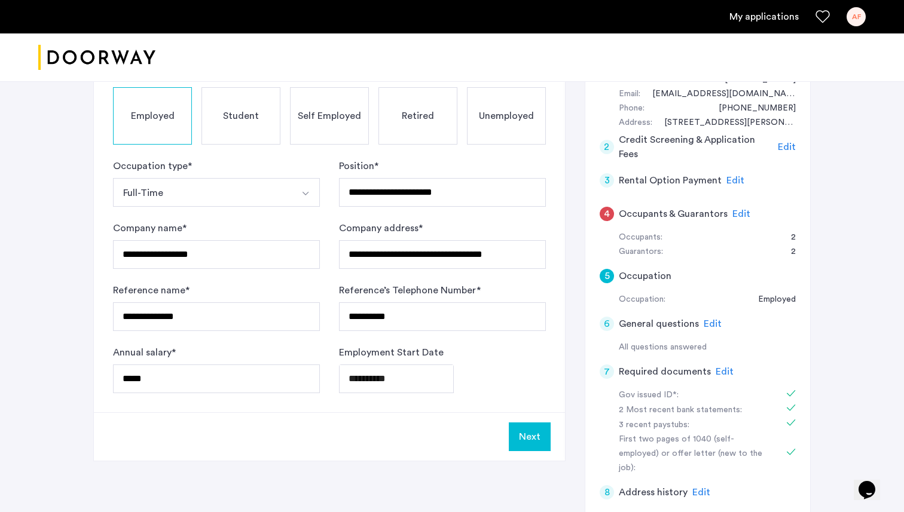
scroll to position [253, 0]
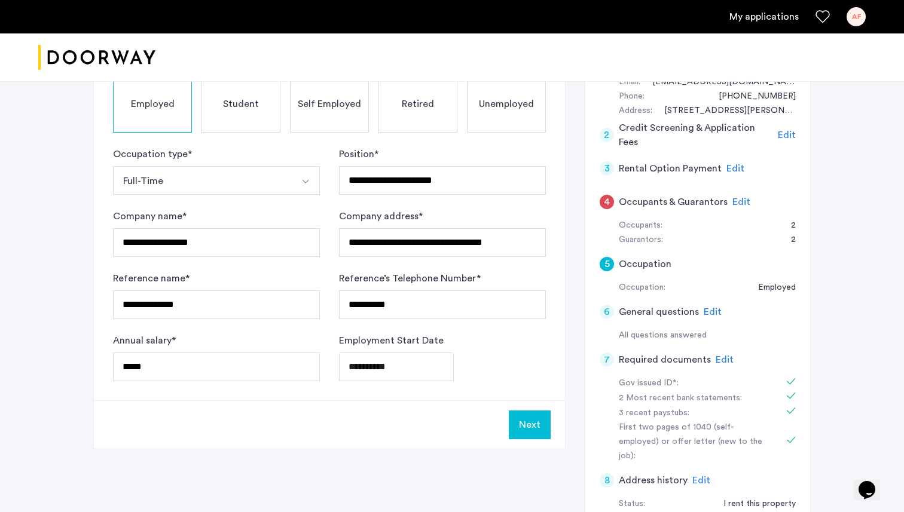
click at [729, 172] on span "Edit" at bounding box center [735, 169] width 18 height 10
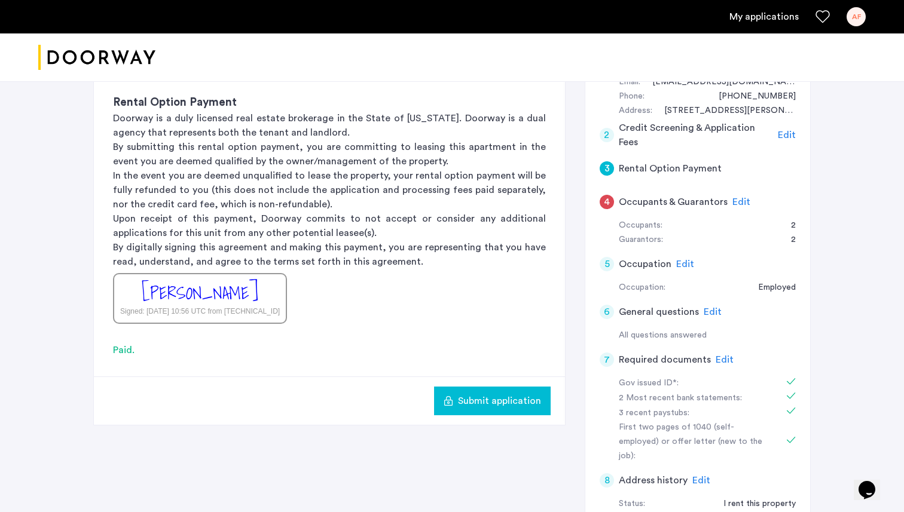
click at [610, 199] on div "4" at bounding box center [606, 202] width 14 height 14
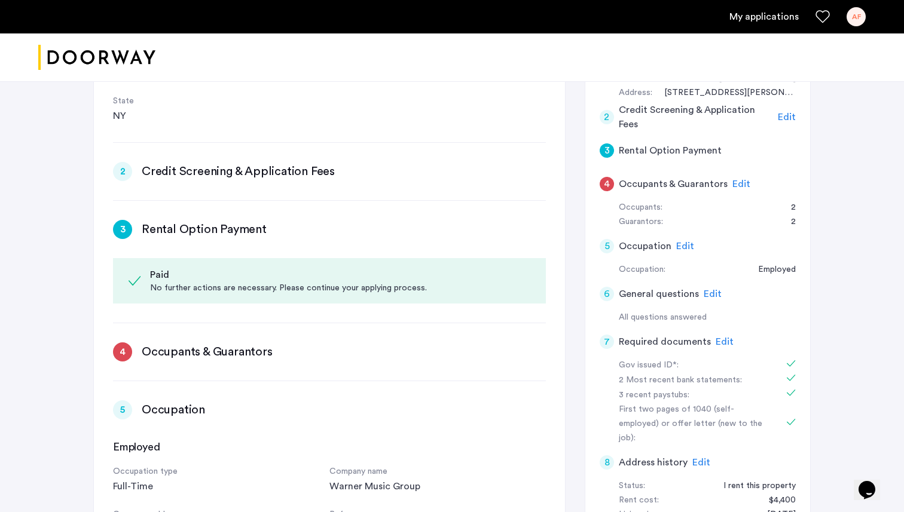
scroll to position [206, 0]
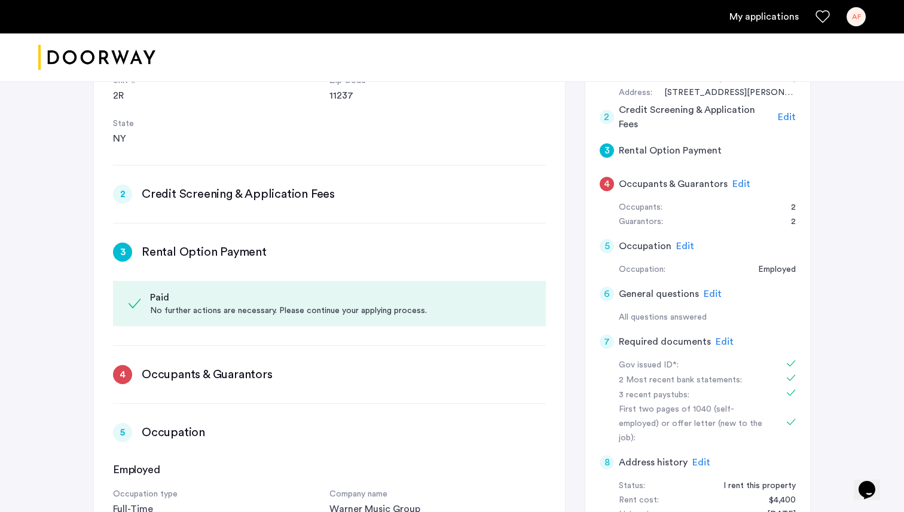
click at [231, 374] on h3 "Occupants & Guarantors" at bounding box center [207, 374] width 131 height 17
click at [126, 375] on div "4" at bounding box center [122, 374] width 19 height 19
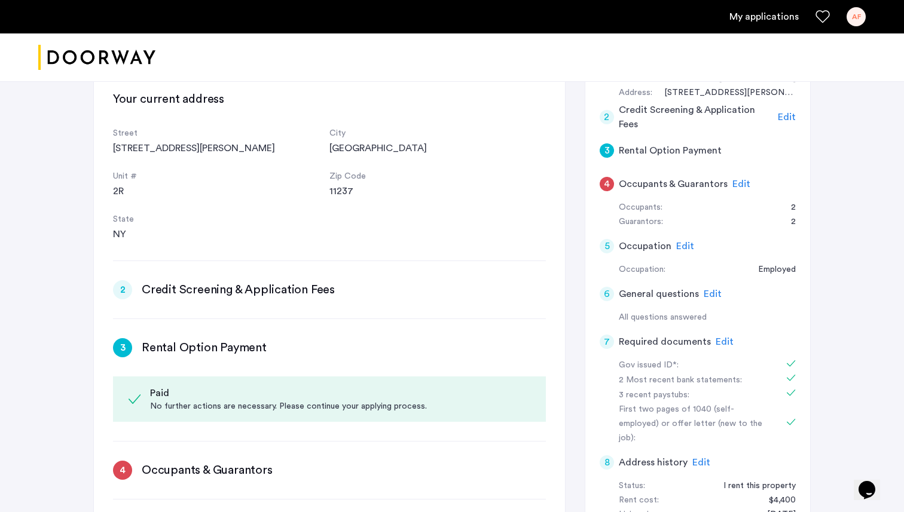
scroll to position [118, 0]
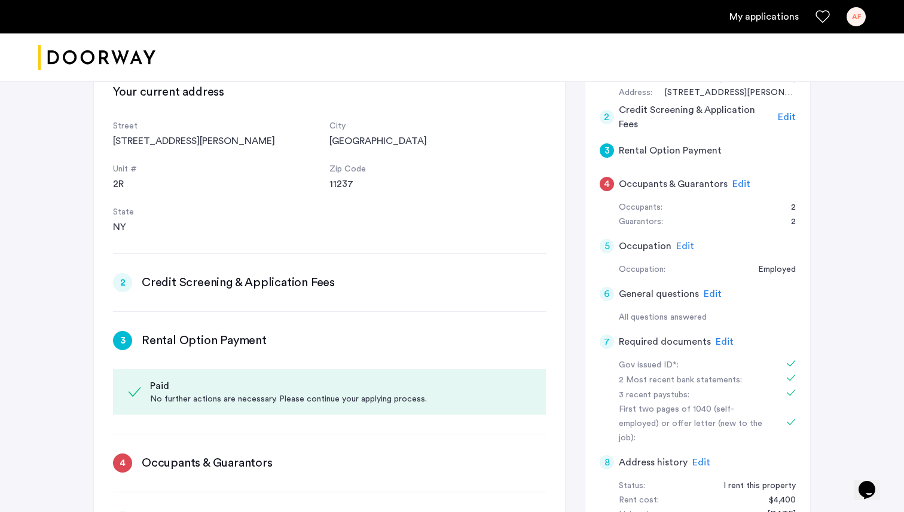
click at [734, 182] on span "Edit" at bounding box center [741, 184] width 18 height 10
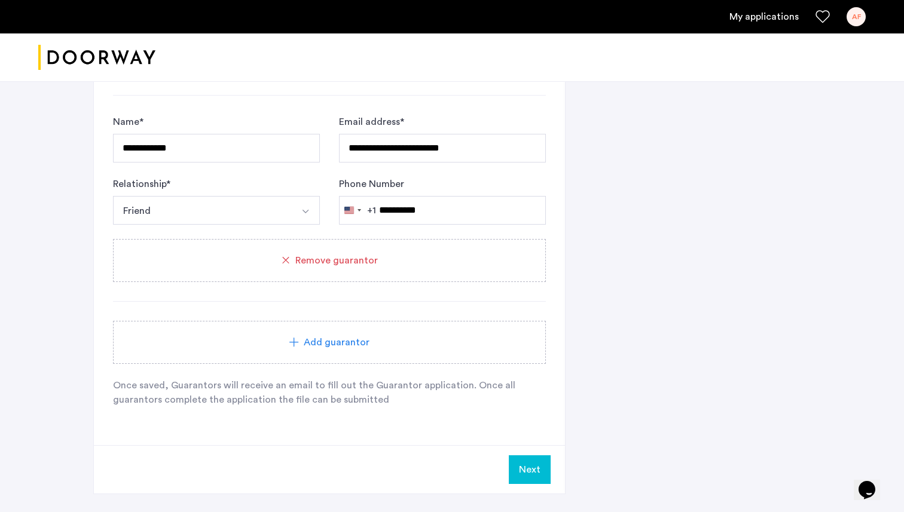
scroll to position [1061, 0]
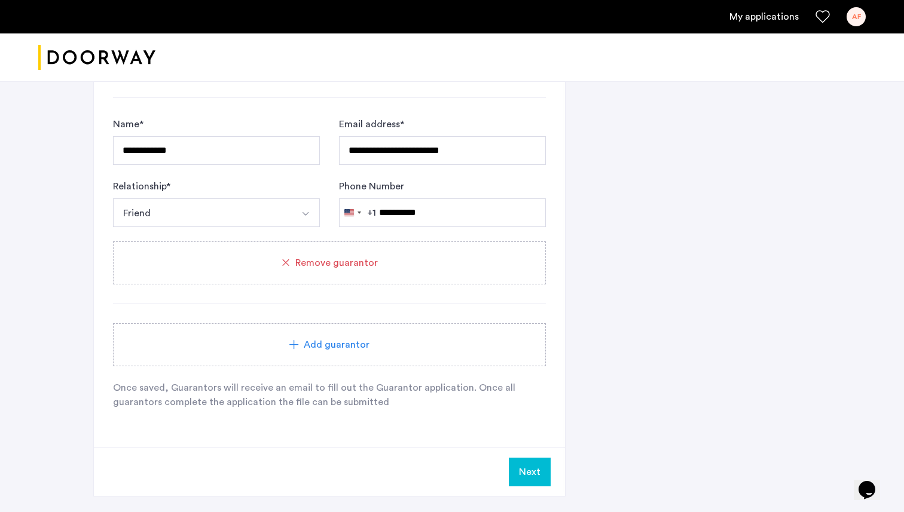
click at [522, 490] on div "Next" at bounding box center [329, 472] width 471 height 48
click at [528, 479] on button "Next" at bounding box center [530, 472] width 42 height 29
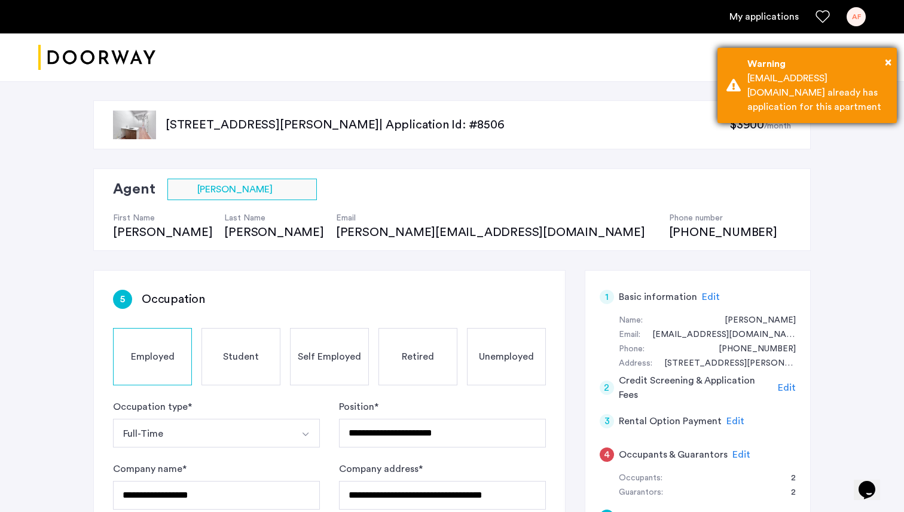
click at [801, 96] on div "sbweissman98@gmail.com already has application for this apartment" at bounding box center [817, 92] width 140 height 43
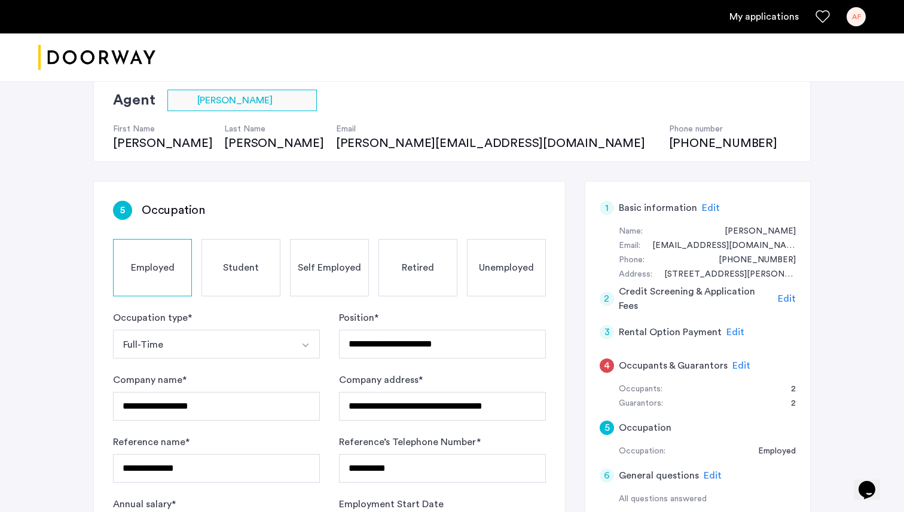
scroll to position [133, 0]
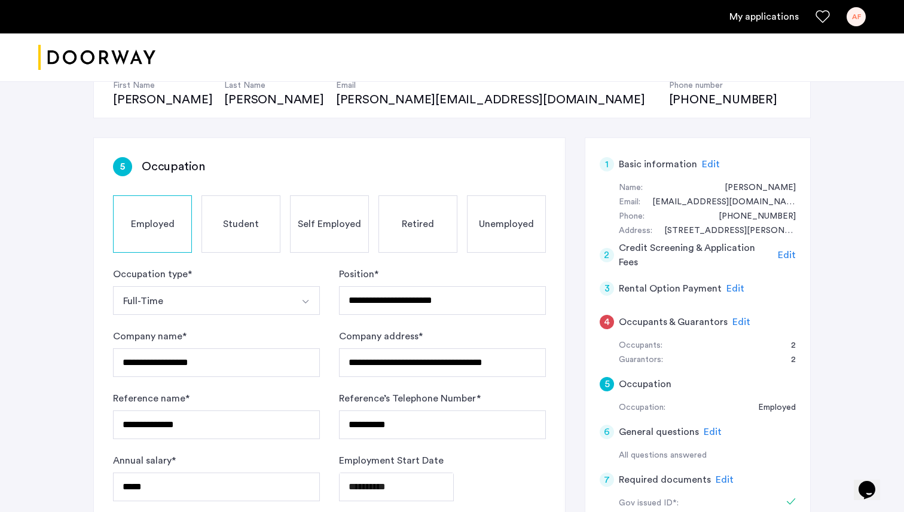
click at [737, 325] on span "Edit" at bounding box center [741, 322] width 18 height 10
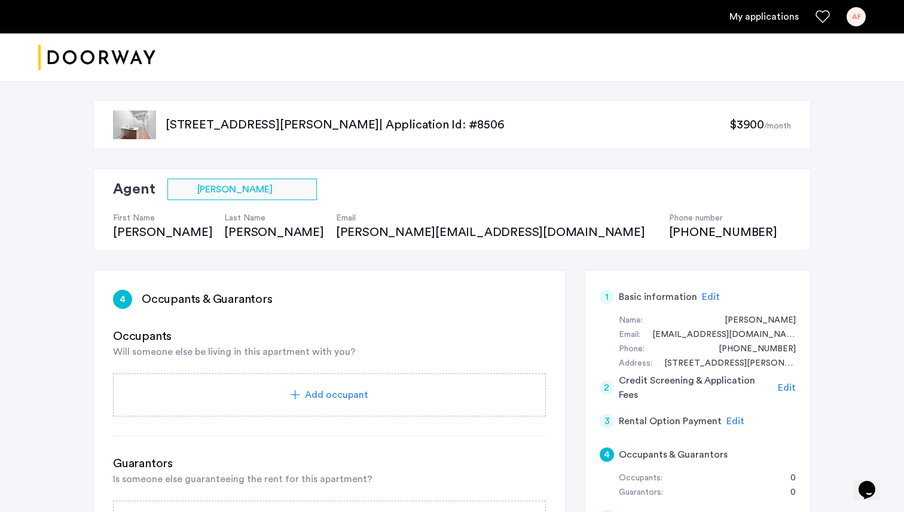
click at [784, 16] on link "My applications" at bounding box center [763, 17] width 69 height 14
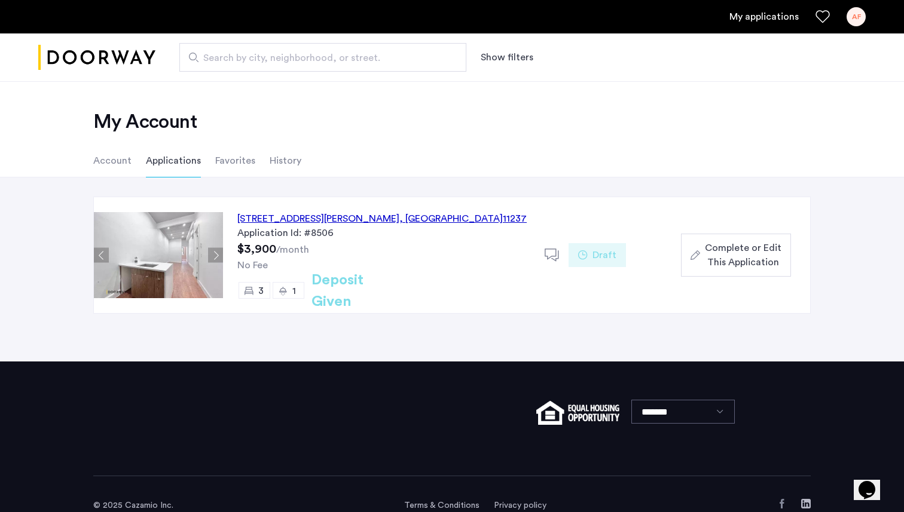
click at [738, 258] on span "Complete or Edit This Application" at bounding box center [743, 255] width 77 height 29
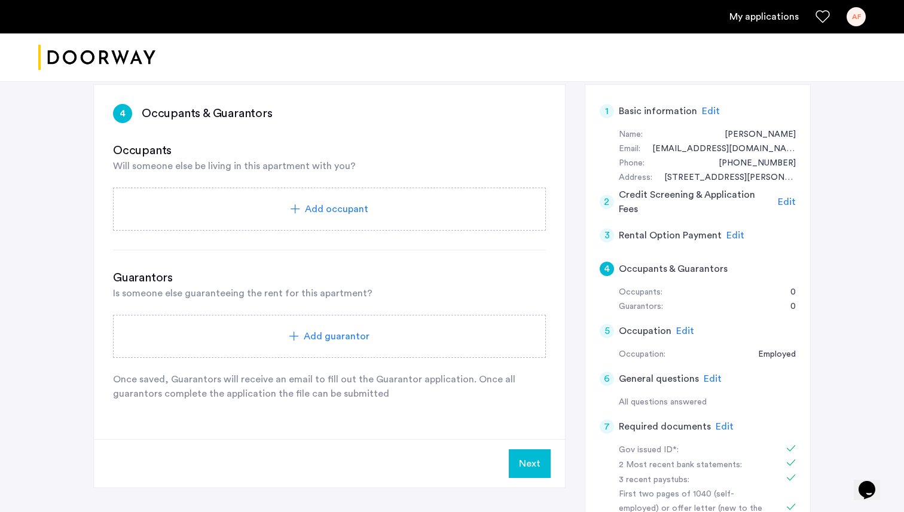
scroll to position [182, 0]
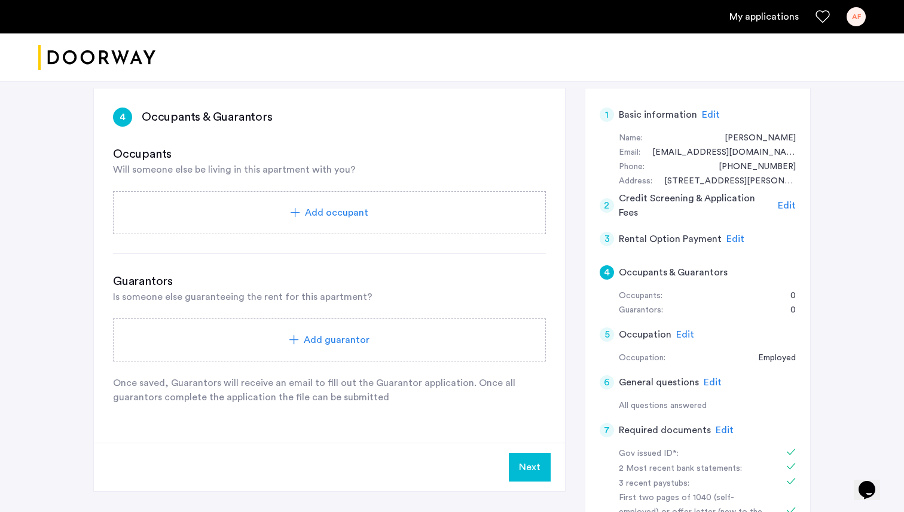
click at [378, 227] on div "Add occupant" at bounding box center [329, 212] width 433 height 43
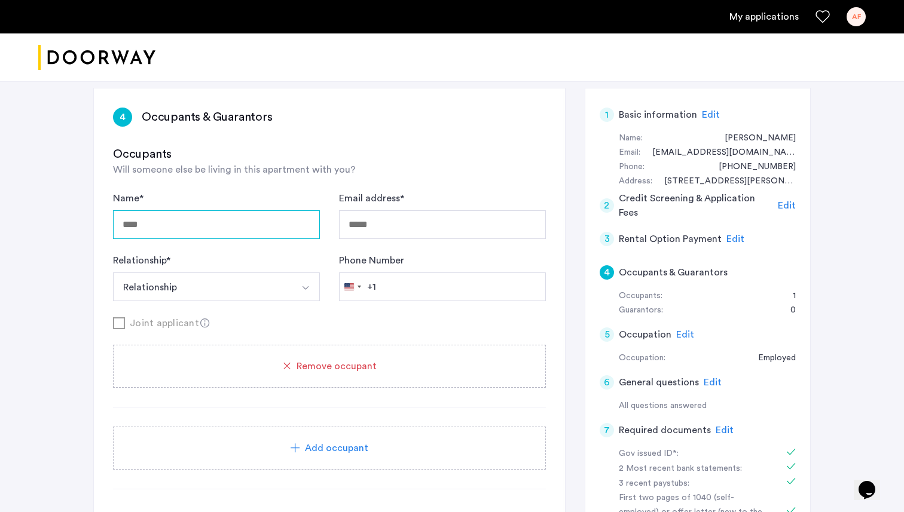
click at [244, 217] on input "Name *" at bounding box center [216, 224] width 207 height 29
type input "**********"
click at [296, 282] on button "Select option" at bounding box center [305, 287] width 29 height 29
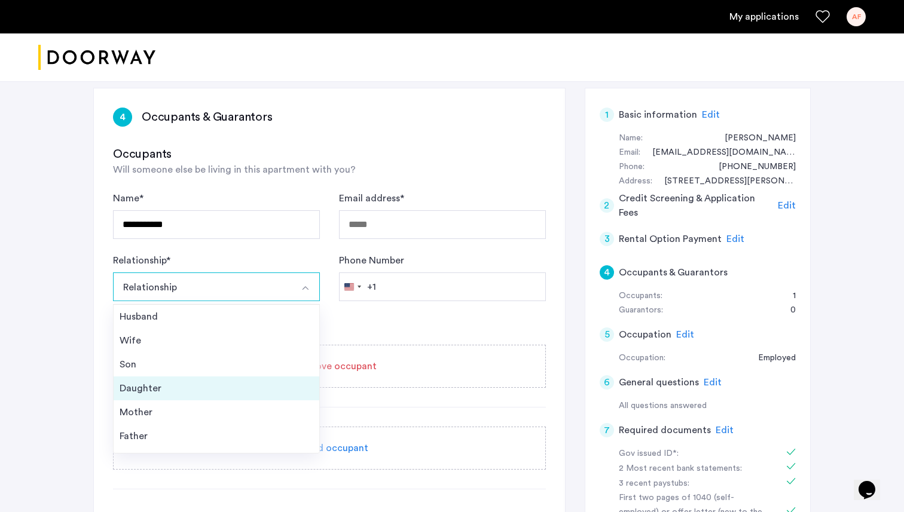
scroll to position [43, 0]
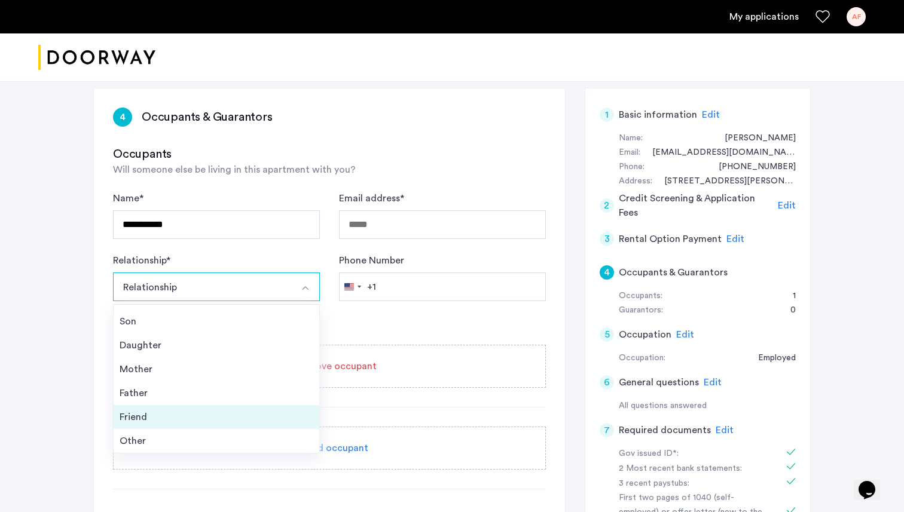
click at [166, 415] on div "Friend" at bounding box center [217, 417] width 194 height 14
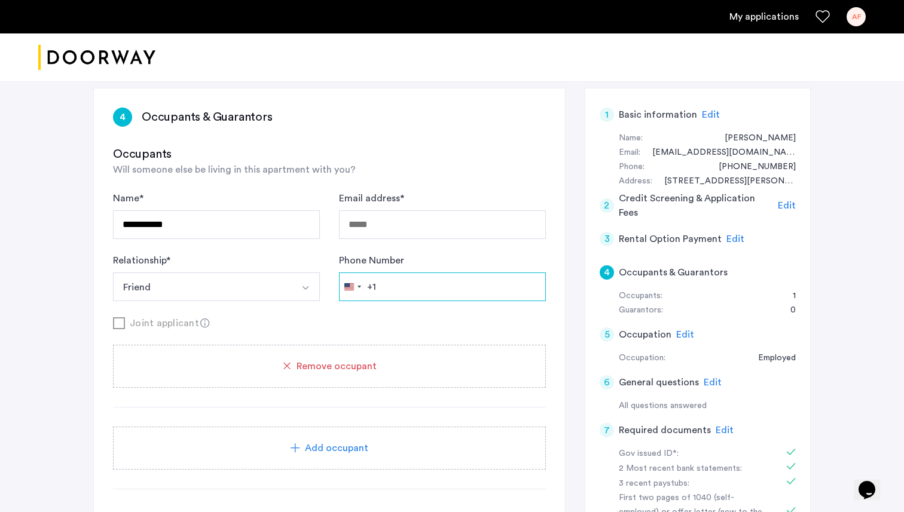
click at [419, 287] on input "Phone Number" at bounding box center [442, 287] width 207 height 29
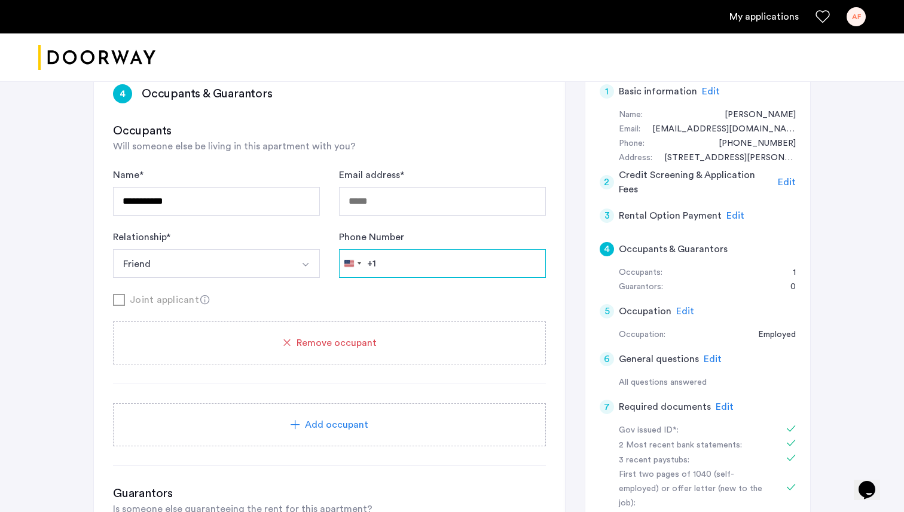
scroll to position [210, 0]
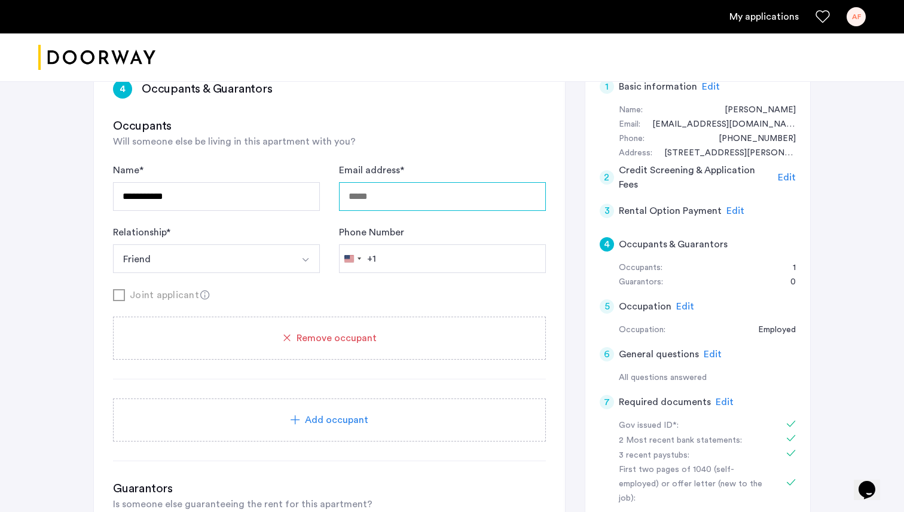
click at [411, 198] on input "Email address *" at bounding box center [442, 196] width 207 height 29
type input "**********"
click at [221, 257] on button "Friend" at bounding box center [202, 258] width 179 height 29
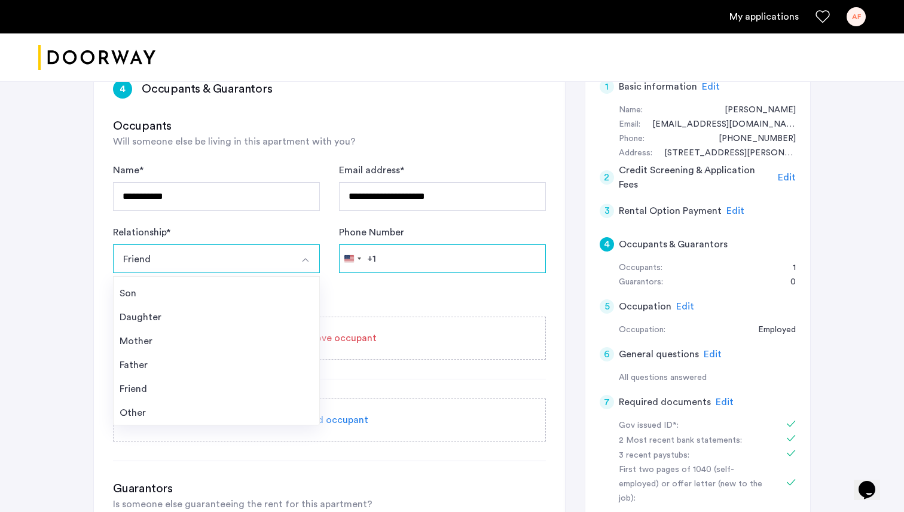
click at [399, 247] on input "Phone Number" at bounding box center [442, 258] width 207 height 29
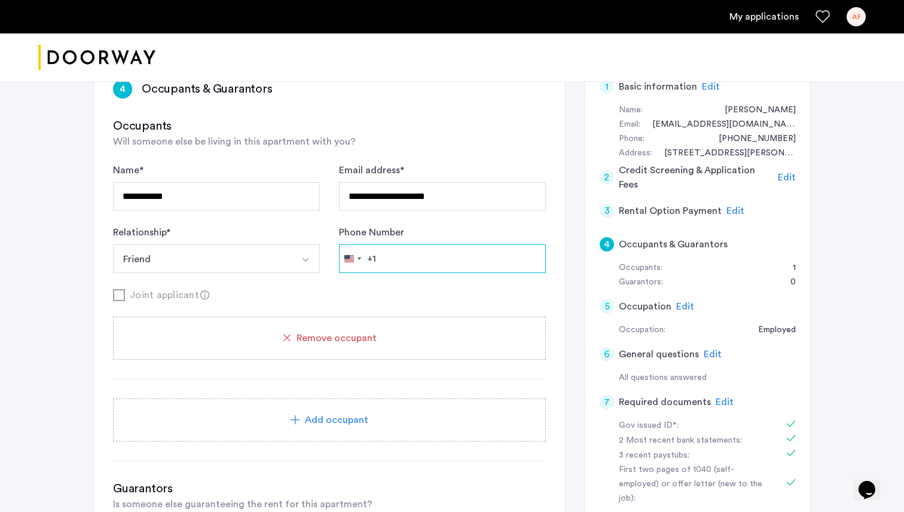
scroll to position [258, 0]
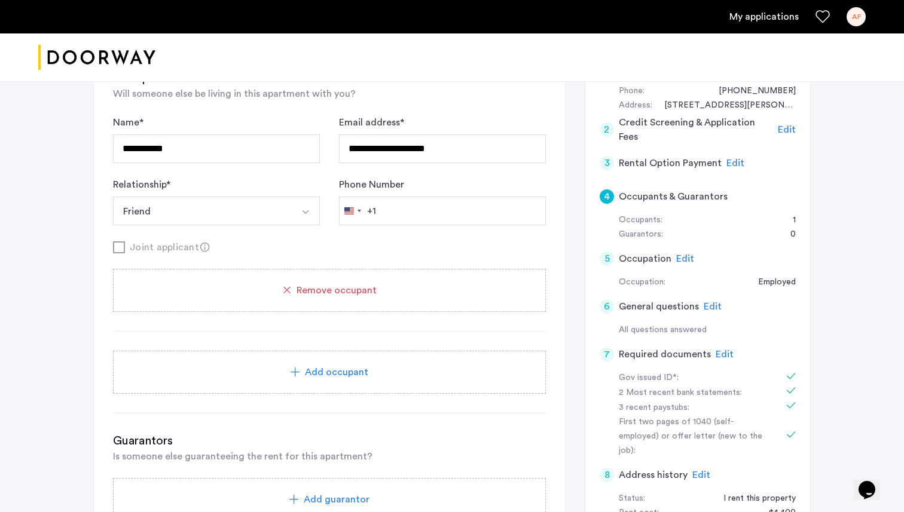
click at [393, 357] on div "Add occupant" at bounding box center [329, 372] width 433 height 43
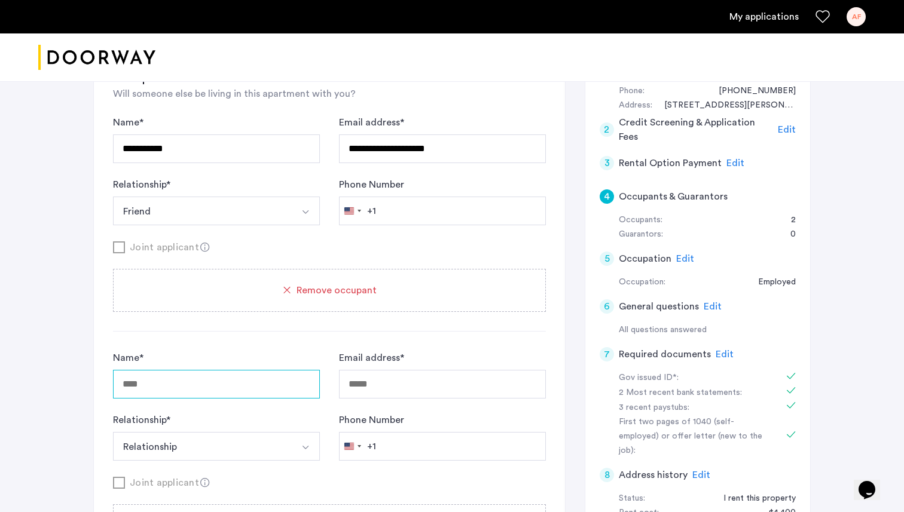
click at [227, 378] on input "Name *" at bounding box center [216, 384] width 207 height 29
type input "**********"
click at [381, 380] on input "Email address *" at bounding box center [442, 384] width 207 height 29
type input "**********"
click at [273, 445] on button "Relationship" at bounding box center [202, 446] width 179 height 29
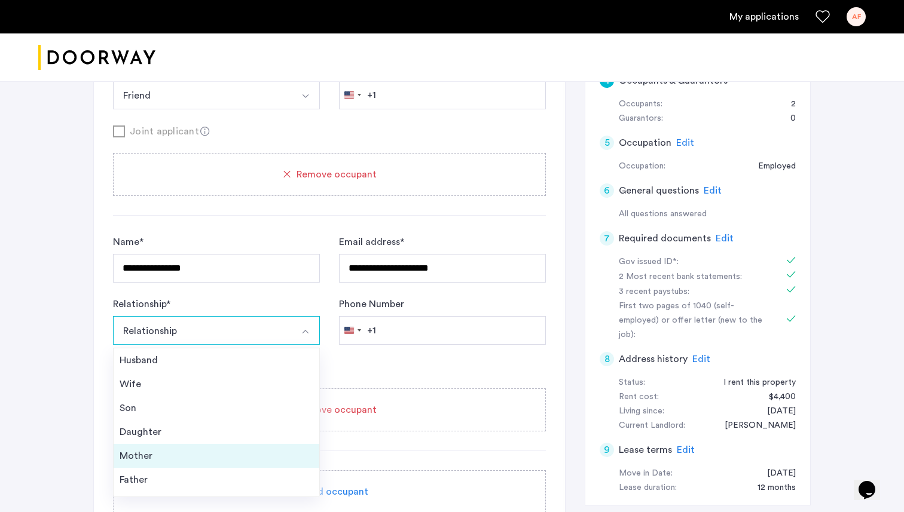
scroll to position [43, 0]
click at [151, 469] on li "Friend" at bounding box center [217, 461] width 206 height 24
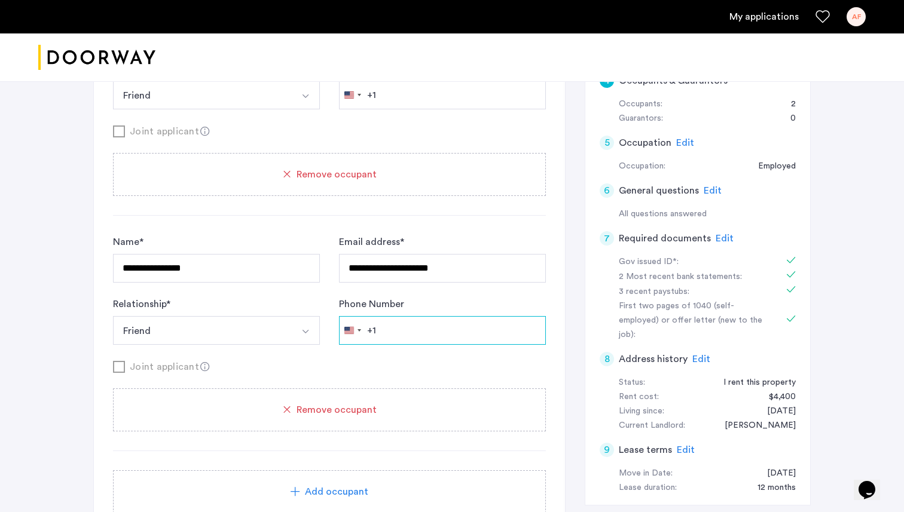
click at [413, 109] on input "Phone Number" at bounding box center [442, 95] width 207 height 29
type input "*"
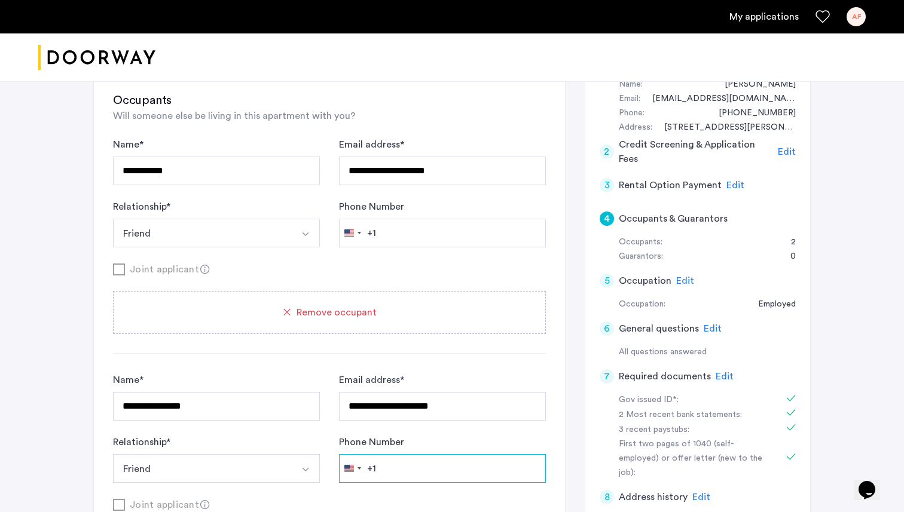
scroll to position [238, 0]
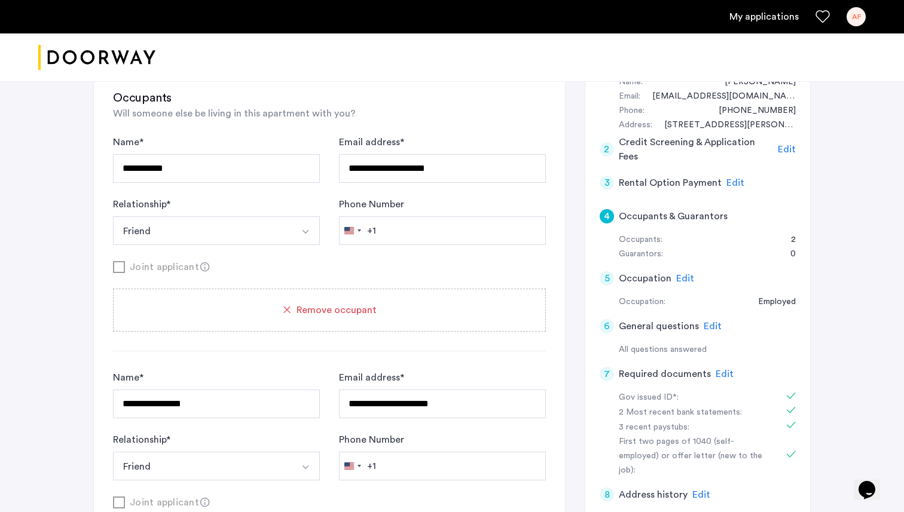
click at [224, 225] on button "Friend" at bounding box center [202, 230] width 179 height 29
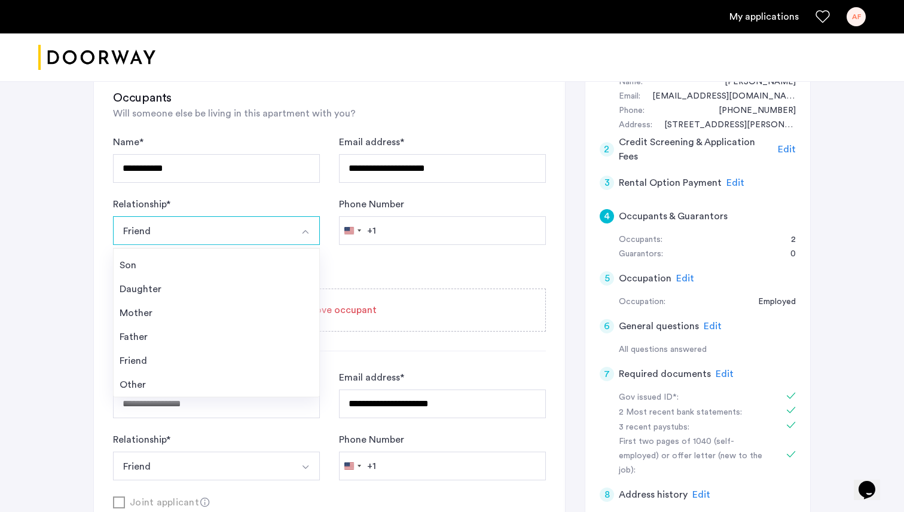
click at [395, 270] on div "Joint applicant" at bounding box center [329, 266] width 433 height 15
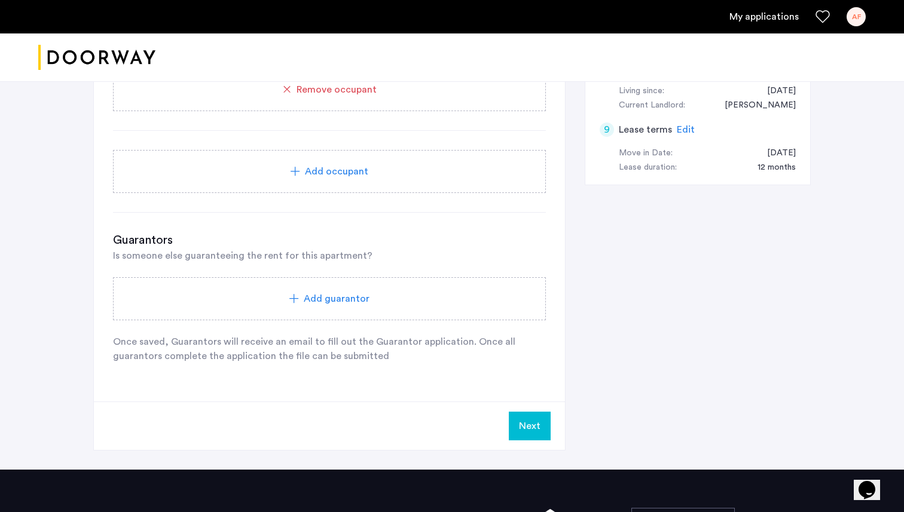
scroll to position [694, 0]
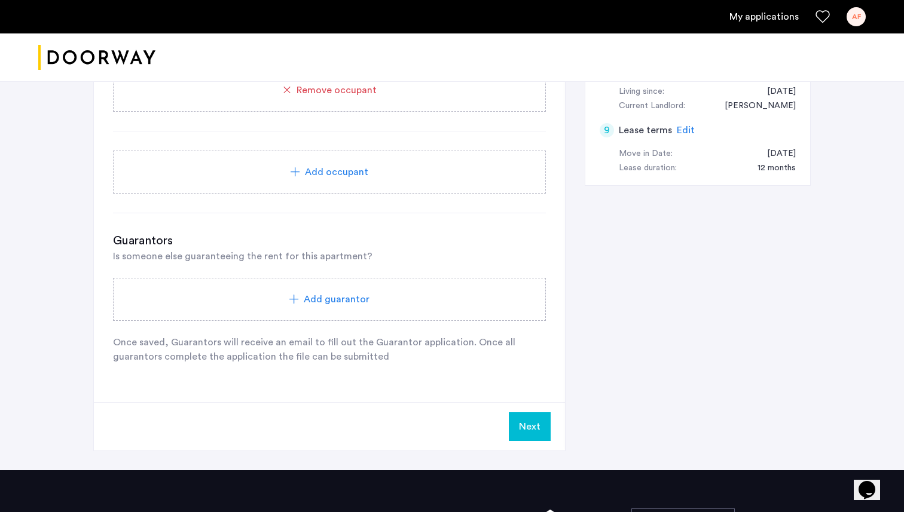
click at [533, 436] on button "Next" at bounding box center [530, 426] width 42 height 29
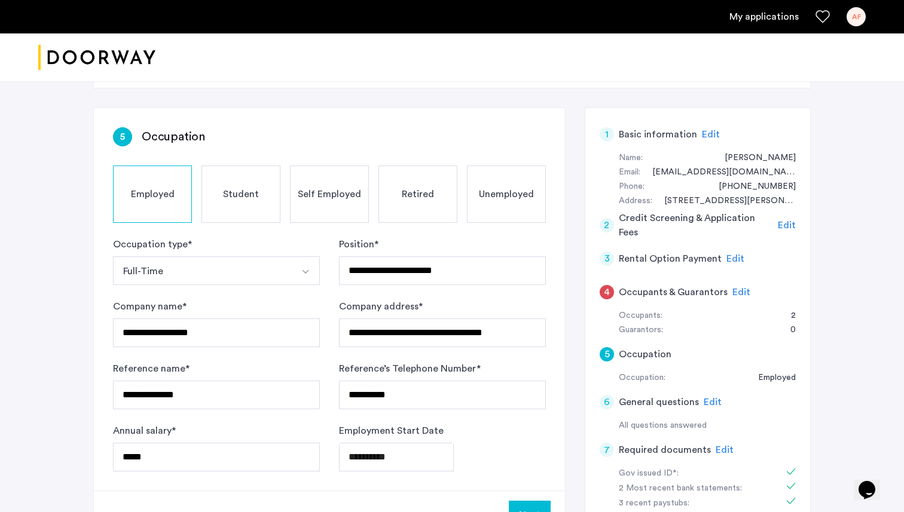
scroll to position [166, 0]
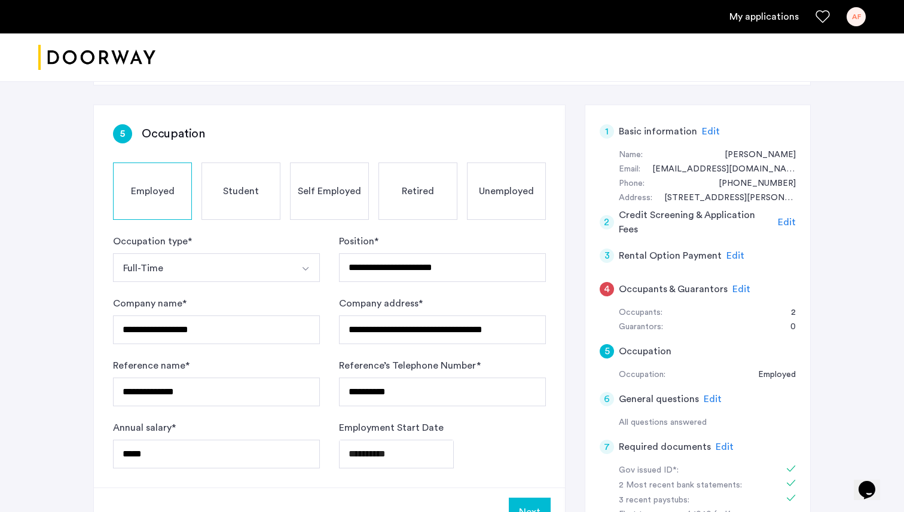
click at [736, 287] on span "Edit" at bounding box center [741, 289] width 18 height 10
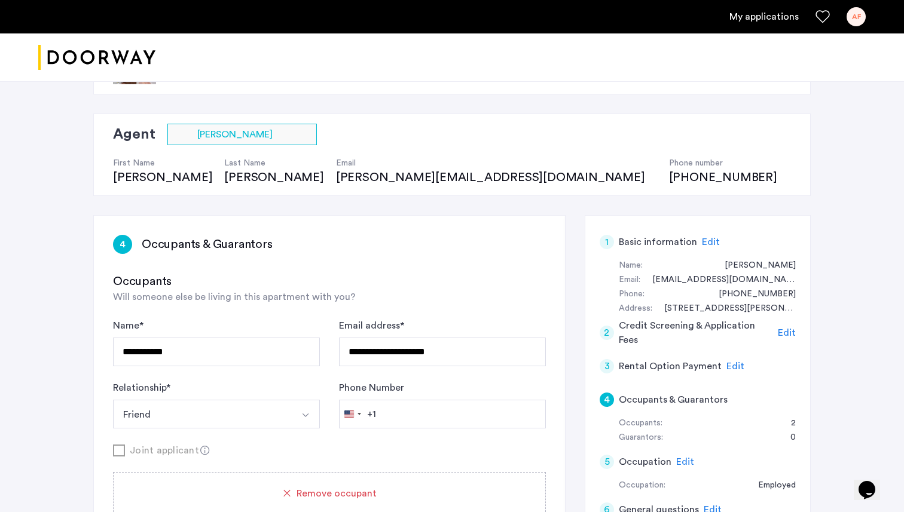
scroll to position [0, 0]
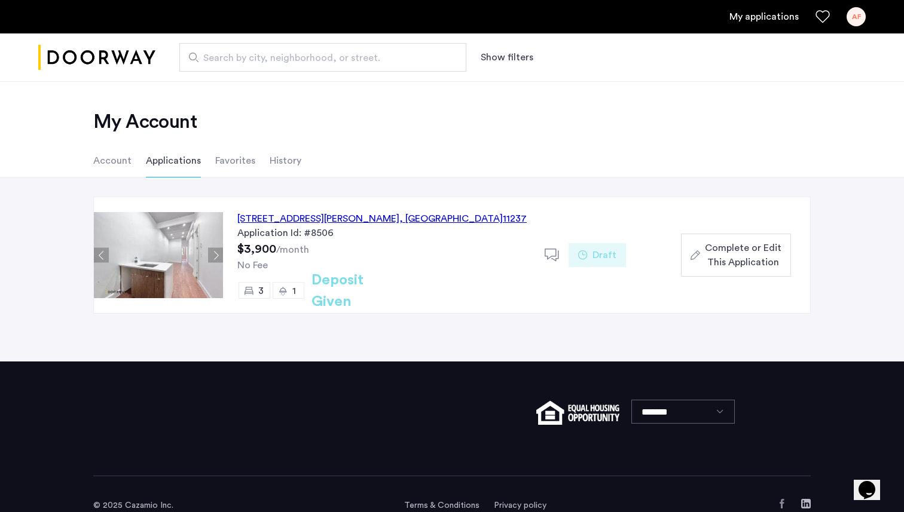
click at [744, 255] on span "Complete or Edit This Application" at bounding box center [743, 255] width 77 height 29
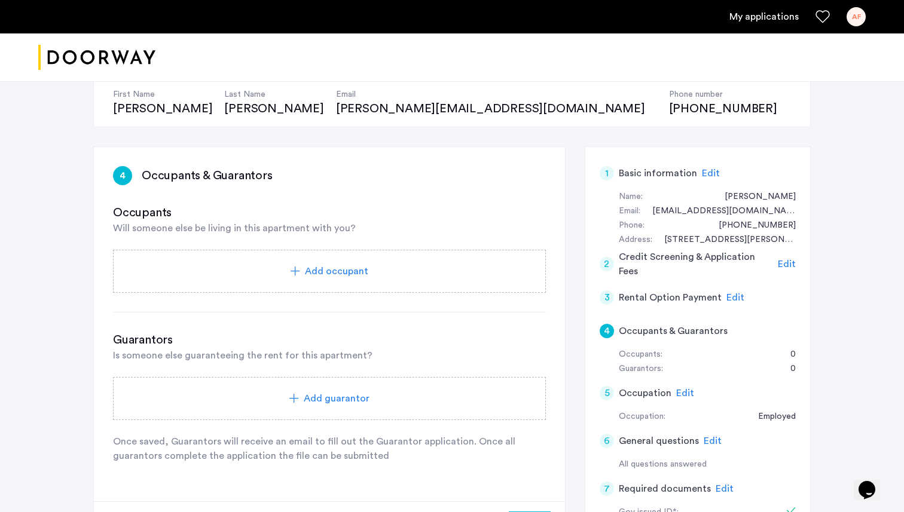
scroll to position [130, 0]
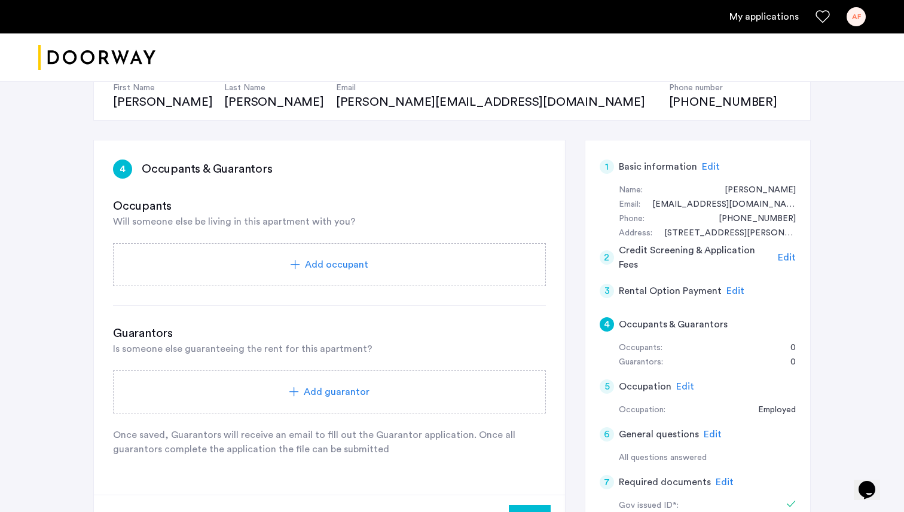
click at [393, 265] on div "Add occupant" at bounding box center [329, 265] width 404 height 14
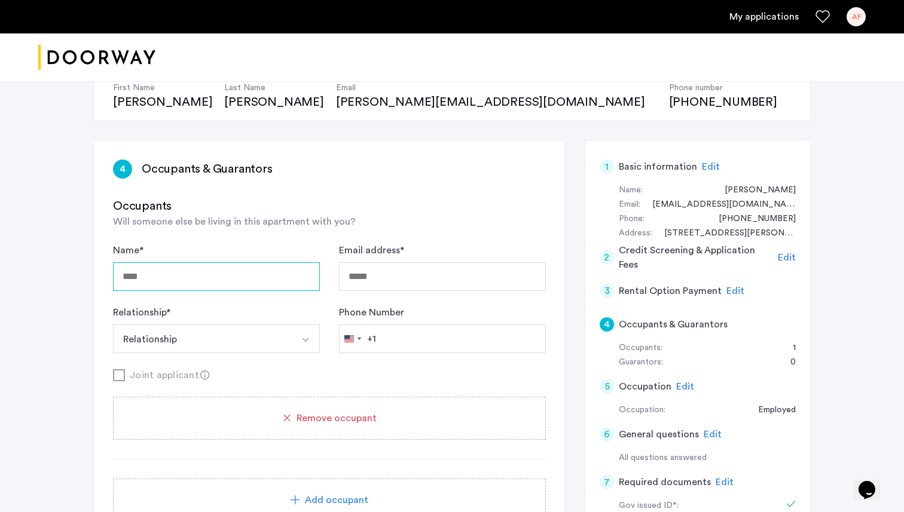
click at [255, 274] on input "Name *" at bounding box center [216, 276] width 207 height 29
type input "**********"
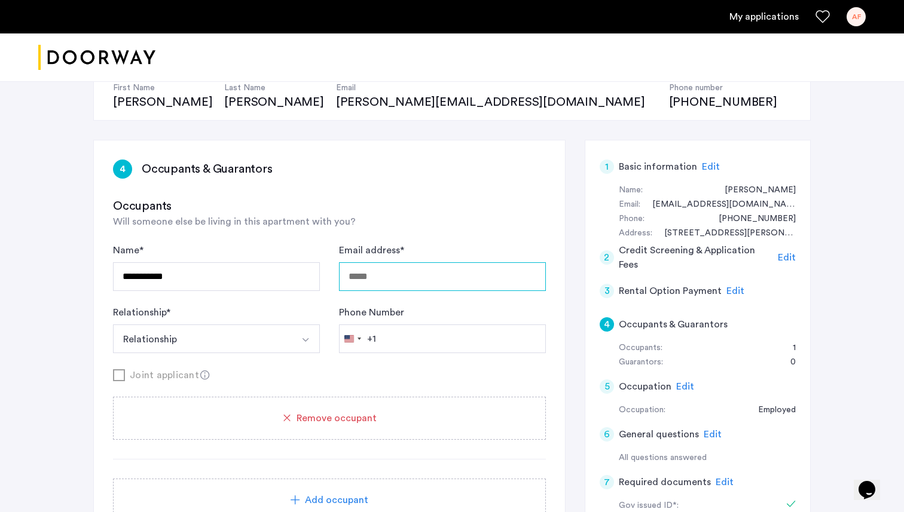
click at [387, 286] on input "Email address *" at bounding box center [442, 276] width 207 height 29
type input "**********"
click at [275, 337] on button "Relationship" at bounding box center [202, 339] width 179 height 29
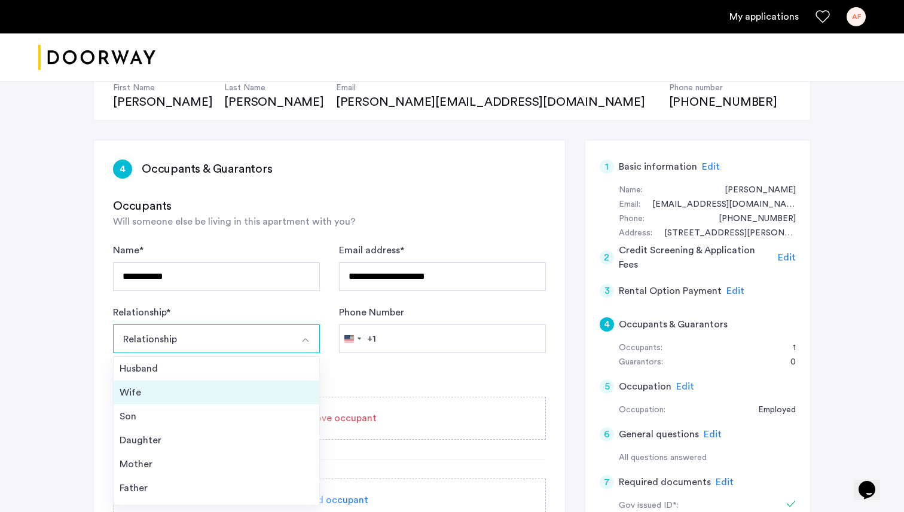
scroll to position [43, 0]
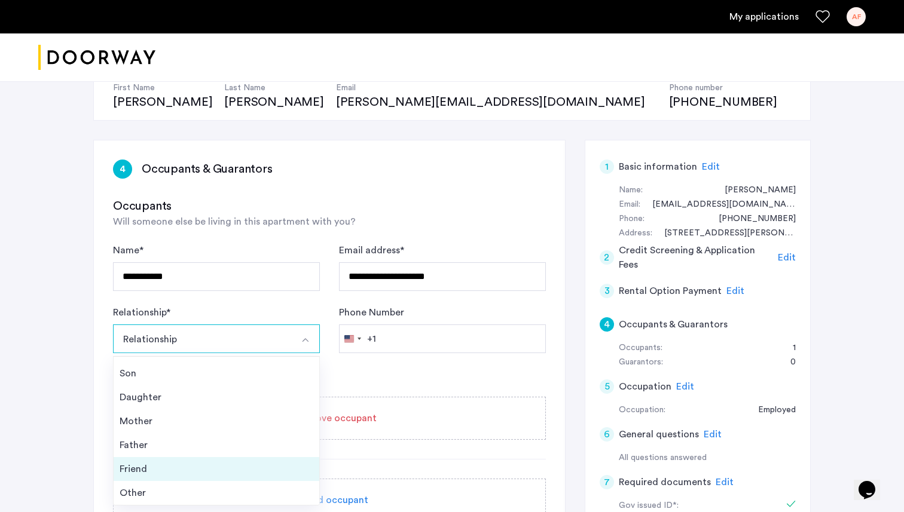
click at [172, 470] on div "Friend" at bounding box center [217, 469] width 194 height 14
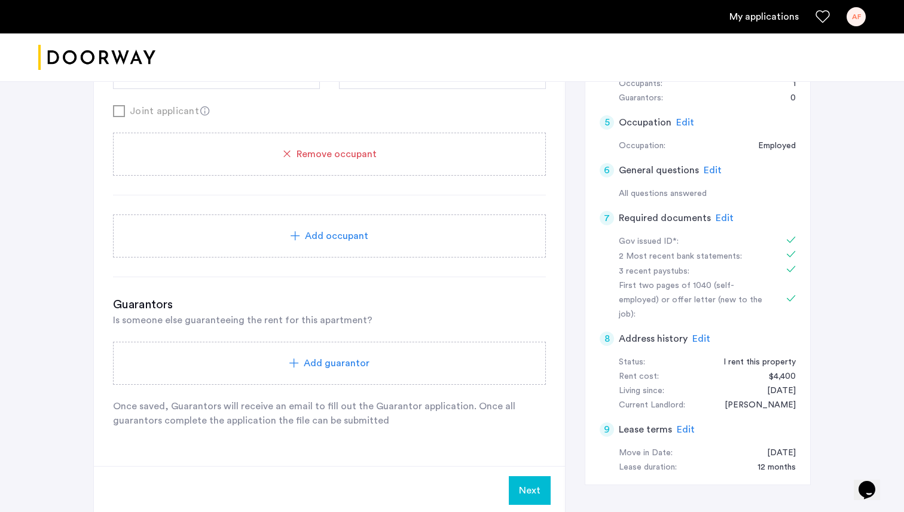
scroll to position [449, 0]
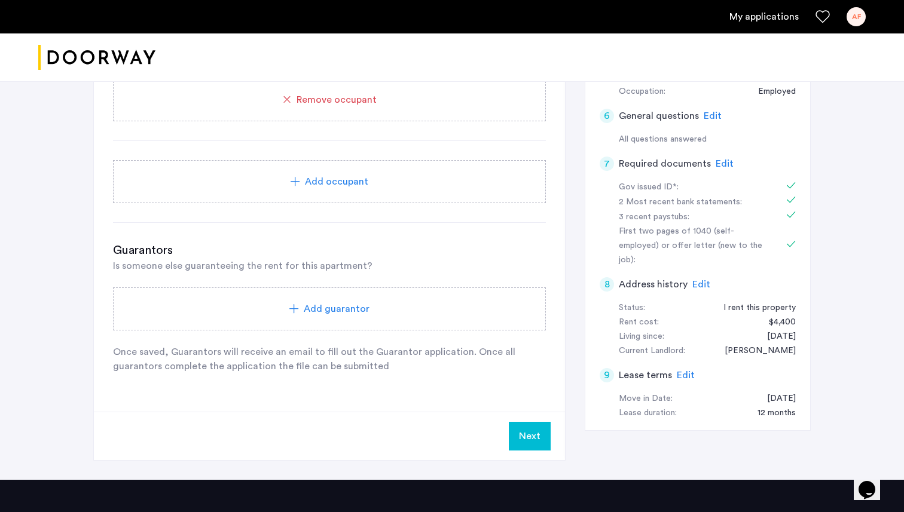
click at [334, 194] on div "Add occupant" at bounding box center [329, 181] width 433 height 43
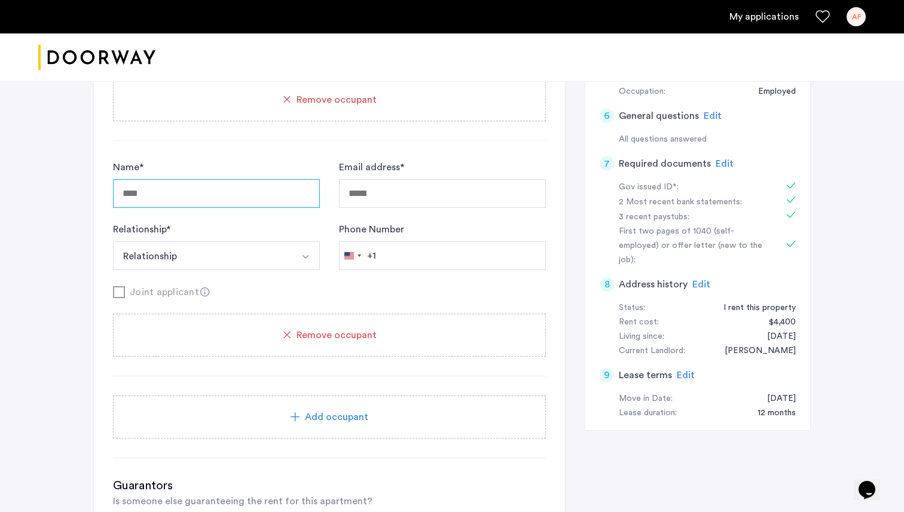
click at [231, 184] on input "Name *" at bounding box center [216, 193] width 207 height 29
type input "**********"
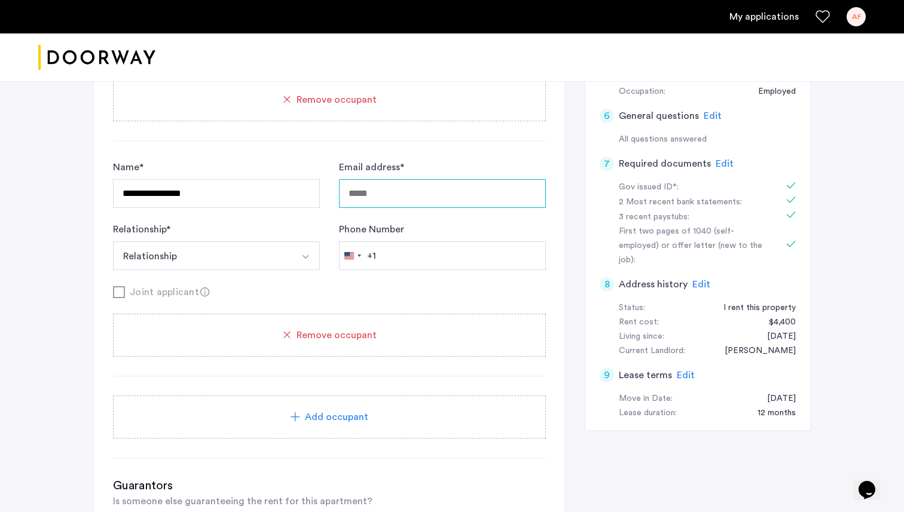
click at [394, 188] on input "Email address *" at bounding box center [442, 193] width 207 height 29
type input "**********"
click at [231, 253] on button "Relationship" at bounding box center [202, 255] width 179 height 29
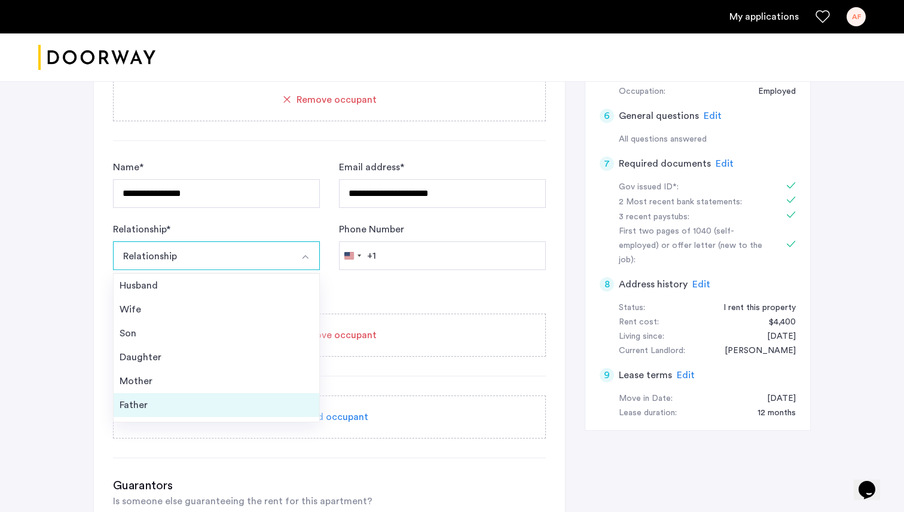
scroll to position [43, 0]
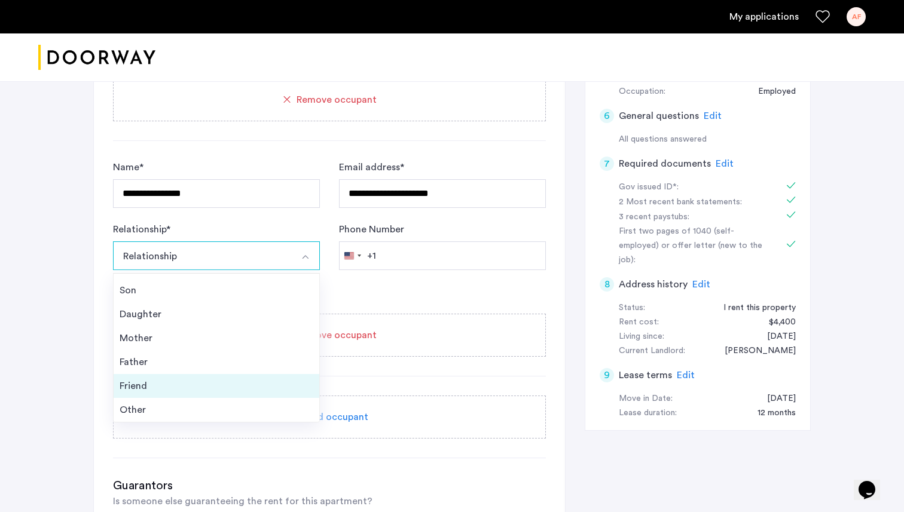
click at [170, 386] on div "Friend" at bounding box center [217, 386] width 194 height 14
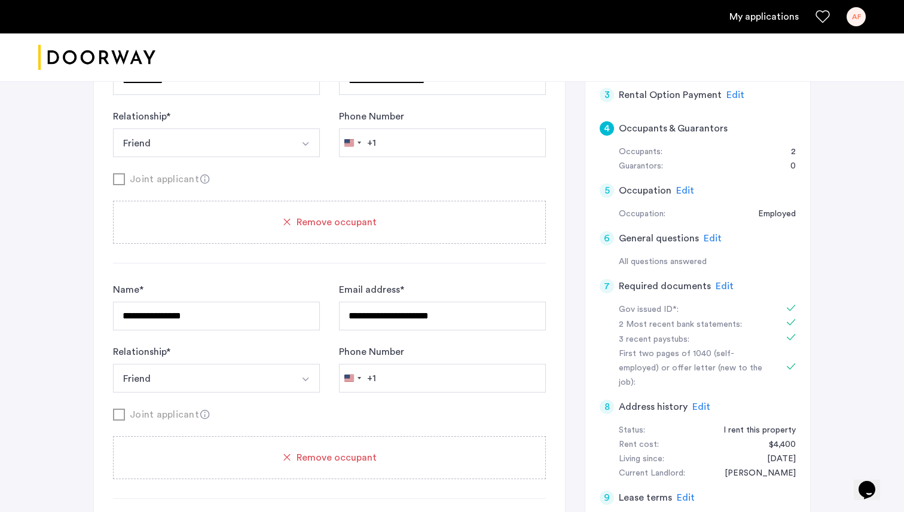
scroll to position [331, 0]
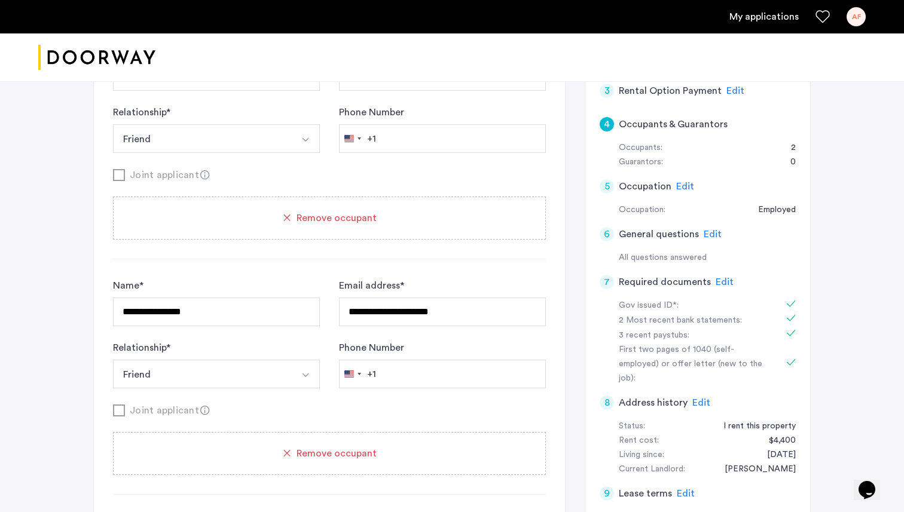
click at [712, 233] on span "Edit" at bounding box center [712, 235] width 18 height 10
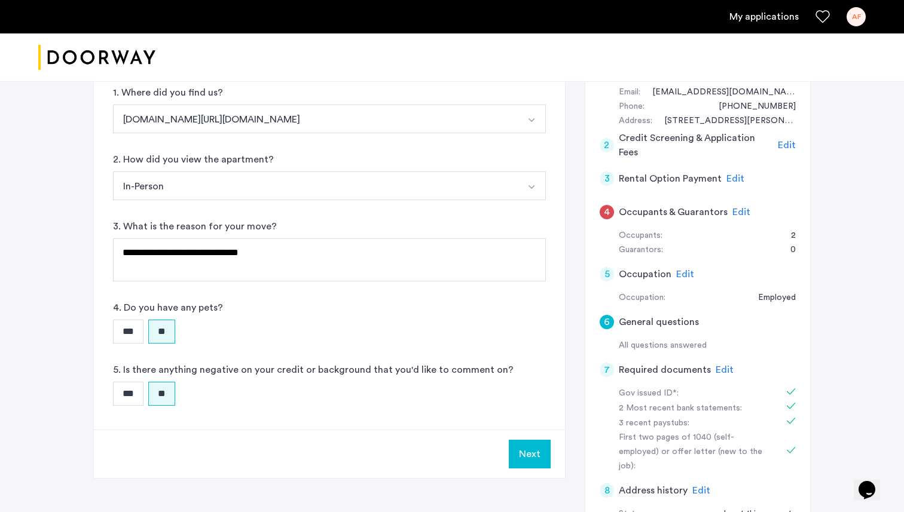
scroll to position [246, 0]
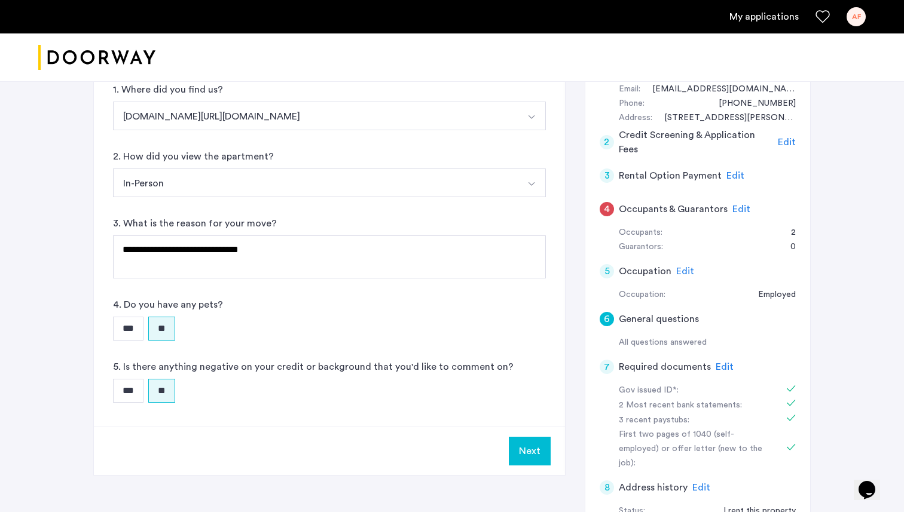
click at [728, 176] on span "Edit" at bounding box center [735, 176] width 18 height 10
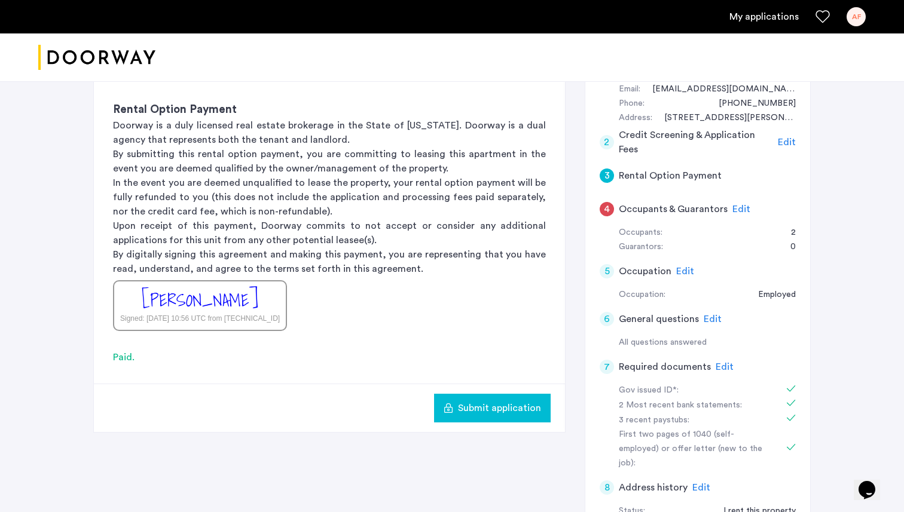
click at [496, 400] on button "Submit application" at bounding box center [492, 408] width 117 height 29
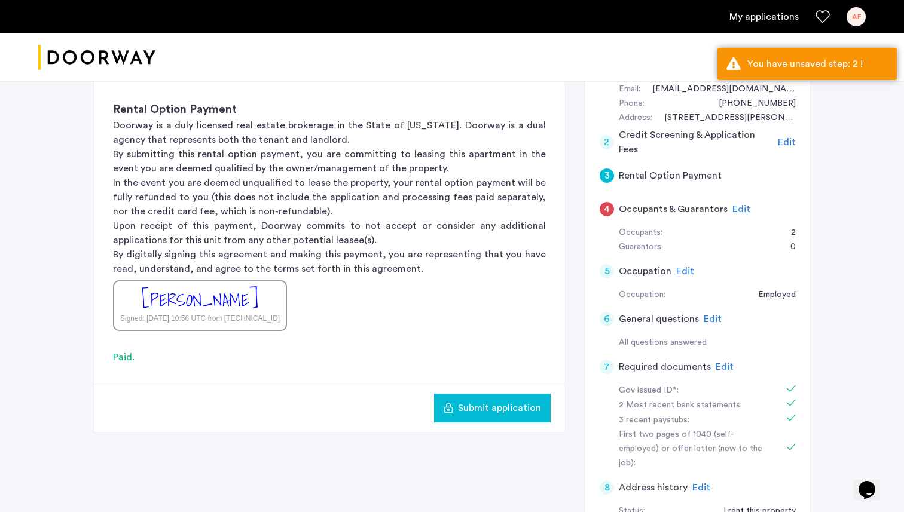
click at [784, 137] on span "Edit" at bounding box center [787, 142] width 18 height 10
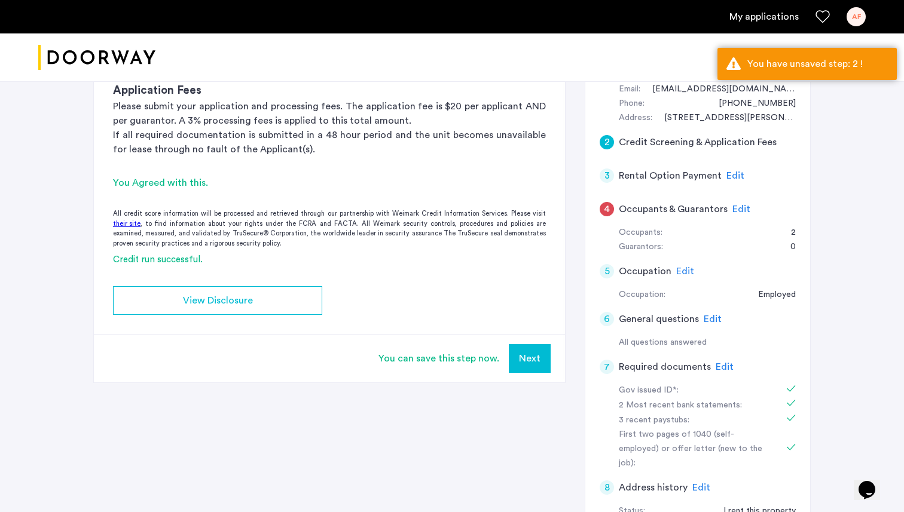
click at [542, 354] on button "Next" at bounding box center [530, 358] width 42 height 29
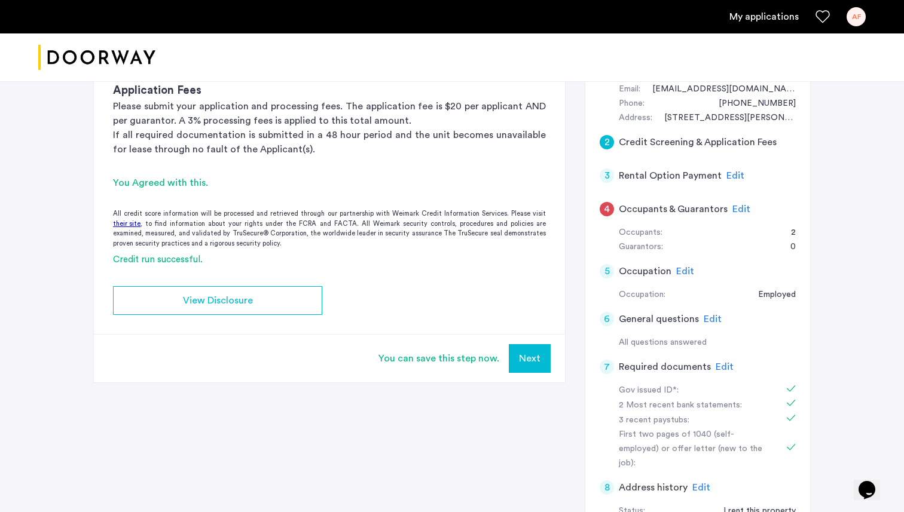
scroll to position [0, 0]
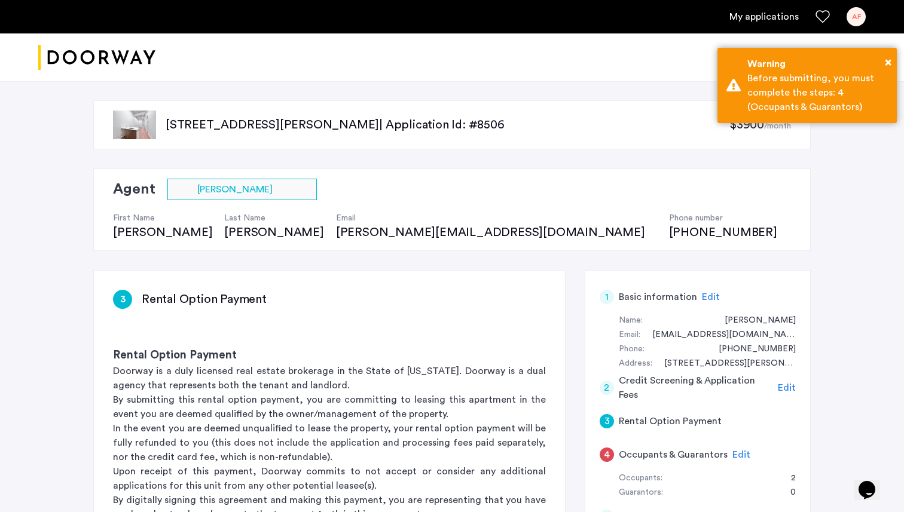
click at [778, 387] on span "Edit" at bounding box center [787, 388] width 18 height 10
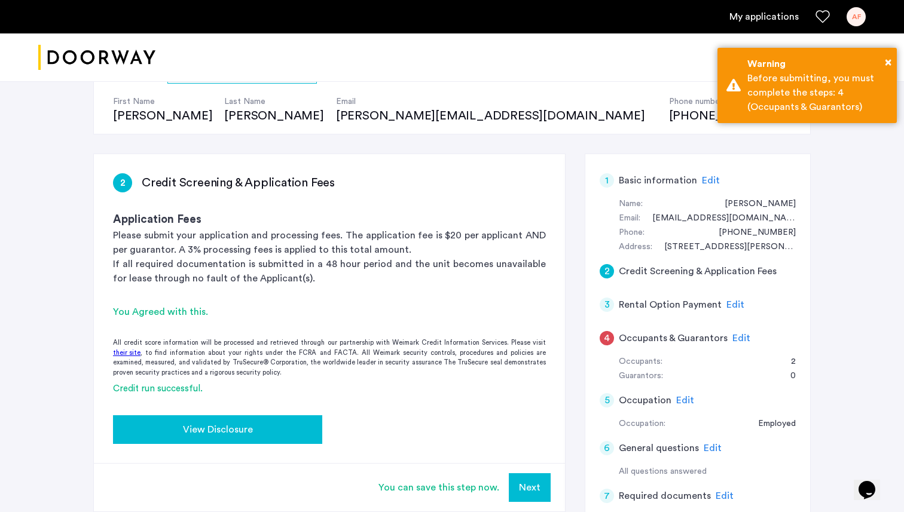
scroll to position [121, 0]
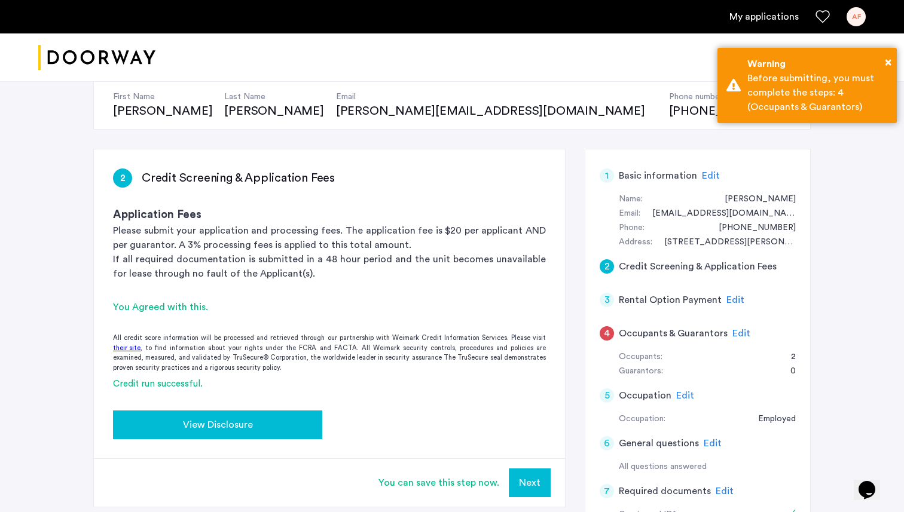
click at [273, 430] on div "View Disclosure" at bounding box center [218, 425] width 190 height 14
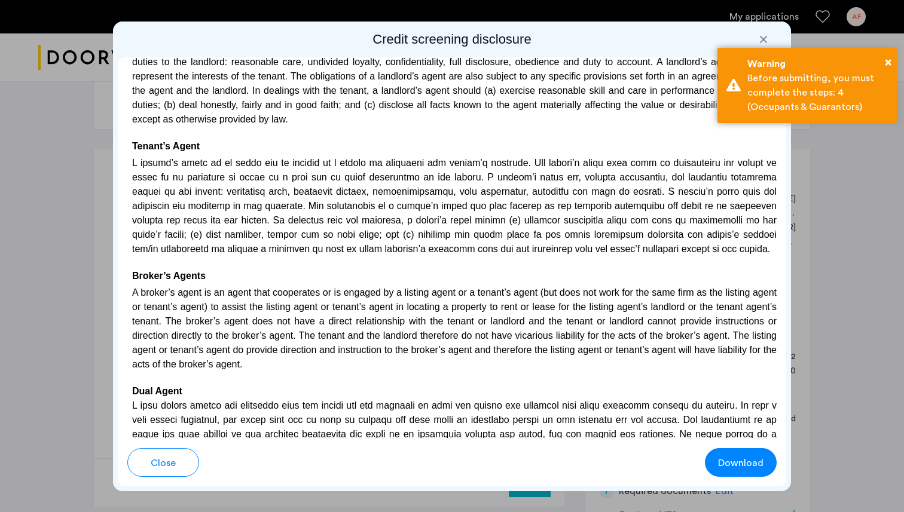
scroll to position [3418, 0]
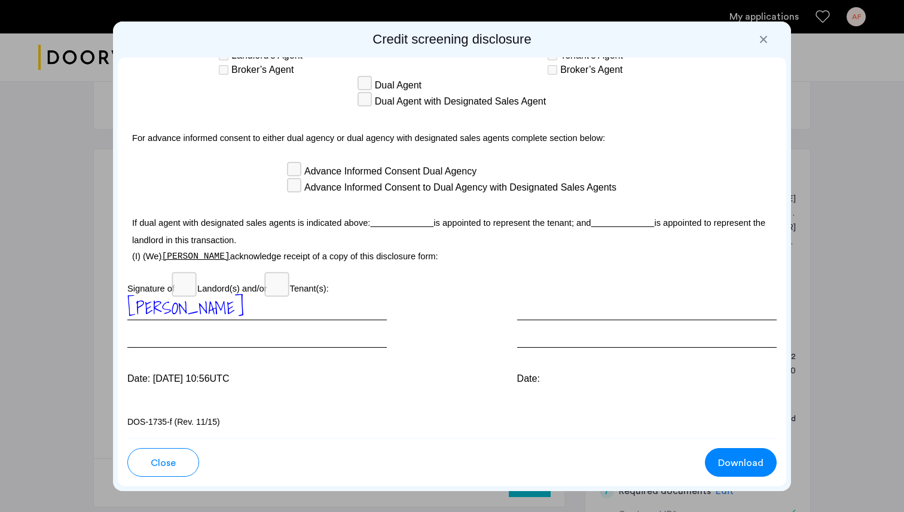
click at [722, 456] on span "Download" at bounding box center [740, 463] width 45 height 14
click at [852, 118] on div at bounding box center [452, 256] width 904 height 512
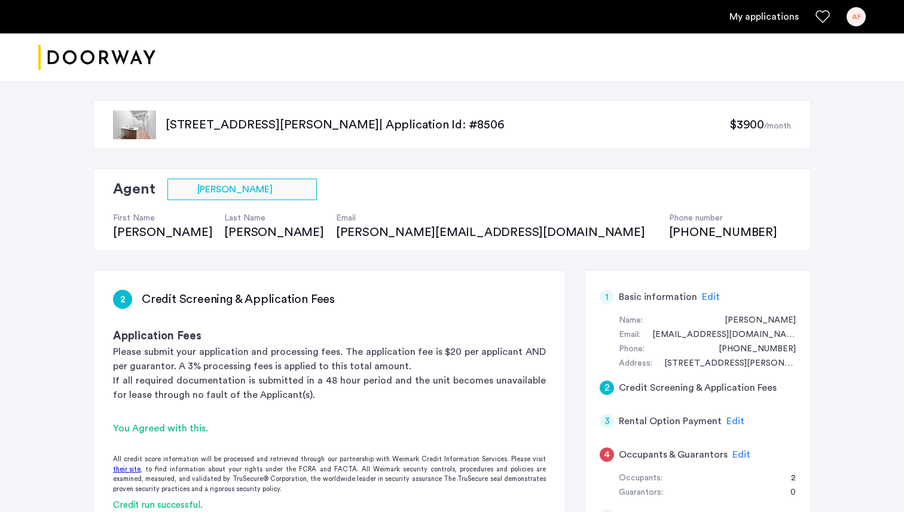
scroll to position [121, 0]
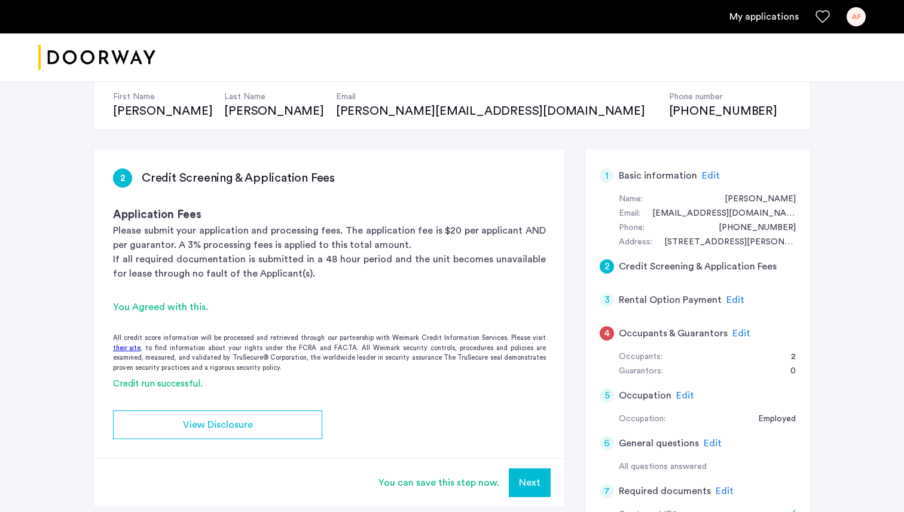
click at [742, 336] on span "Edit" at bounding box center [741, 334] width 18 height 10
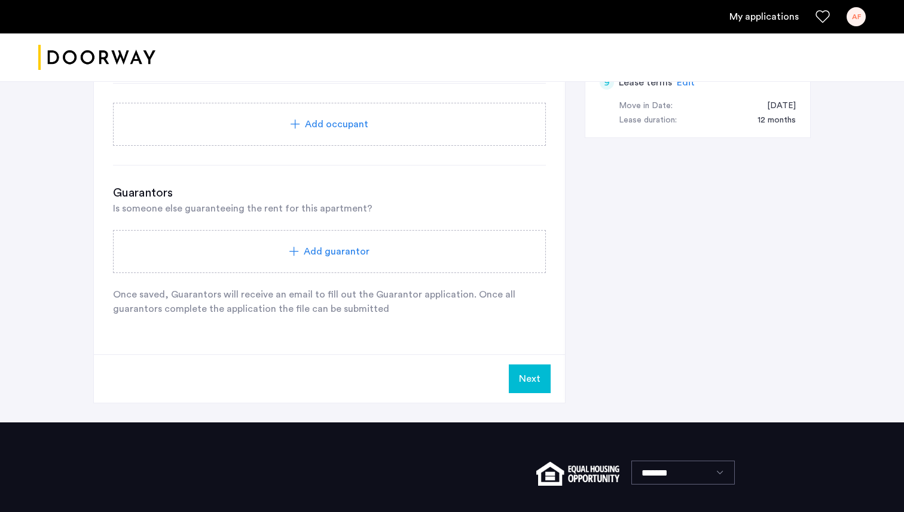
scroll to position [741, 0]
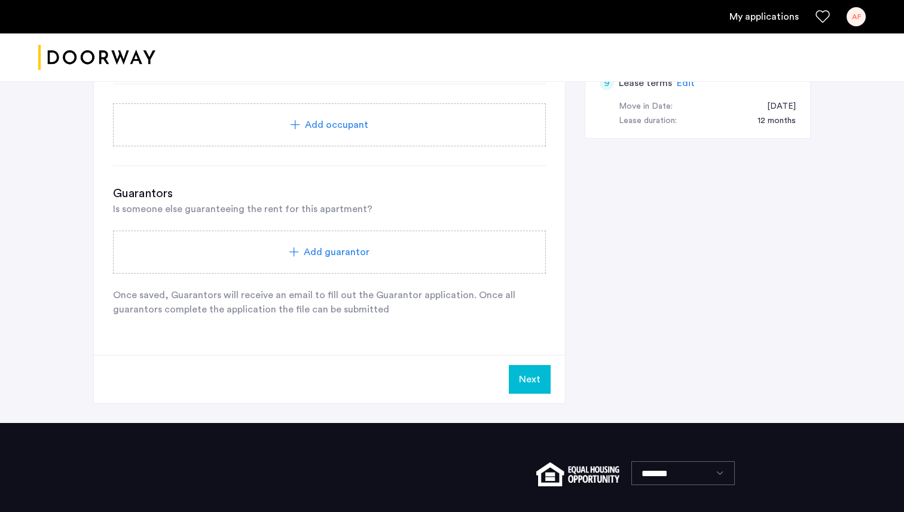
click at [400, 264] on div "Add guarantor" at bounding box center [329, 252] width 433 height 43
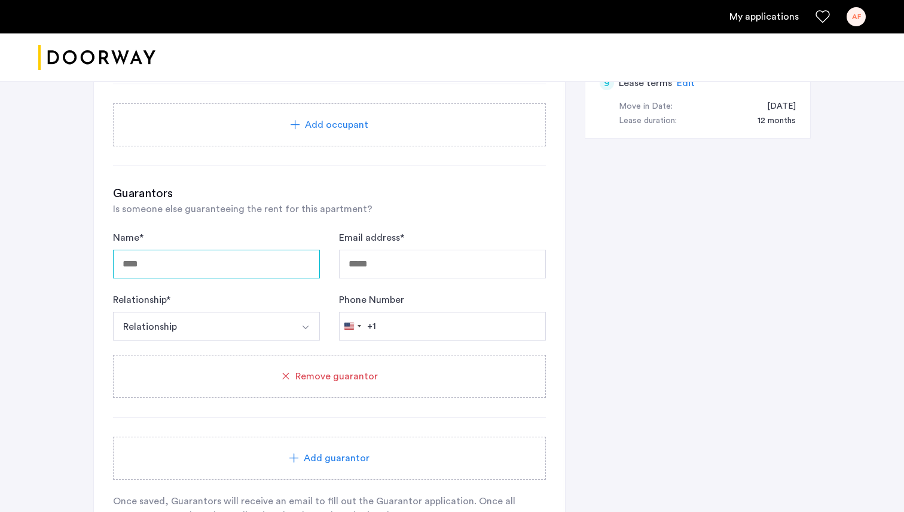
click at [246, 264] on input "Name *" at bounding box center [216, 264] width 207 height 29
type input "**********"
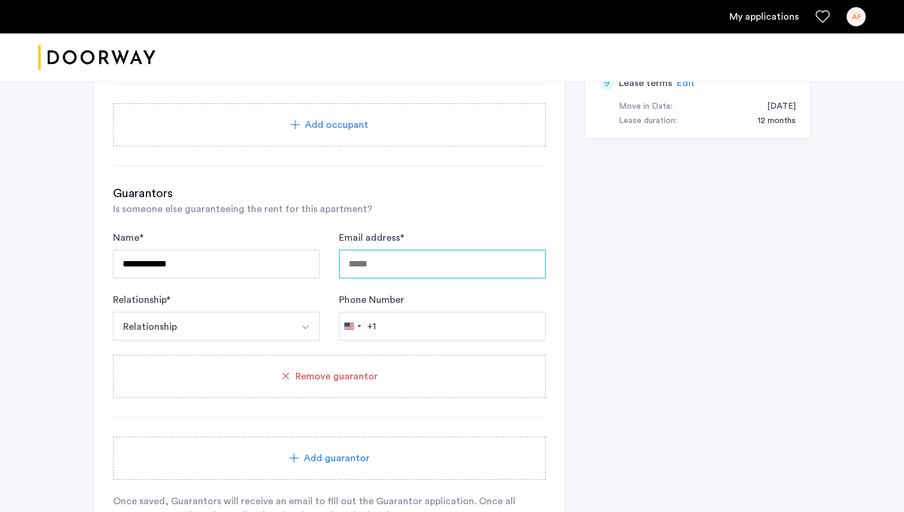
click at [372, 275] on input "Email address *" at bounding box center [442, 264] width 207 height 29
type input "**********"
click at [243, 332] on button "Relationship" at bounding box center [202, 326] width 179 height 29
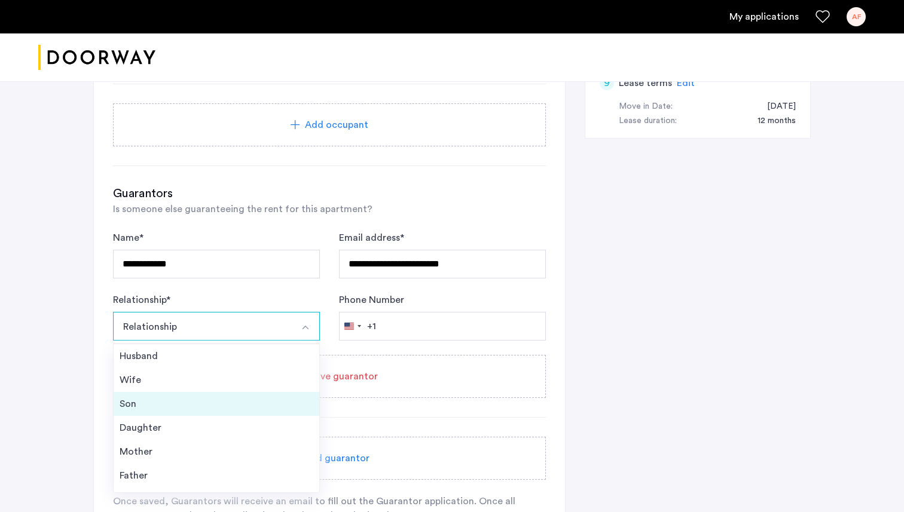
scroll to position [43, 0]
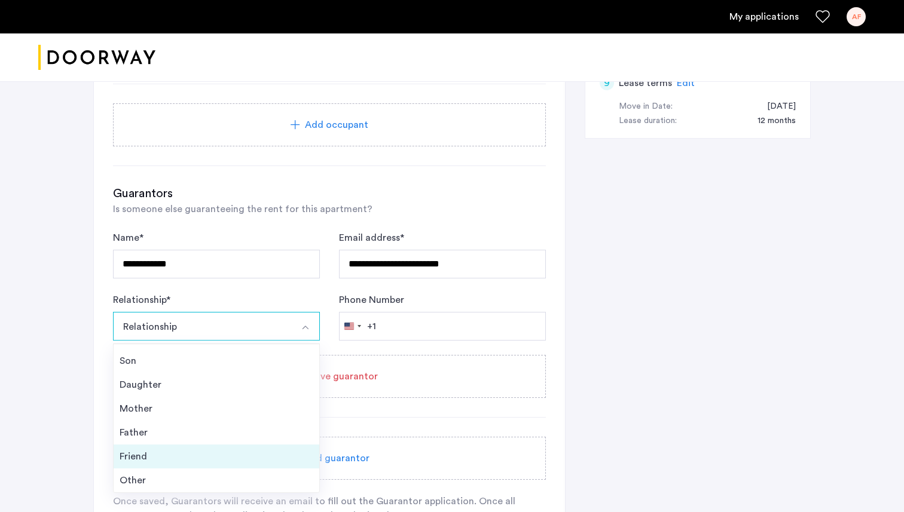
click at [184, 463] on div "Friend" at bounding box center [217, 456] width 194 height 14
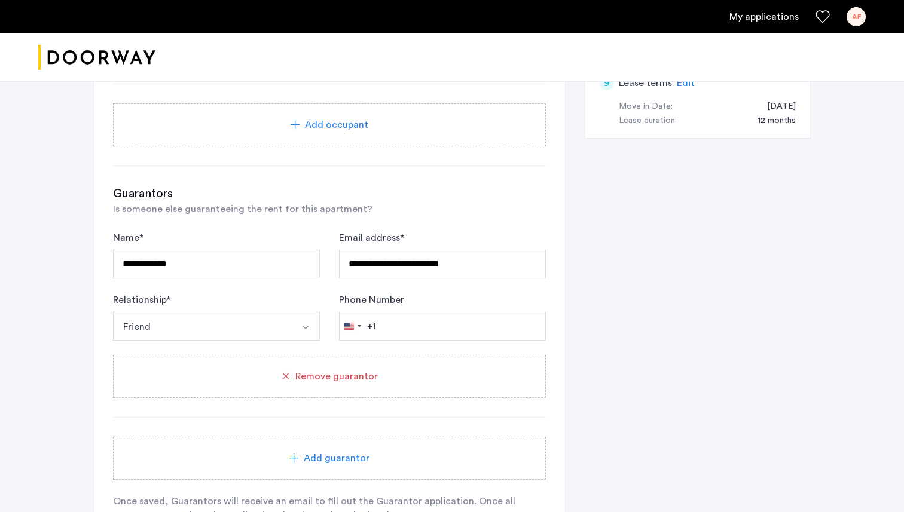
click at [288, 446] on div "Add guarantor" at bounding box center [329, 458] width 433 height 43
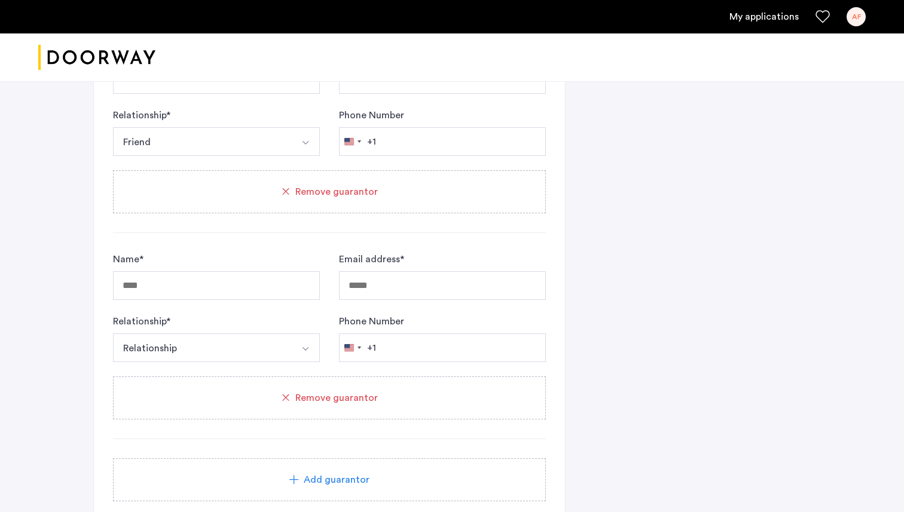
scroll to position [929, 0]
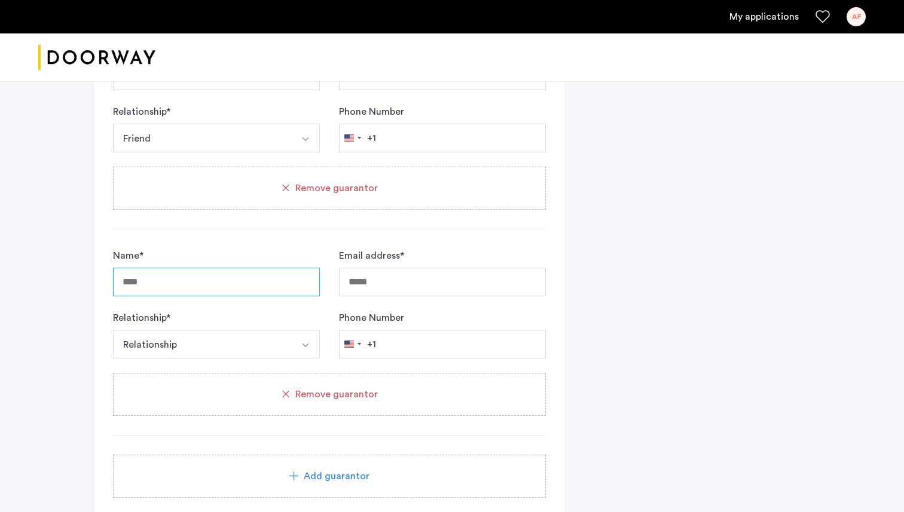
click at [225, 285] on input "Name *" at bounding box center [216, 282] width 207 height 29
type input "**********"
click at [398, 274] on input "Email address *" at bounding box center [442, 282] width 207 height 29
type input "**********"
click at [262, 349] on button "Relationship" at bounding box center [202, 344] width 179 height 29
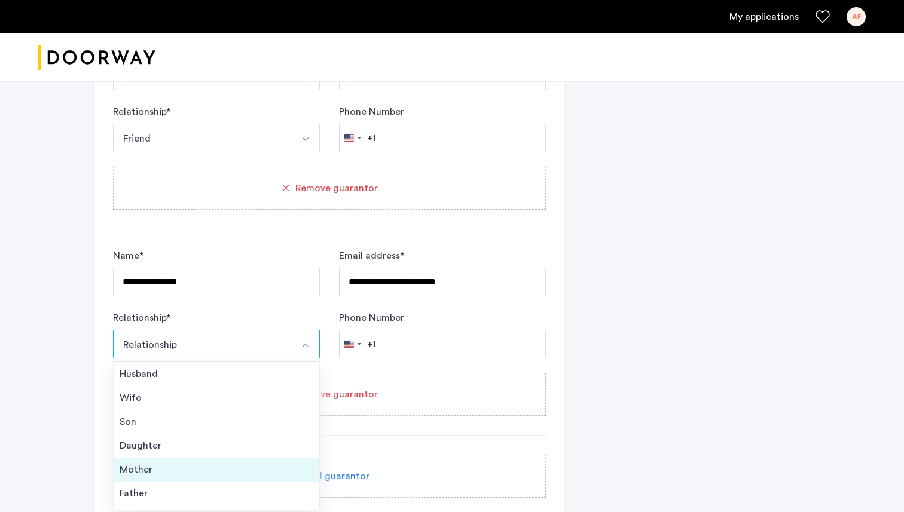
scroll to position [43, 0]
click at [207, 470] on div "Friend" at bounding box center [217, 474] width 194 height 14
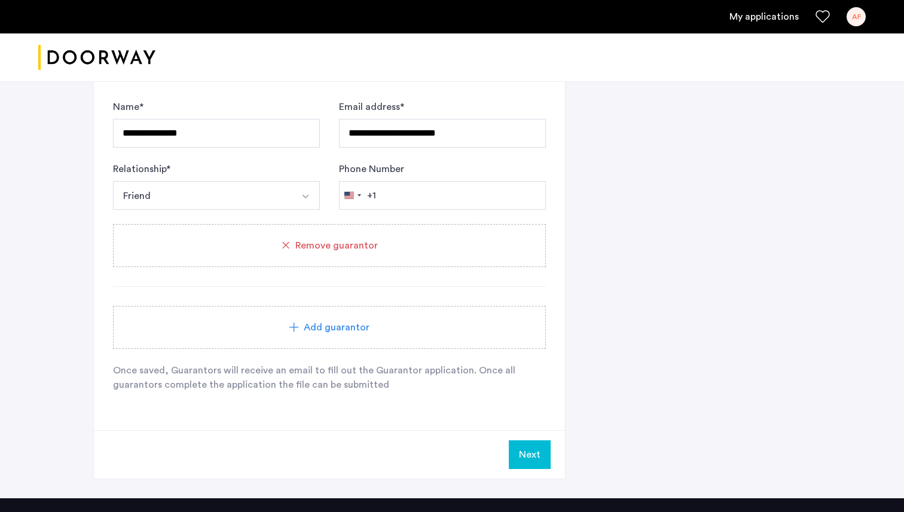
scroll to position [1100, 0]
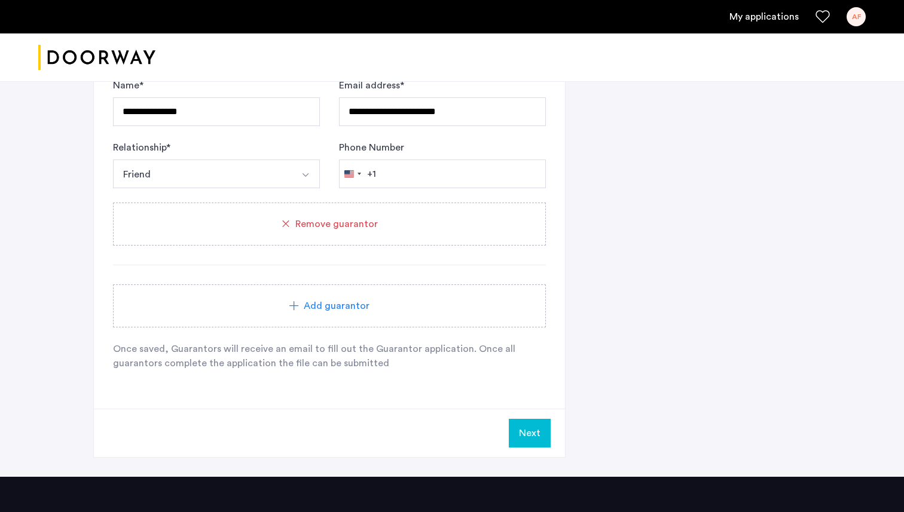
click at [530, 435] on button "Next" at bounding box center [530, 433] width 42 height 29
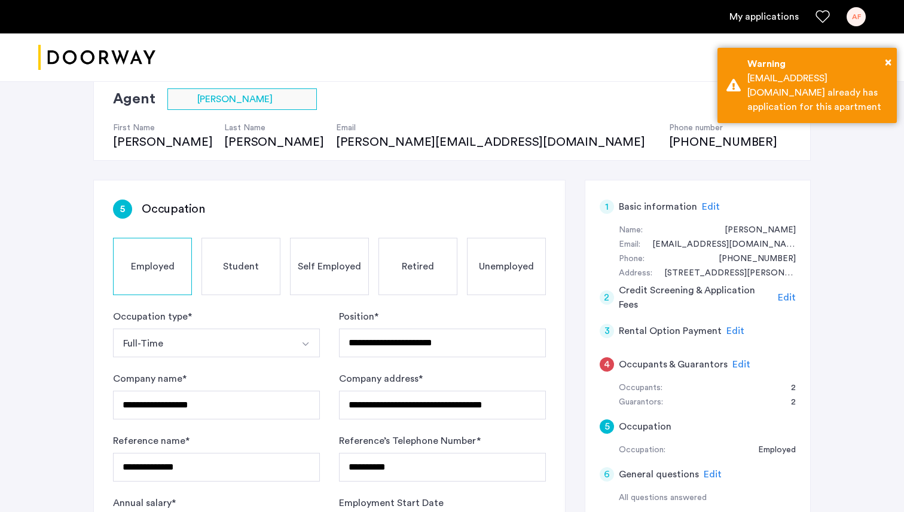
scroll to position [106, 0]
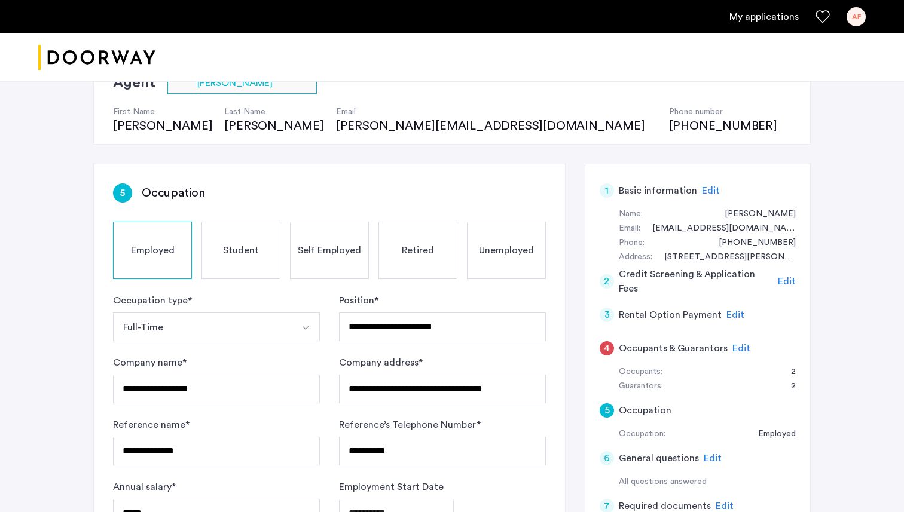
click at [740, 346] on span "Edit" at bounding box center [741, 349] width 18 height 10
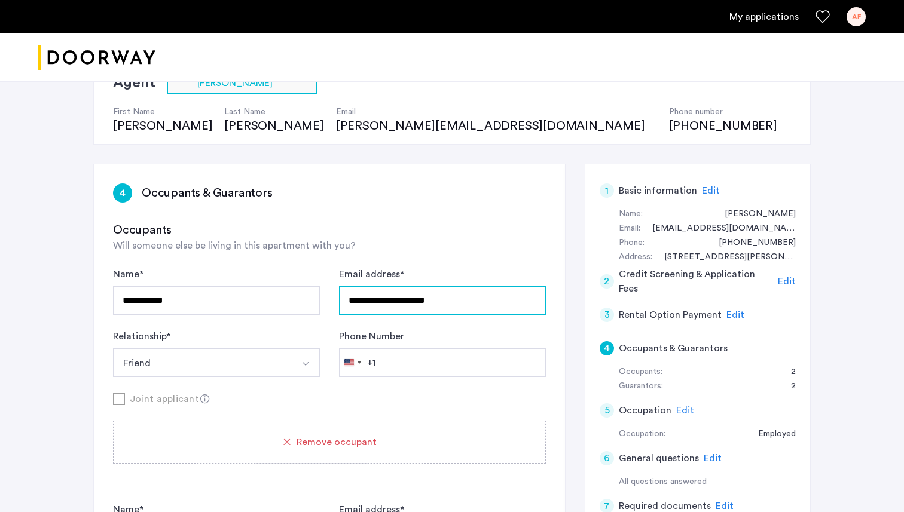
drag, startPoint x: 455, startPoint y: 305, endPoint x: 339, endPoint y: 304, distance: 116.0
click at [339, 304] on input "**********" at bounding box center [442, 300] width 207 height 29
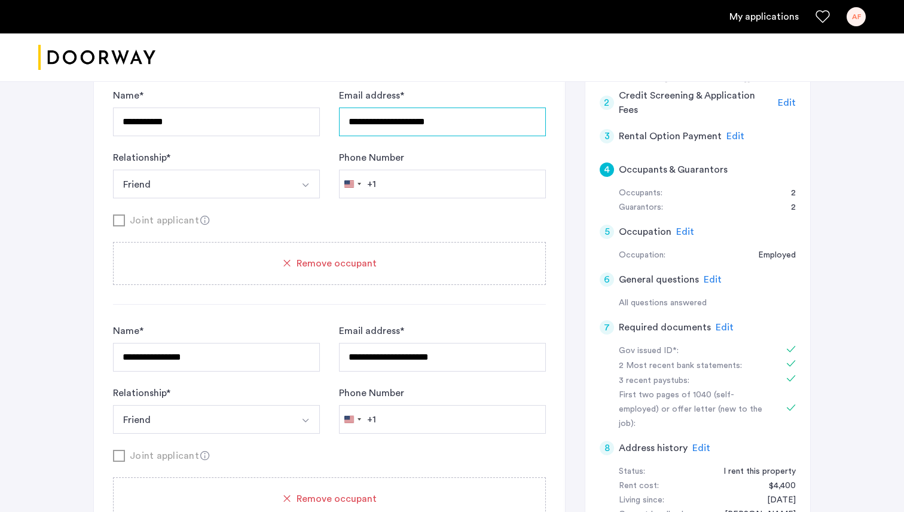
scroll to position [296, 0]
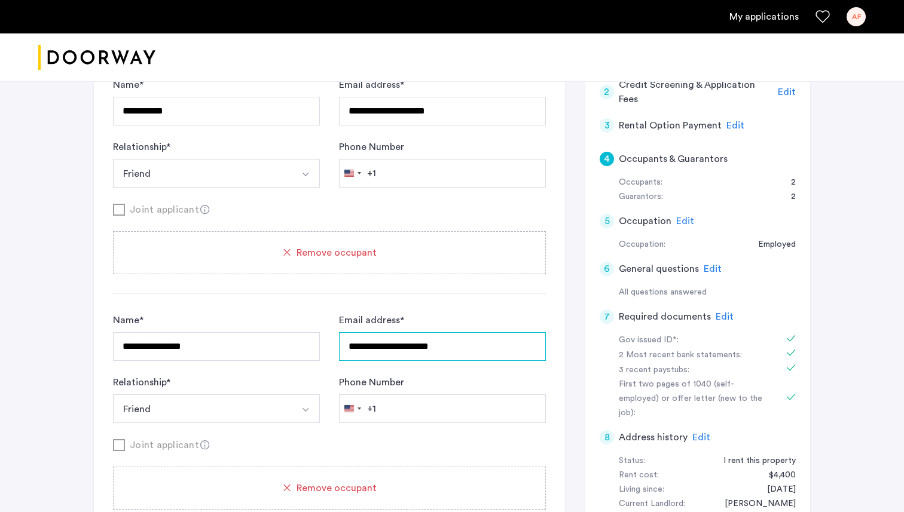
drag, startPoint x: 470, startPoint y: 351, endPoint x: 316, endPoint y: 347, distance: 154.3
click at [316, 348] on div "**********" at bounding box center [329, 368] width 433 height 110
paste input "text"
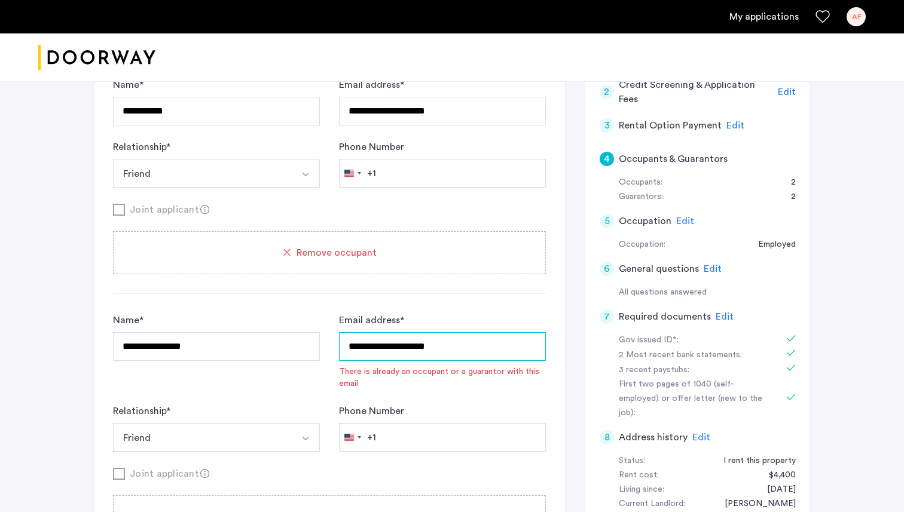
type input "**********"
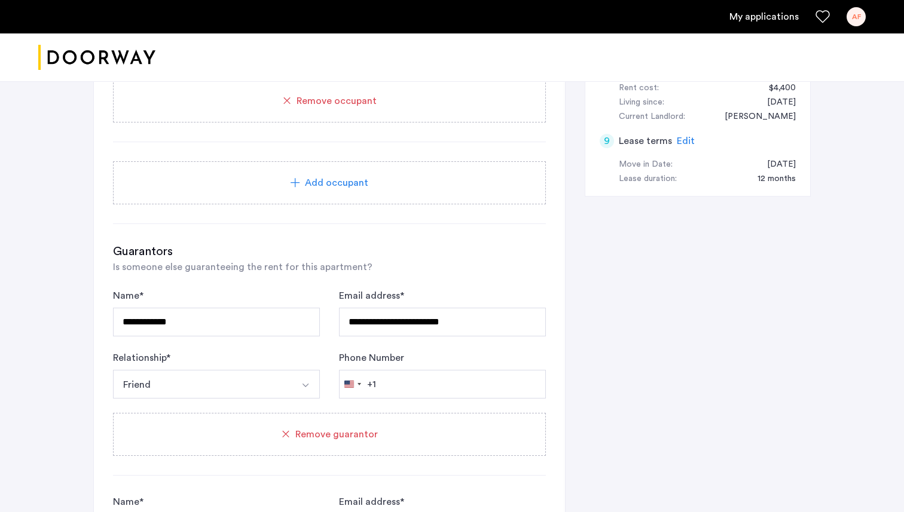
scroll to position [0, 0]
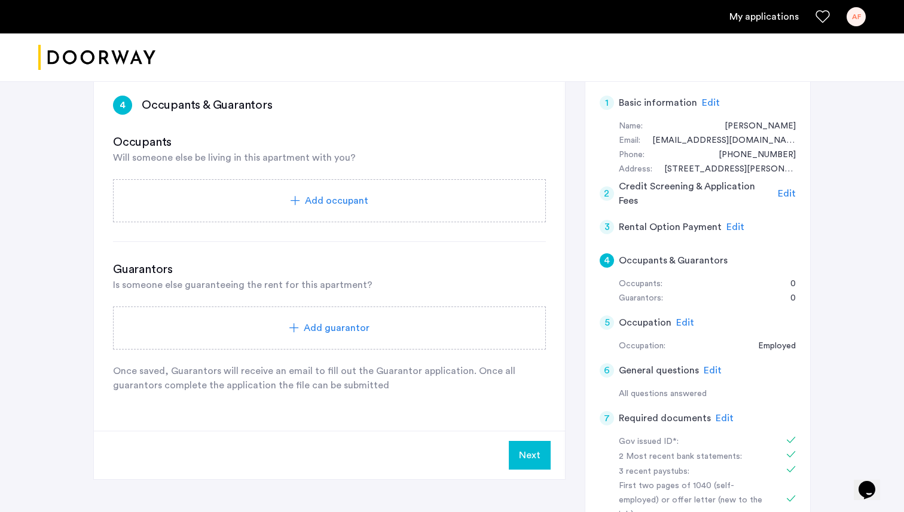
scroll to position [202, 0]
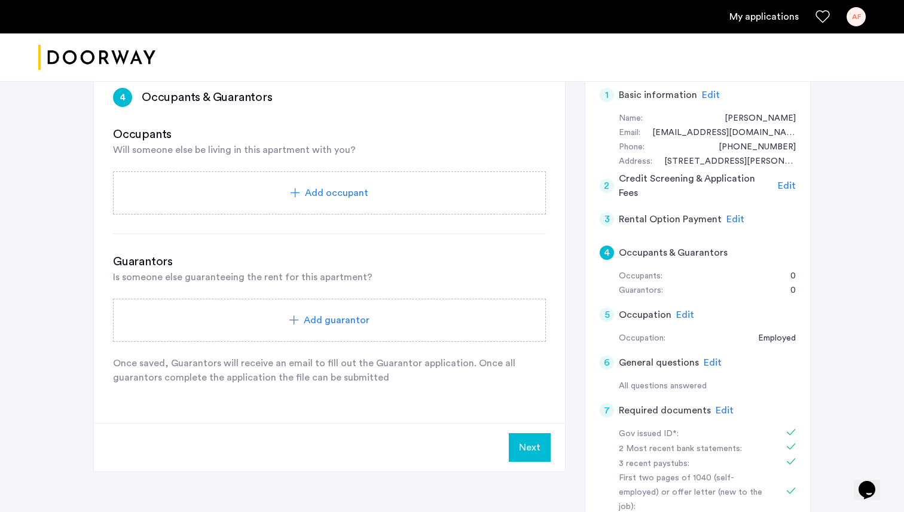
click at [547, 443] on button "Next" at bounding box center [530, 447] width 42 height 29
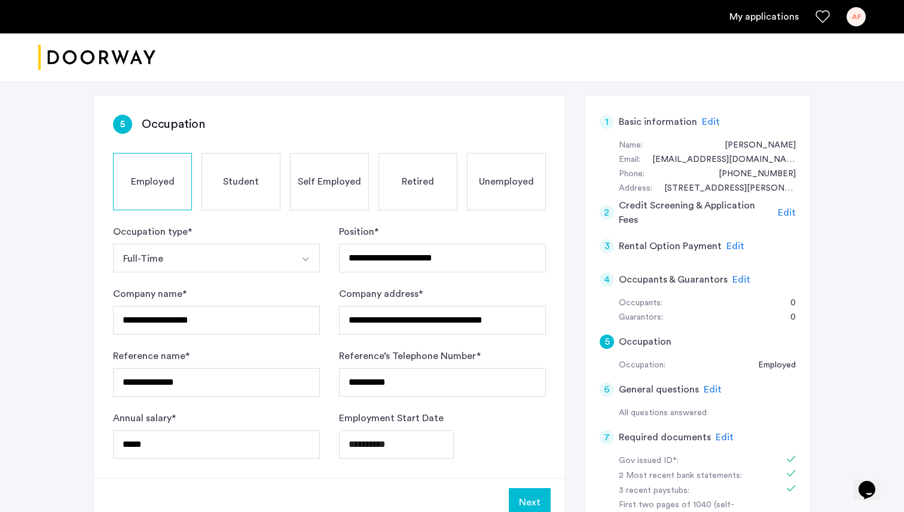
scroll to position [183, 0]
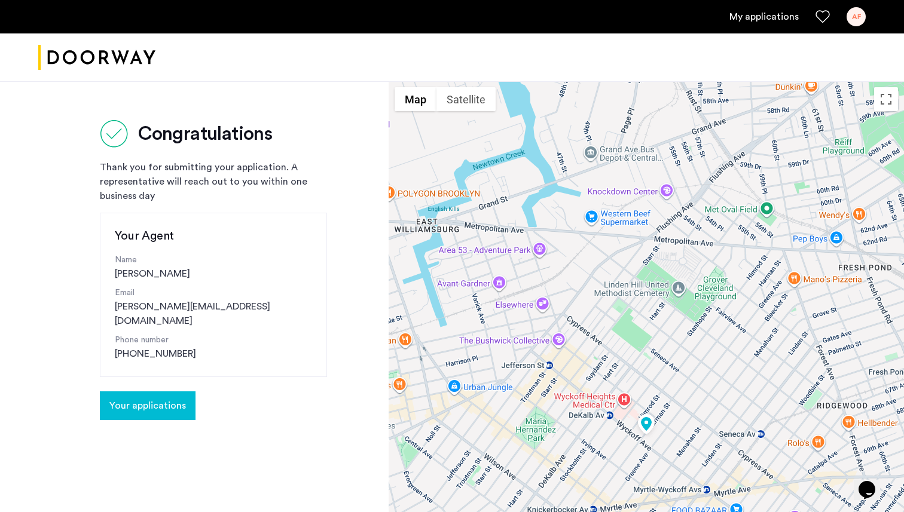
click at [166, 399] on span "Your applications" at bounding box center [147, 406] width 77 height 14
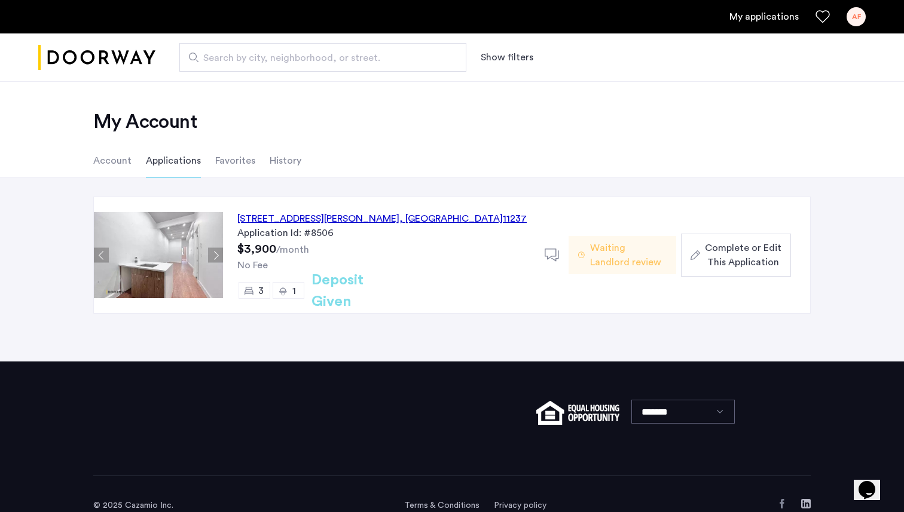
click at [757, 255] on span "Complete or Edit This Application" at bounding box center [743, 255] width 77 height 29
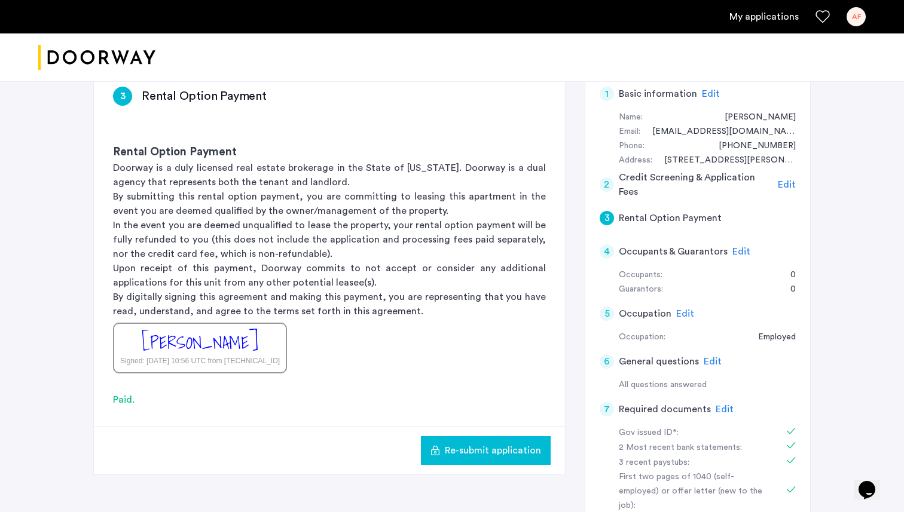
scroll to position [203, 0]
click at [735, 252] on span "Edit" at bounding box center [741, 252] width 18 height 10
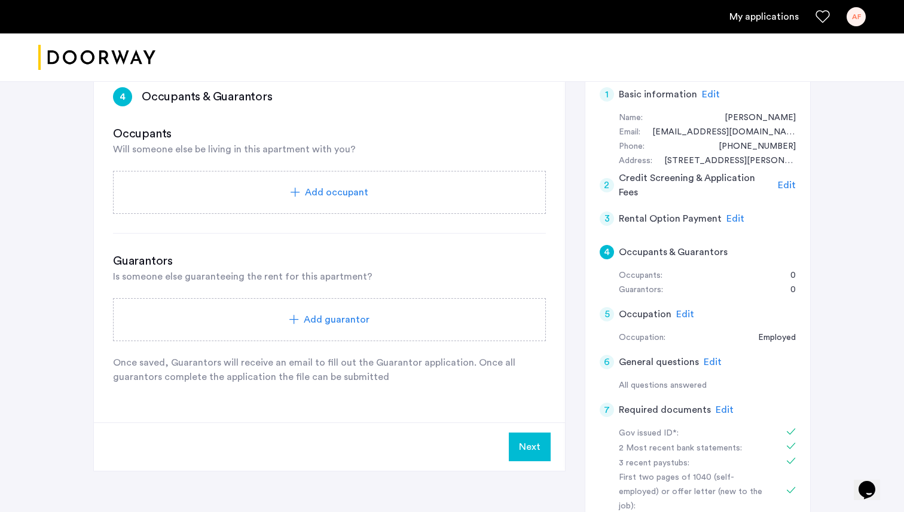
click at [334, 194] on span "Add occupant" at bounding box center [336, 192] width 63 height 14
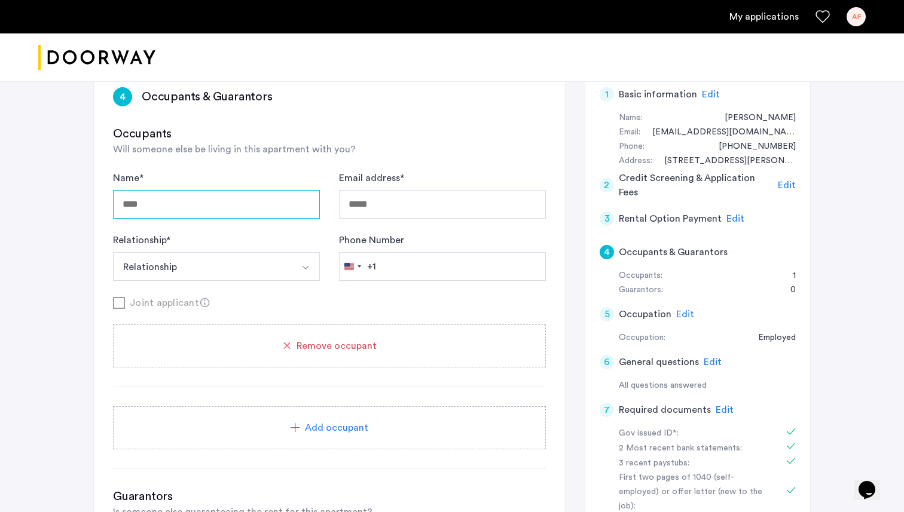
click at [218, 209] on input "Name *" at bounding box center [216, 204] width 207 height 29
type input "**********"
click at [396, 194] on input "Email address *" at bounding box center [442, 204] width 207 height 29
type input "**********"
click at [252, 271] on button "Relationship" at bounding box center [202, 266] width 179 height 29
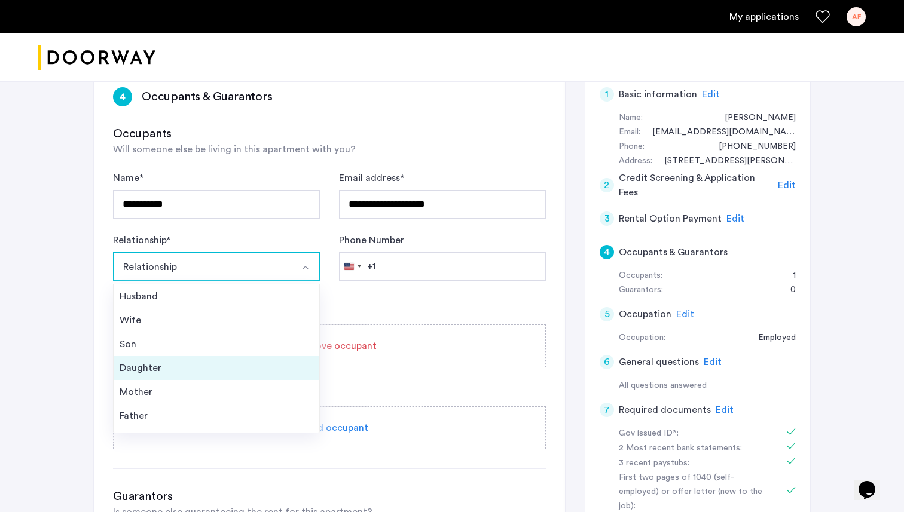
scroll to position [43, 0]
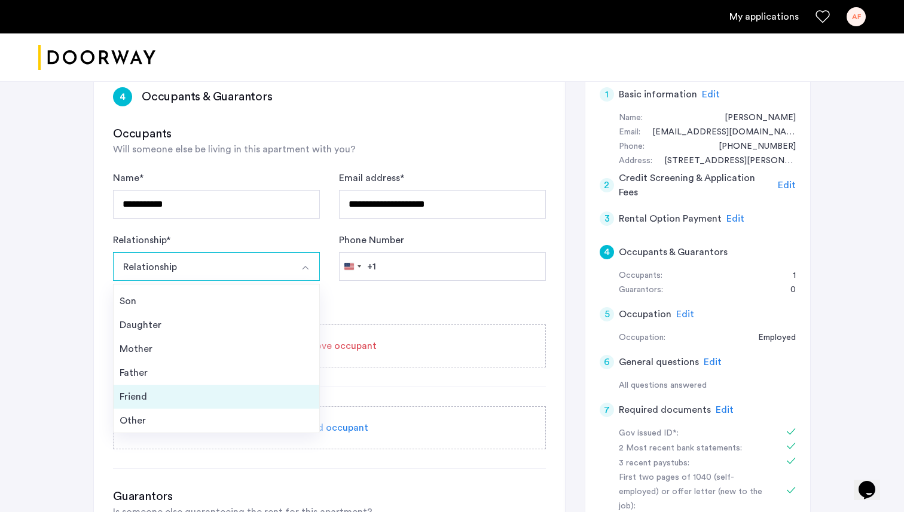
click at [175, 397] on div "Friend" at bounding box center [217, 397] width 194 height 14
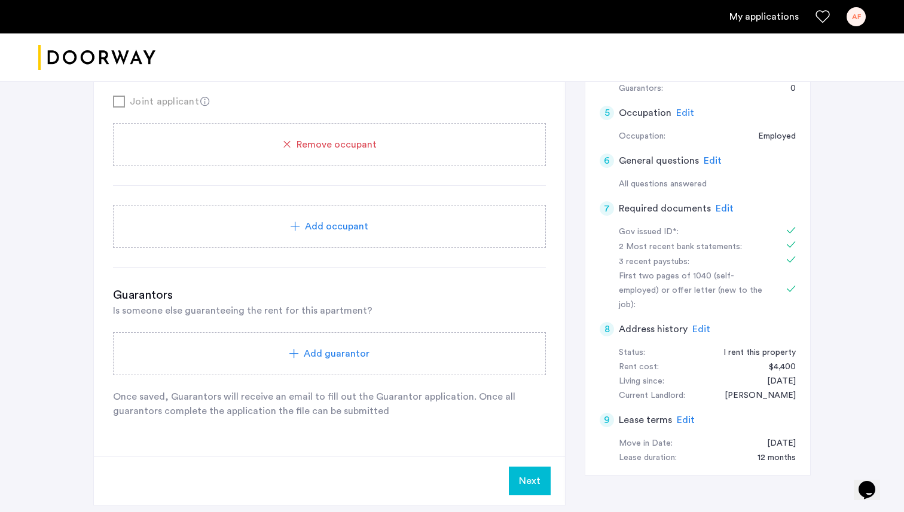
scroll to position [415, 0]
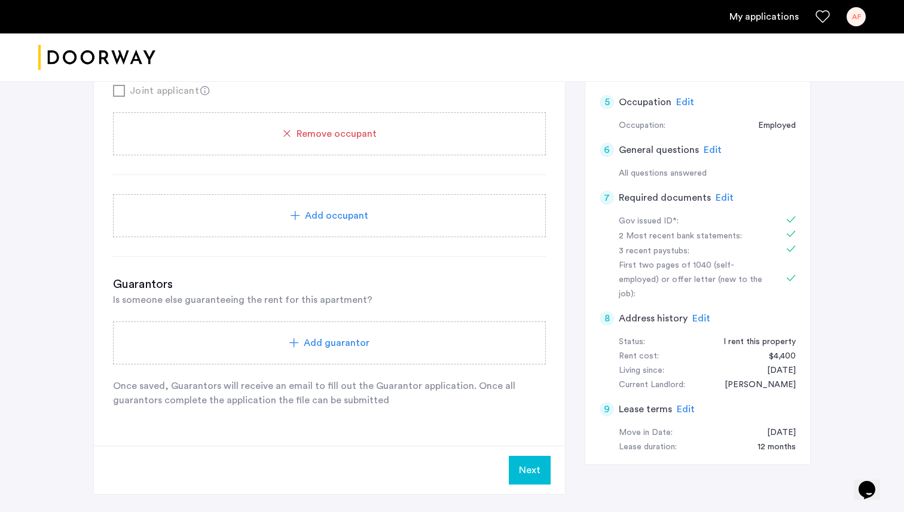
click at [333, 221] on span "Add occupant" at bounding box center [336, 216] width 63 height 14
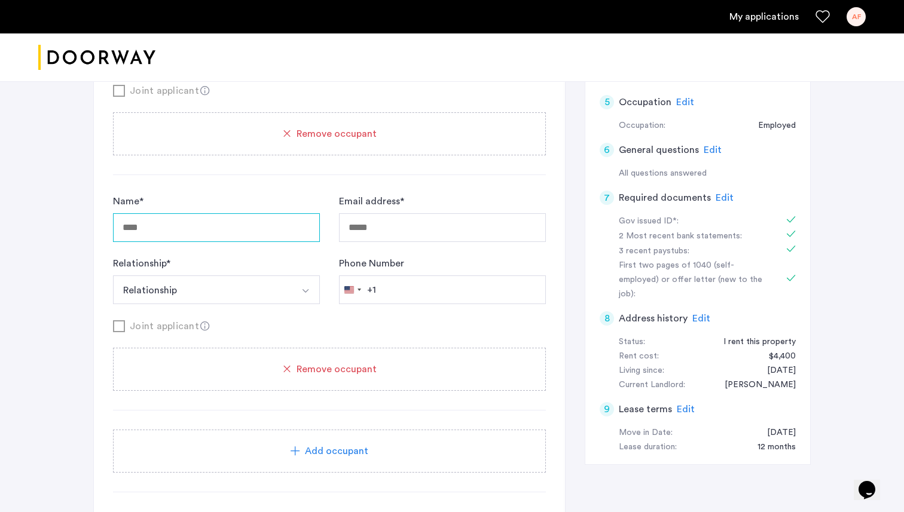
click at [222, 229] on input "Name *" at bounding box center [216, 227] width 207 height 29
type input "**********"
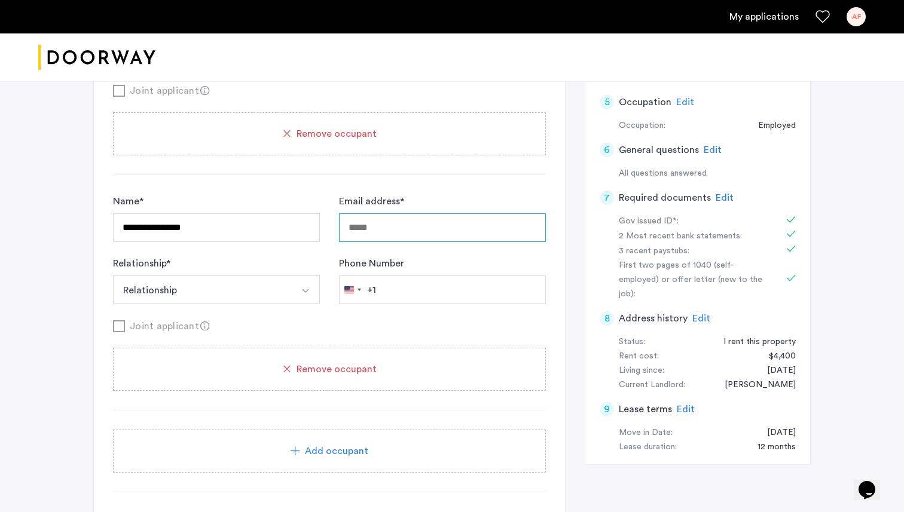
click at [358, 231] on input "Email address *" at bounding box center [442, 227] width 207 height 29
type input "**********"
click at [257, 302] on button "Relationship" at bounding box center [202, 290] width 179 height 29
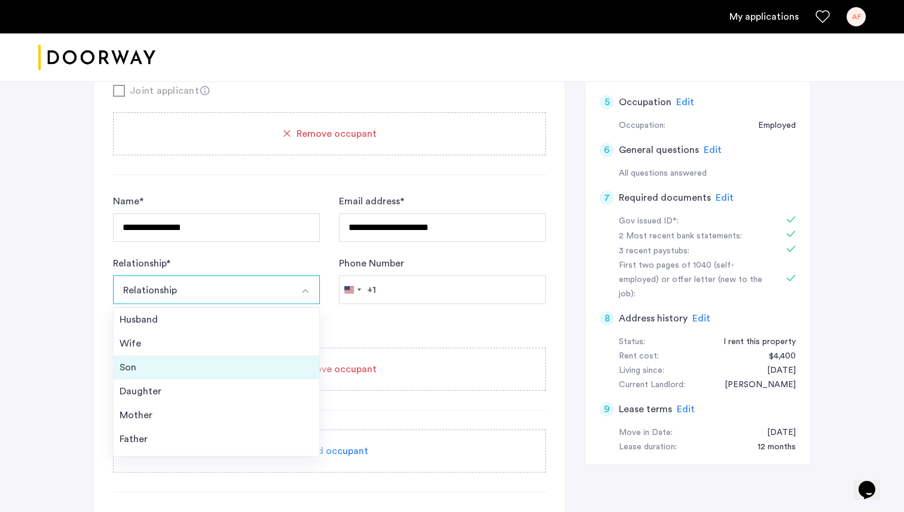
scroll to position [43, 0]
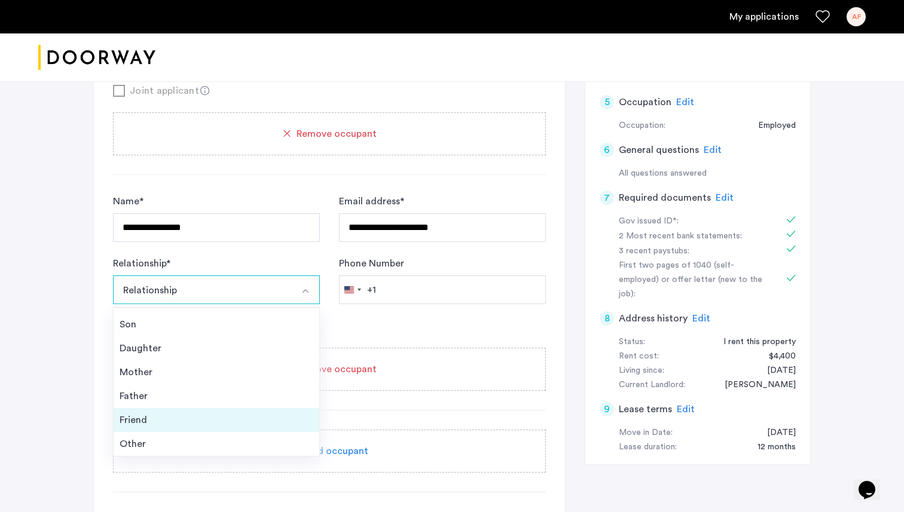
click at [164, 418] on div "Friend" at bounding box center [217, 420] width 194 height 14
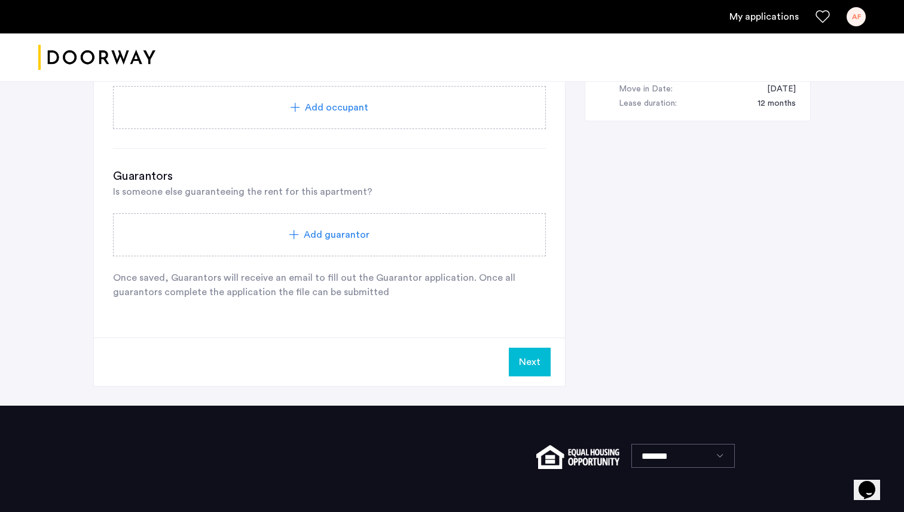
scroll to position [765, 0]
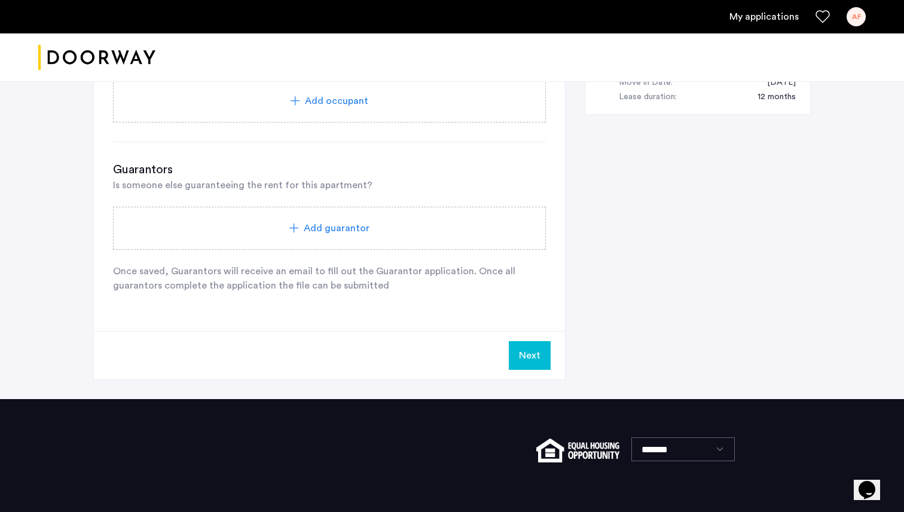
click at [365, 232] on span "Add guarantor" at bounding box center [337, 228] width 66 height 14
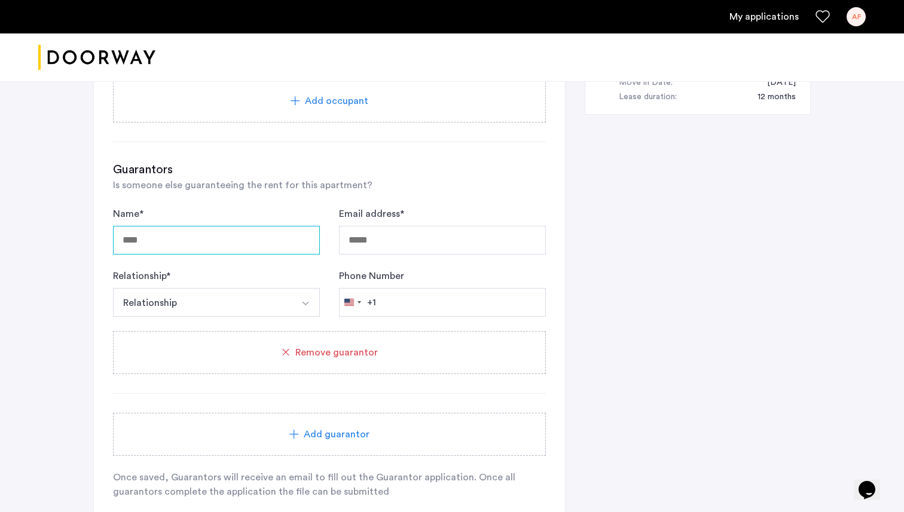
click at [252, 238] on input "Name *" at bounding box center [216, 240] width 207 height 29
type input "**********"
click at [393, 252] on input "Email address *" at bounding box center [442, 240] width 207 height 29
type input "**********"
click at [256, 292] on button "Relationship" at bounding box center [202, 302] width 179 height 29
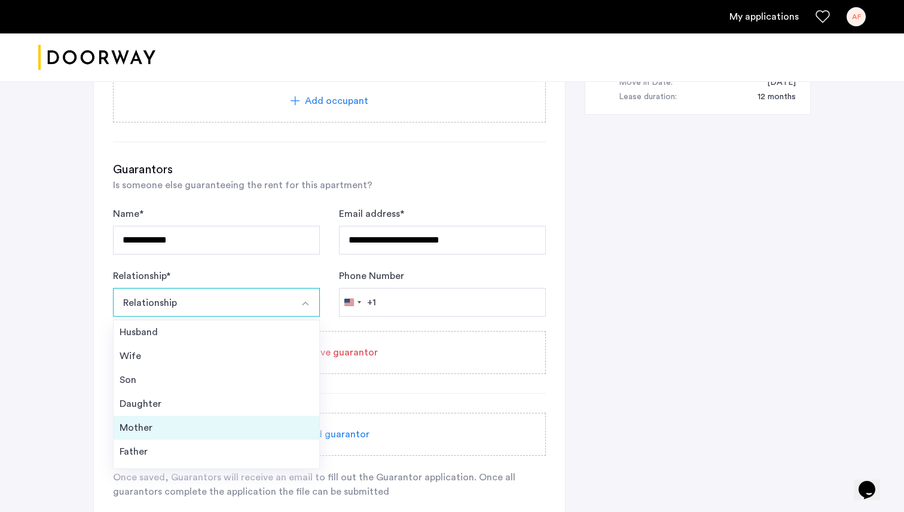
scroll to position [43, 0]
click at [179, 435] on div "Friend" at bounding box center [217, 433] width 194 height 14
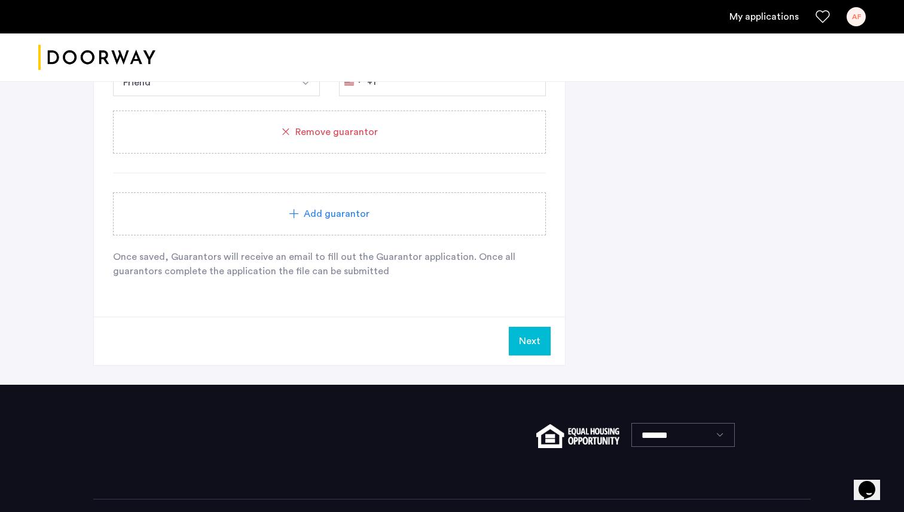
scroll to position [987, 0]
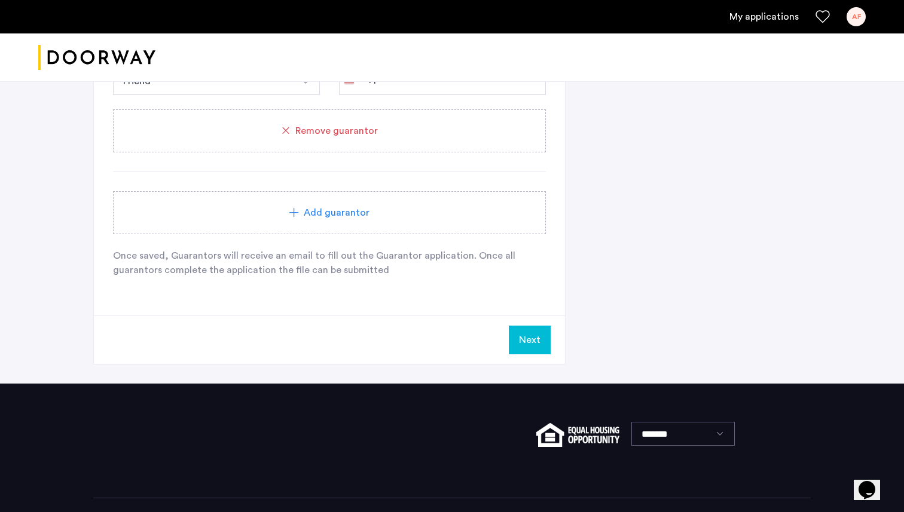
click at [329, 195] on div "Add guarantor" at bounding box center [329, 212] width 433 height 43
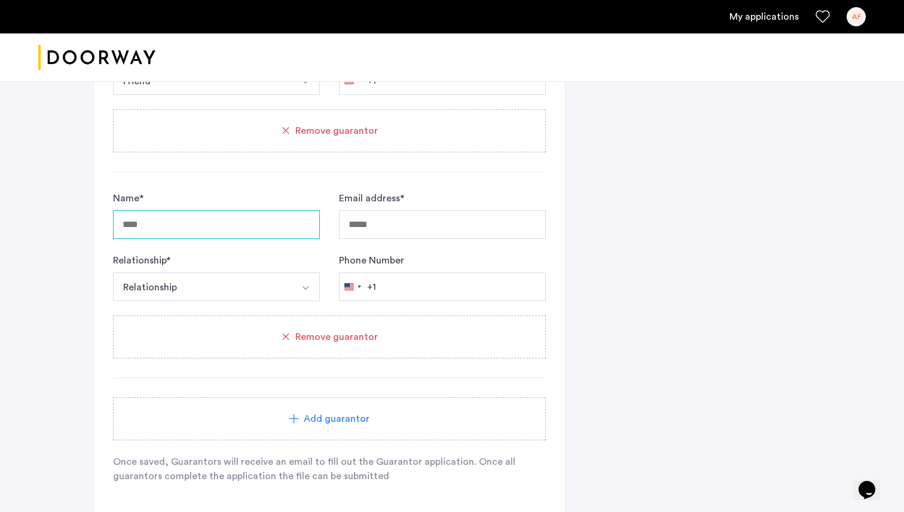
click at [225, 239] on input "Name *" at bounding box center [216, 224] width 207 height 29
type input "**********"
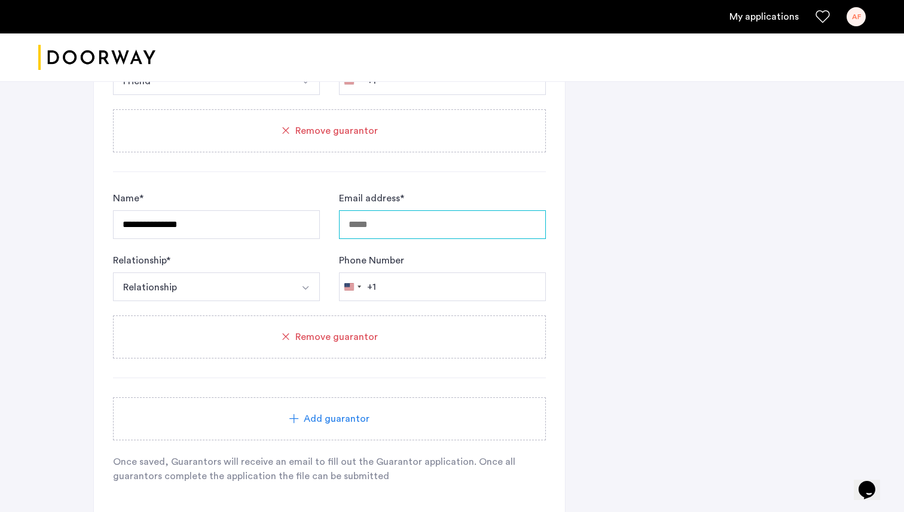
click at [400, 216] on input "Email address *" at bounding box center [442, 224] width 207 height 29
type input "**********"
click at [282, 289] on button "Relationship" at bounding box center [202, 287] width 179 height 29
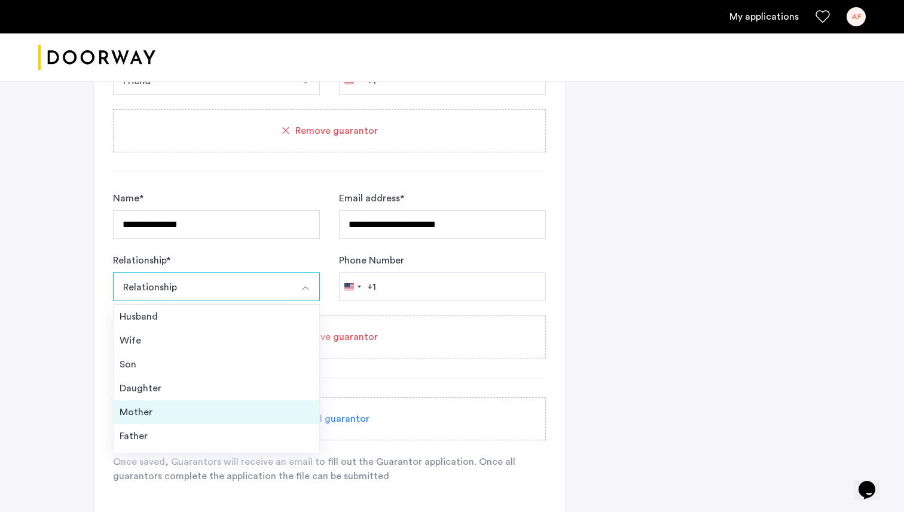
scroll to position [43, 0]
click at [158, 418] on div "Friend" at bounding box center [217, 417] width 194 height 14
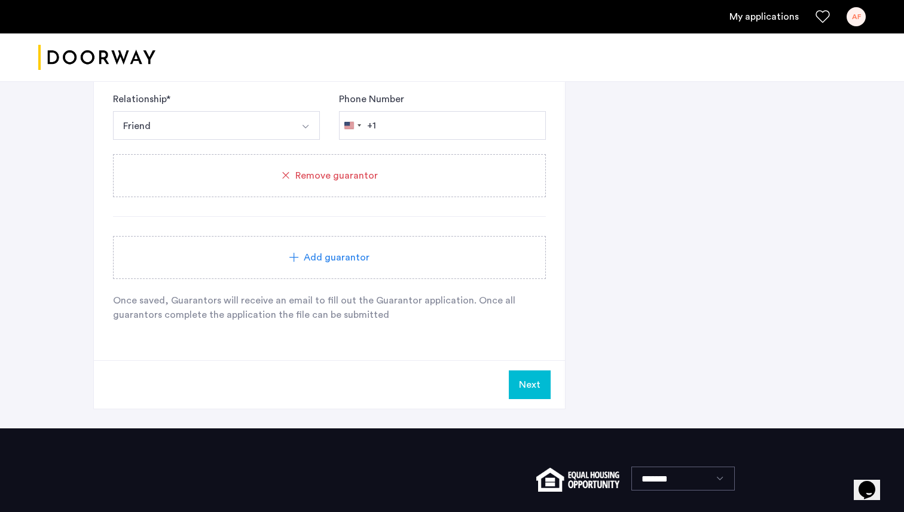
scroll to position [1148, 0]
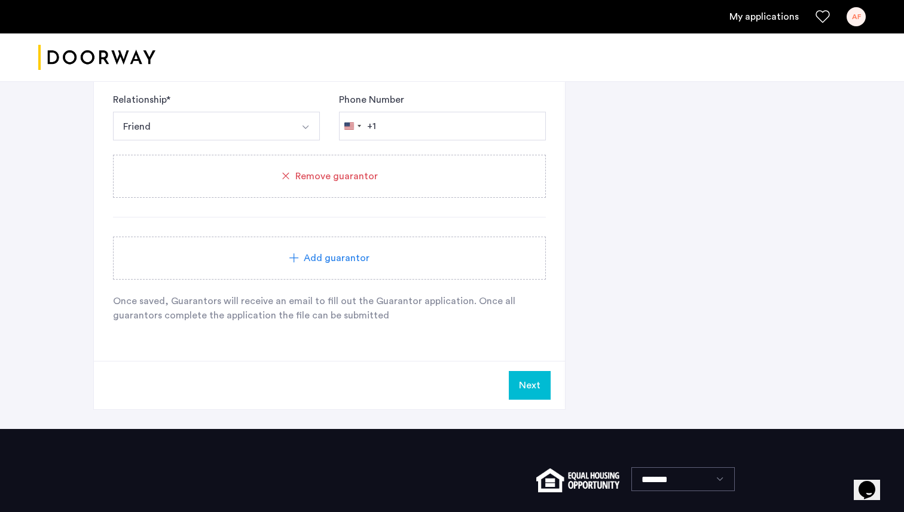
click at [539, 391] on button "Next" at bounding box center [530, 385] width 42 height 29
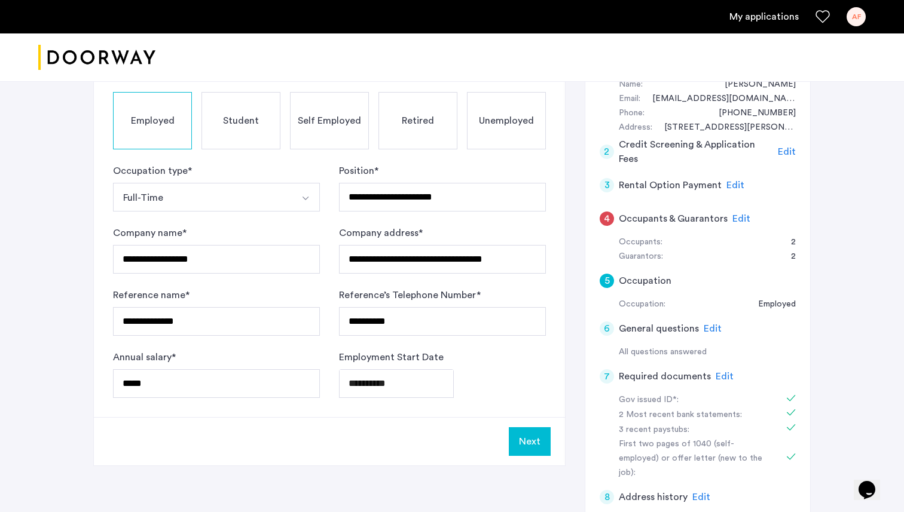
scroll to position [229, 0]
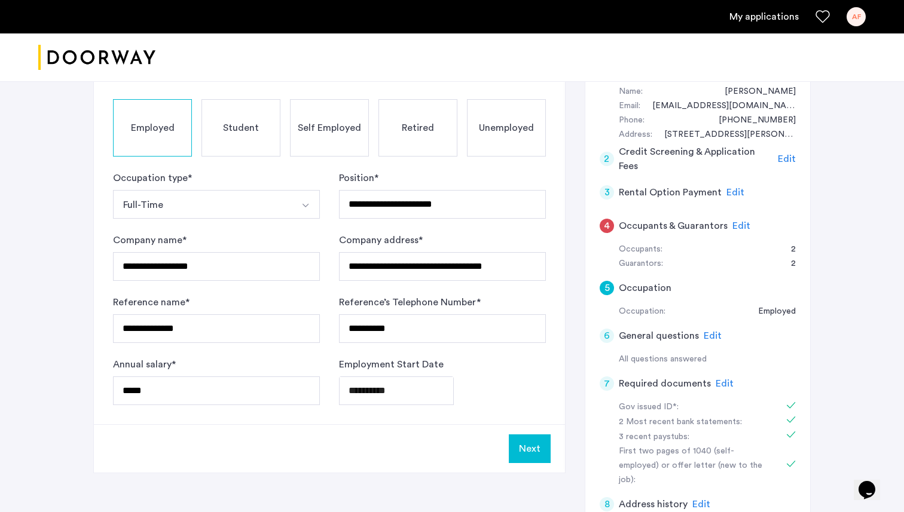
click at [739, 224] on span "Edit" at bounding box center [741, 226] width 18 height 10
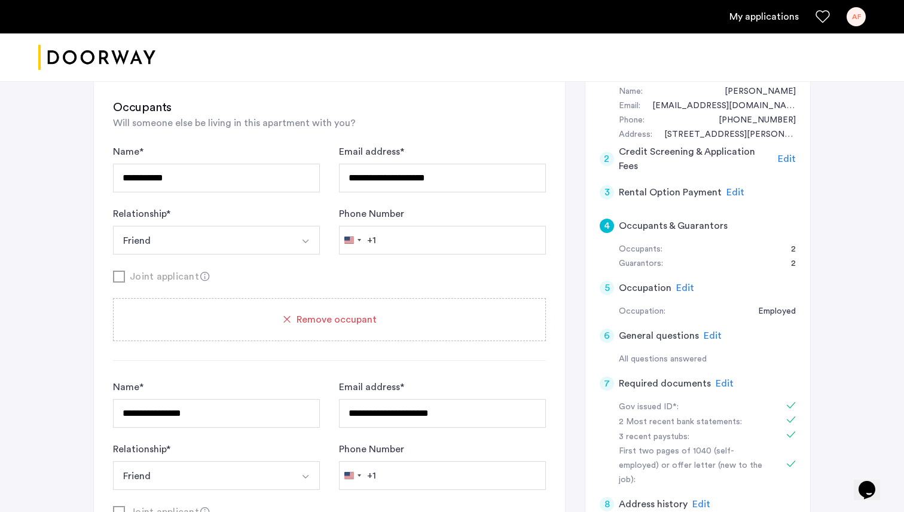
scroll to position [0, 0]
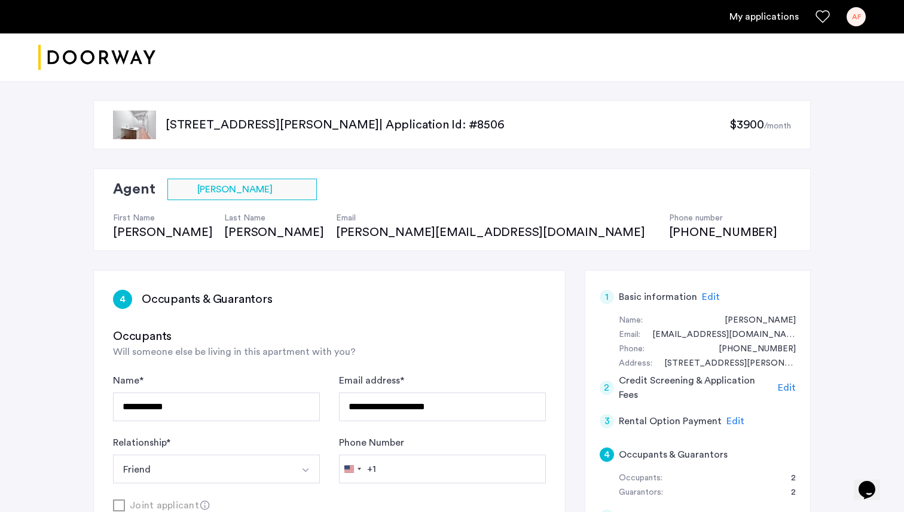
click at [775, 28] on div "My applications AF" at bounding box center [452, 16] width 904 height 33
click at [765, 25] on ul "My applications AF" at bounding box center [451, 16] width 827 height 19
click at [751, 16] on link "My applications" at bounding box center [763, 17] width 69 height 14
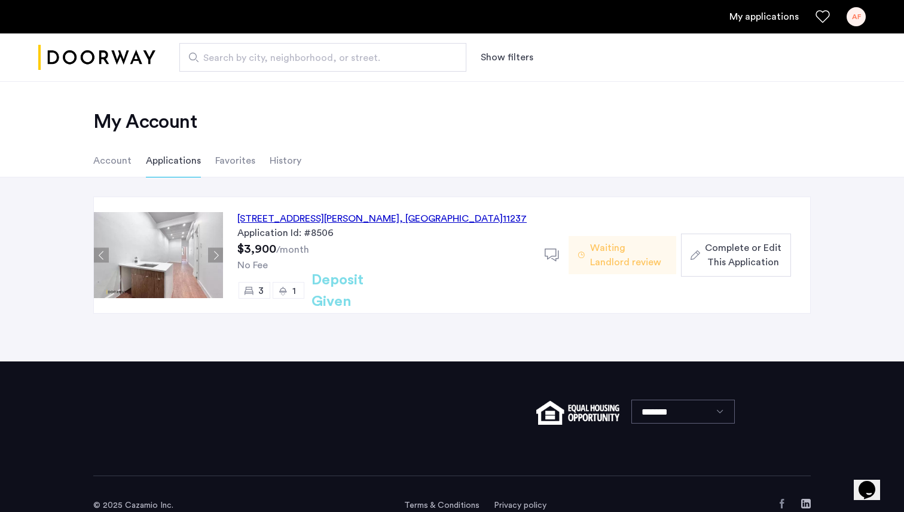
click at [733, 258] on span "Complete or Edit This Application" at bounding box center [743, 255] width 77 height 29
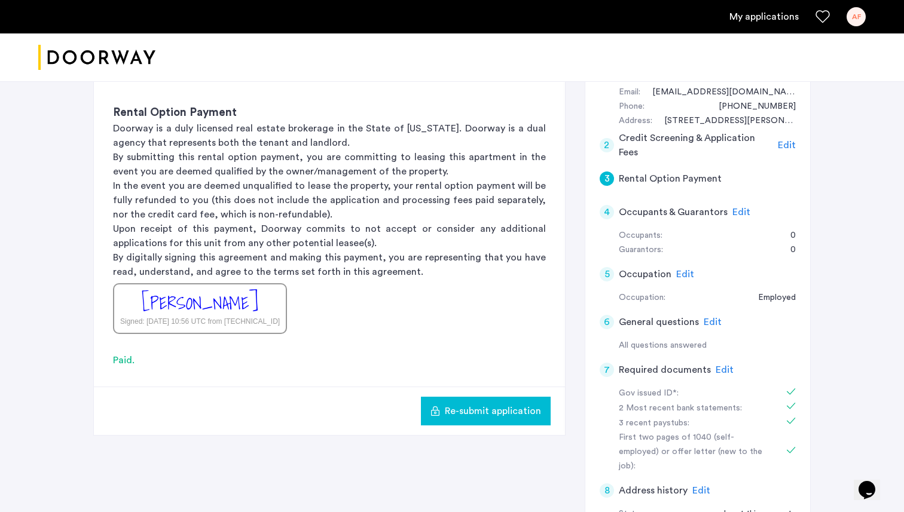
scroll to position [241, 0]
click at [738, 214] on span "Edit" at bounding box center [741, 214] width 18 height 10
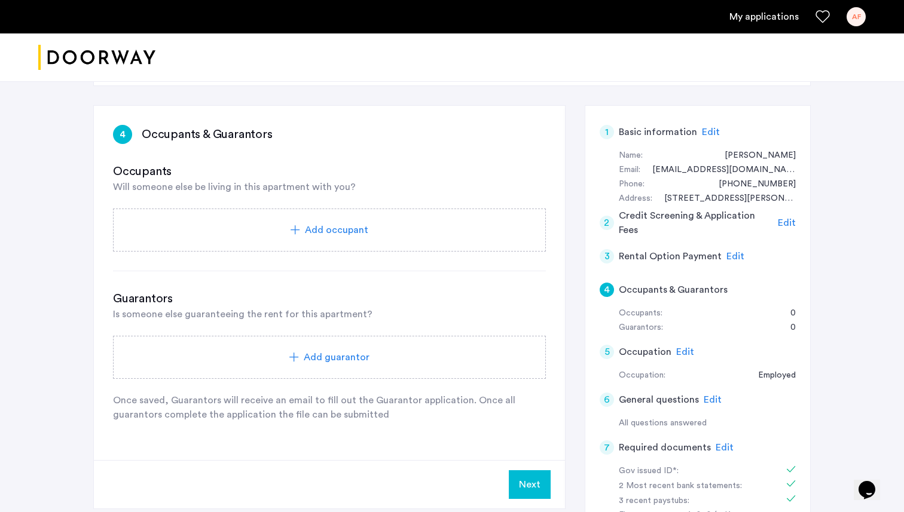
scroll to position [161, 0]
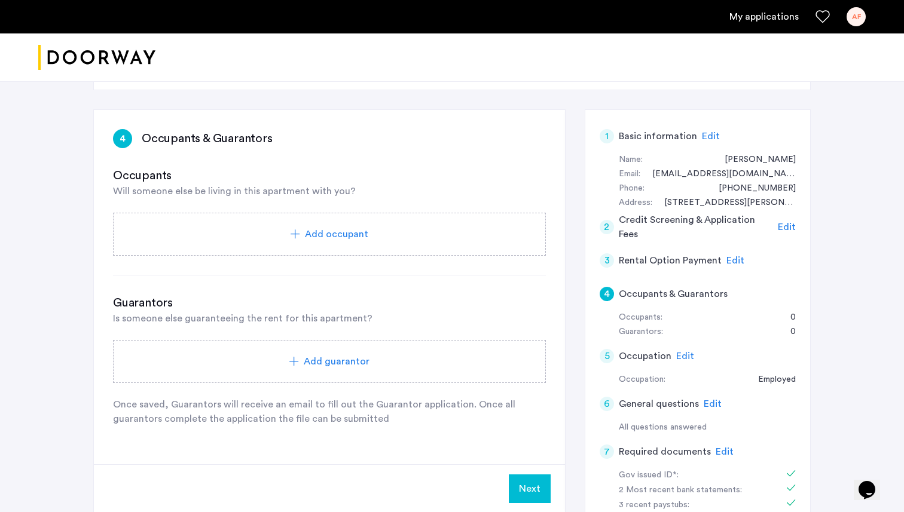
click at [338, 357] on span "Add guarantor" at bounding box center [337, 361] width 66 height 14
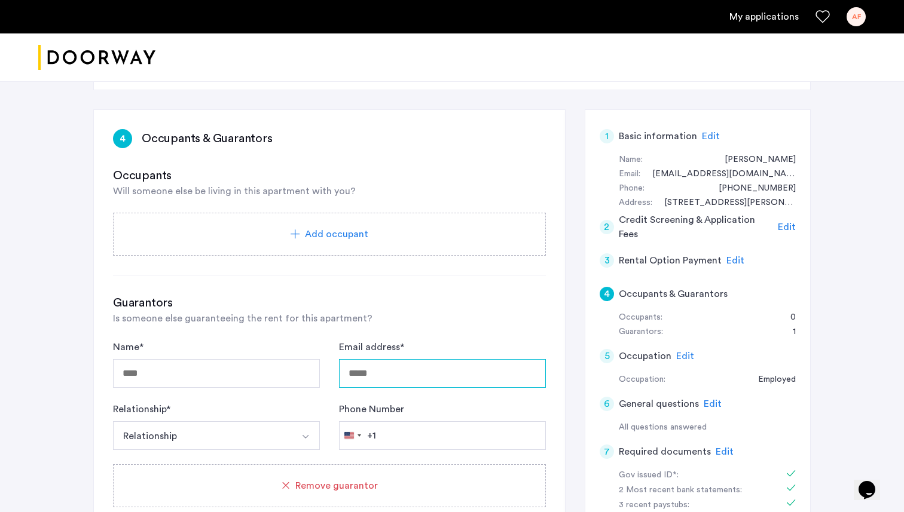
click at [415, 373] on input "Email address *" at bounding box center [442, 373] width 207 height 29
type input "**********"
drag, startPoint x: 486, startPoint y: 380, endPoint x: 313, endPoint y: 376, distance: 172.8
click at [313, 376] on form "**********" at bounding box center [329, 395] width 433 height 110
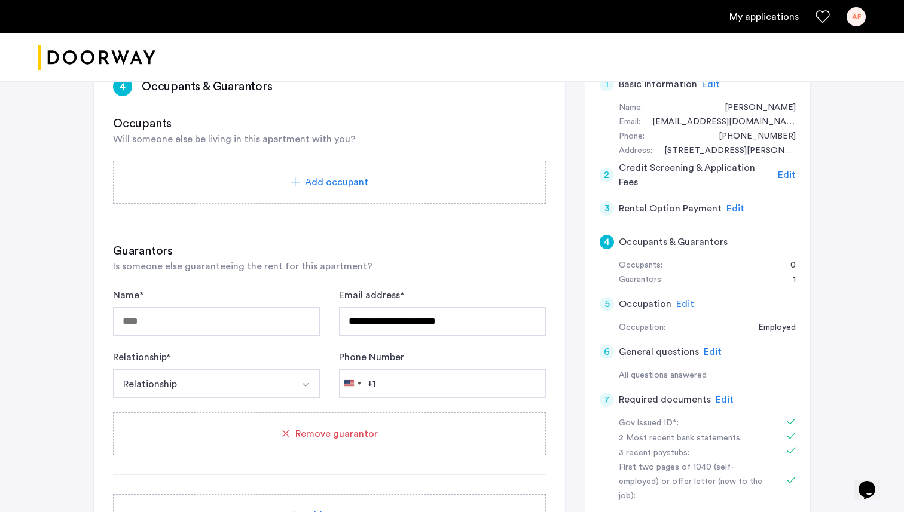
click at [460, 254] on h3 "Guarantors" at bounding box center [329, 251] width 433 height 17
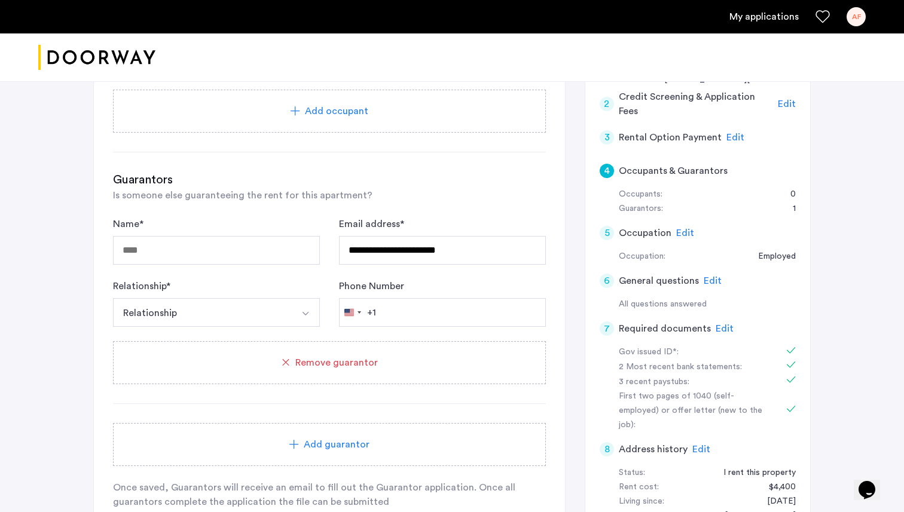
click at [480, 177] on h3 "Guarantors" at bounding box center [329, 180] width 433 height 17
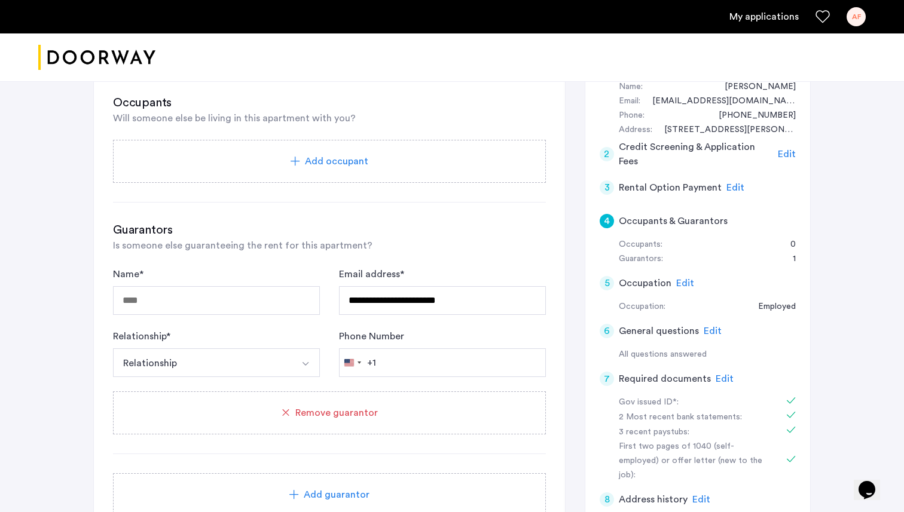
scroll to position [229, 0]
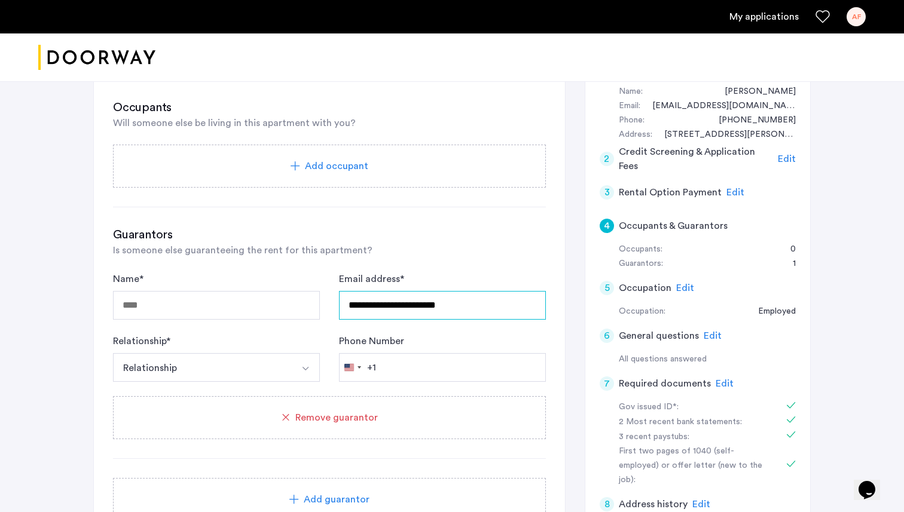
drag, startPoint x: 484, startPoint y: 306, endPoint x: 307, endPoint y: 304, distance: 177.5
click at [307, 304] on form "**********" at bounding box center [329, 327] width 433 height 110
click at [341, 399] on div "Remove guarantor" at bounding box center [329, 417] width 433 height 43
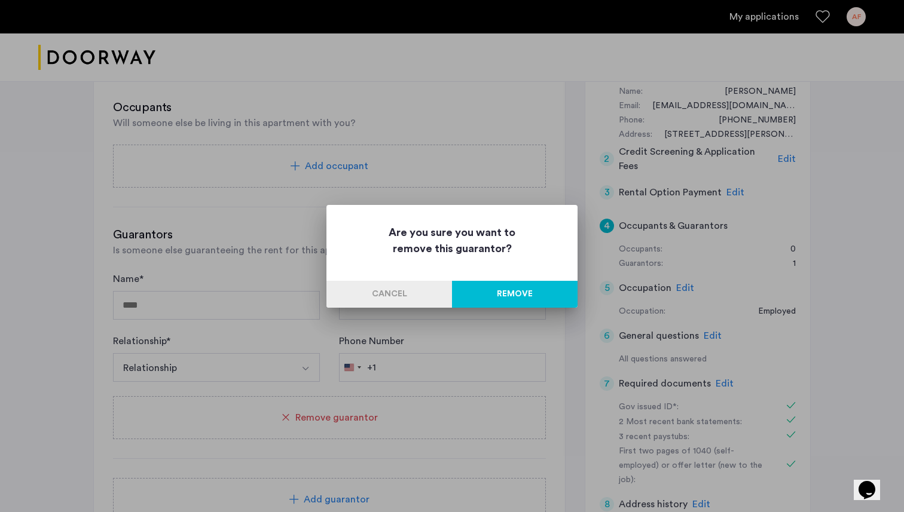
click at [524, 293] on button "Remove" at bounding box center [515, 294] width 126 height 27
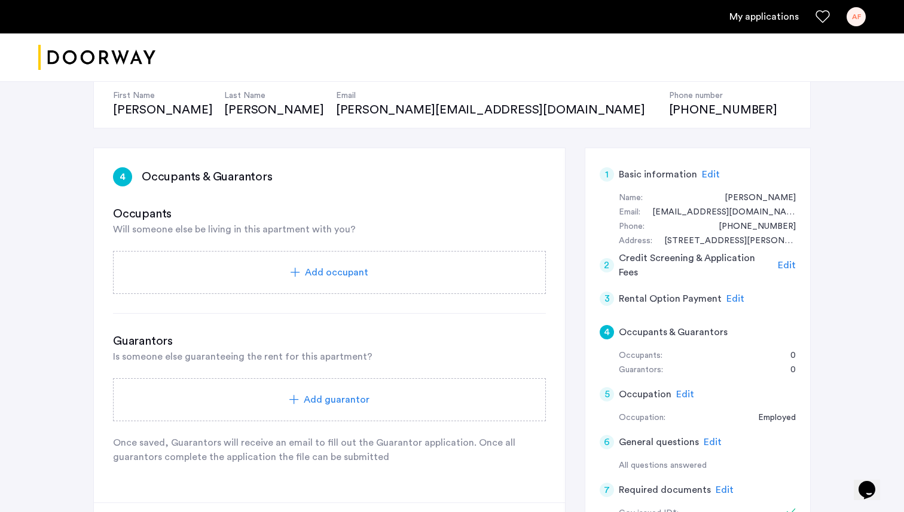
scroll to position [108, 0]
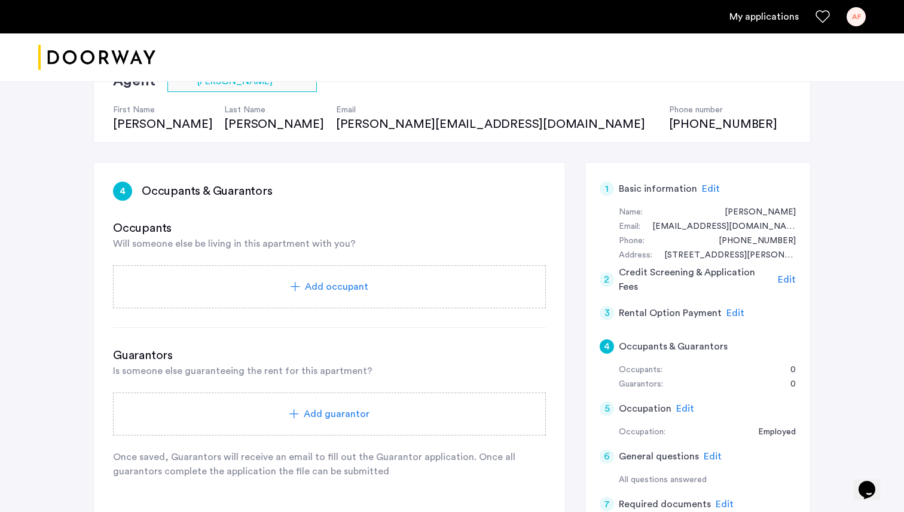
click at [393, 284] on div "Add occupant" at bounding box center [329, 287] width 404 height 14
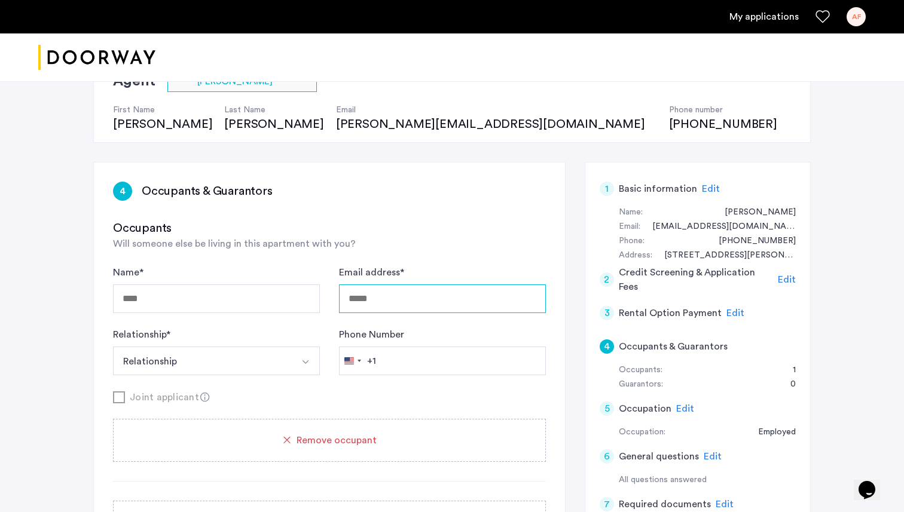
click at [405, 292] on input "Email address *" at bounding box center [442, 298] width 207 height 29
drag, startPoint x: 470, startPoint y: 303, endPoint x: 311, endPoint y: 302, distance: 159.6
click at [310, 302] on div "**********" at bounding box center [329, 320] width 433 height 110
type input "*"
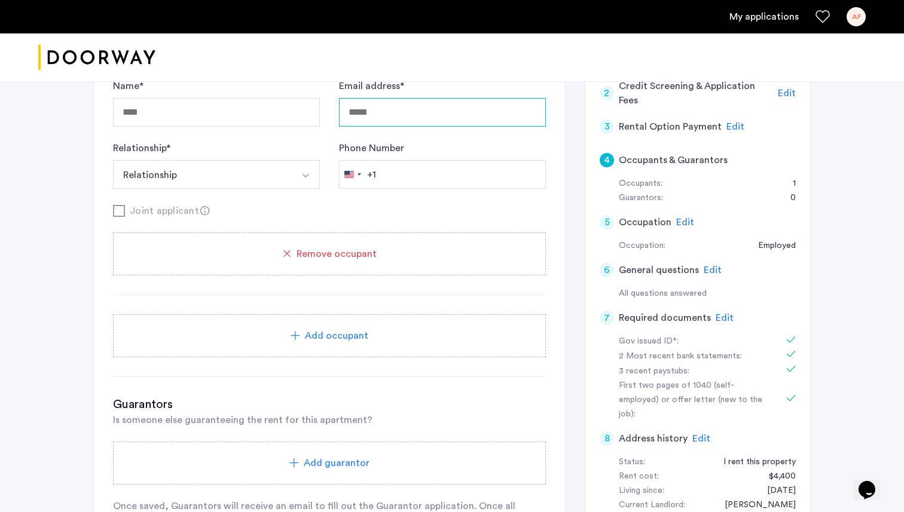
scroll to position [445, 0]
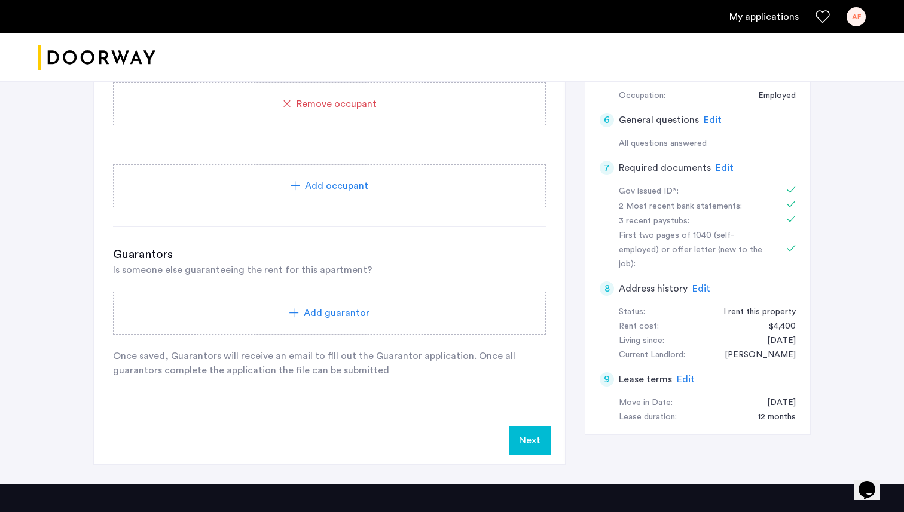
click at [269, 296] on div "Add guarantor" at bounding box center [329, 313] width 433 height 43
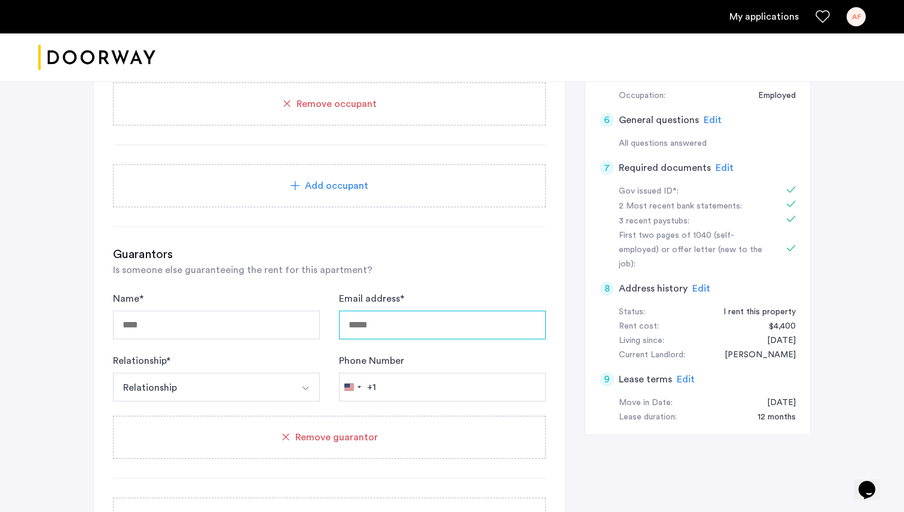
click at [442, 320] on input "Email address *" at bounding box center [442, 325] width 207 height 29
type input "**********"
drag, startPoint x: 478, startPoint y: 322, endPoint x: 329, endPoint y: 321, distance: 149.4
click at [329, 322] on form "**********" at bounding box center [329, 347] width 433 height 110
click at [512, 252] on h3 "Guarantors" at bounding box center [329, 254] width 433 height 17
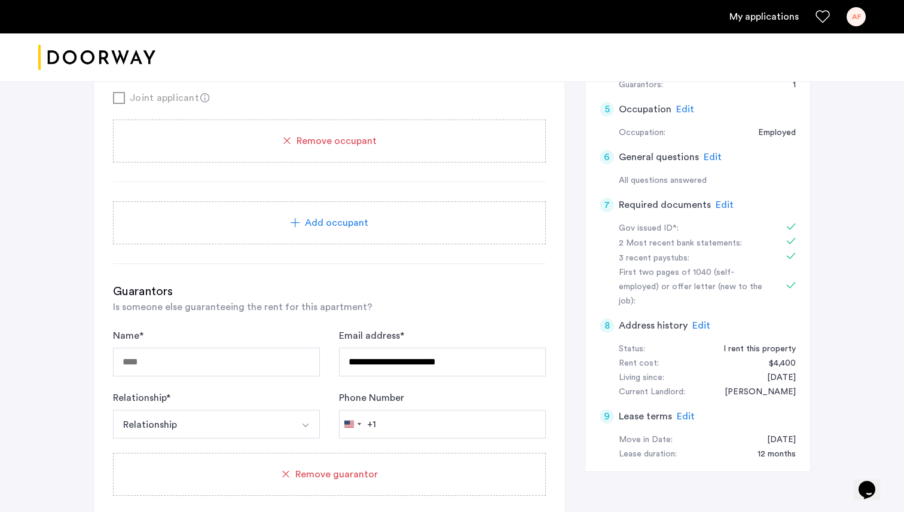
scroll to position [409, 0]
drag, startPoint x: 486, startPoint y: 359, endPoint x: 293, endPoint y: 358, distance: 193.1
click at [293, 358] on form "**********" at bounding box center [329, 383] width 433 height 110
click at [485, 320] on div "Guarantors Is someone else guaranteeing the rent for this apartment? Name * Ema…" at bounding box center [329, 451] width 433 height 338
click at [473, 475] on div "Remove guarantor" at bounding box center [329, 473] width 404 height 14
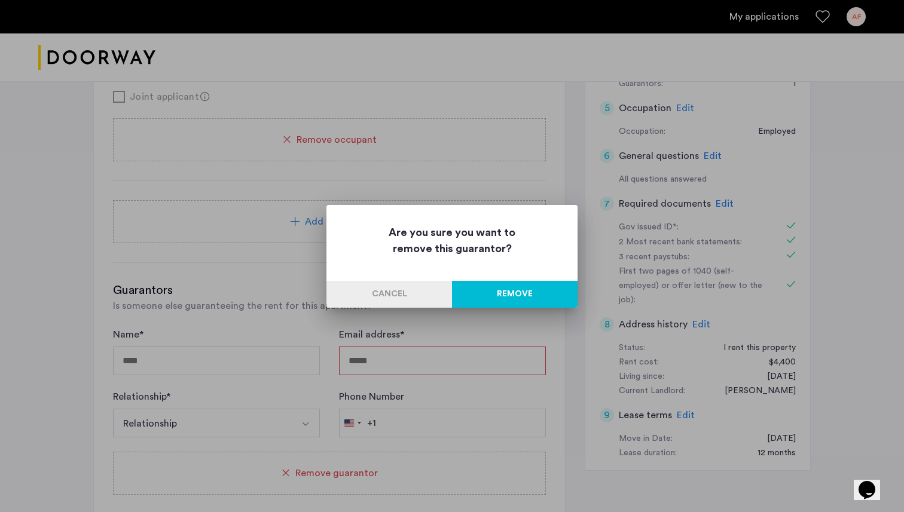
scroll to position [0, 0]
click at [528, 302] on button "Remove" at bounding box center [515, 294] width 126 height 27
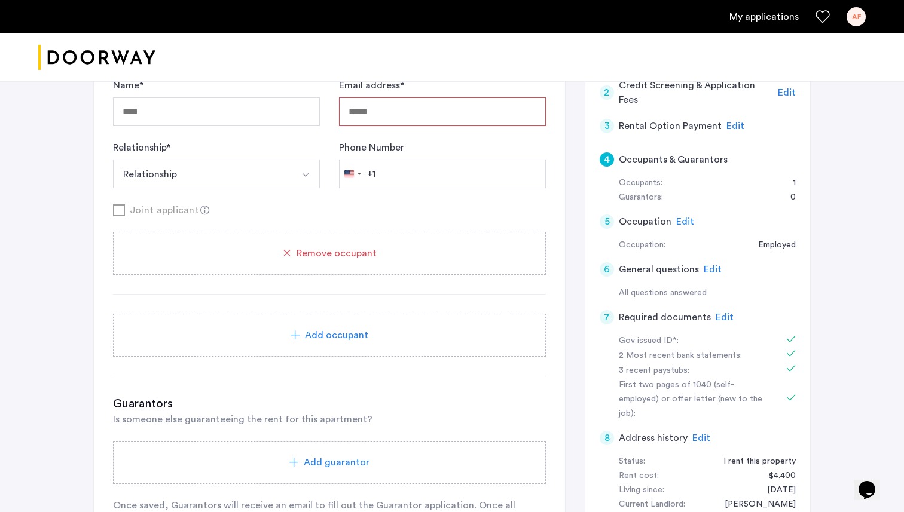
scroll to position [293, 0]
click at [437, 286] on div "Name * Email address * Relationship * Relationship Husband Wife Son Daughter Mo…" at bounding box center [329, 188] width 433 height 216
click at [411, 248] on div "Remove occupant" at bounding box center [329, 255] width 404 height 14
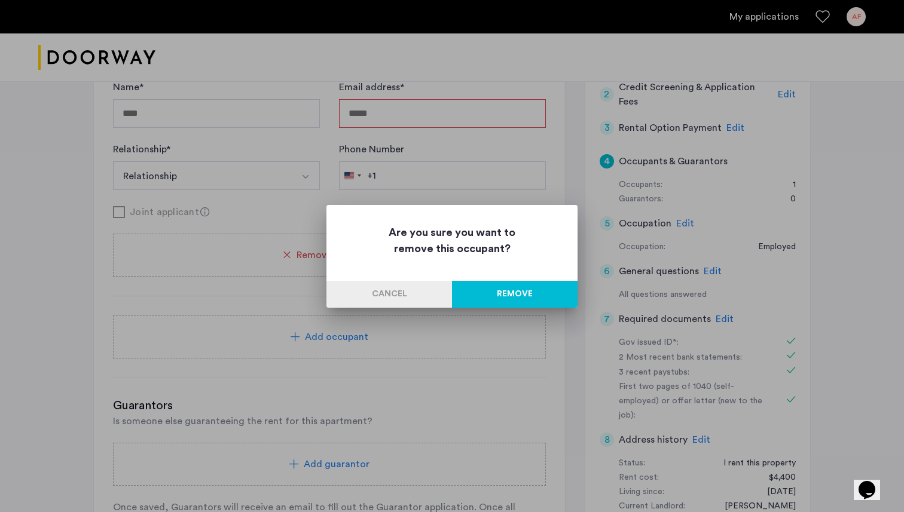
click at [500, 296] on button "Remove" at bounding box center [515, 294] width 126 height 27
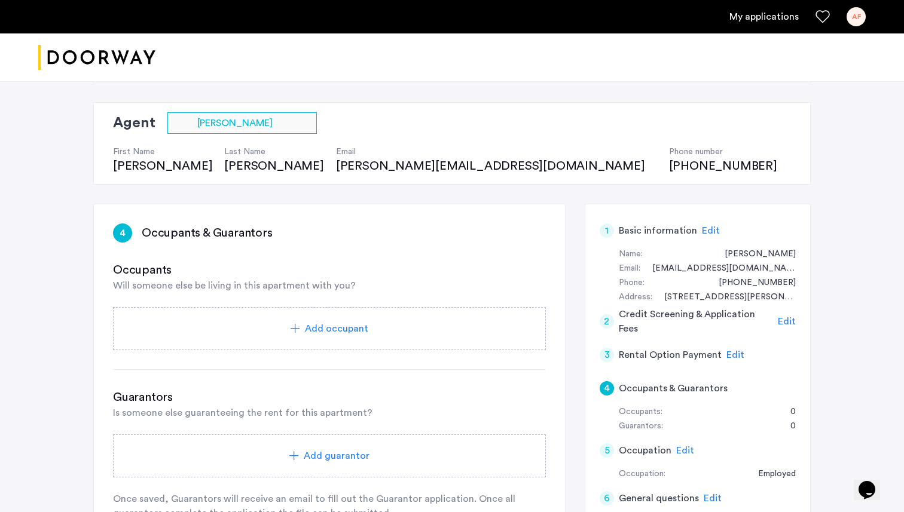
scroll to position [68, 0]
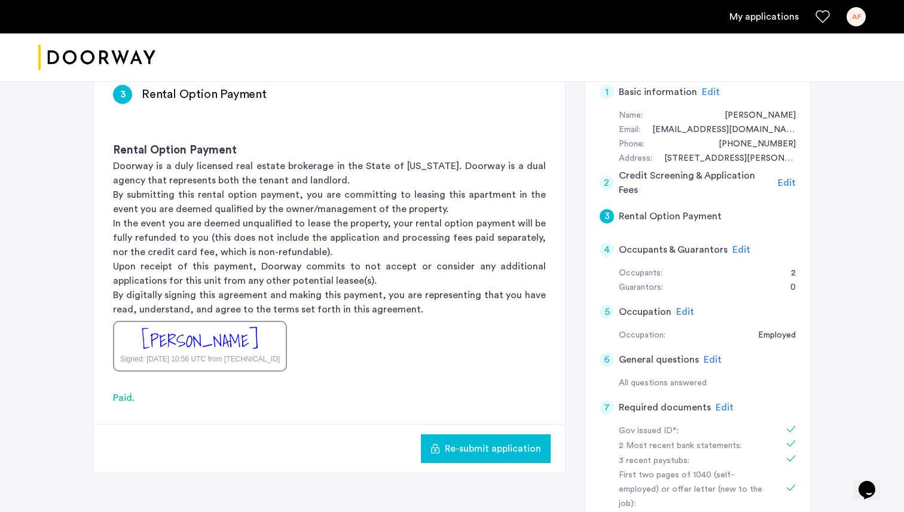
scroll to position [199, 0]
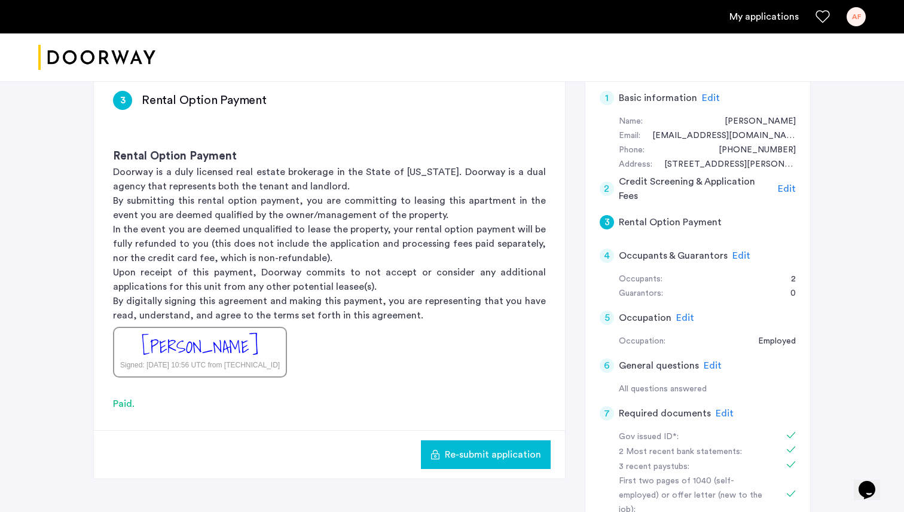
click at [737, 254] on span "Edit" at bounding box center [741, 256] width 18 height 10
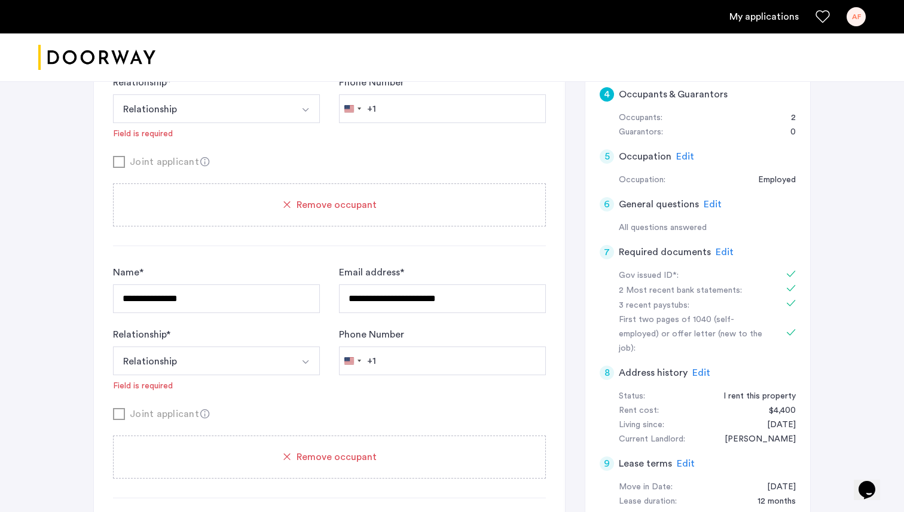
scroll to position [368, 0]
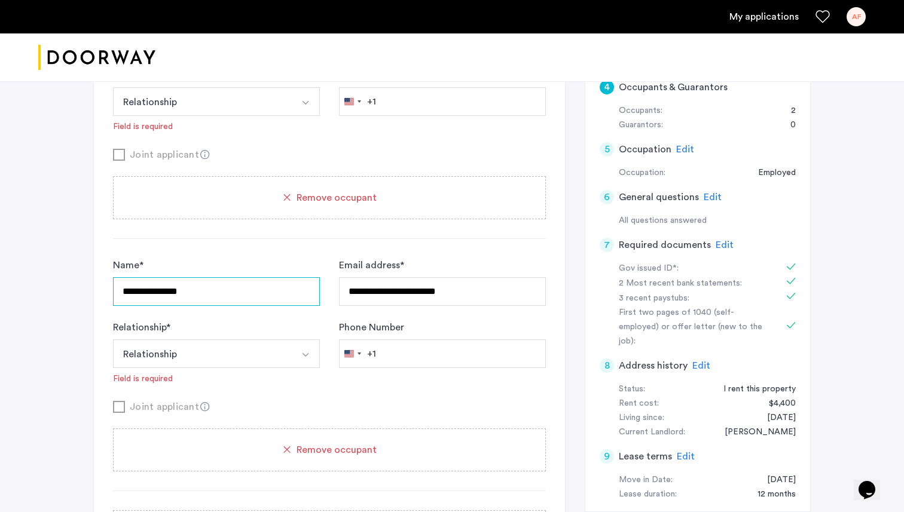
drag, startPoint x: 199, startPoint y: 298, endPoint x: 94, endPoint y: 296, distance: 104.6
click at [94, 296] on div "**********" at bounding box center [329, 332] width 471 height 859
type input "**********"
click at [257, 264] on div "**********" at bounding box center [216, 282] width 207 height 48
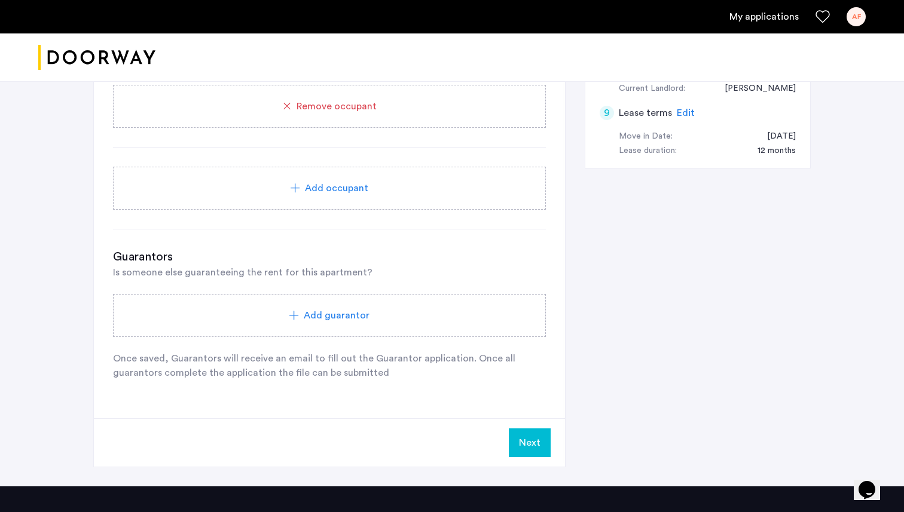
click at [571, 365] on div "**********" at bounding box center [451, 23] width 717 height 928
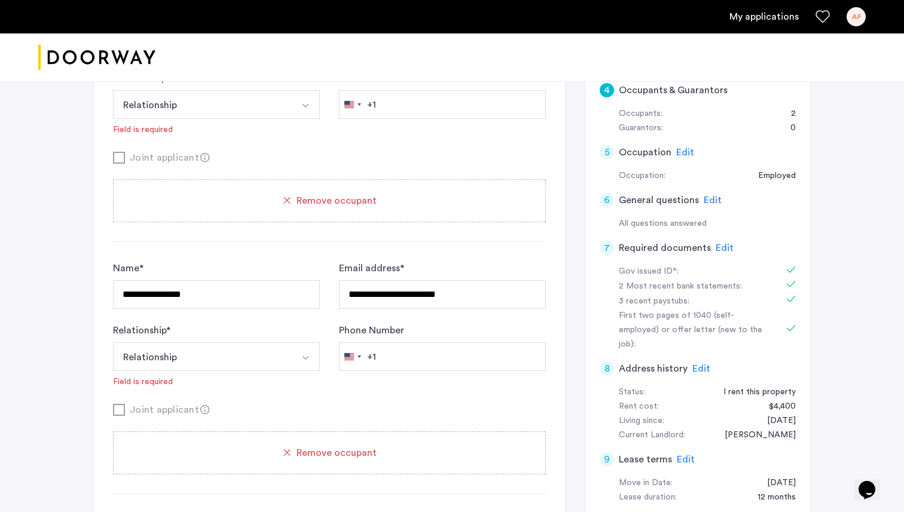
scroll to position [369, 0]
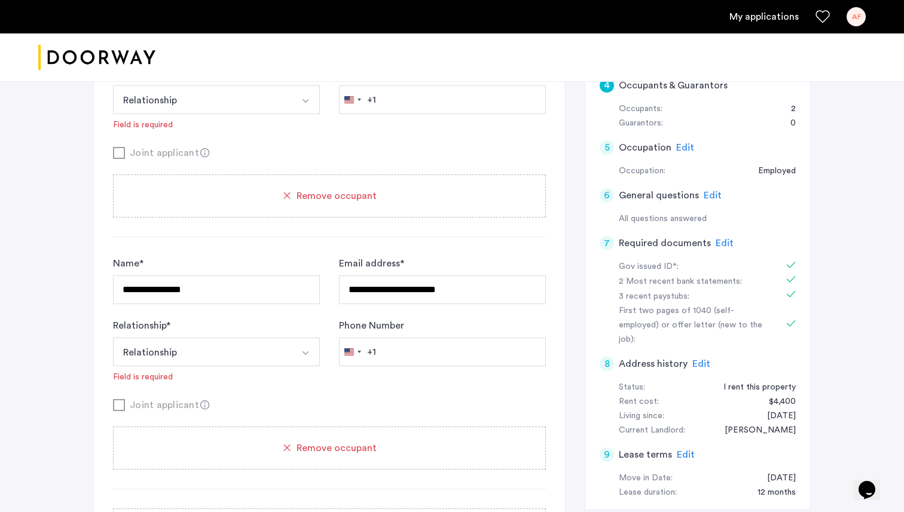
click at [707, 192] on span "Edit" at bounding box center [712, 196] width 18 height 10
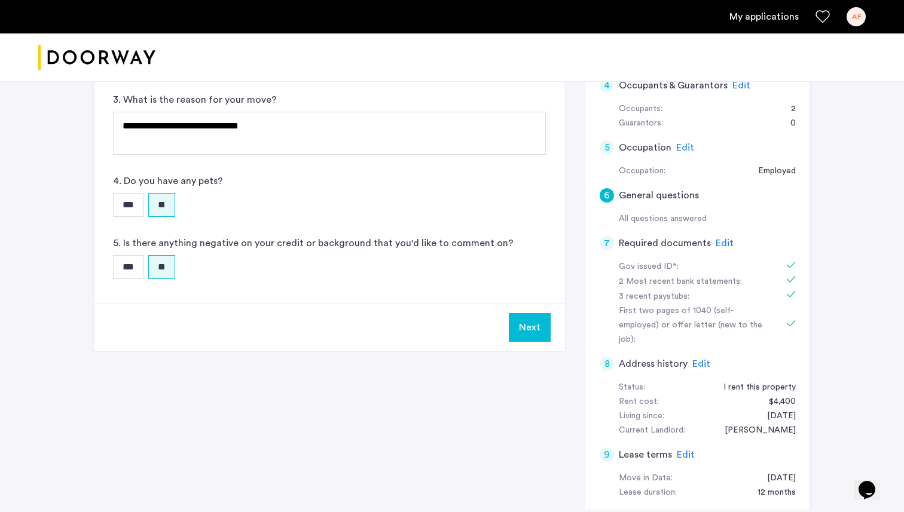
click at [732, 88] on span "Edit" at bounding box center [741, 86] width 18 height 10
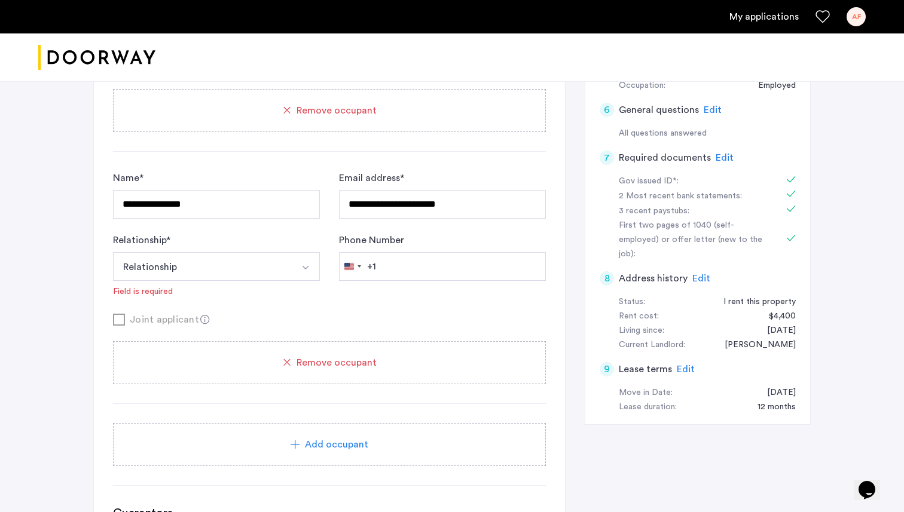
scroll to position [483, 0]
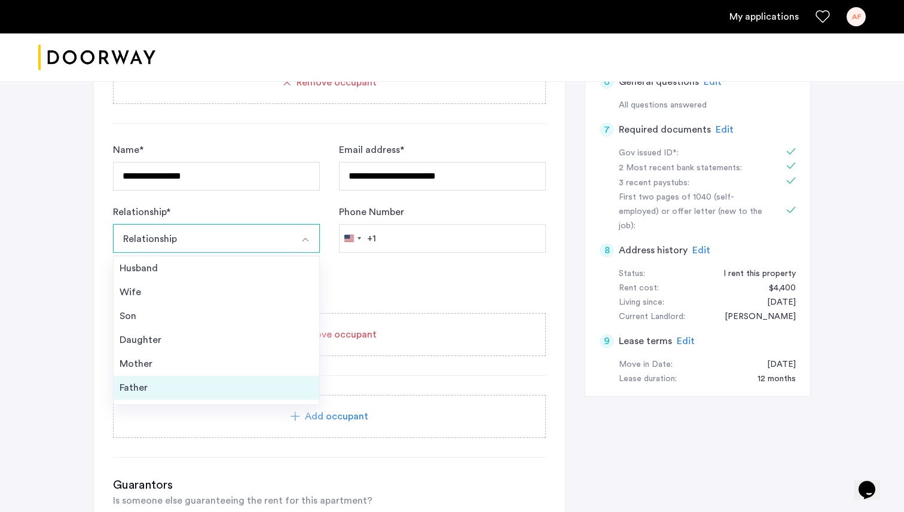
scroll to position [43, 0]
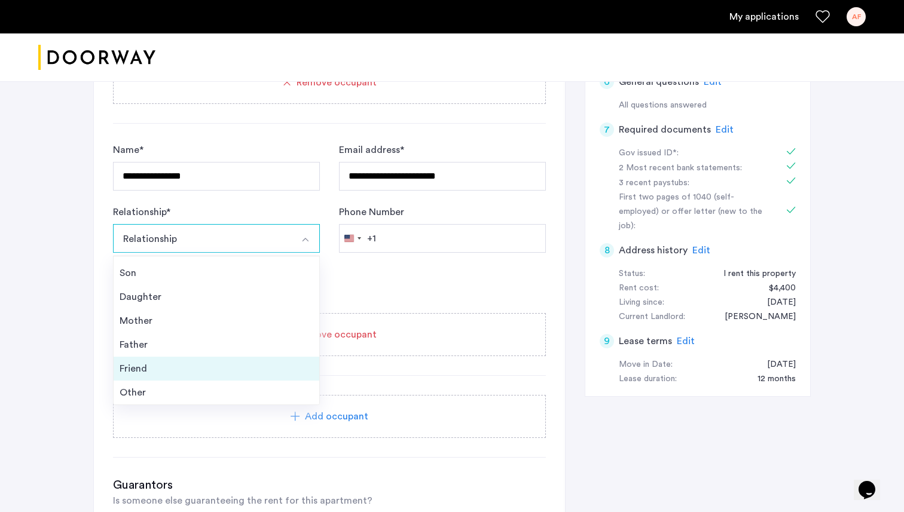
click at [163, 363] on div "Friend" at bounding box center [217, 369] width 194 height 14
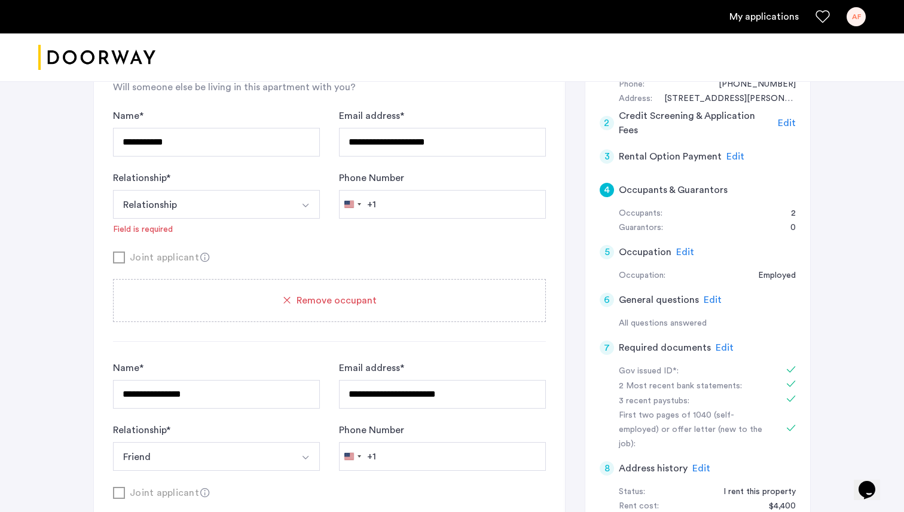
scroll to position [265, 0]
click at [256, 203] on button "Relationship" at bounding box center [202, 203] width 179 height 29
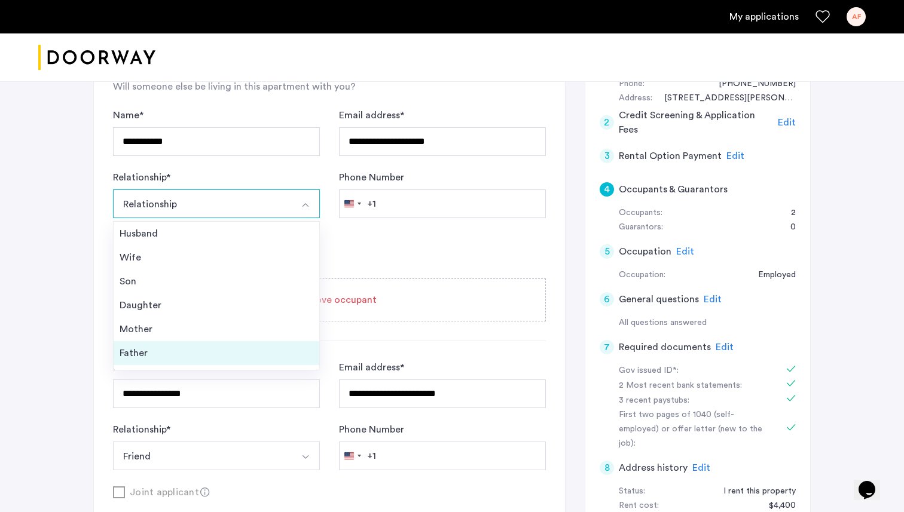
scroll to position [43, 0]
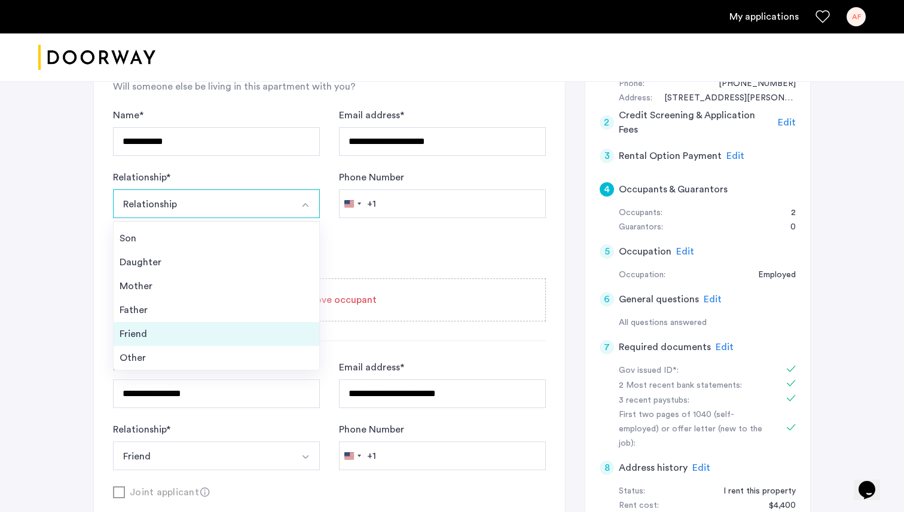
click at [186, 332] on div "Friend" at bounding box center [217, 334] width 194 height 14
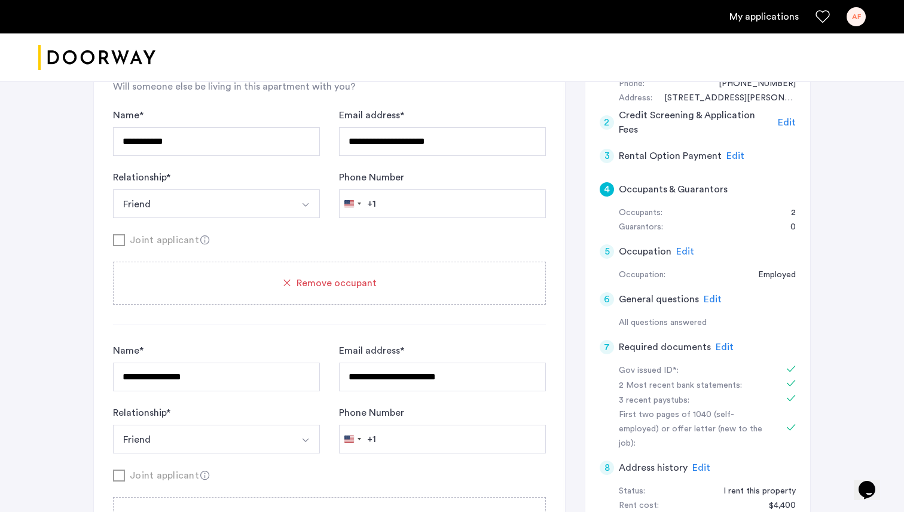
click at [339, 244] on div "Joint applicant" at bounding box center [329, 240] width 433 height 15
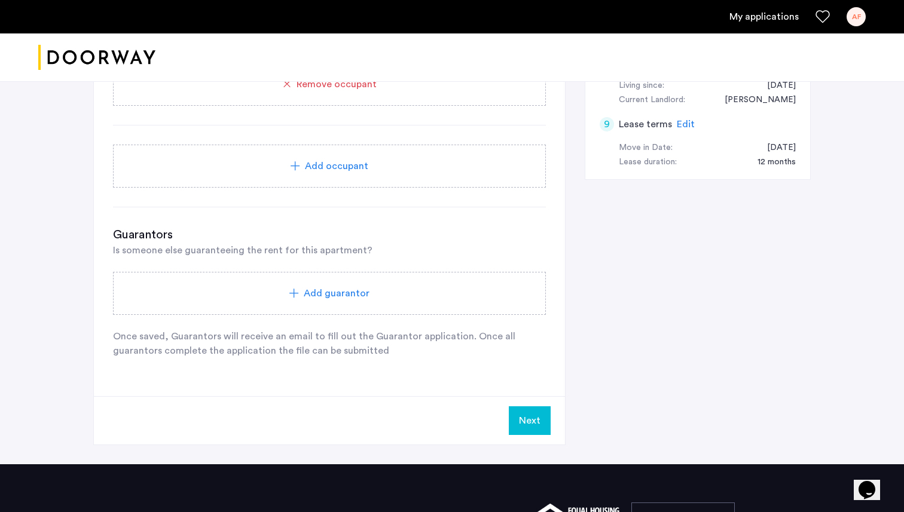
scroll to position [734, 0]
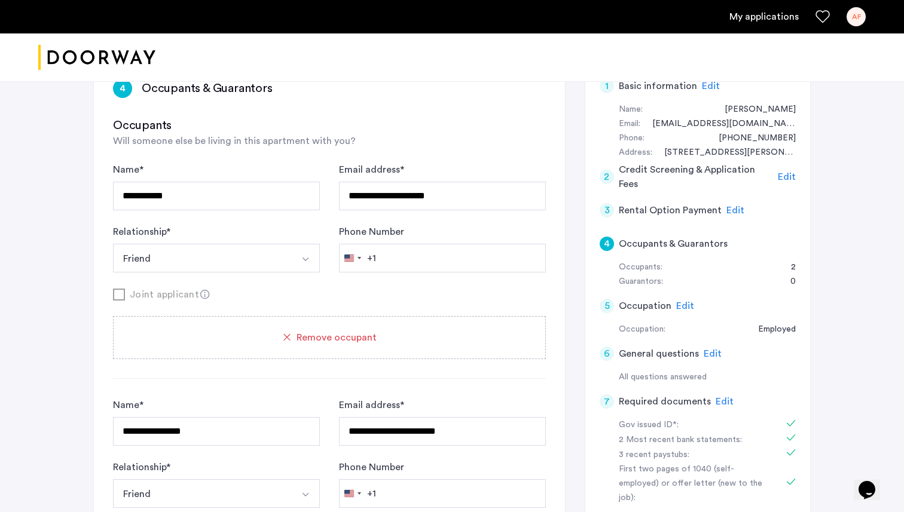
scroll to position [161, 0]
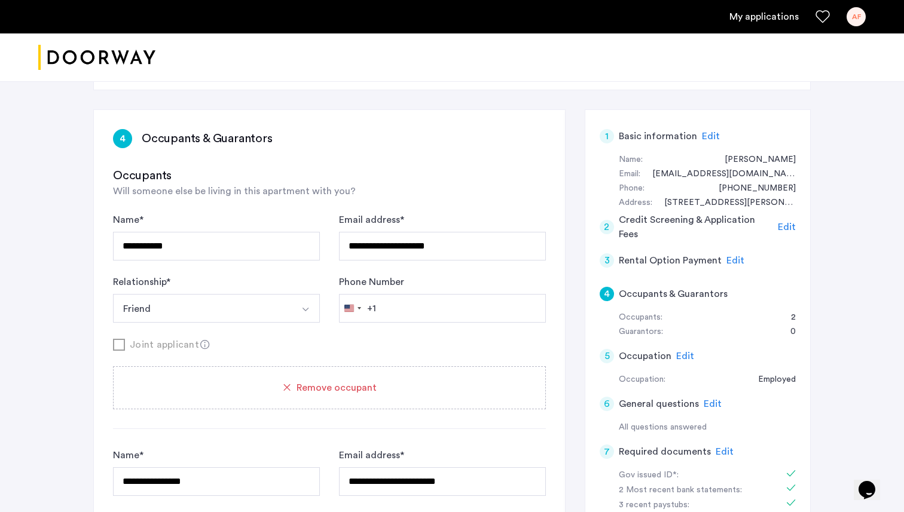
click at [732, 259] on span "Edit" at bounding box center [735, 261] width 18 height 10
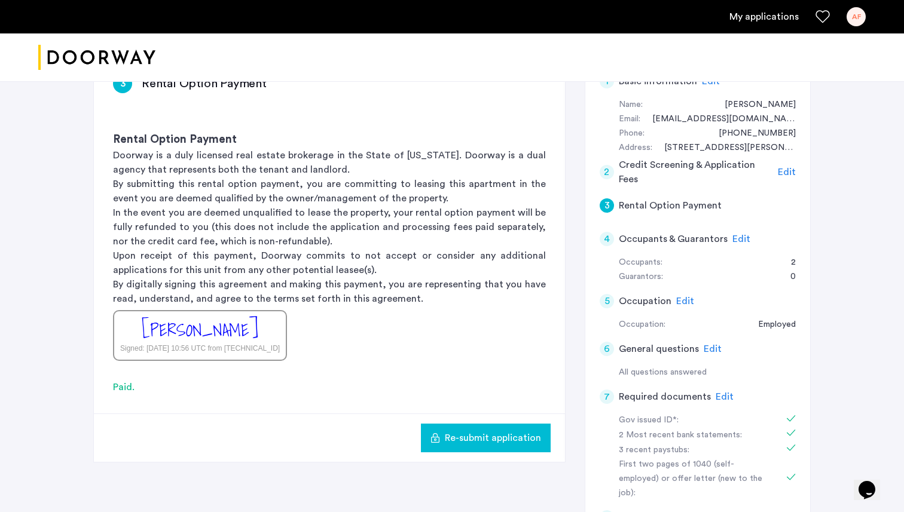
scroll to position [218, 0]
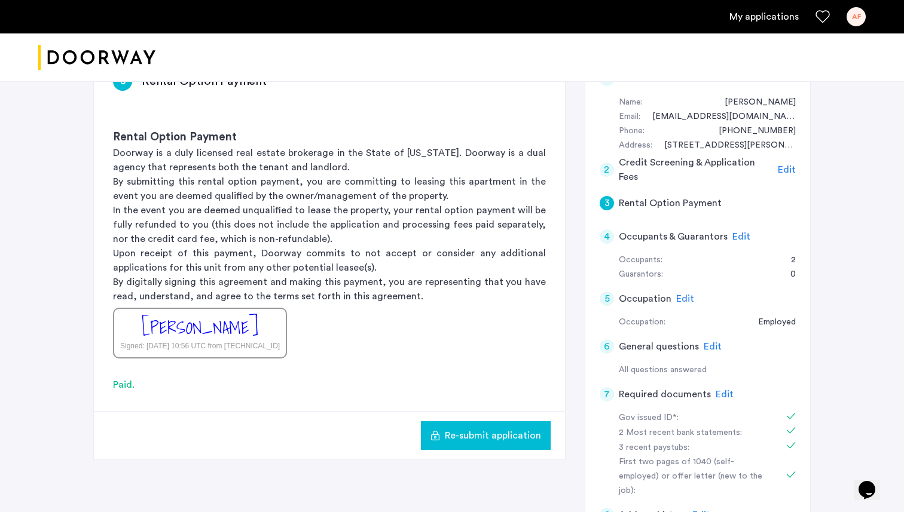
click at [739, 234] on span "Edit" at bounding box center [741, 237] width 18 height 10
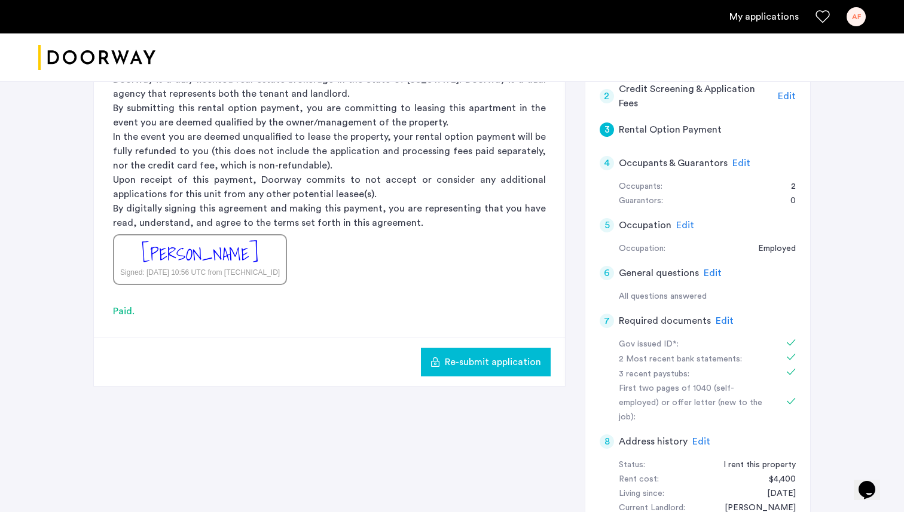
click at [740, 162] on span "Edit" at bounding box center [741, 163] width 18 height 10
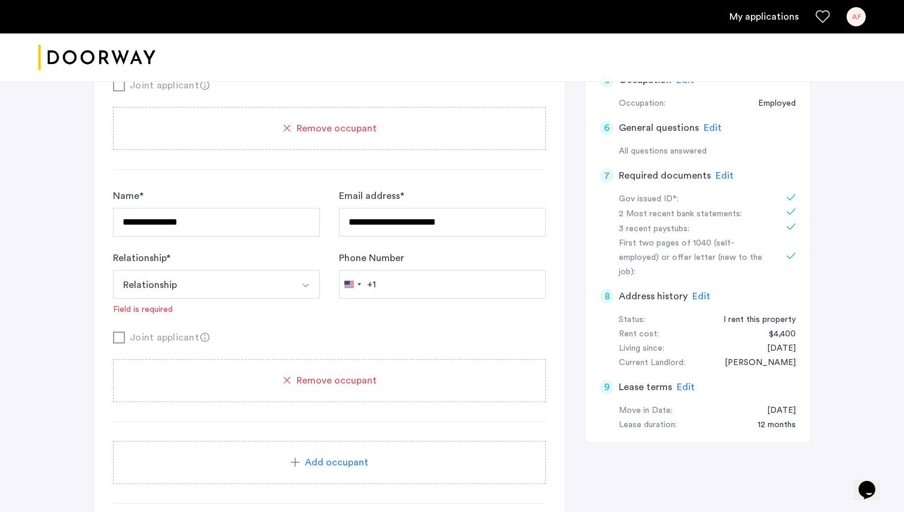
scroll to position [439, 0]
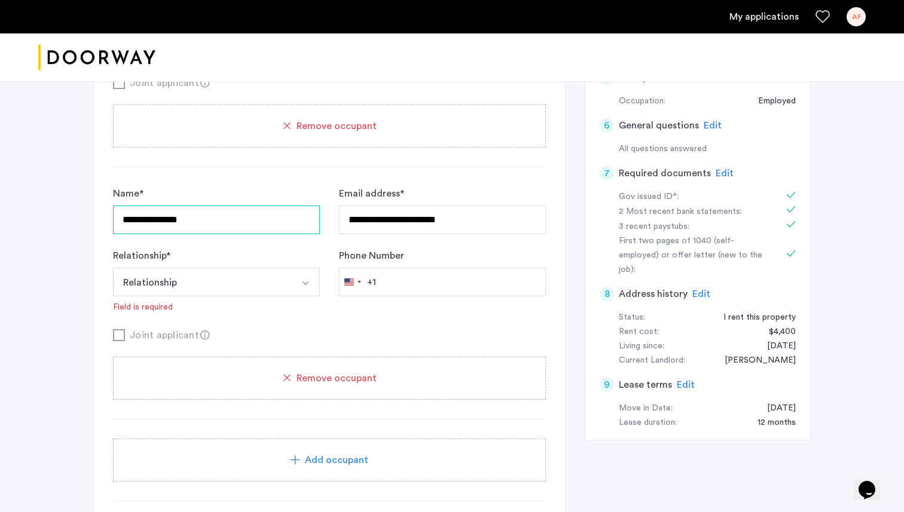
drag, startPoint x: 200, startPoint y: 225, endPoint x: 68, endPoint y: 225, distance: 131.5
click at [68, 225] on div "**********" at bounding box center [452, 200] width 904 height 1116
type input "**********"
click at [283, 172] on div "**********" at bounding box center [329, 185] width 433 height 593
click at [283, 285] on button "Relationship" at bounding box center [202, 282] width 179 height 29
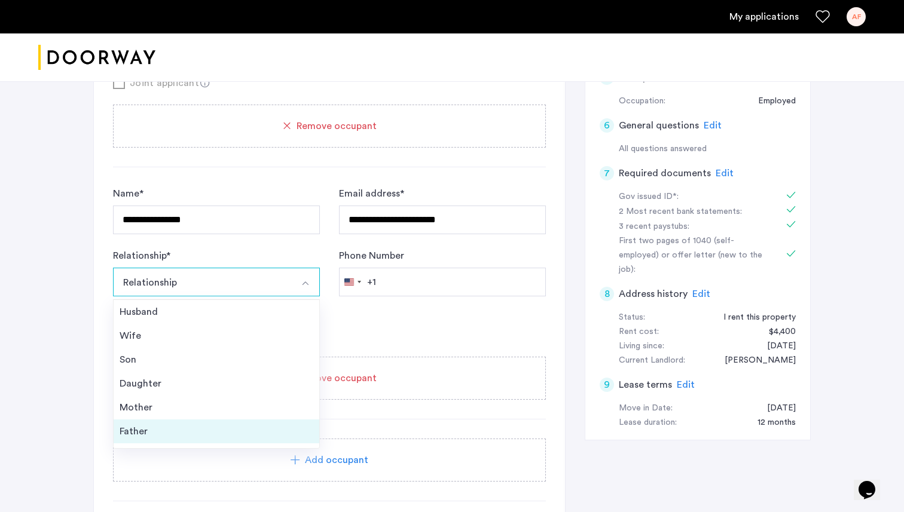
scroll to position [43, 0]
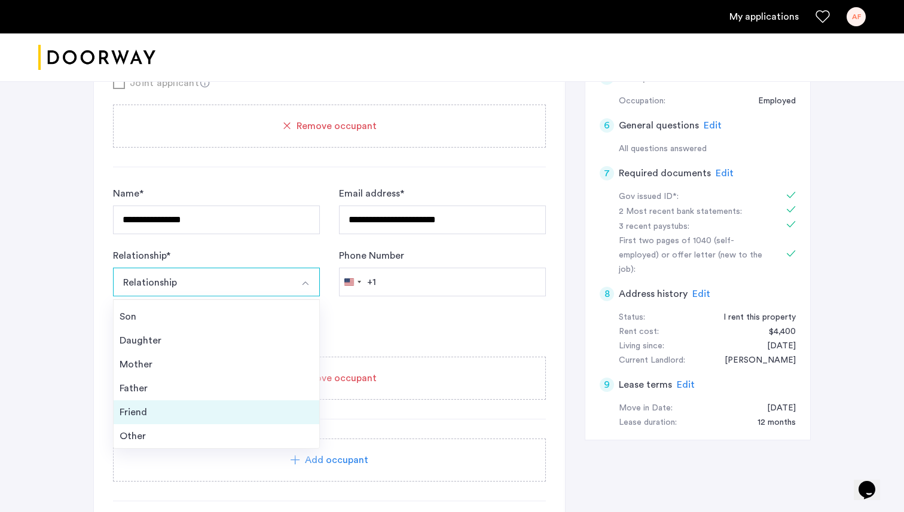
click at [185, 414] on div "Friend" at bounding box center [217, 412] width 194 height 14
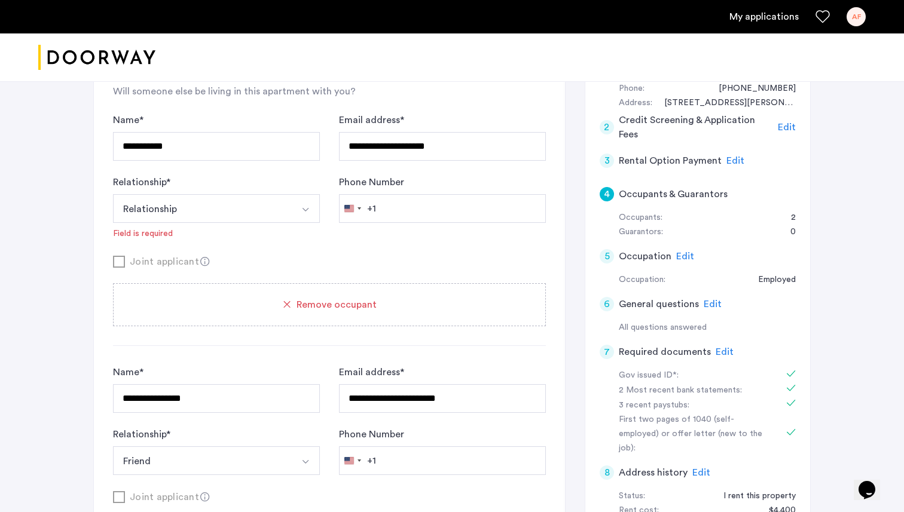
scroll to position [222, 0]
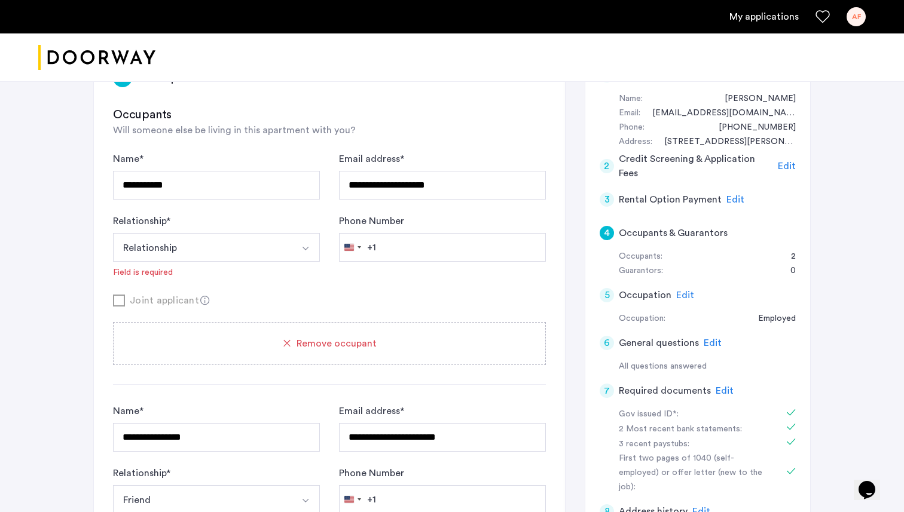
click at [213, 233] on button "Relationship" at bounding box center [202, 247] width 179 height 29
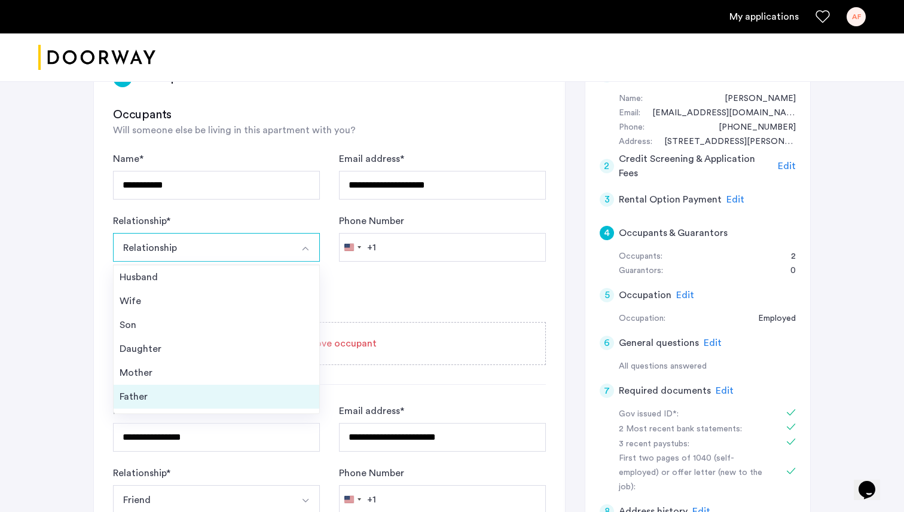
scroll to position [43, 0]
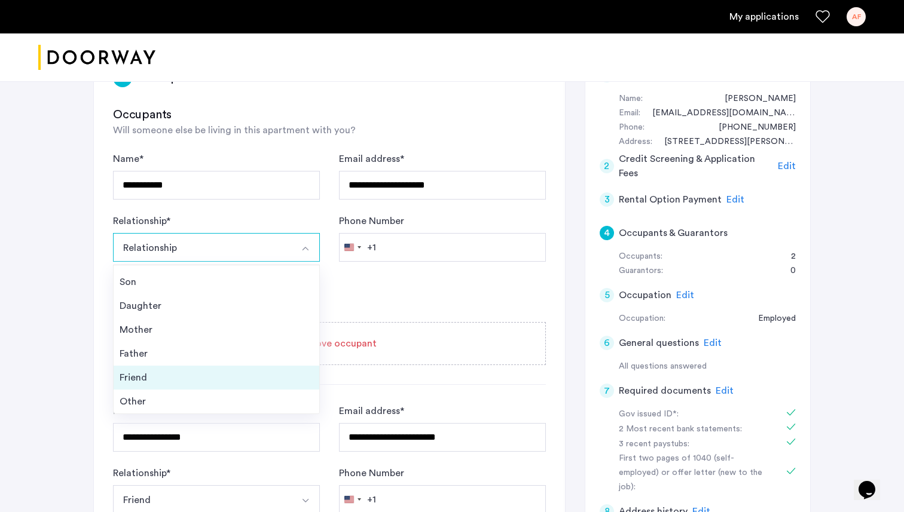
click at [193, 370] on li "Friend" at bounding box center [217, 378] width 206 height 24
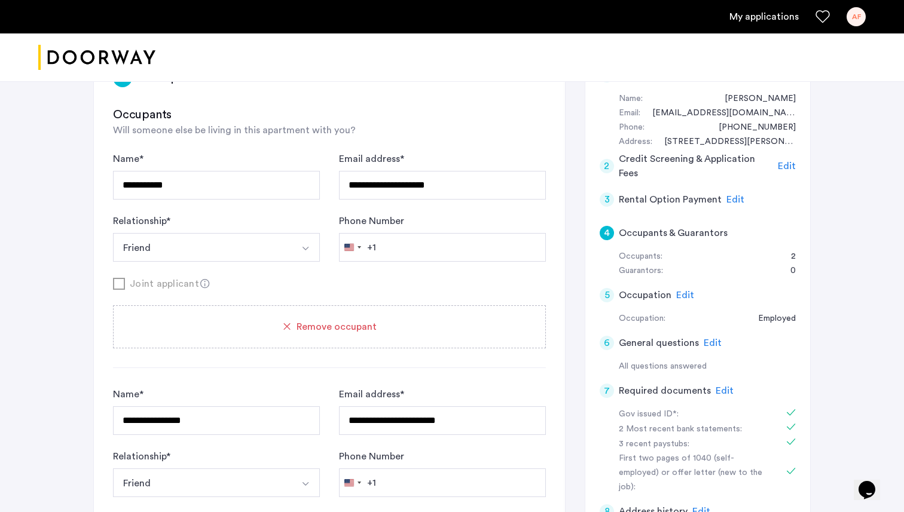
click at [332, 286] on div "Joint applicant" at bounding box center [329, 283] width 433 height 15
click at [574, 211] on div "**********" at bounding box center [451, 495] width 717 height 894
click at [735, 200] on span "Edit" at bounding box center [735, 200] width 18 height 10
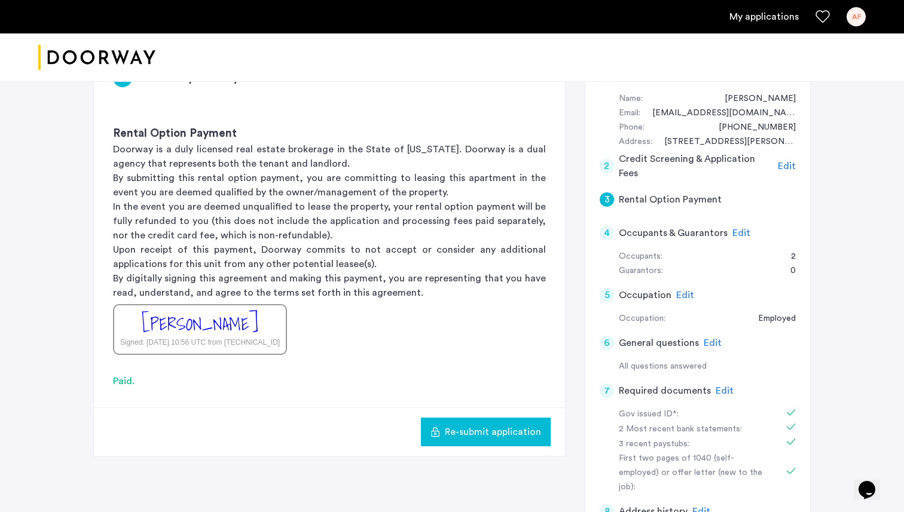
click at [733, 230] on span "Edit" at bounding box center [741, 233] width 18 height 10
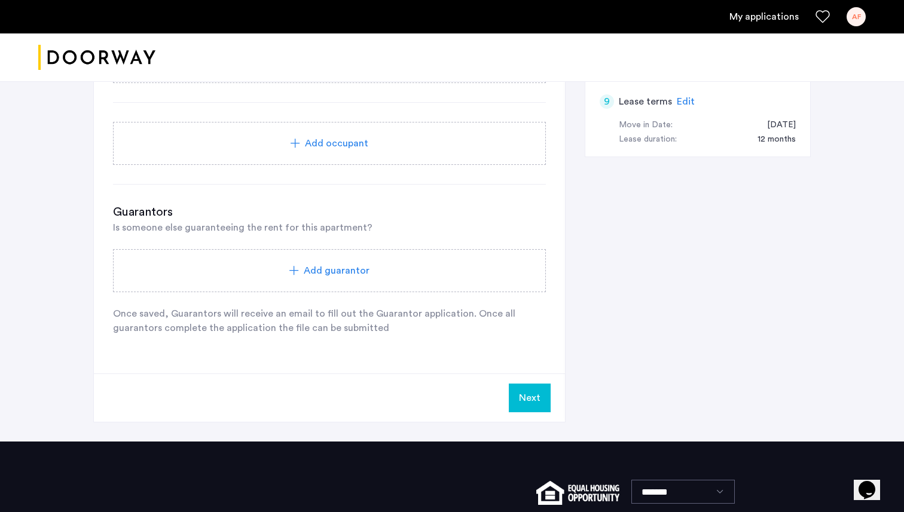
scroll to position [726, 0]
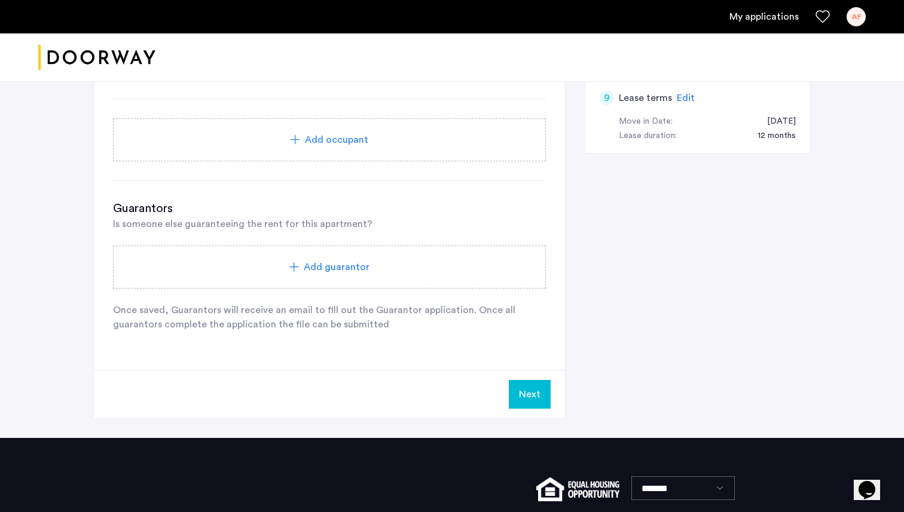
click at [387, 280] on div "Add guarantor" at bounding box center [329, 267] width 433 height 43
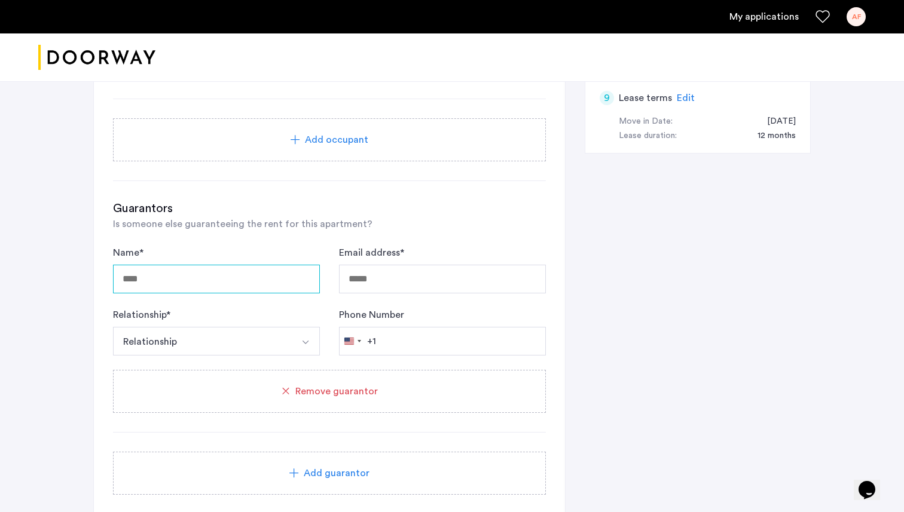
click at [243, 283] on input "Name *" at bounding box center [216, 279] width 207 height 29
type input "**********"
click at [375, 282] on input "Email address *" at bounding box center [442, 279] width 207 height 29
type input "**********"
click at [261, 351] on button "Relationship" at bounding box center [202, 341] width 179 height 29
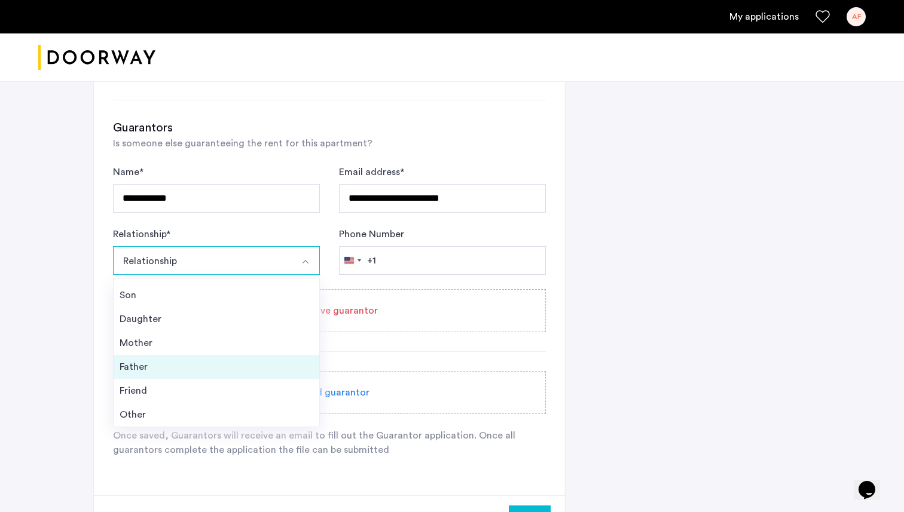
scroll to position [806, 0]
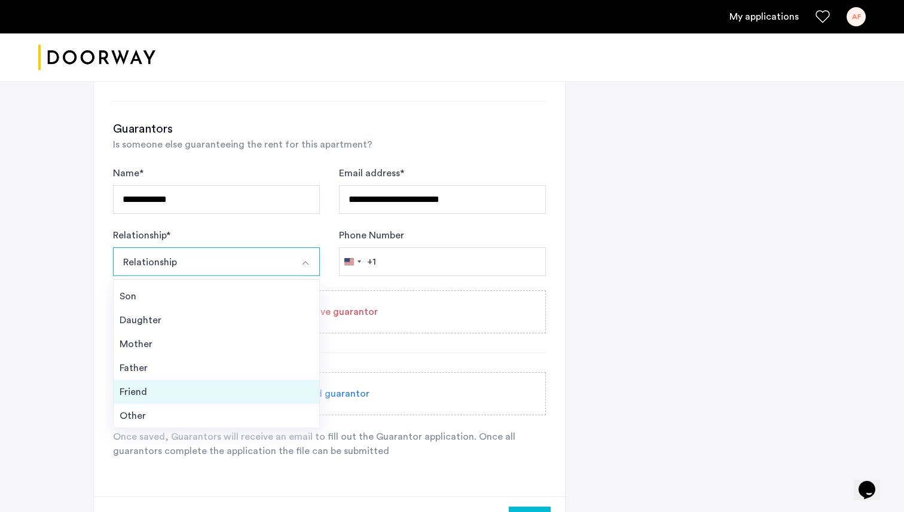
click at [189, 394] on div "Friend" at bounding box center [217, 392] width 194 height 14
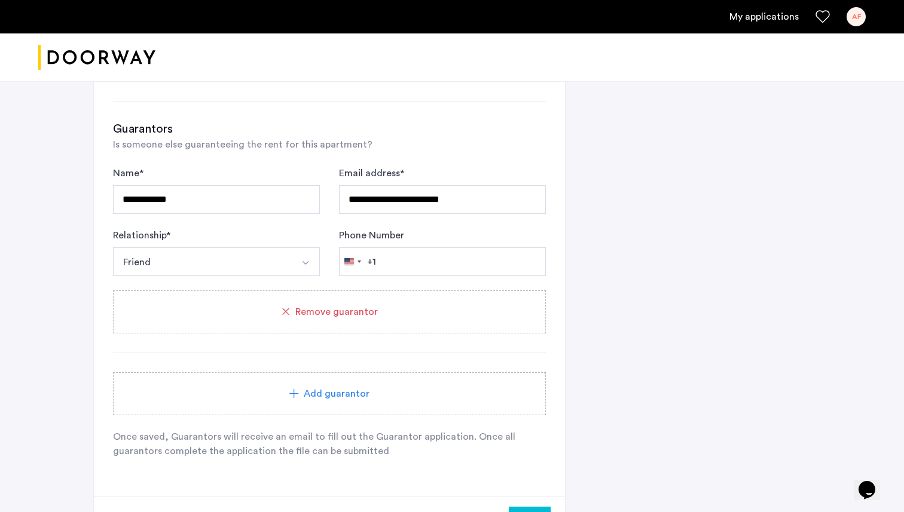
click at [284, 391] on div "Add guarantor" at bounding box center [329, 394] width 404 height 14
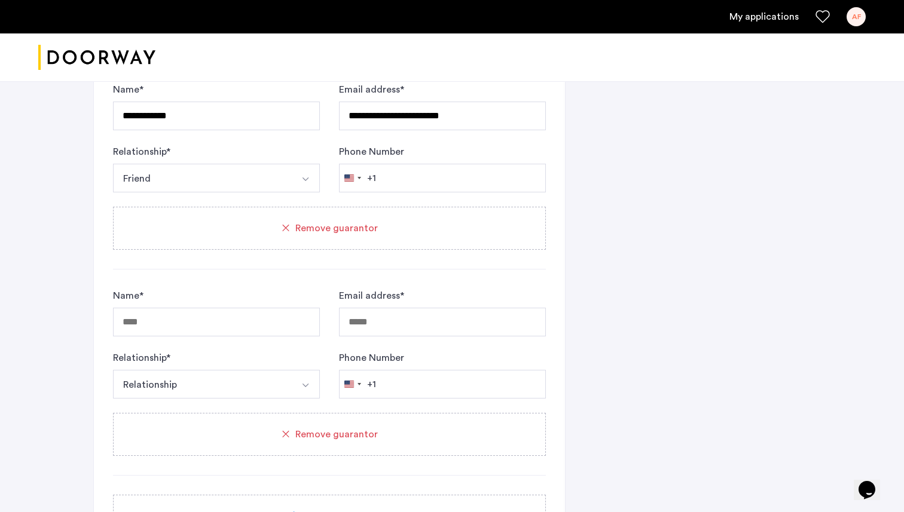
scroll to position [892, 0]
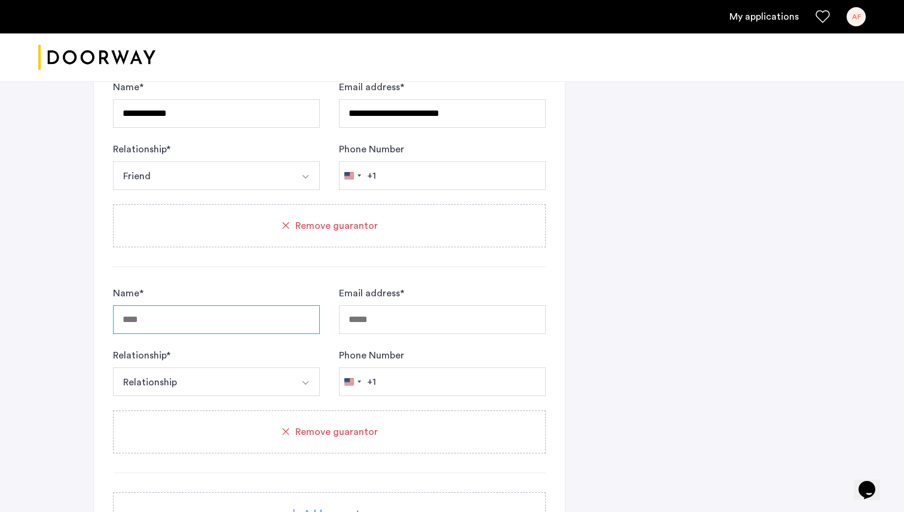
click at [272, 319] on input "Name *" at bounding box center [216, 319] width 207 height 29
type input "**********"
click at [376, 323] on input "Email address *" at bounding box center [442, 319] width 207 height 29
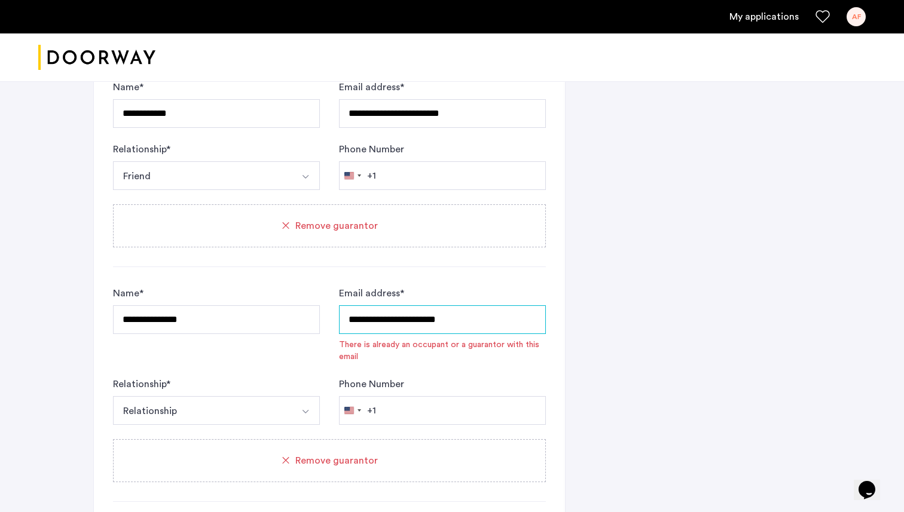
drag, startPoint x: 496, startPoint y: 324, endPoint x: 344, endPoint y: 333, distance: 152.7
click at [343, 333] on input "**********" at bounding box center [442, 319] width 207 height 29
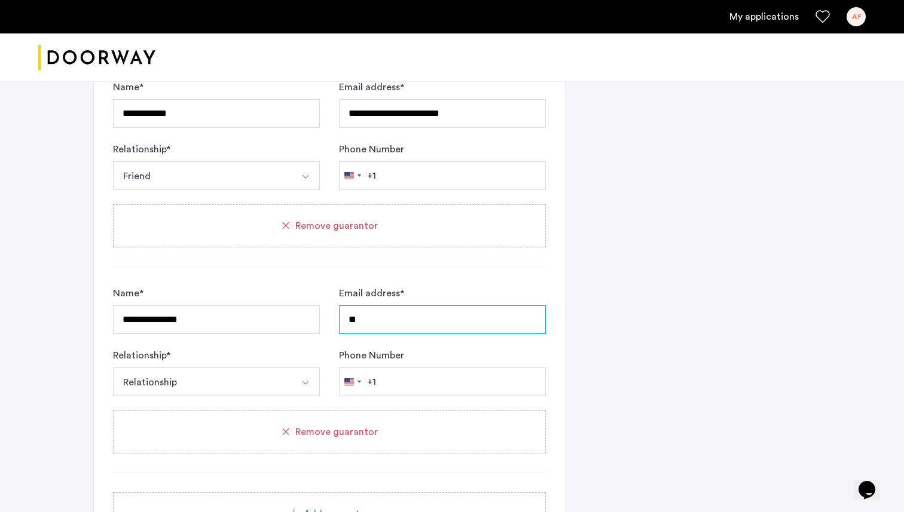
type input "*"
click at [435, 293] on div "Email address *" at bounding box center [442, 310] width 207 height 48
click at [418, 438] on div "Remove guarantor" at bounding box center [329, 432] width 404 height 14
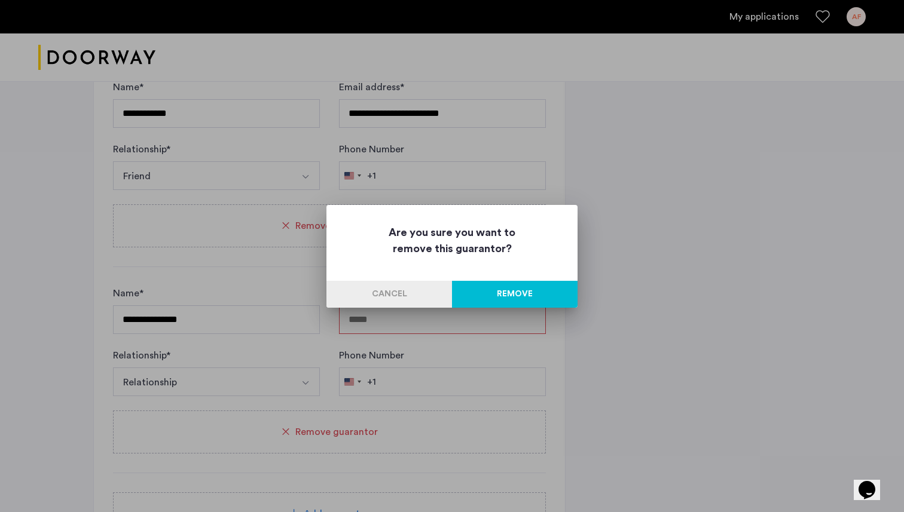
click at [499, 286] on button "Remove" at bounding box center [515, 294] width 126 height 27
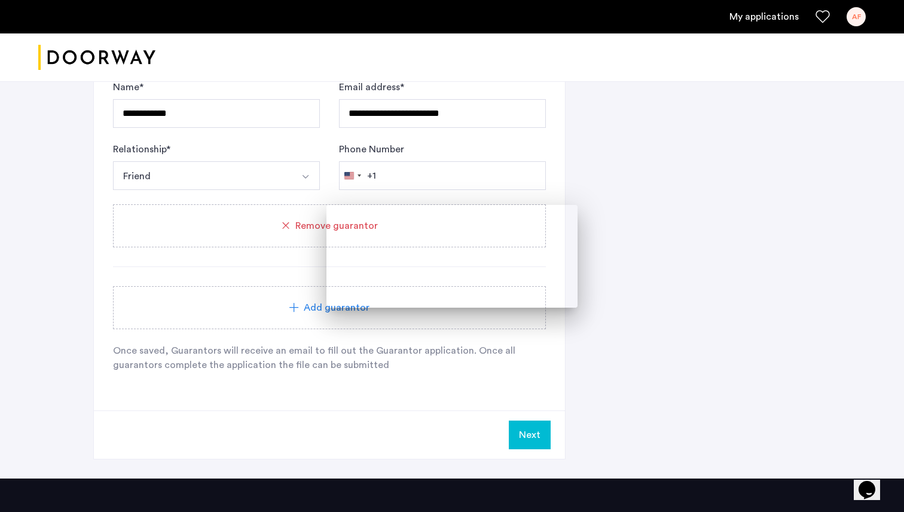
scroll to position [892, 0]
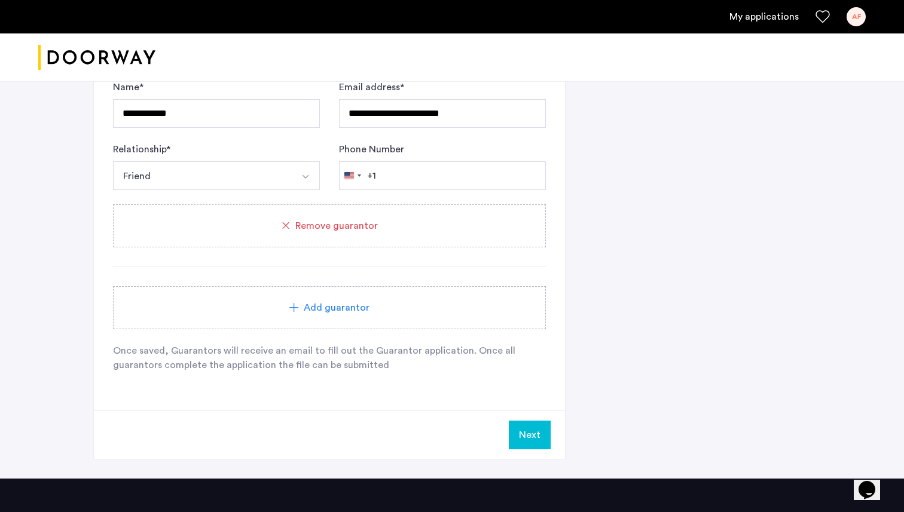
click at [537, 436] on button "Next" at bounding box center [530, 435] width 42 height 29
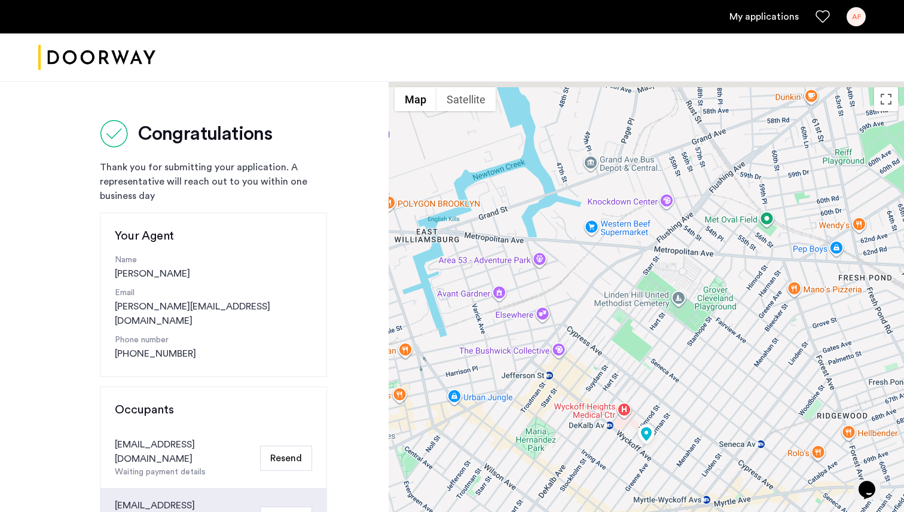
click at [752, 22] on link "My applications" at bounding box center [763, 17] width 69 height 14
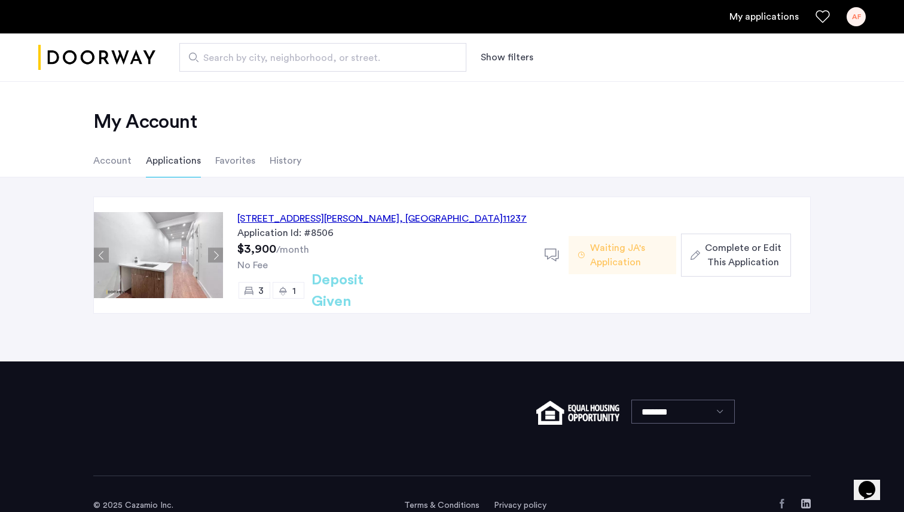
click at [708, 255] on span "Complete or Edit This Application" at bounding box center [743, 255] width 77 height 29
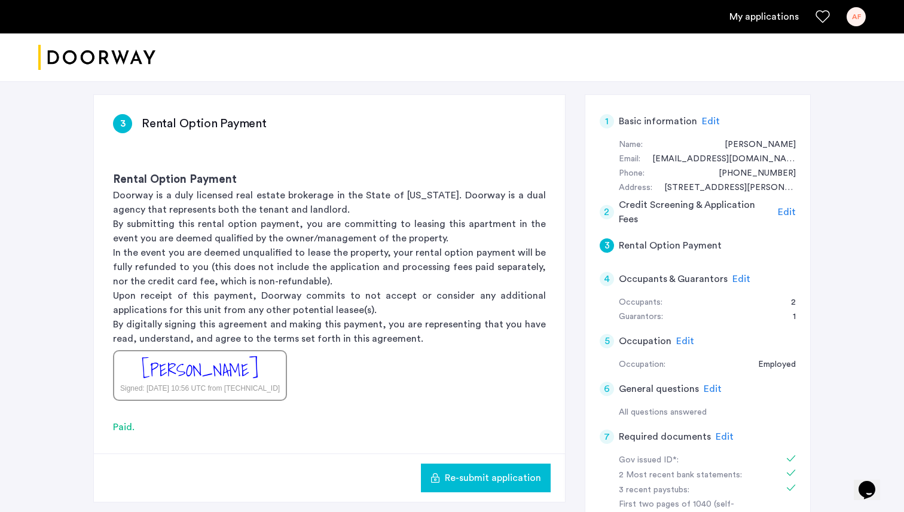
scroll to position [186, 0]
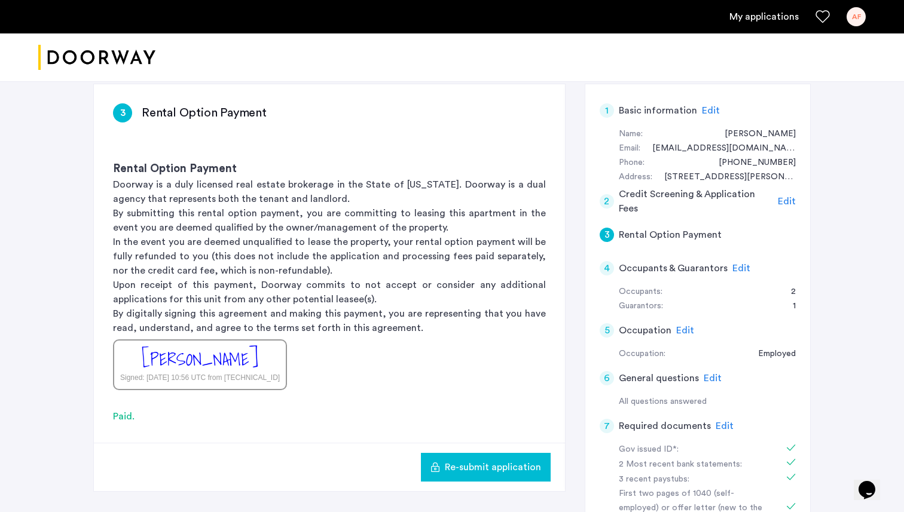
click at [736, 266] on span "Edit" at bounding box center [741, 269] width 18 height 10
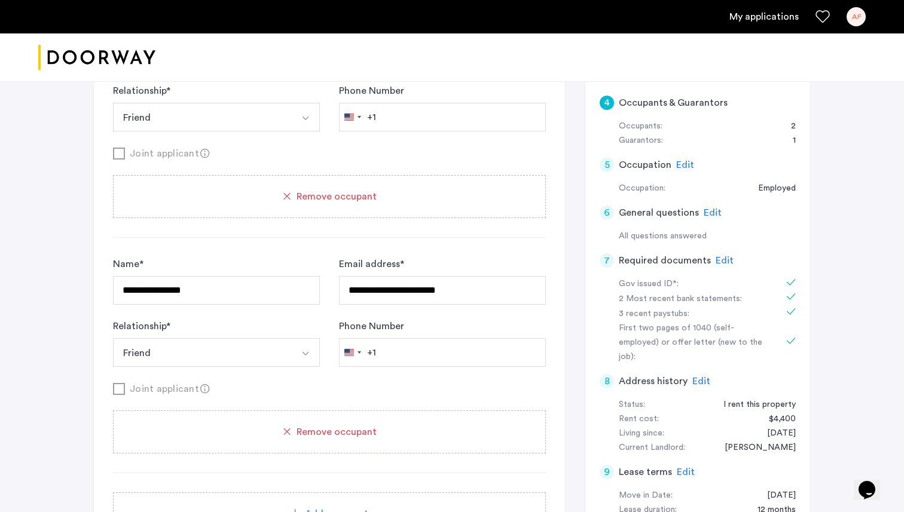
scroll to position [357, 0]
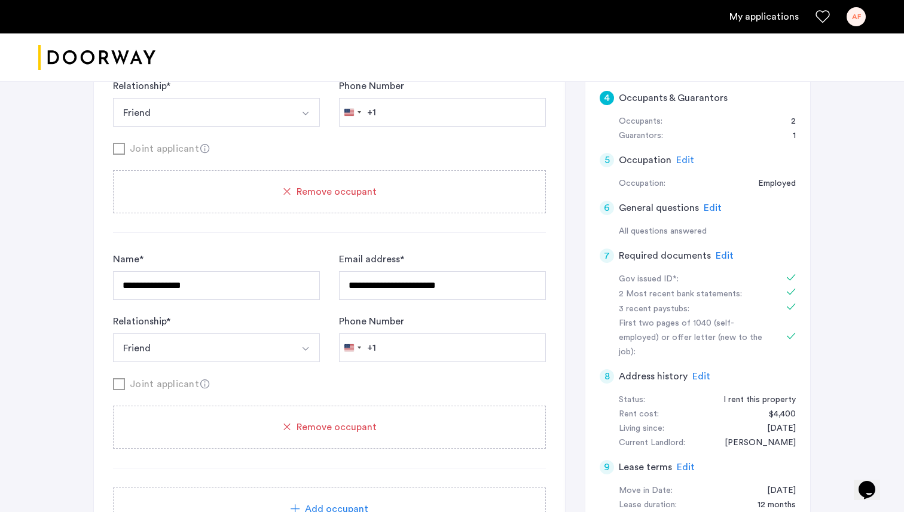
click at [721, 258] on span "Edit" at bounding box center [724, 256] width 18 height 10
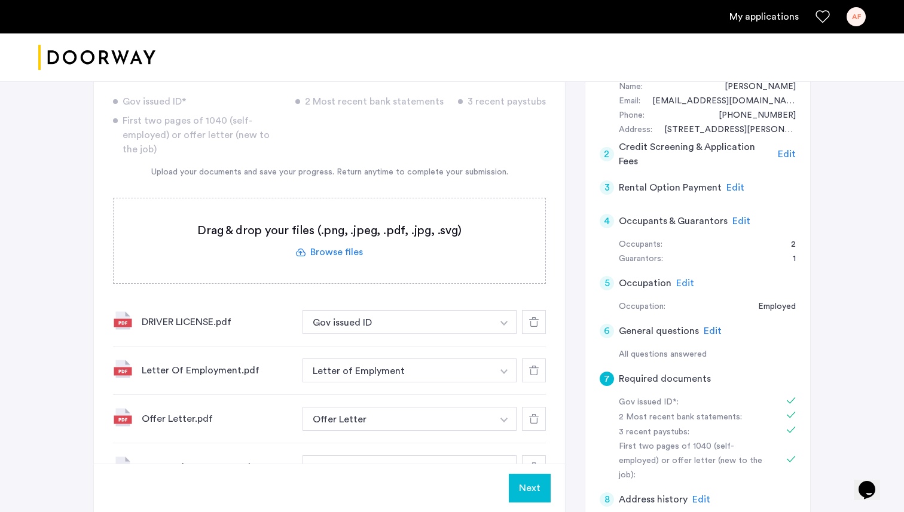
scroll to position [233, 0]
click at [736, 220] on span "Edit" at bounding box center [741, 223] width 18 height 10
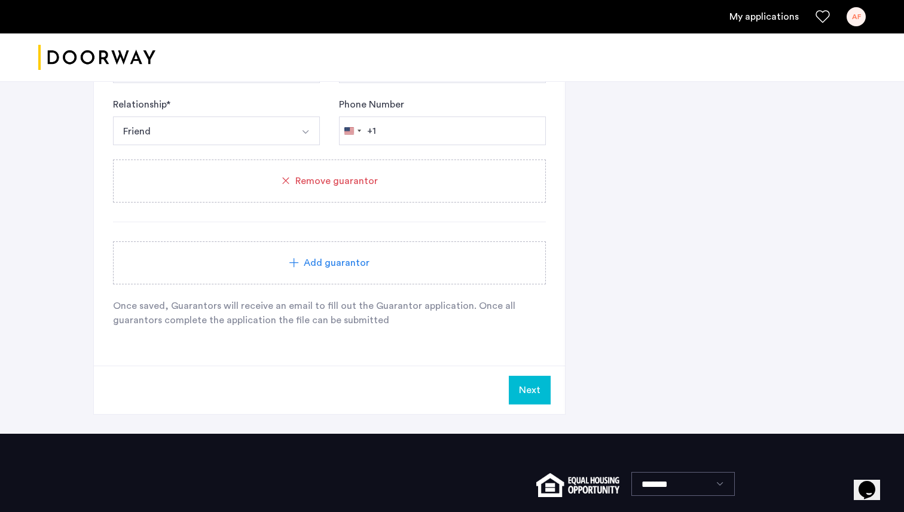
scroll to position [945, 0]
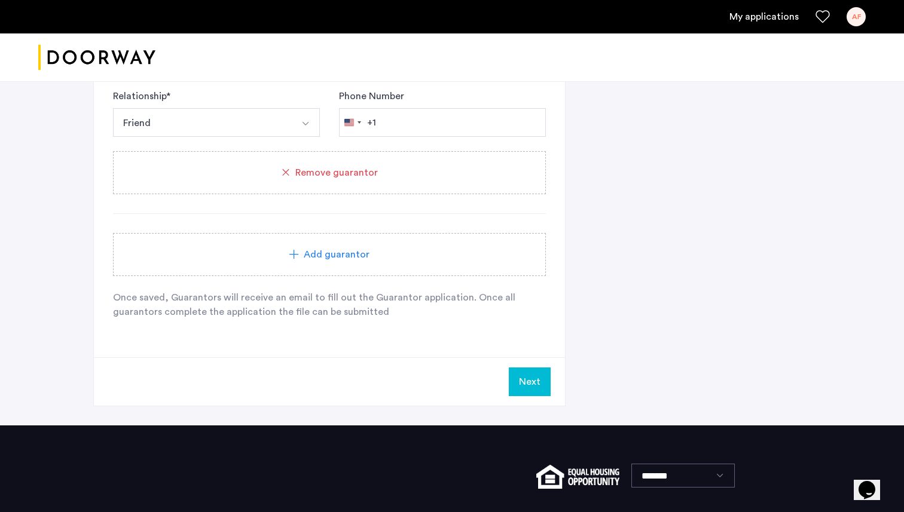
click at [345, 250] on span "Add guarantor" at bounding box center [337, 254] width 66 height 14
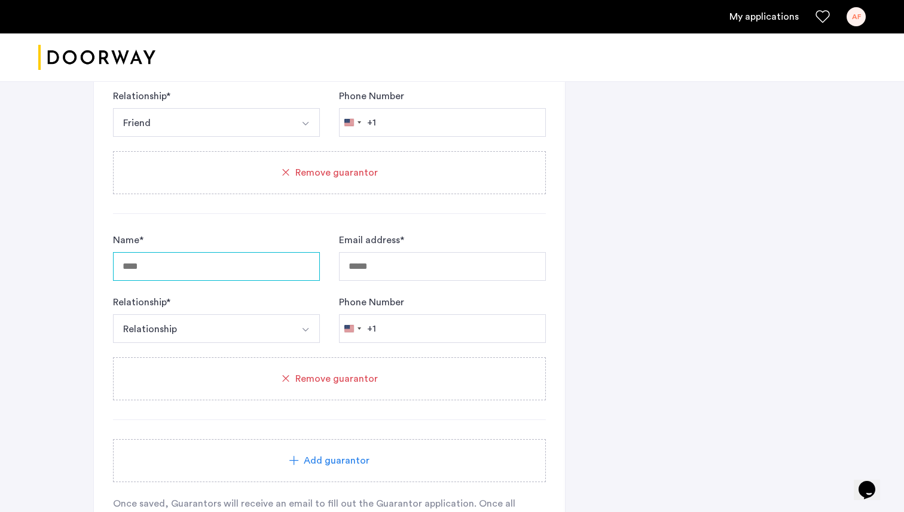
click at [222, 271] on input "Name *" at bounding box center [216, 266] width 207 height 29
type input "**********"
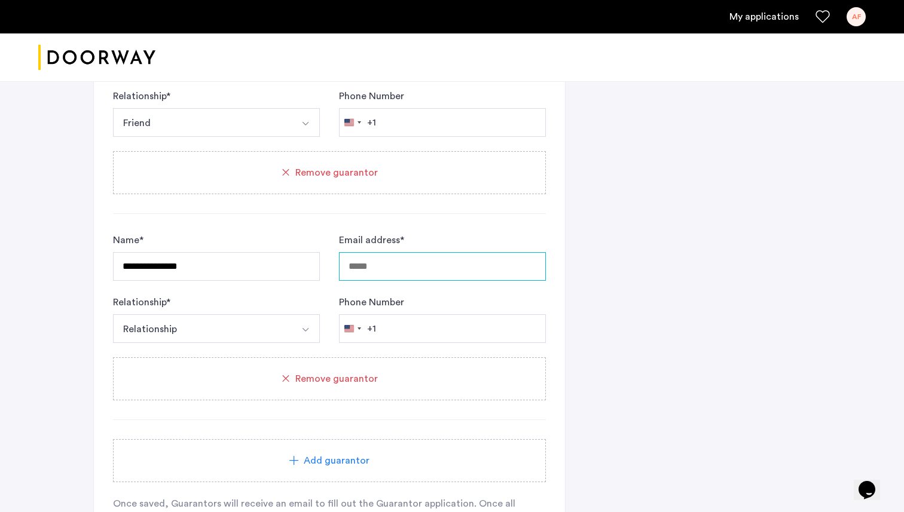
click at [399, 279] on input "Email address *" at bounding box center [442, 266] width 207 height 29
type input "**********"
click at [276, 332] on button "Relationship" at bounding box center [202, 328] width 179 height 29
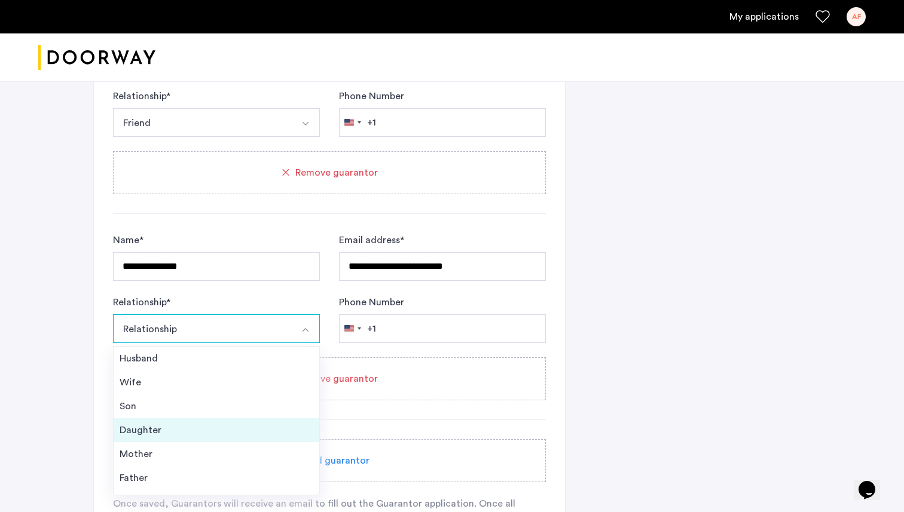
scroll to position [43, 0]
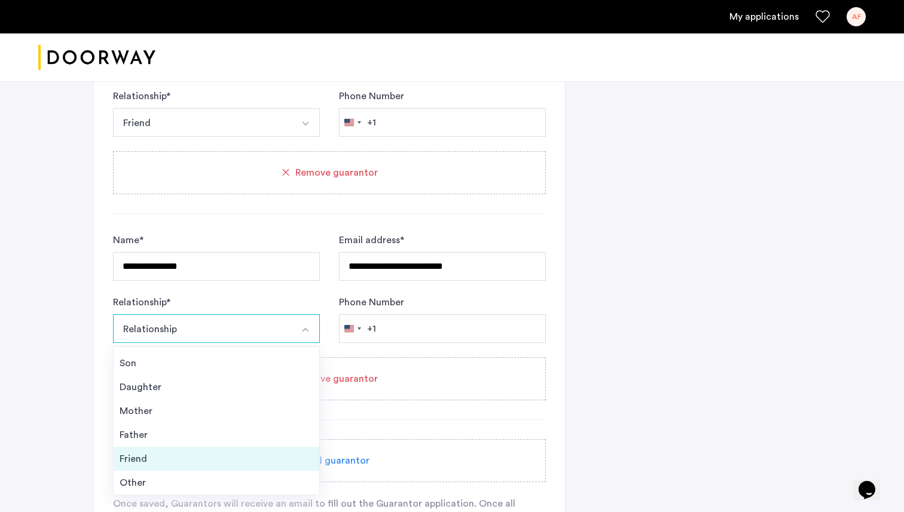
click at [172, 463] on div "Friend" at bounding box center [217, 459] width 194 height 14
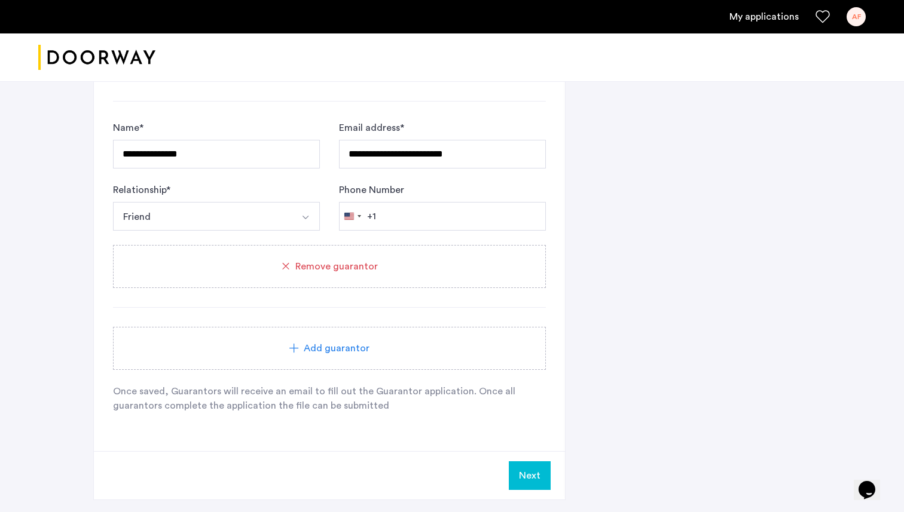
scroll to position [1056, 0]
click at [534, 482] on button "Next" at bounding box center [530, 477] width 42 height 29
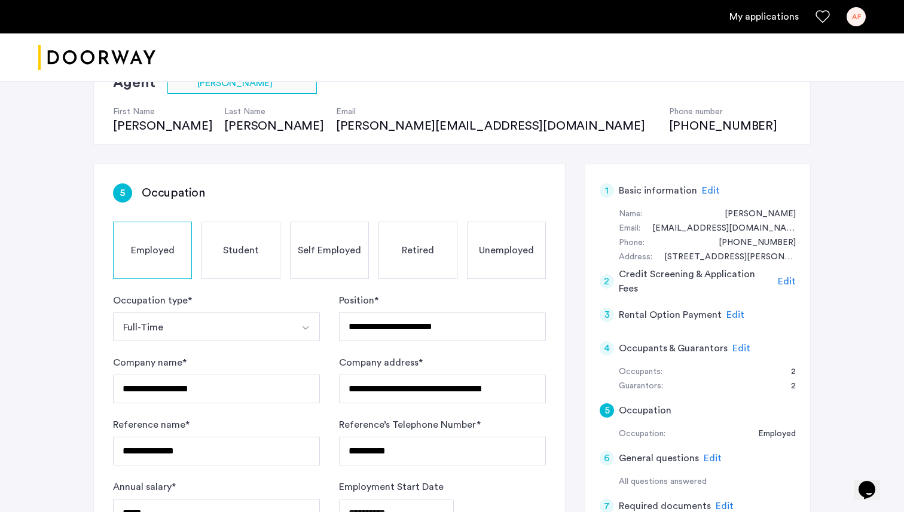
scroll to position [108, 0]
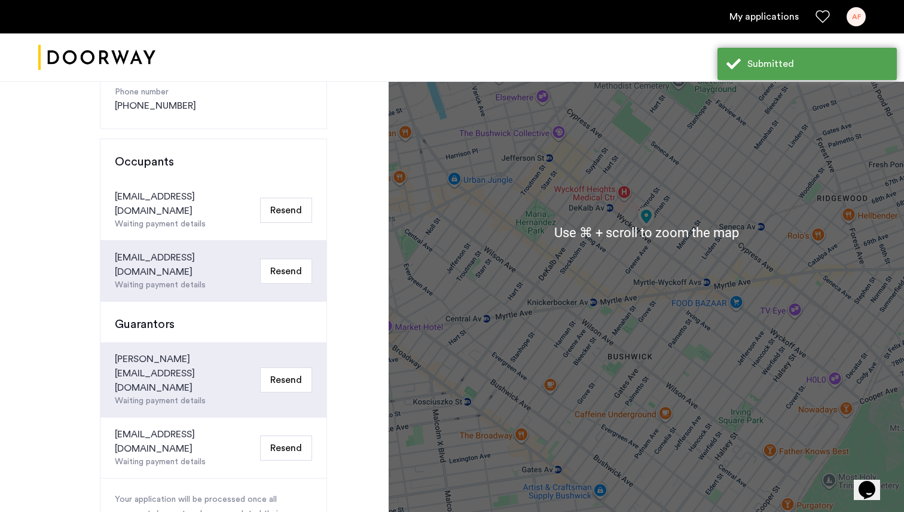
scroll to position [247, 0]
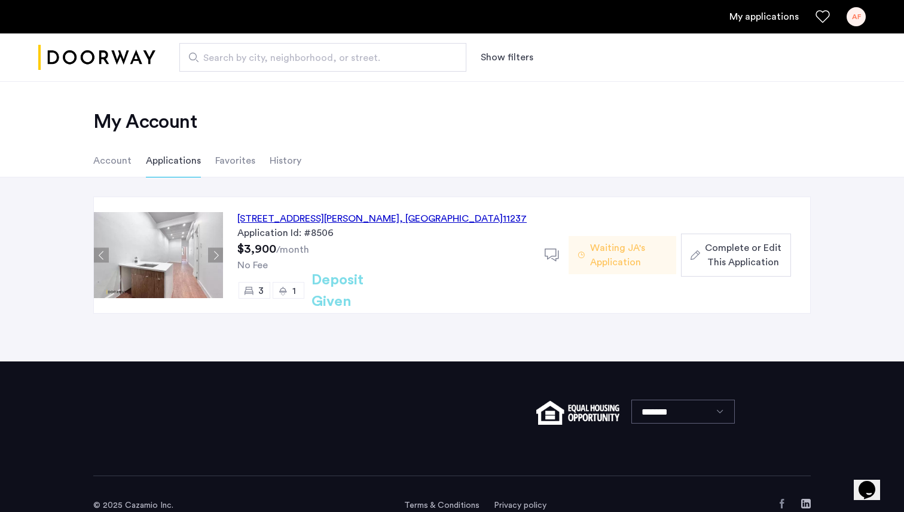
click at [745, 252] on span "Complete or Edit This Application" at bounding box center [743, 255] width 77 height 29
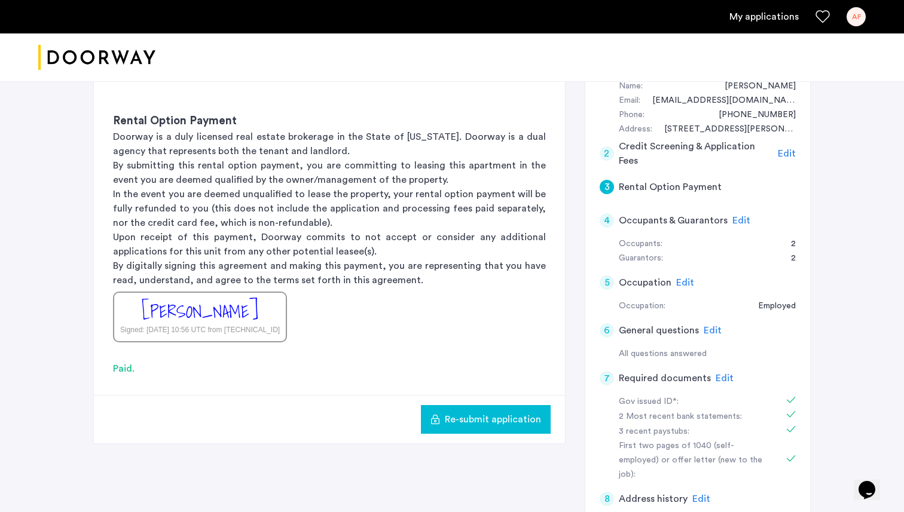
scroll to position [245, 0]
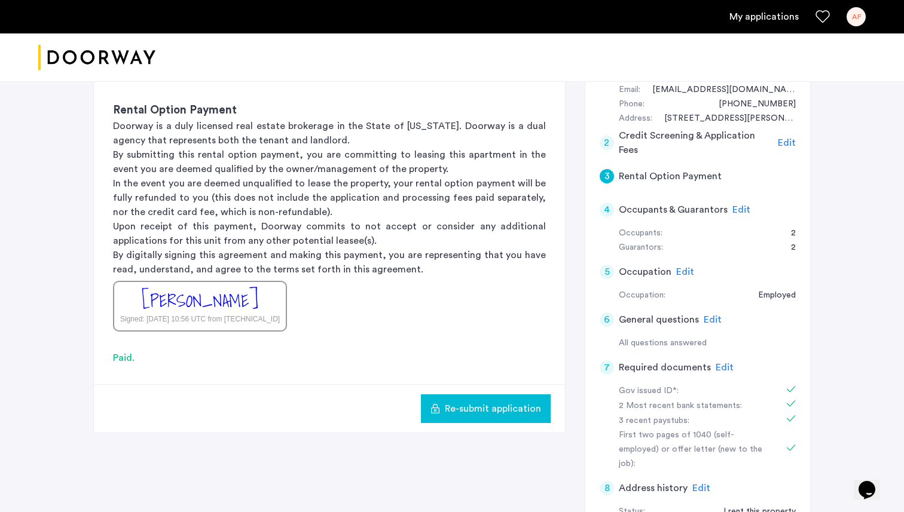
click at [735, 206] on span "Edit" at bounding box center [741, 210] width 18 height 10
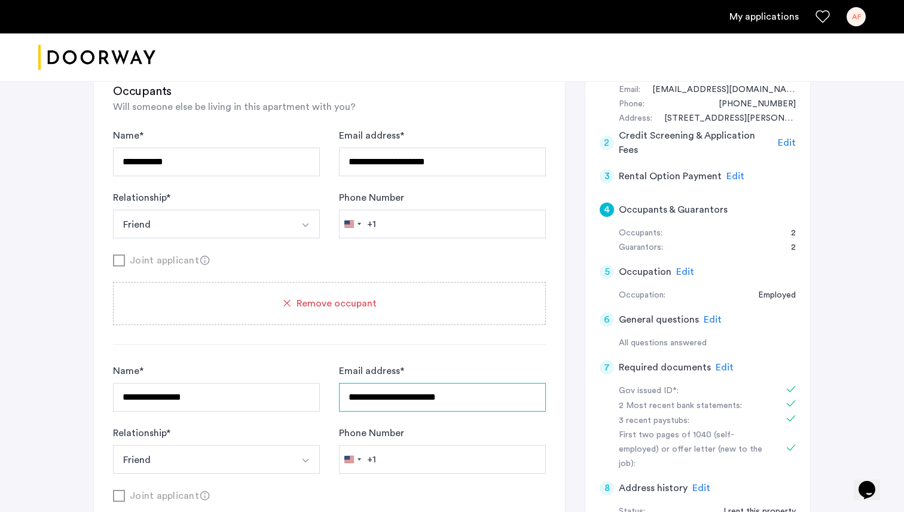
click at [494, 176] on input "**********" at bounding box center [442, 162] width 207 height 29
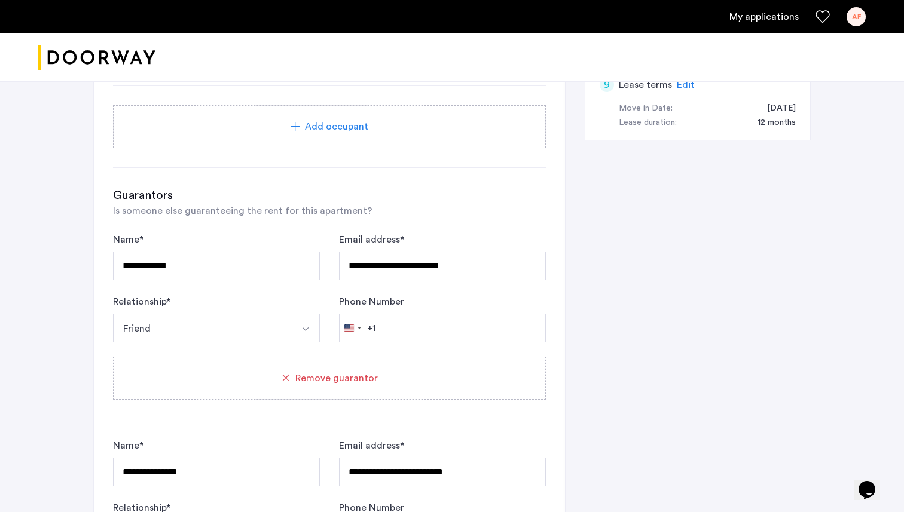
scroll to position [796, 0]
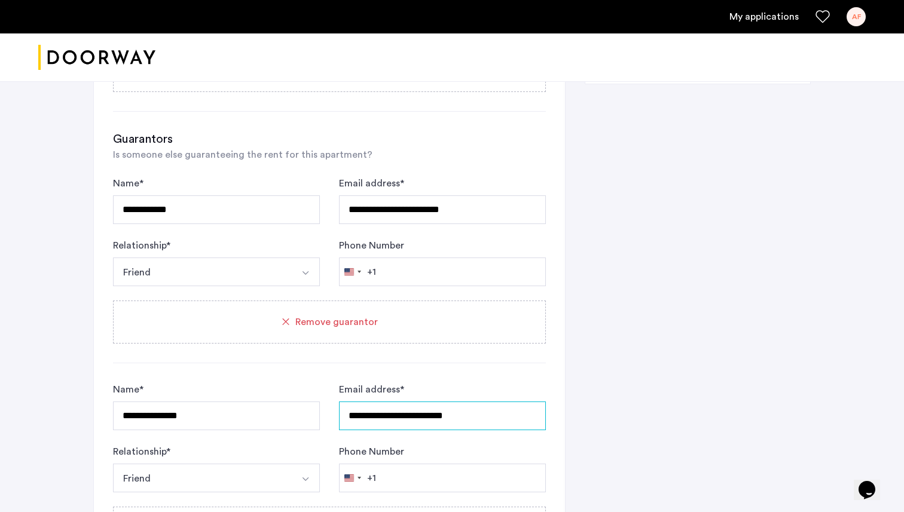
drag, startPoint x: 473, startPoint y: 419, endPoint x: 321, endPoint y: 417, distance: 152.4
click at [321, 417] on form "**********" at bounding box center [329, 438] width 433 height 110
paste input "text"
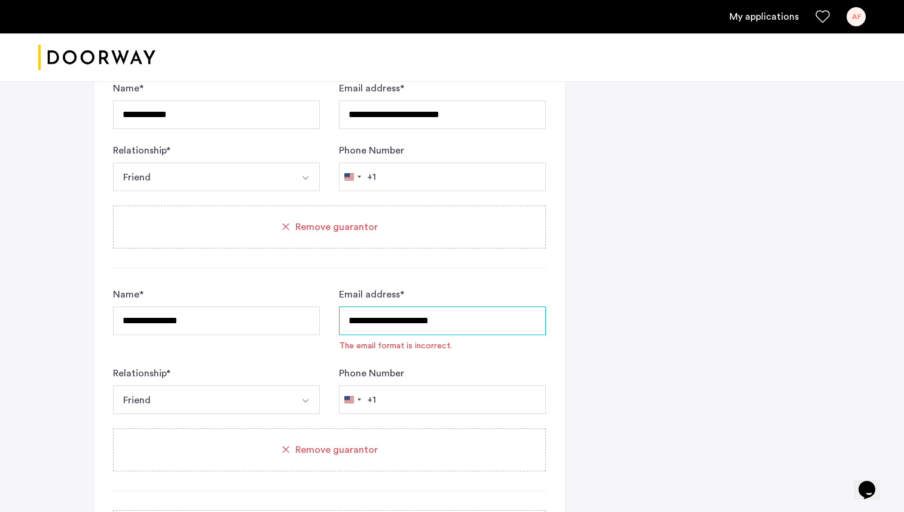
scroll to position [898, 0]
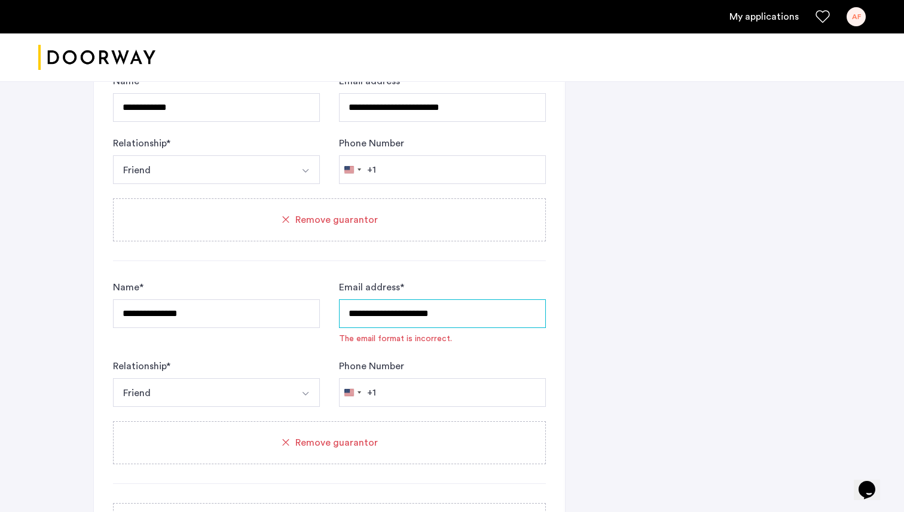
type input "**********"
click at [513, 348] on form "**********" at bounding box center [329, 343] width 433 height 127
click at [475, 311] on input "**********" at bounding box center [442, 313] width 207 height 29
click at [349, 314] on input "**********" at bounding box center [442, 313] width 207 height 29
click at [400, 448] on div "Remove guarantor" at bounding box center [329, 443] width 404 height 14
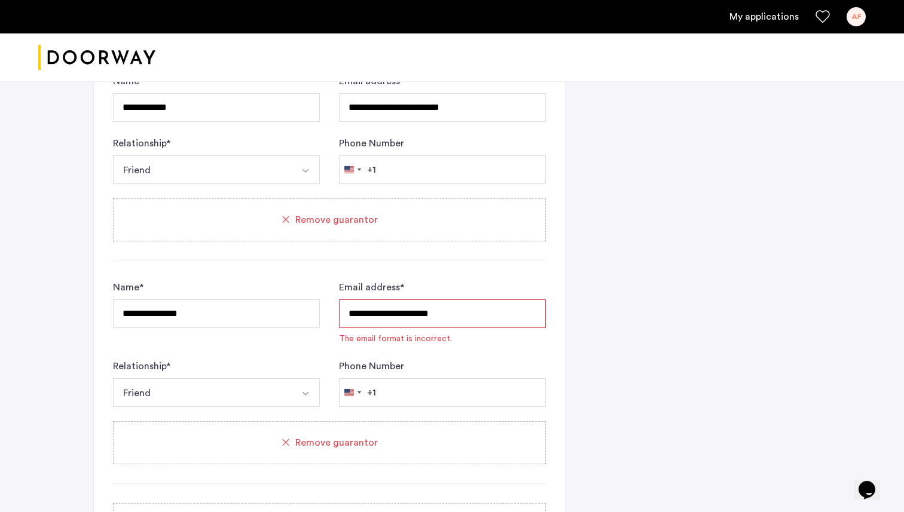
scroll to position [0, 0]
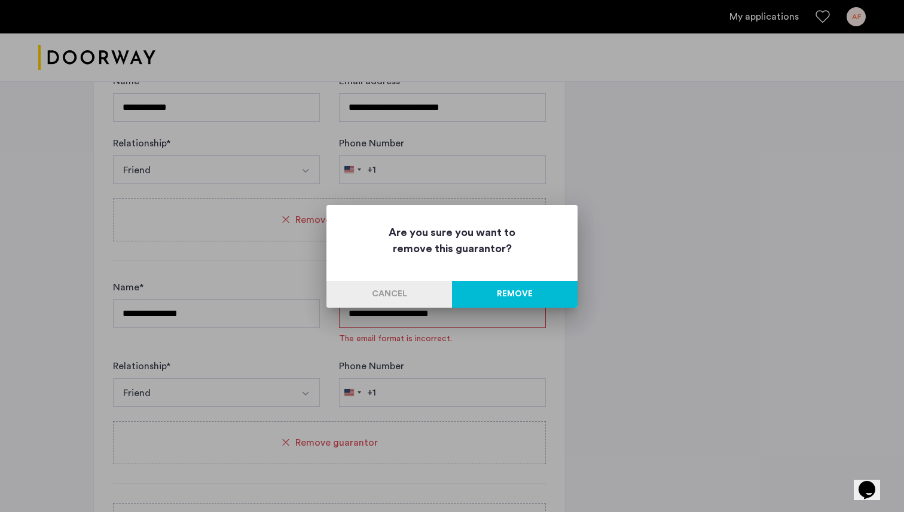
click at [504, 287] on button "Remove" at bounding box center [515, 294] width 126 height 27
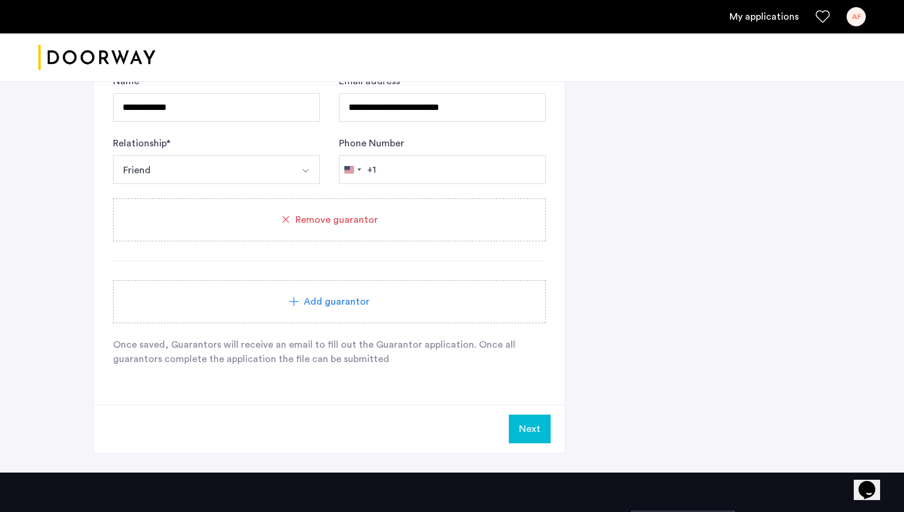
click at [412, 295] on div "Add guarantor" at bounding box center [329, 302] width 404 height 14
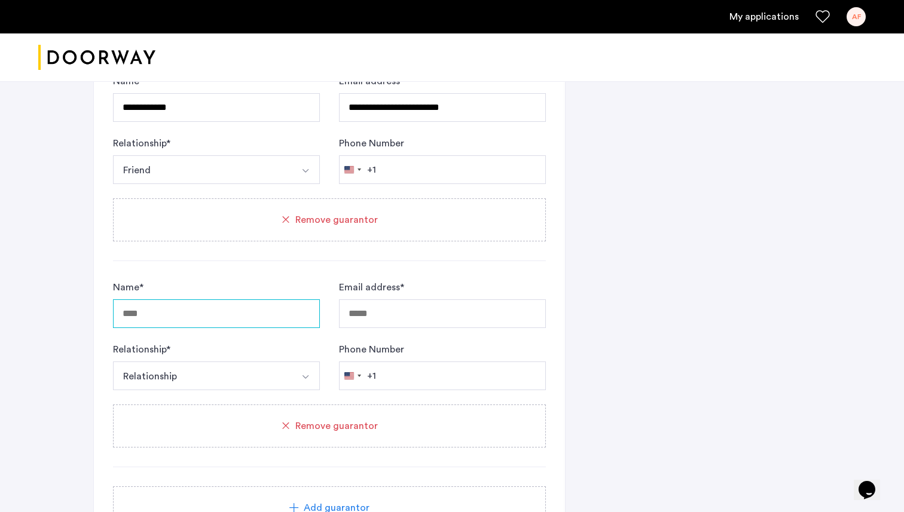
click at [258, 323] on input "Name *" at bounding box center [216, 313] width 207 height 29
click at [386, 329] on form "Name * Email address * Relationship * Relationship Husband Wife Son Daughter Mo…" at bounding box center [329, 335] width 433 height 110
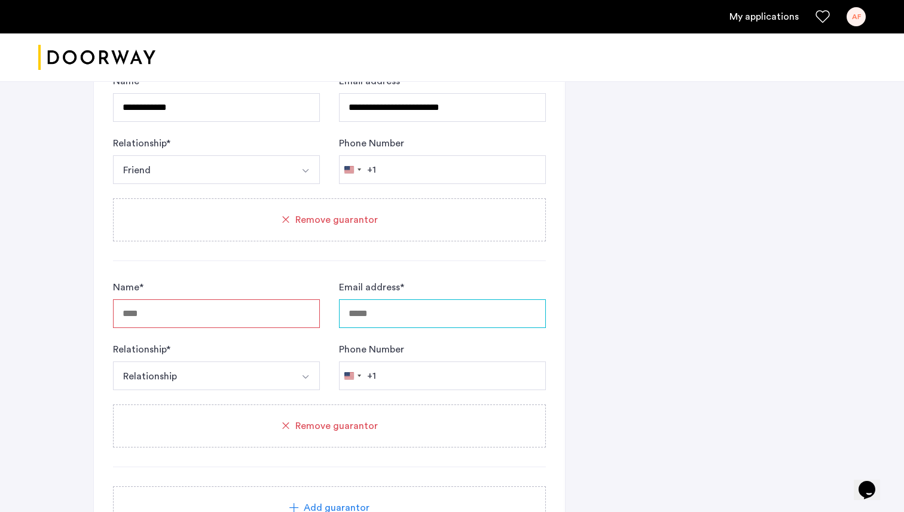
click at [388, 323] on input "Email address *" at bounding box center [442, 313] width 207 height 29
paste input "**********"
type input "**********"
click at [224, 313] on input "Name *" at bounding box center [216, 313] width 207 height 29
type input "*"
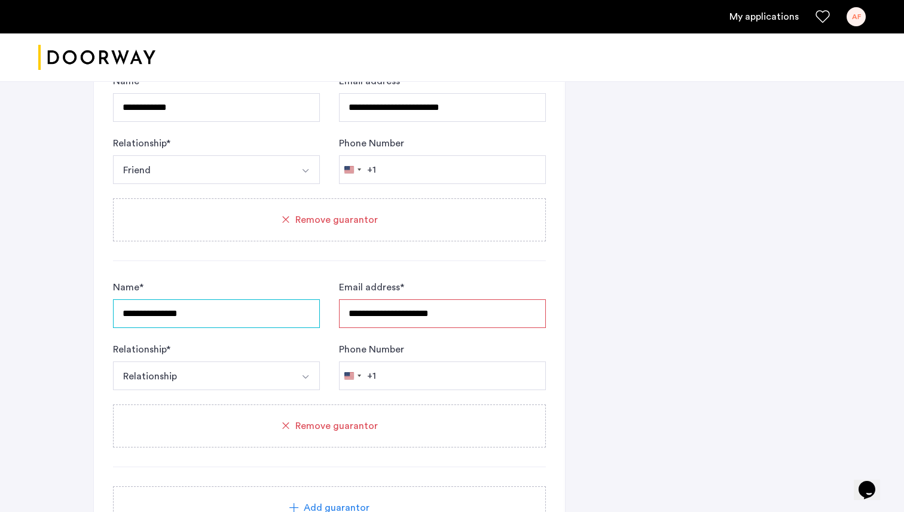
type input "**********"
click at [633, 369] on div "**********" at bounding box center [451, 25] width 717 height 1307
click at [252, 375] on button "Relationship" at bounding box center [202, 376] width 179 height 29
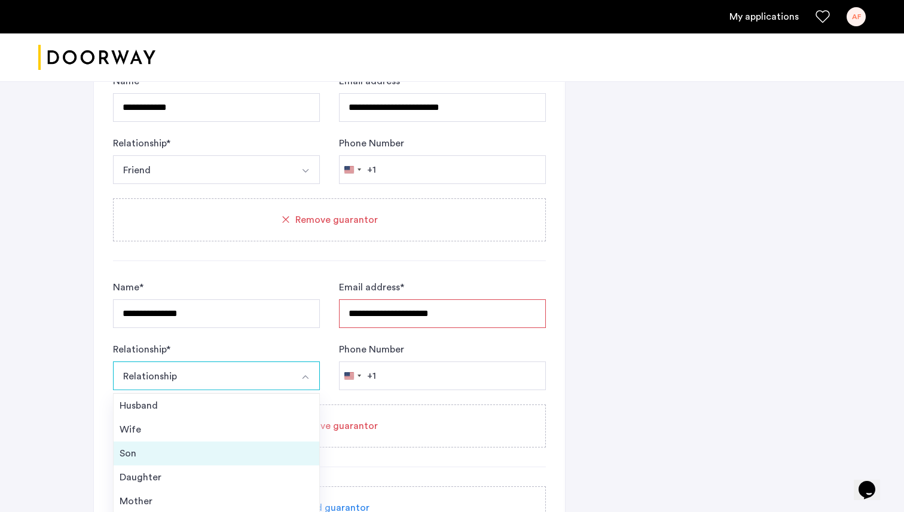
scroll to position [43, 0]
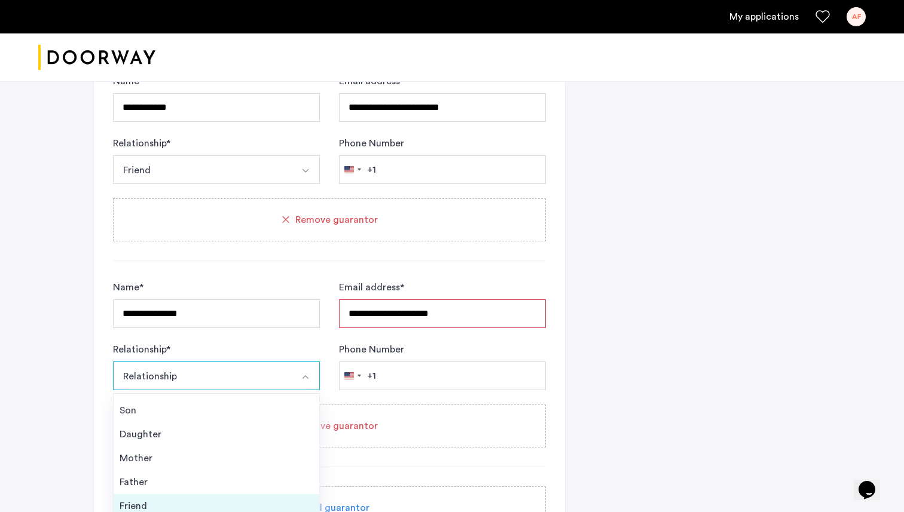
click at [193, 501] on div "Friend" at bounding box center [217, 506] width 194 height 14
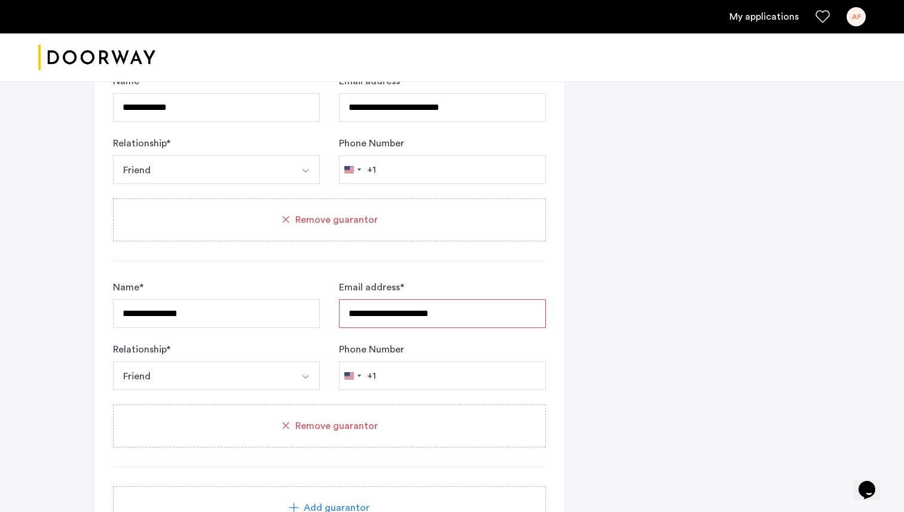
click at [629, 357] on div "**********" at bounding box center [451, 25] width 717 height 1307
click at [501, 311] on input "**********" at bounding box center [442, 313] width 207 height 29
type input "**********"
click at [616, 299] on div "**********" at bounding box center [451, 25] width 717 height 1307
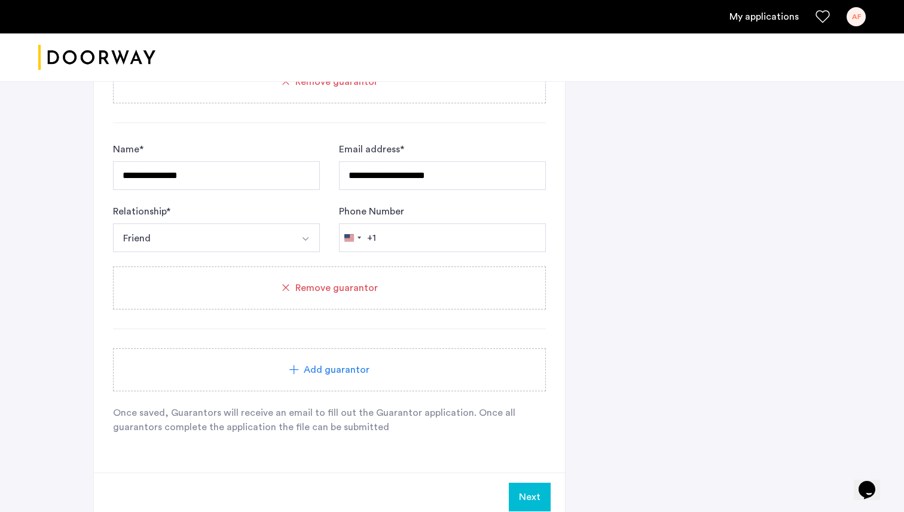
scroll to position [1031, 0]
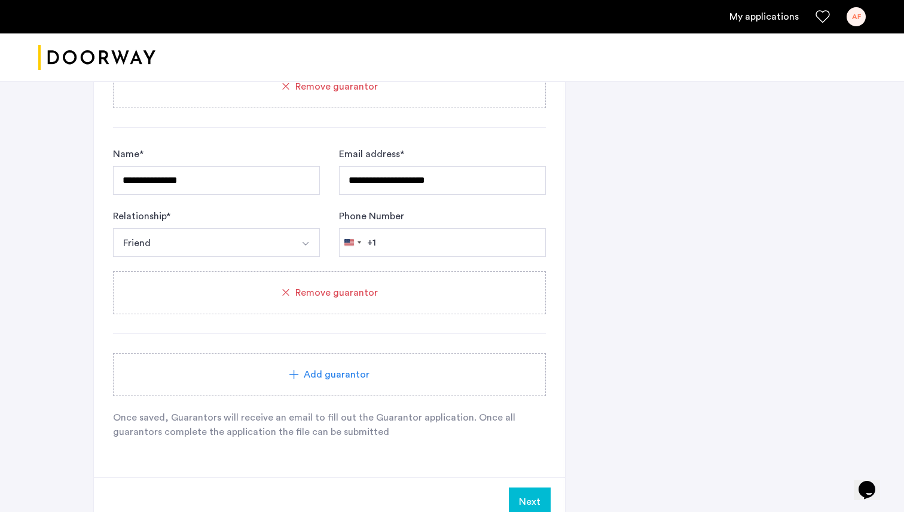
click at [528, 492] on button "Next" at bounding box center [530, 502] width 42 height 29
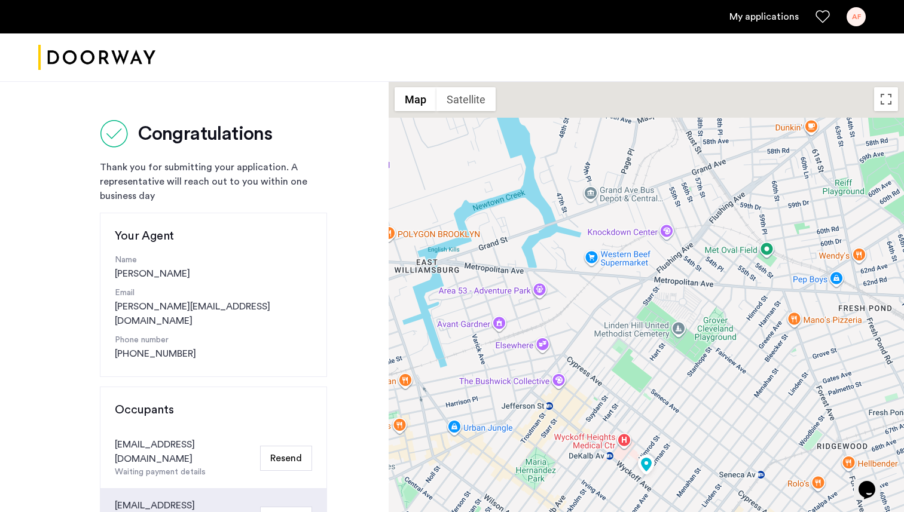
click at [754, 16] on link "My applications" at bounding box center [763, 17] width 69 height 14
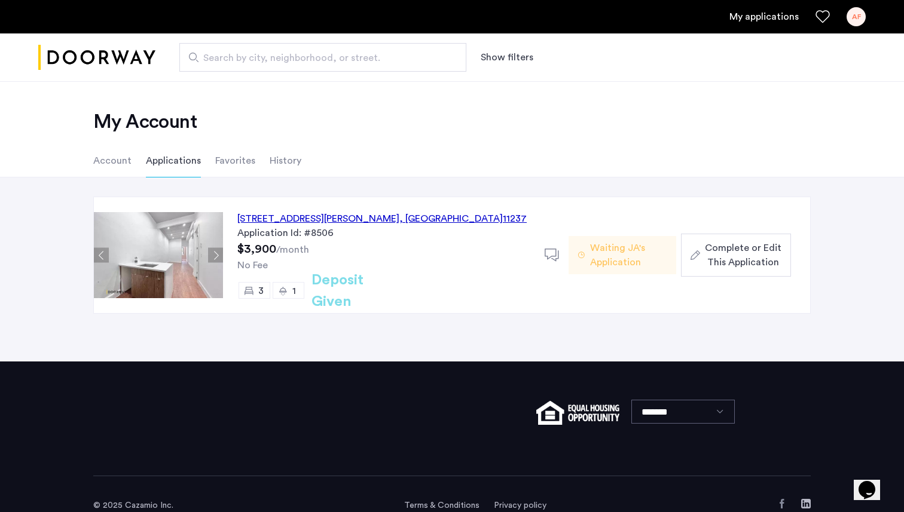
click at [758, 252] on span "Complete or Edit This Application" at bounding box center [743, 255] width 77 height 29
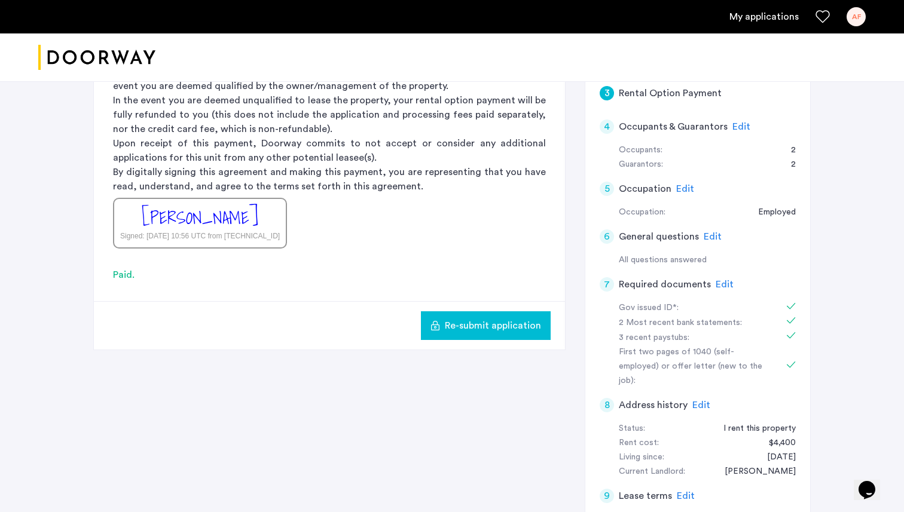
click at [743, 126] on span "Edit" at bounding box center [741, 127] width 18 height 10
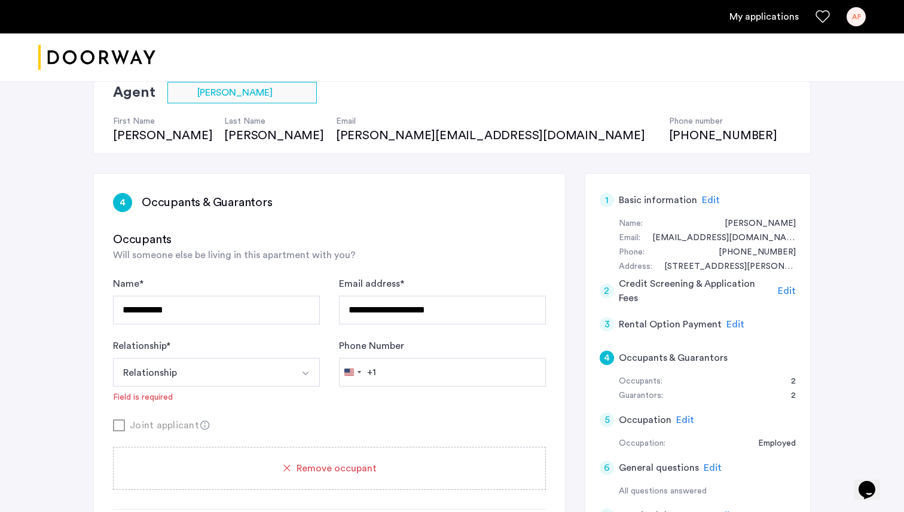
scroll to position [106, 0]
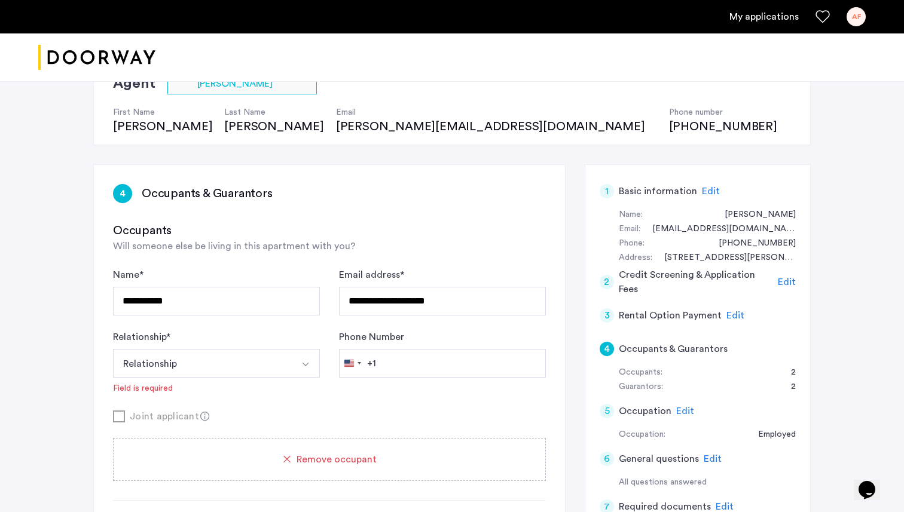
click at [282, 357] on button "Relationship" at bounding box center [202, 363] width 179 height 29
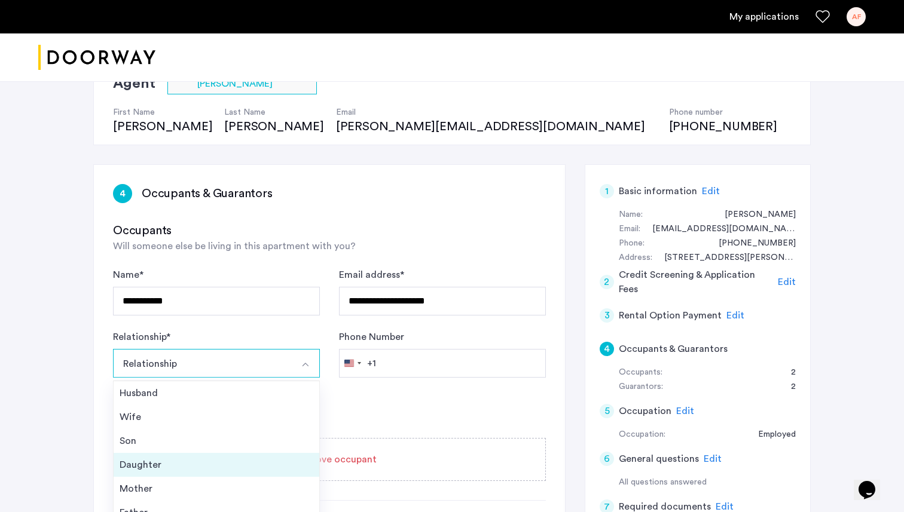
scroll to position [43, 0]
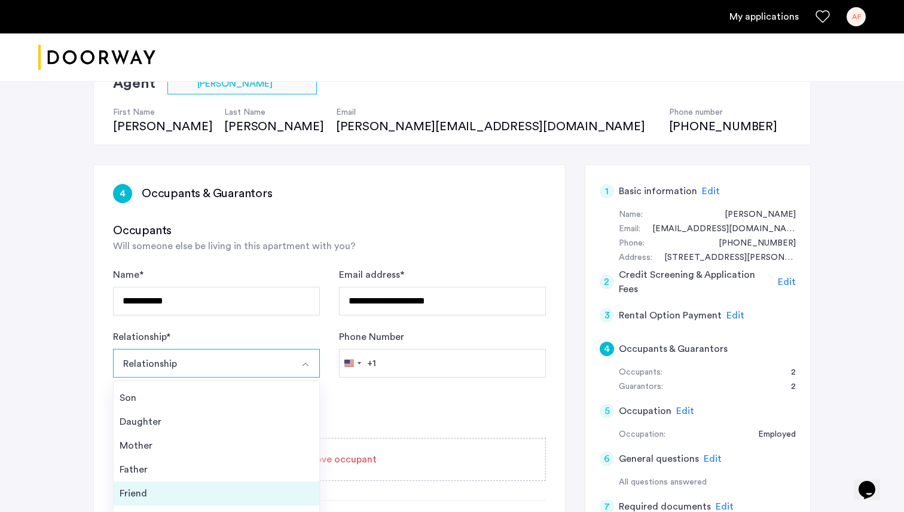
click at [156, 491] on div "Friend" at bounding box center [217, 494] width 194 height 14
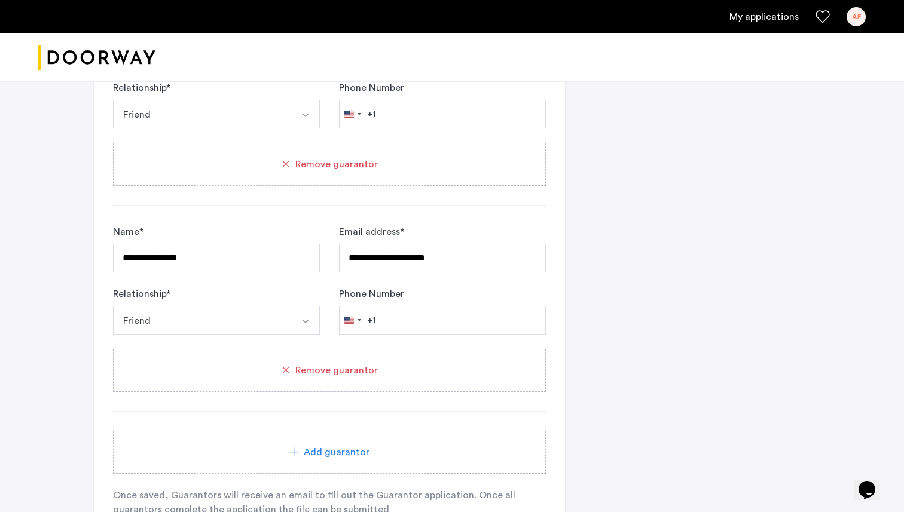
scroll to position [1027, 0]
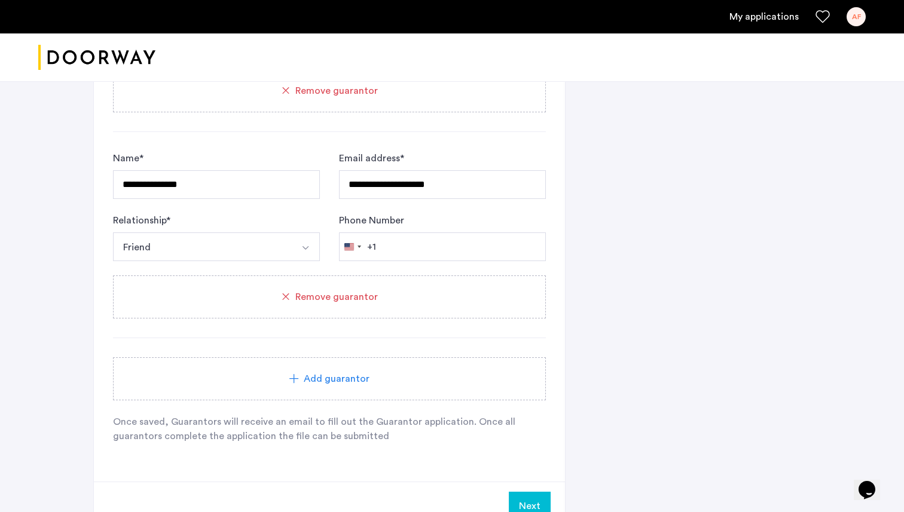
click at [522, 498] on button "Next" at bounding box center [530, 506] width 42 height 29
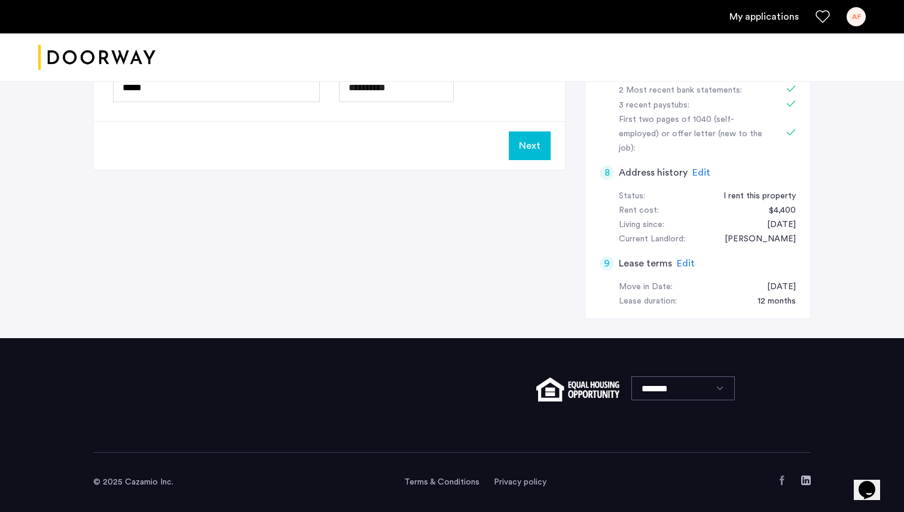
scroll to position [0, 0]
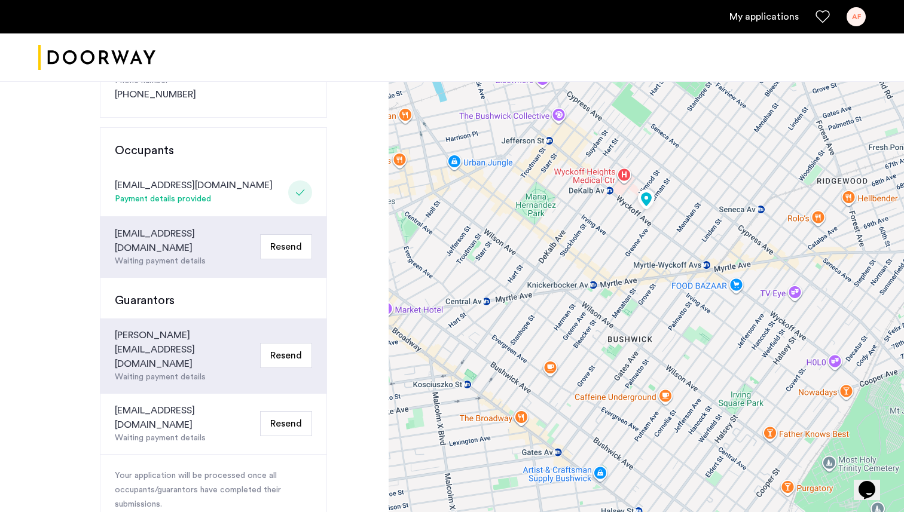
scroll to position [264, 0]
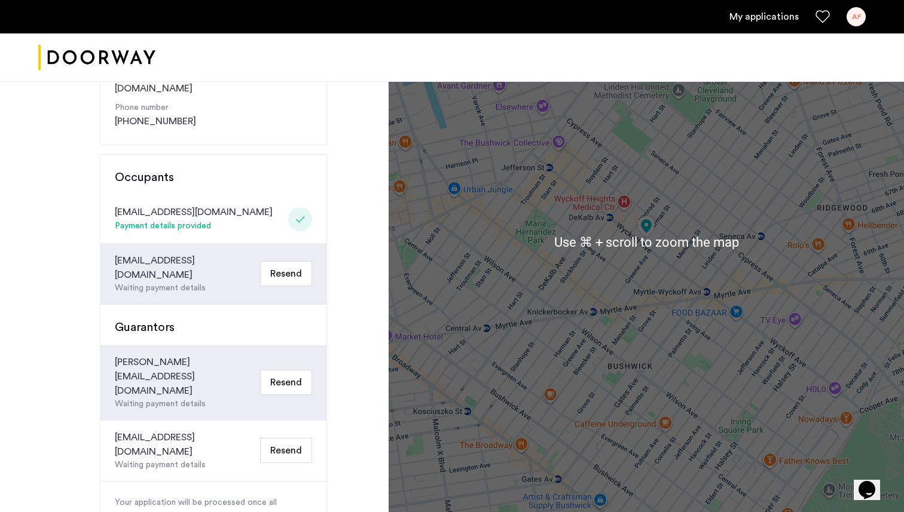
scroll to position [231, 0]
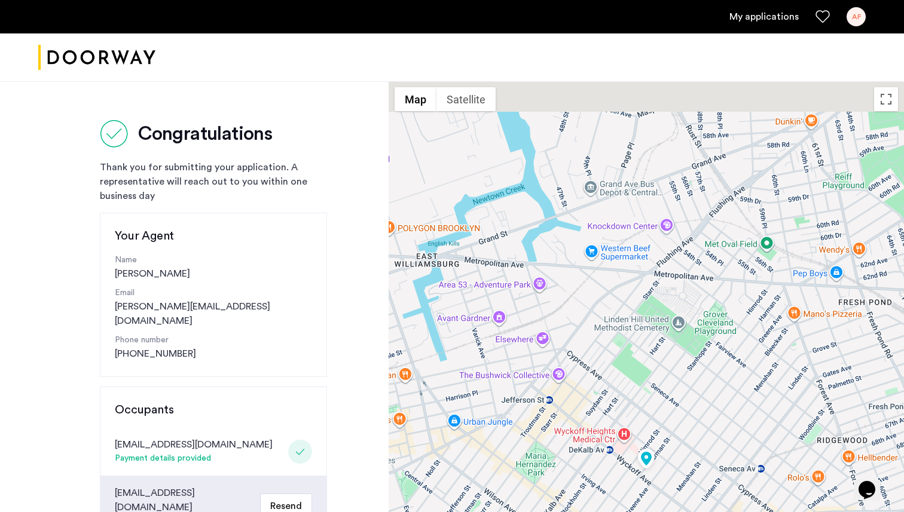
click at [759, 22] on link "My applications" at bounding box center [763, 17] width 69 height 14
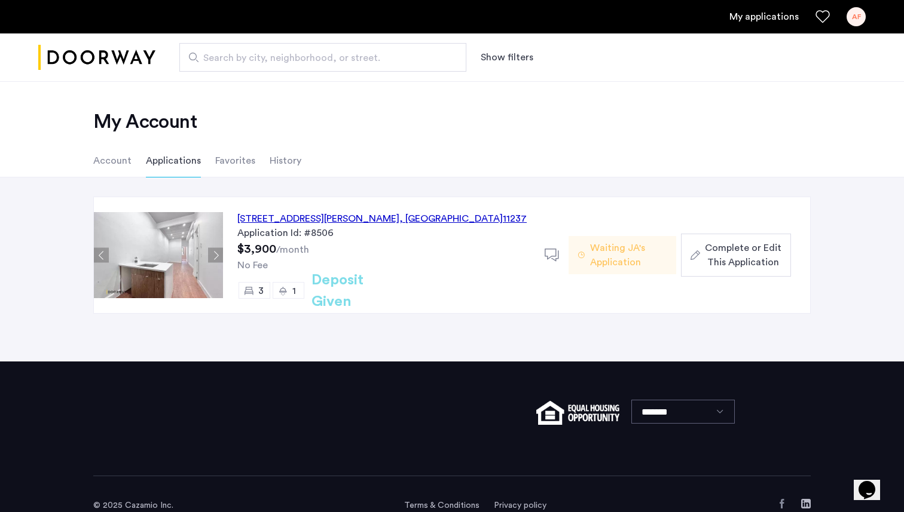
click at [737, 257] on span "Complete or Edit This Application" at bounding box center [743, 255] width 77 height 29
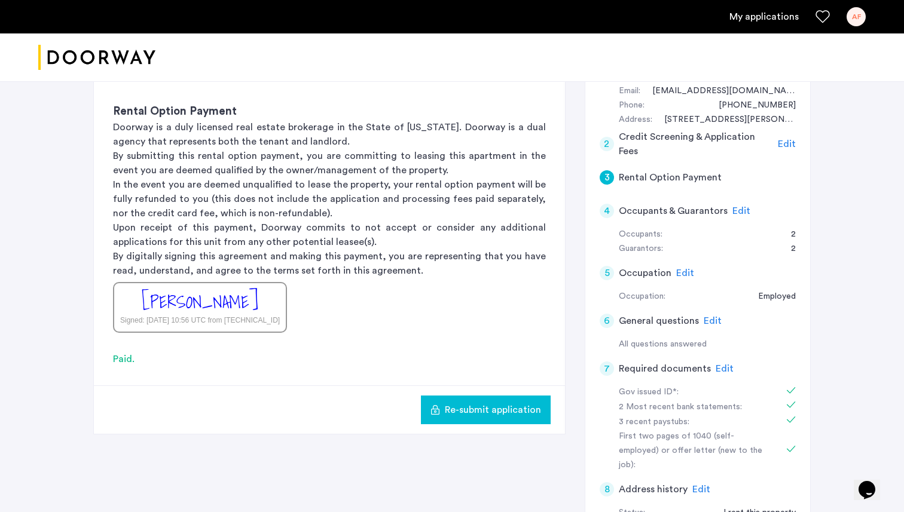
scroll to position [264, 0]
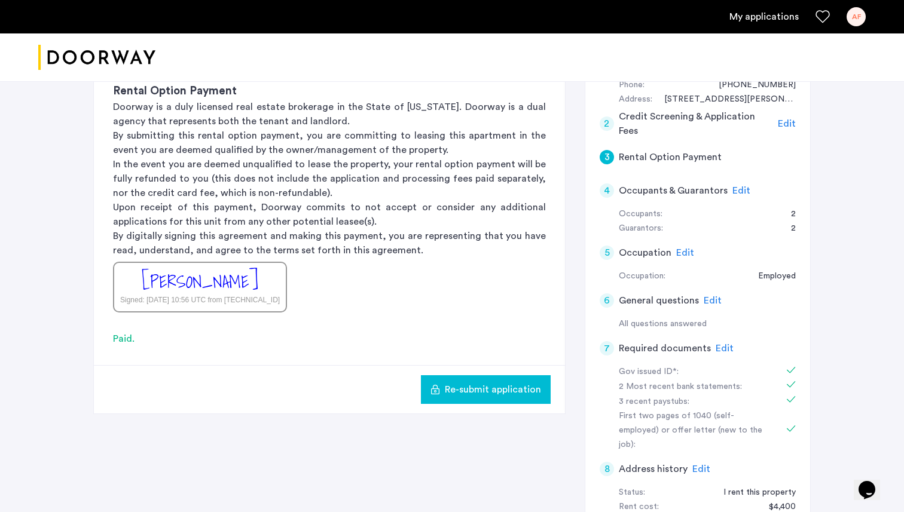
click at [741, 186] on span "Edit" at bounding box center [741, 191] width 18 height 10
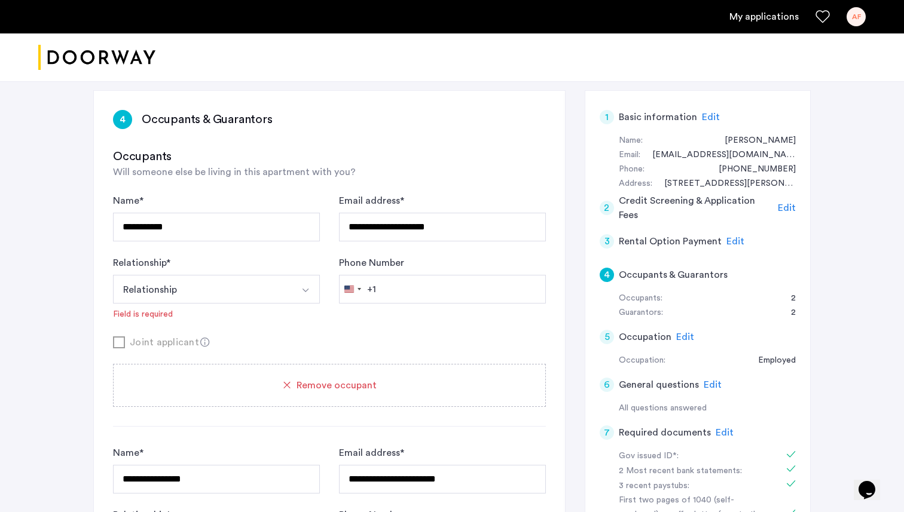
scroll to position [174, 0]
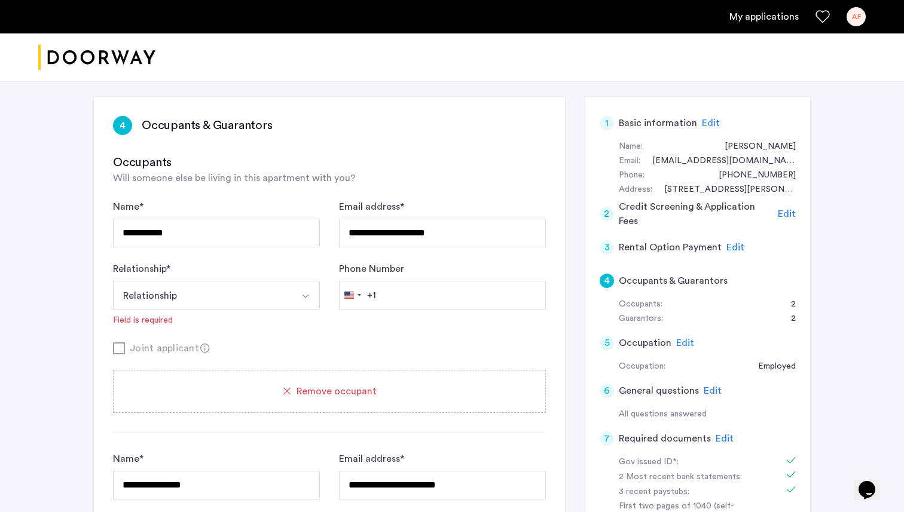
click at [255, 298] on button "Relationship" at bounding box center [202, 295] width 179 height 29
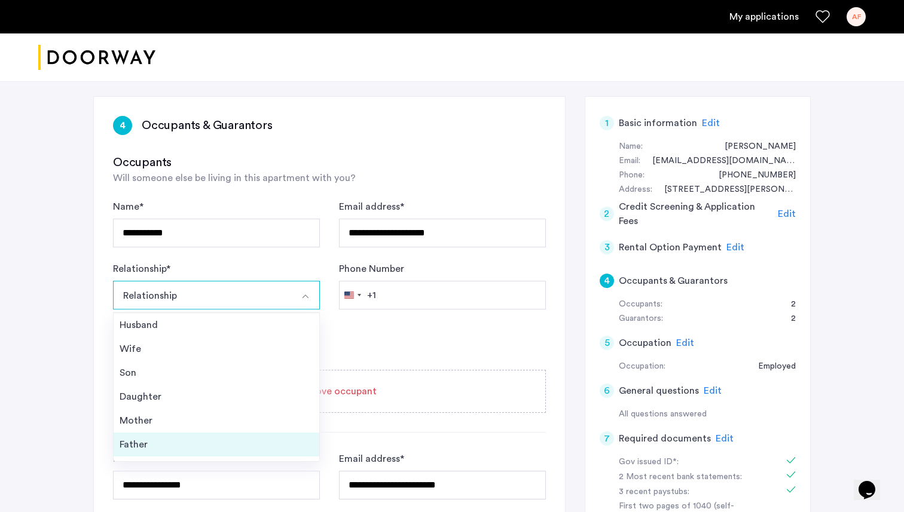
scroll to position [43, 0]
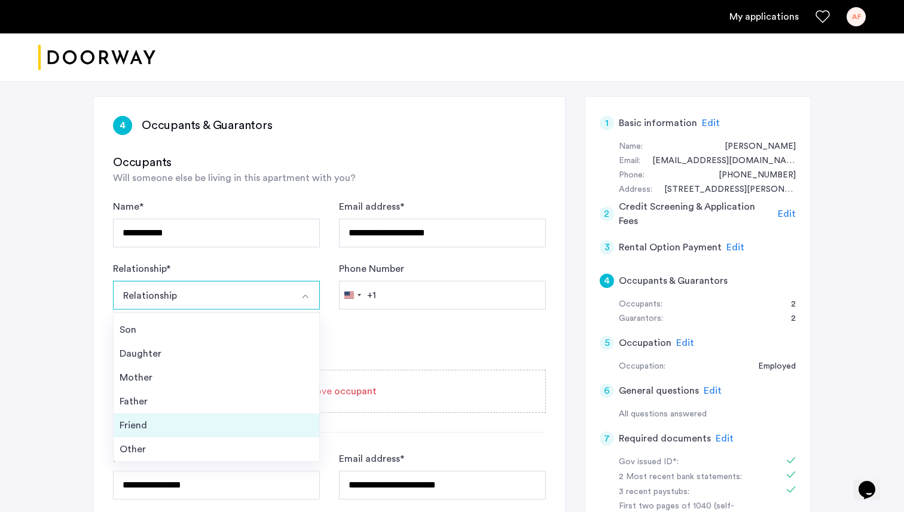
click at [185, 424] on div "Friend" at bounding box center [217, 425] width 194 height 14
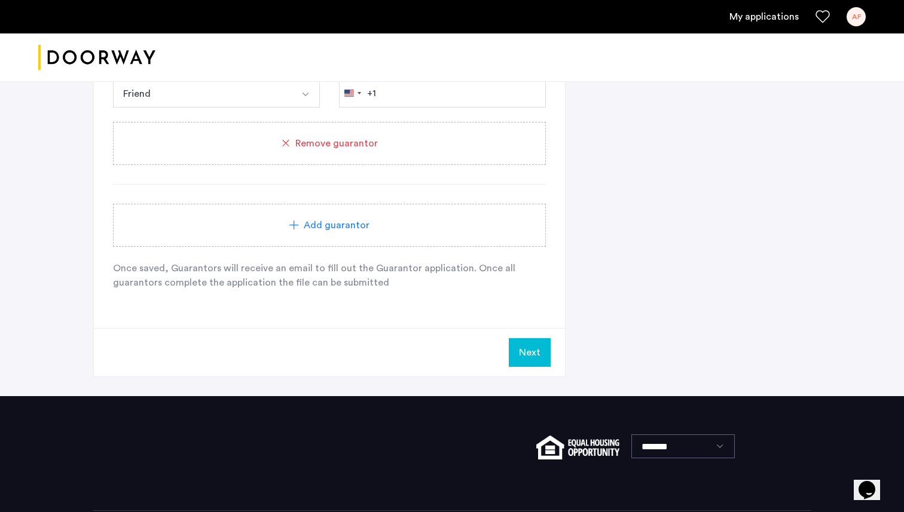
scroll to position [1182, 0]
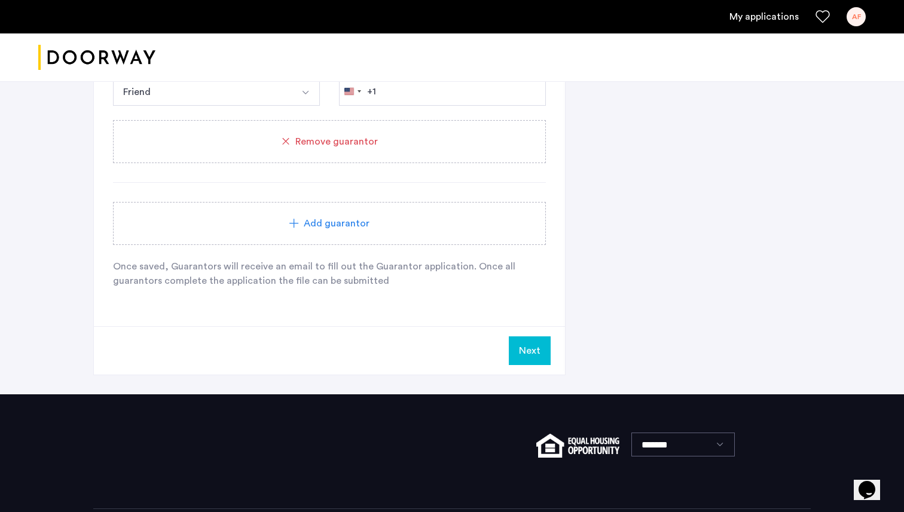
click at [533, 346] on button "Next" at bounding box center [530, 350] width 42 height 29
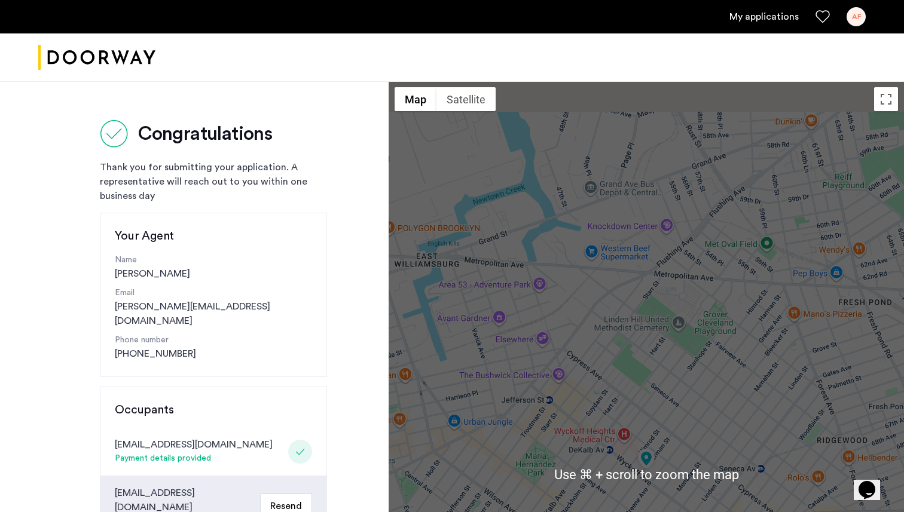
click at [777, 19] on link "My applications" at bounding box center [763, 17] width 69 height 14
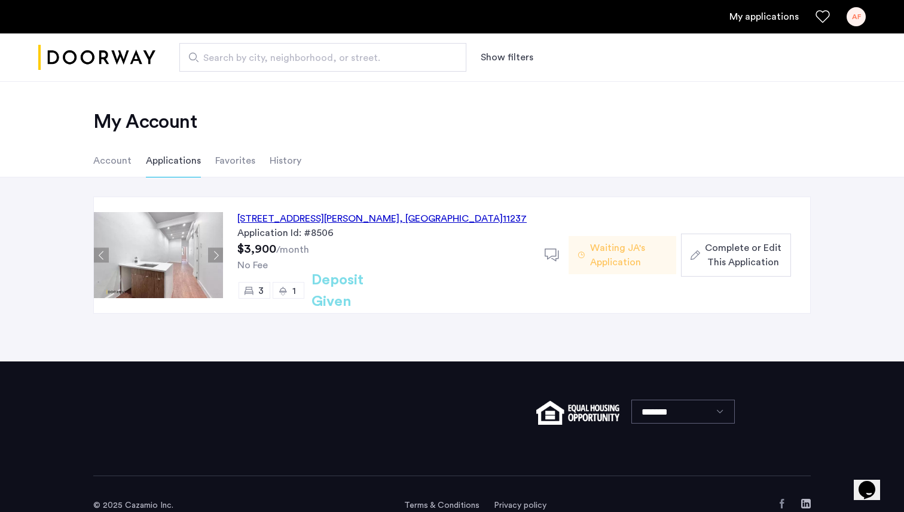
click at [730, 251] on span "Complete or Edit This Application" at bounding box center [743, 255] width 77 height 29
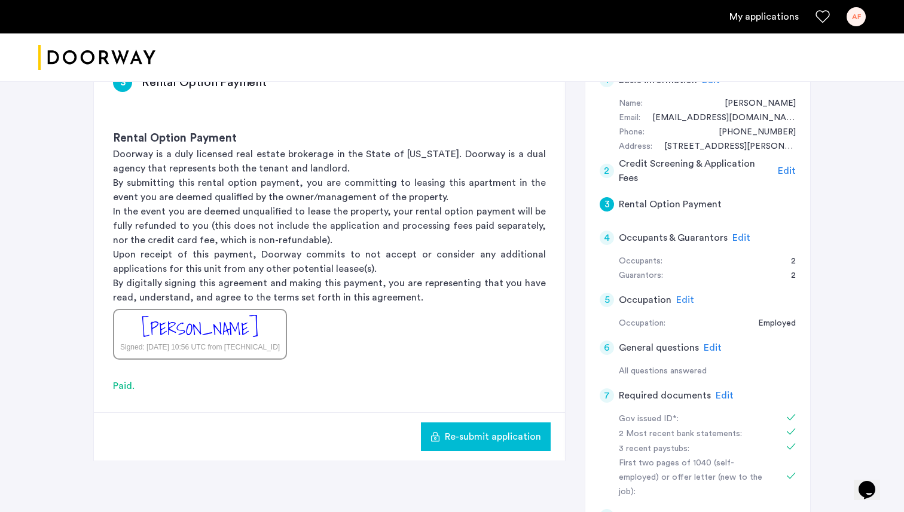
scroll to position [229, 0]
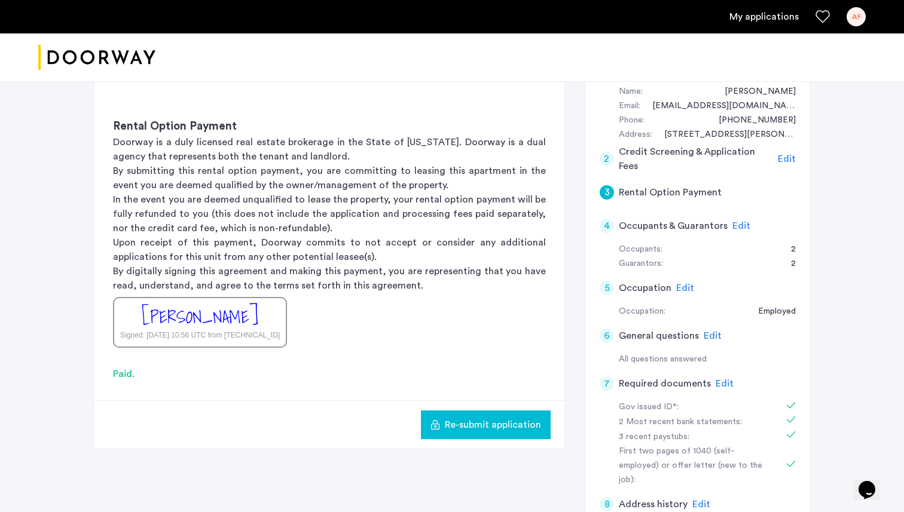
click at [745, 228] on span "Edit" at bounding box center [741, 226] width 18 height 10
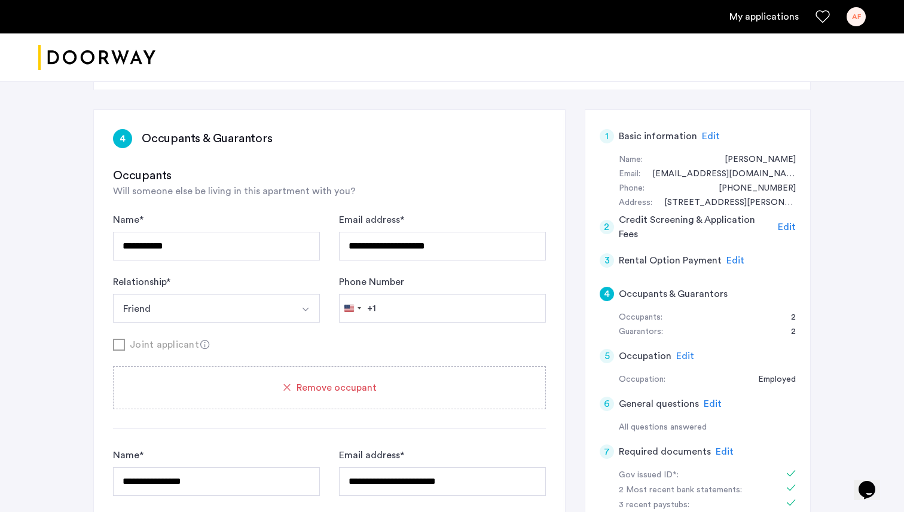
scroll to position [0, 0]
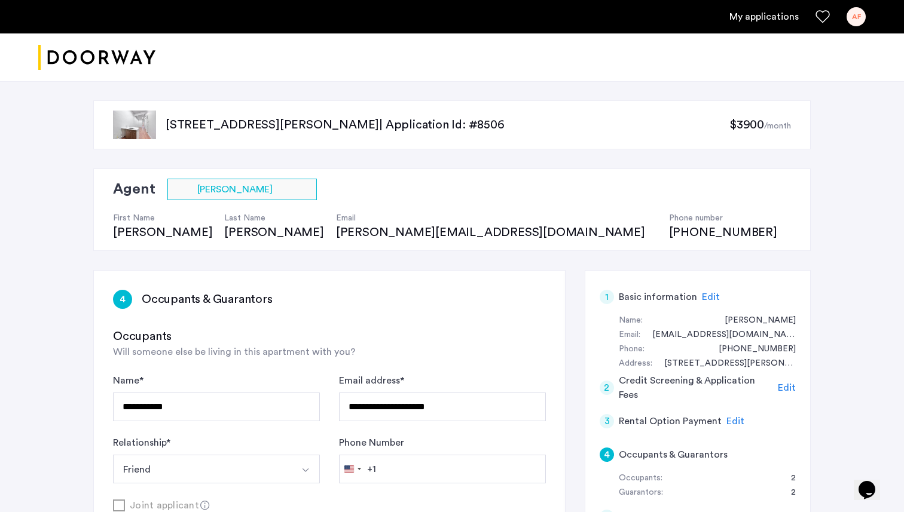
click at [765, 19] on link "My applications" at bounding box center [763, 17] width 69 height 14
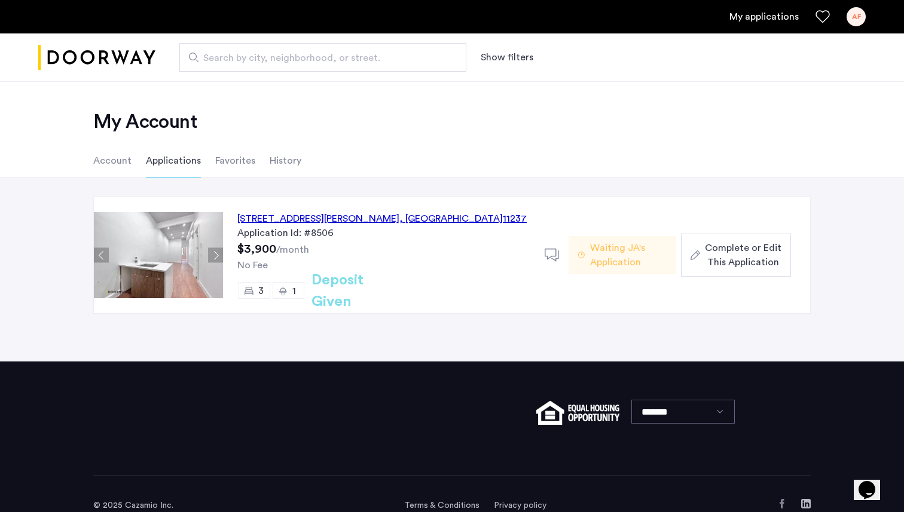
click at [400, 252] on div "[STREET_ADDRESS][PERSON_NAME] Application Id: #8506 $3,900 /month No Fee 3 1 De…" at bounding box center [384, 255] width 322 height 116
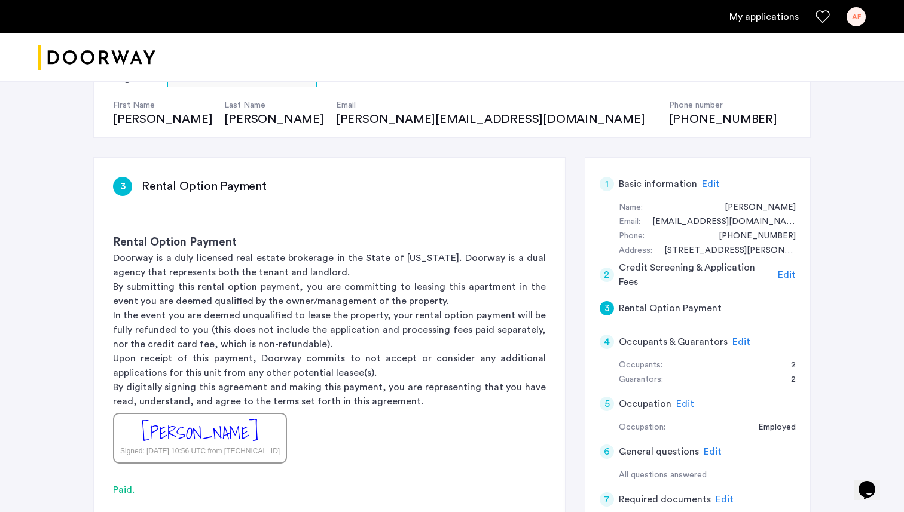
scroll to position [208, 0]
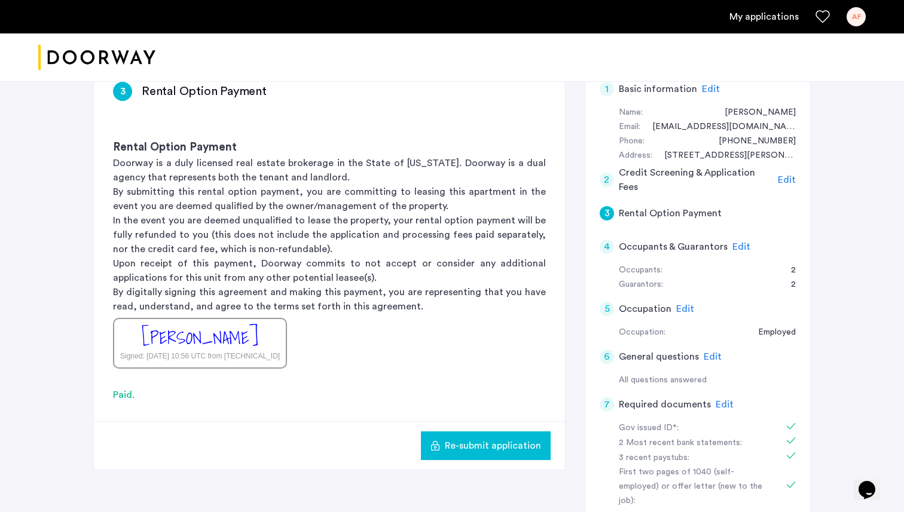
click at [504, 446] on span "Re-submit application" at bounding box center [493, 446] width 96 height 14
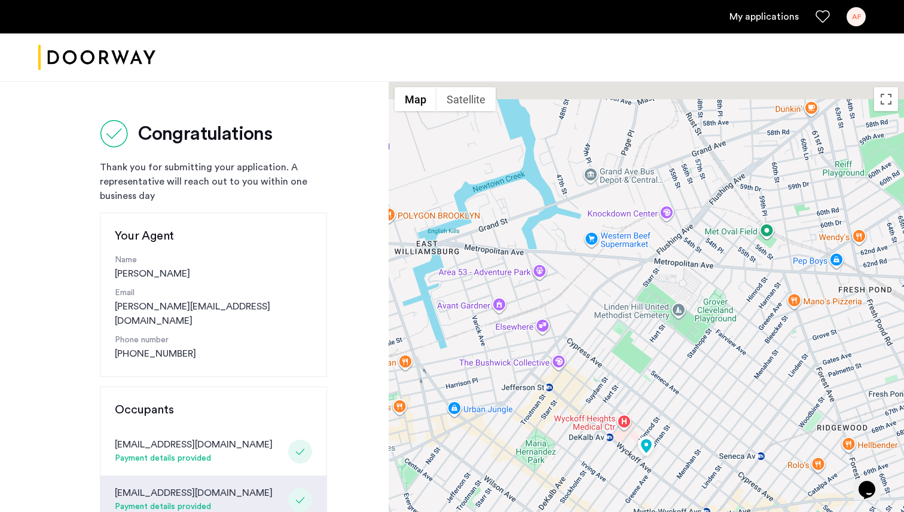
click at [770, 20] on link "My applications" at bounding box center [763, 17] width 69 height 14
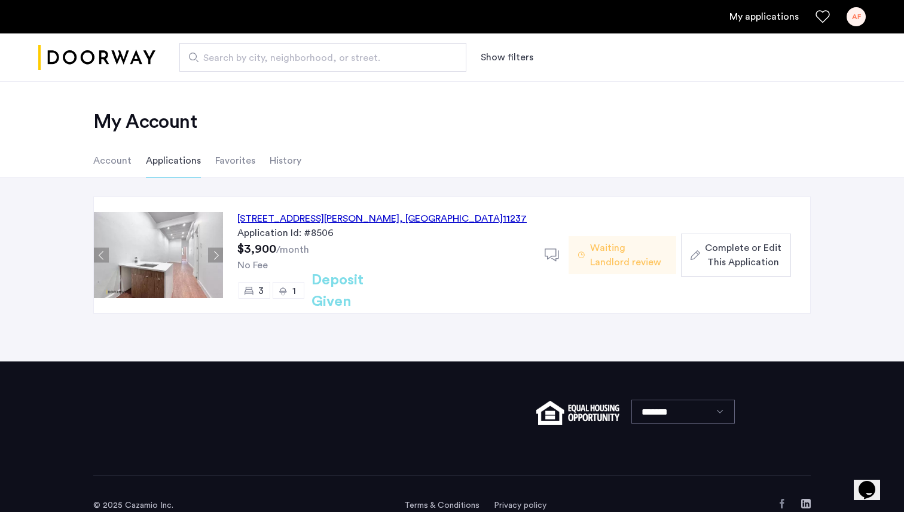
click at [752, 251] on span "Complete or Edit This Application" at bounding box center [743, 255] width 77 height 29
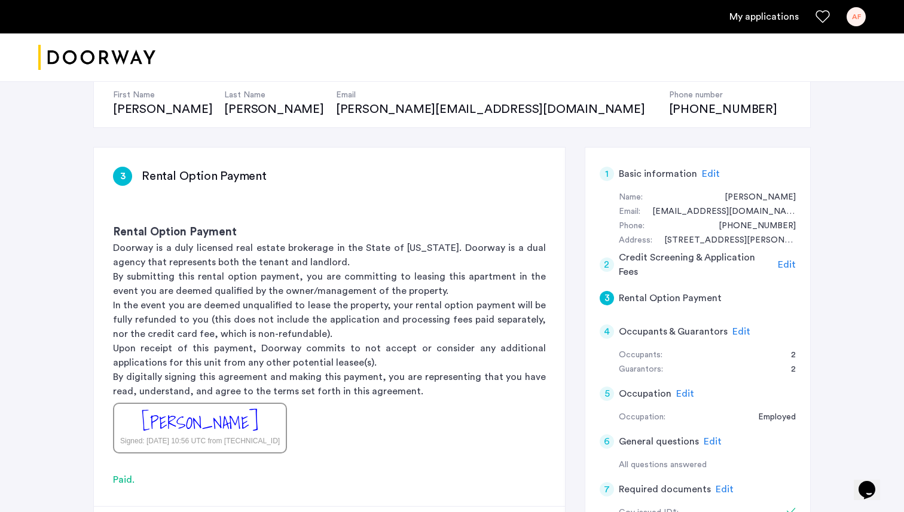
scroll to position [210, 0]
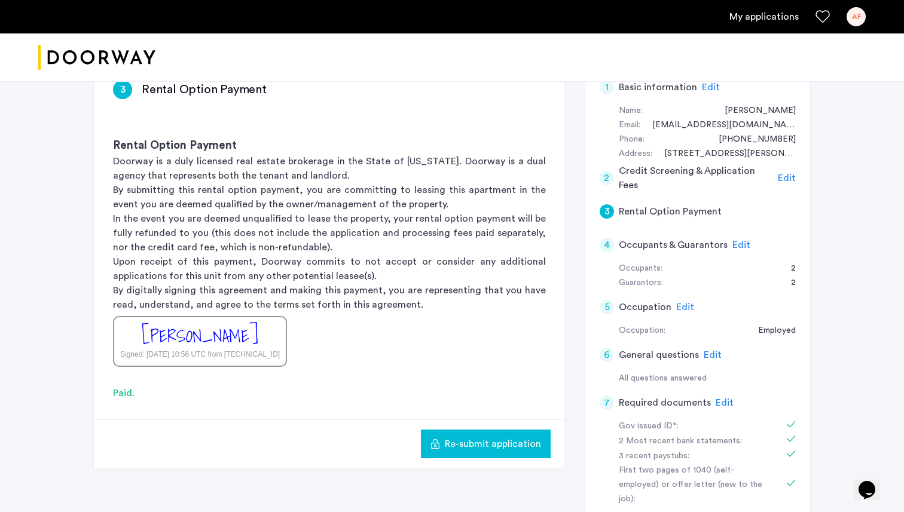
click at [515, 444] on span "Re-submit application" at bounding box center [493, 444] width 96 height 14
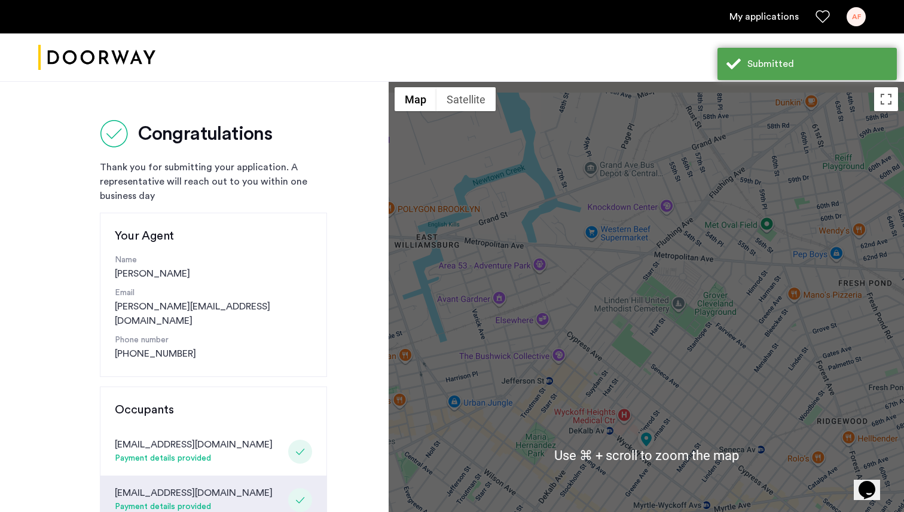
click at [772, 10] on link "My applications" at bounding box center [763, 17] width 69 height 14
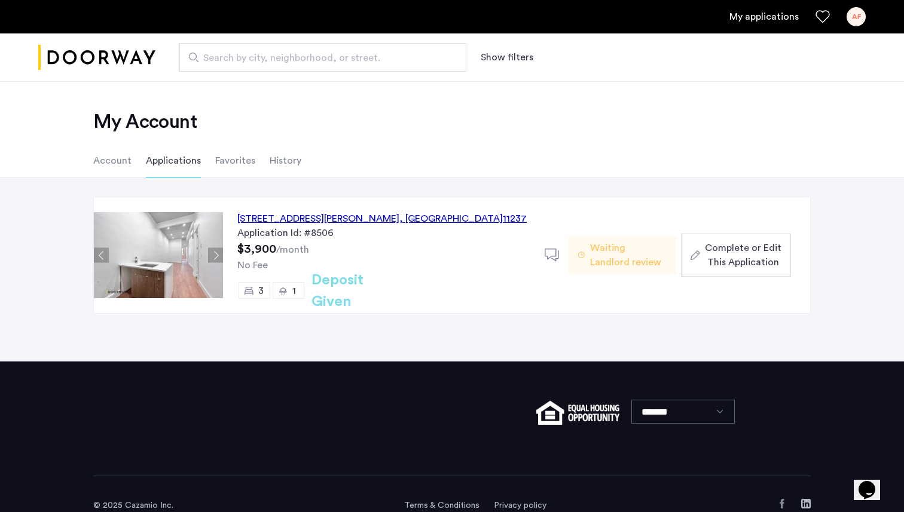
click at [219, 255] on button "Next apartment" at bounding box center [215, 255] width 15 height 15
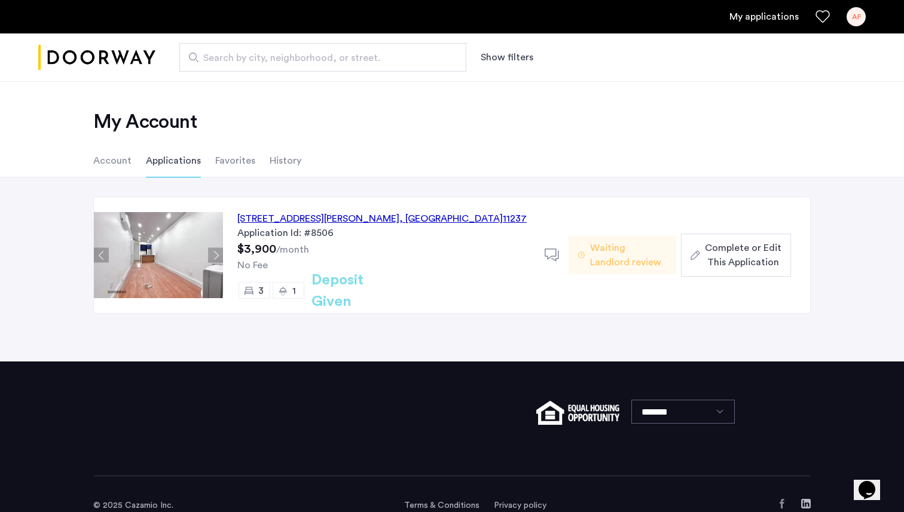
click at [219, 255] on button "Next apartment" at bounding box center [215, 255] width 15 height 15
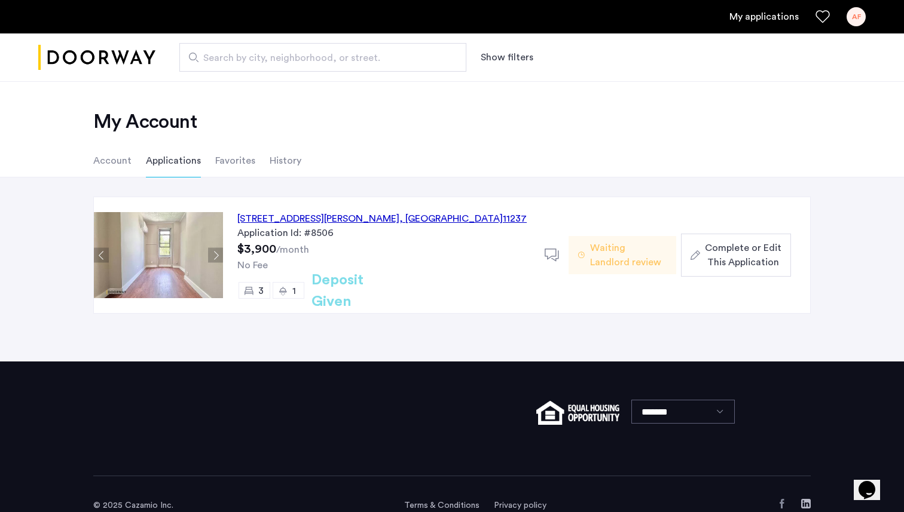
click at [219, 255] on button "Next apartment" at bounding box center [215, 255] width 15 height 15
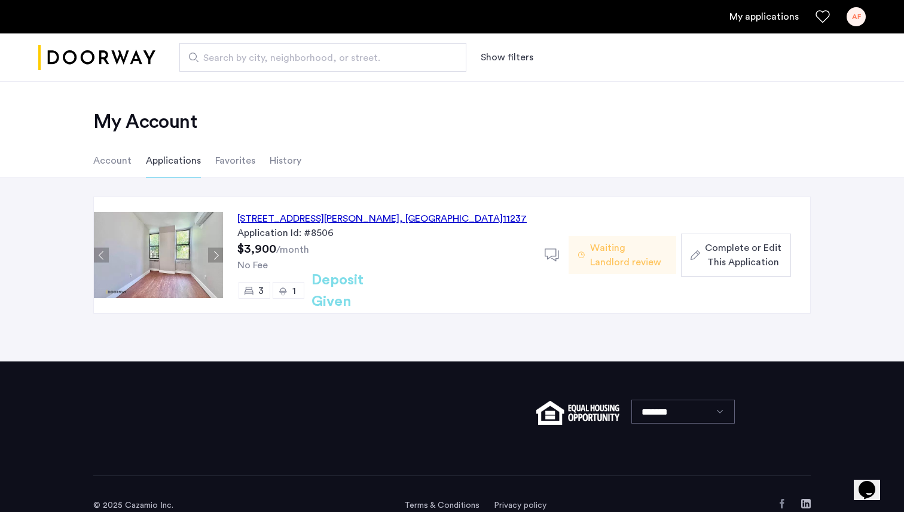
click at [219, 255] on button "Next apartment" at bounding box center [215, 255] width 15 height 15
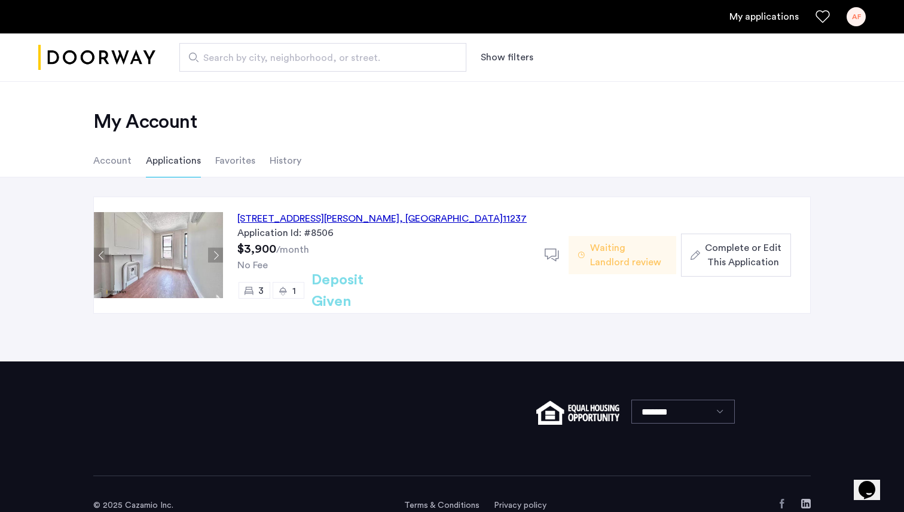
click at [219, 255] on button "Next apartment" at bounding box center [215, 255] width 15 height 15
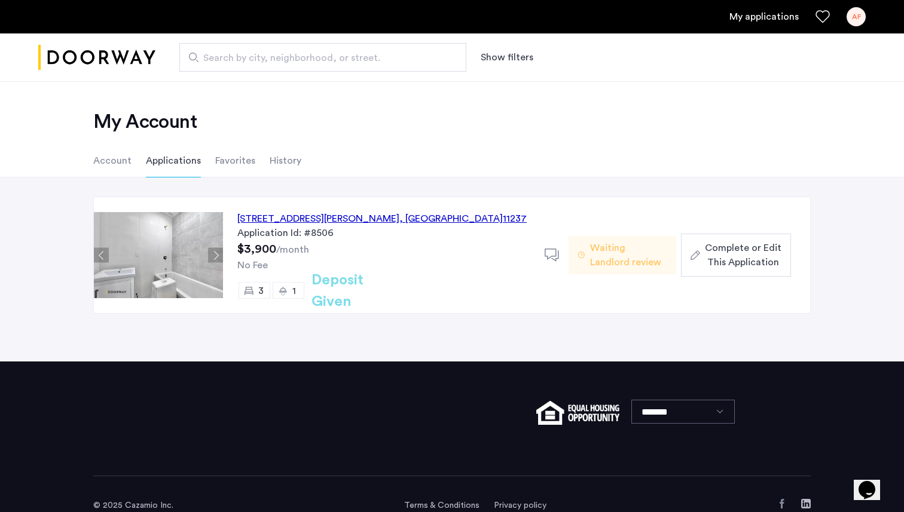
click at [219, 255] on button "Next apartment" at bounding box center [215, 255] width 15 height 15
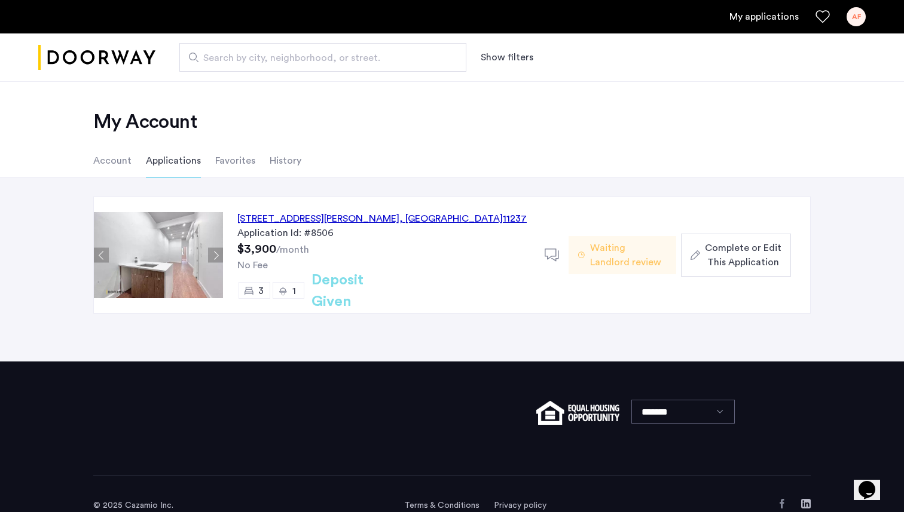
click at [215, 252] on button "Next apartment" at bounding box center [215, 255] width 15 height 15
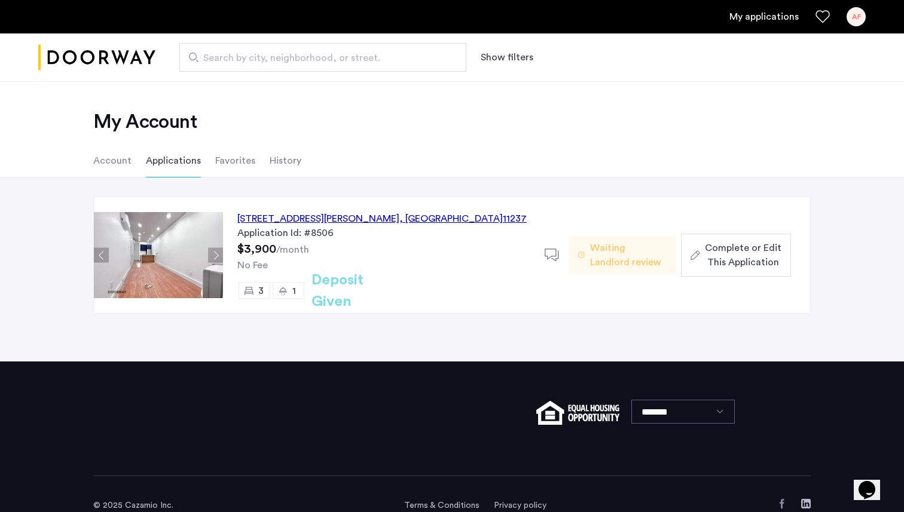
click at [215, 252] on button "Next apartment" at bounding box center [215, 255] width 15 height 15
